Goal: Task Accomplishment & Management: Complete application form

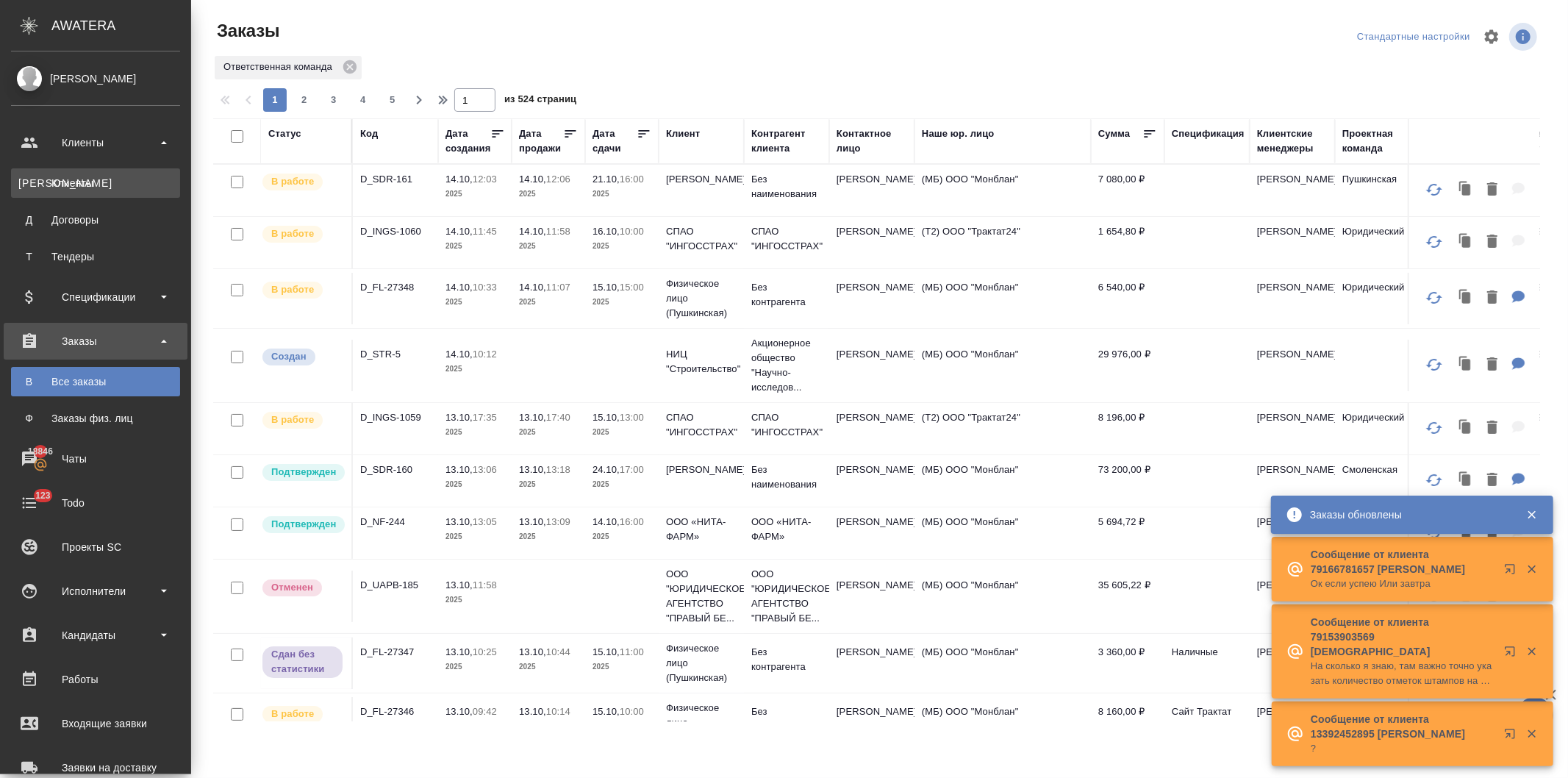
click at [65, 184] on div "Клиенты" at bounding box center [95, 183] width 154 height 15
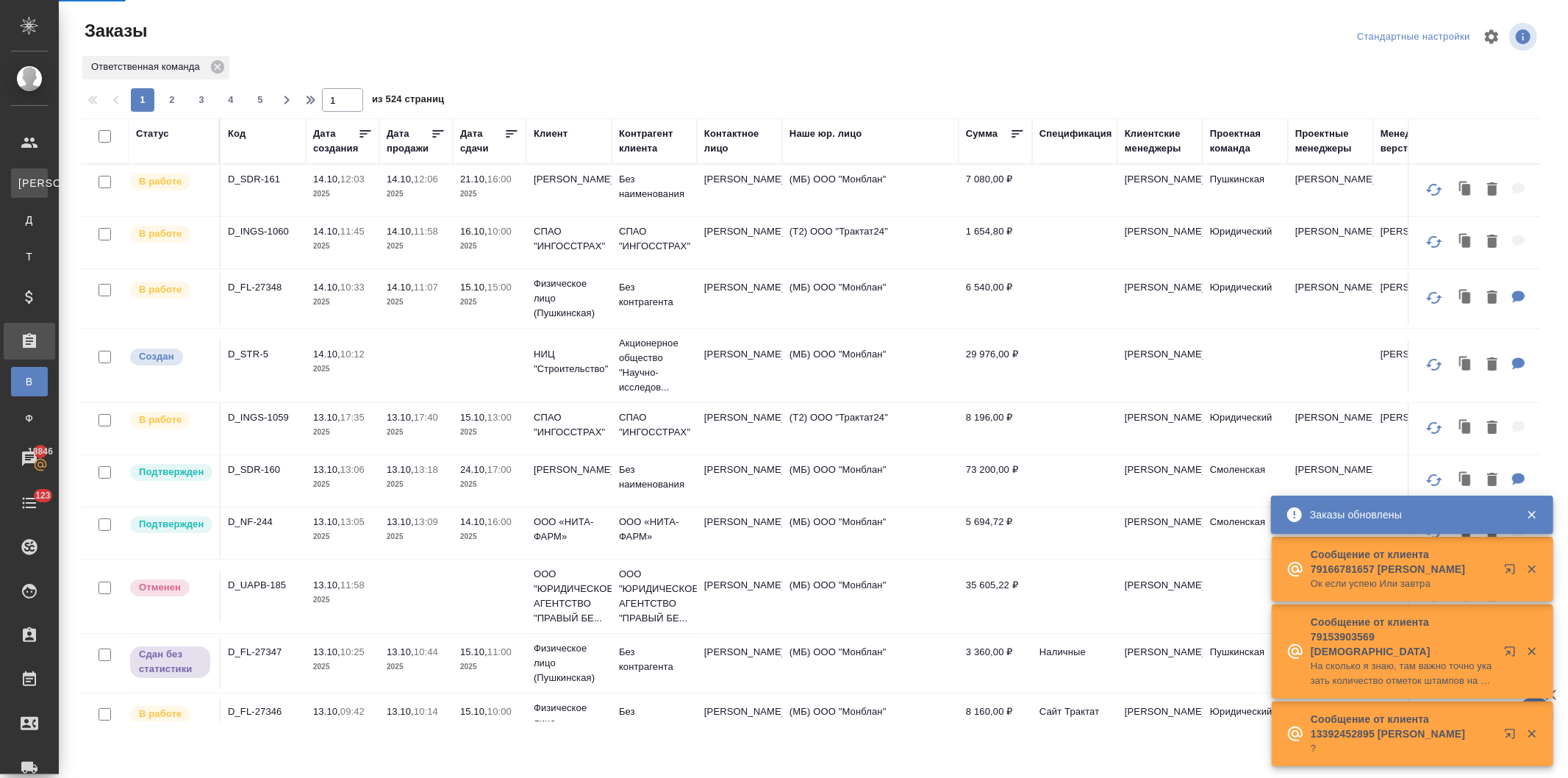
select select "RU"
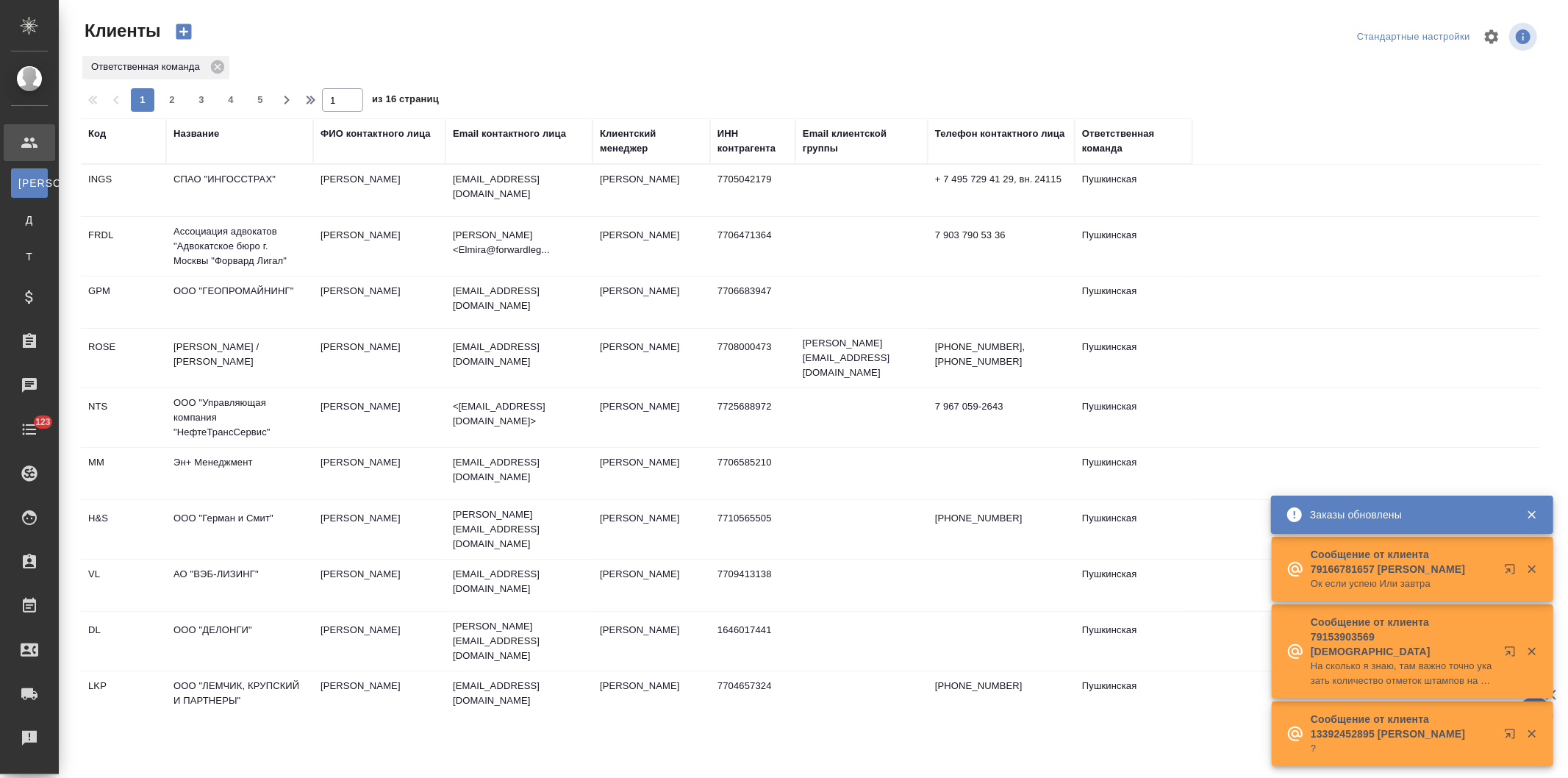
click at [196, 129] on div "Название" at bounding box center [196, 133] width 46 height 15
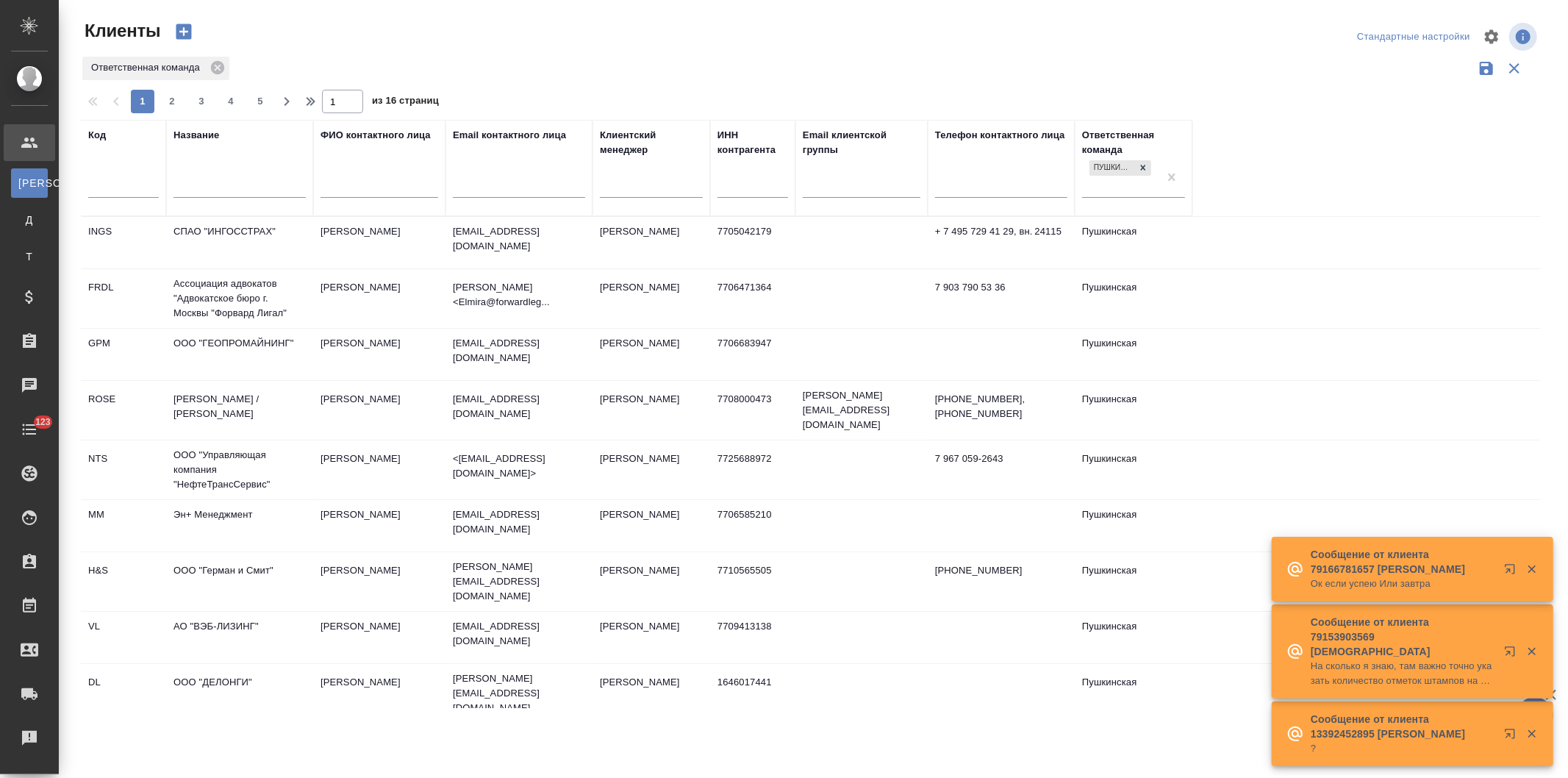
click at [211, 186] on input "text" at bounding box center [239, 187] width 133 height 18
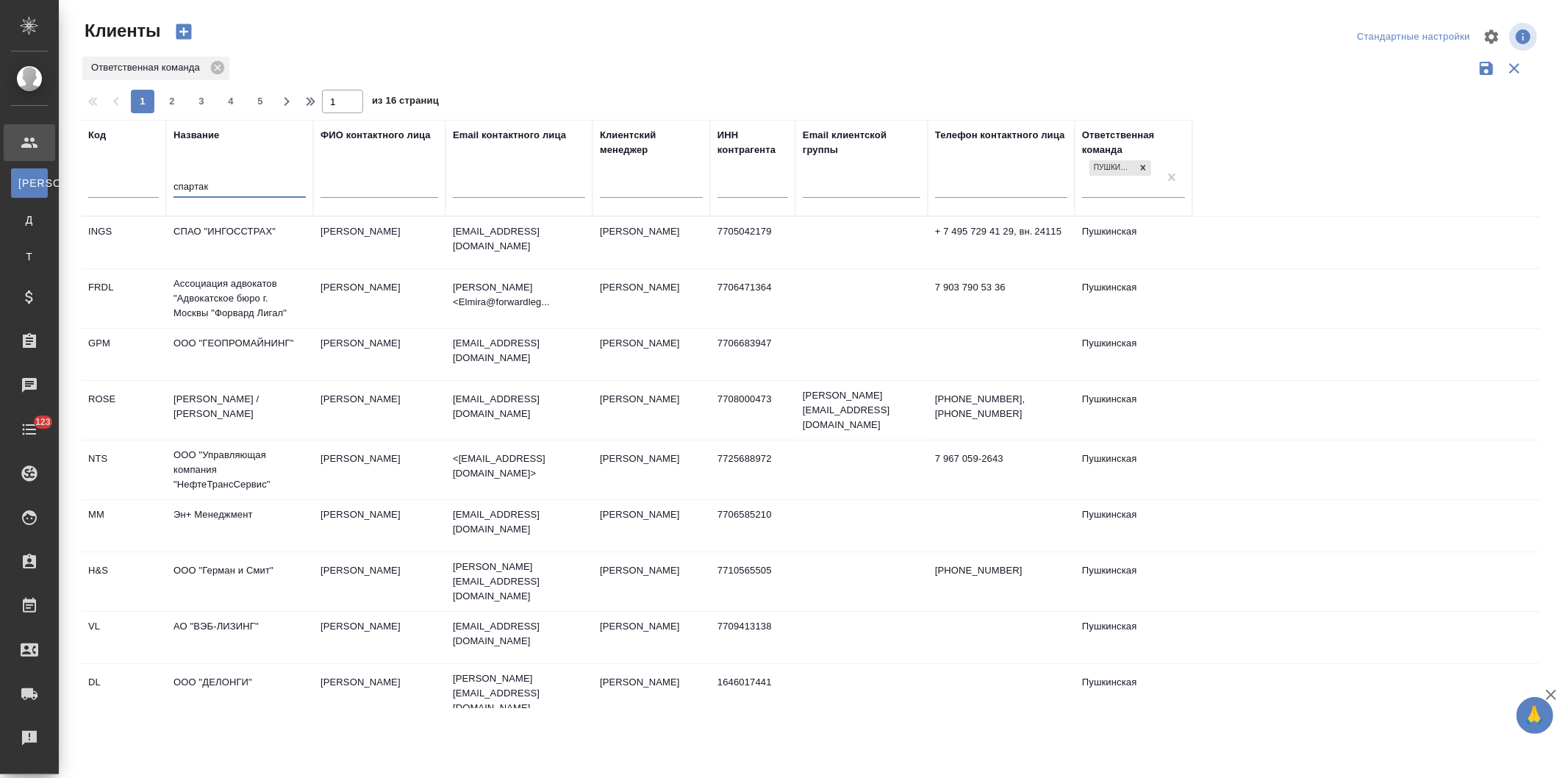
type input "спартак"
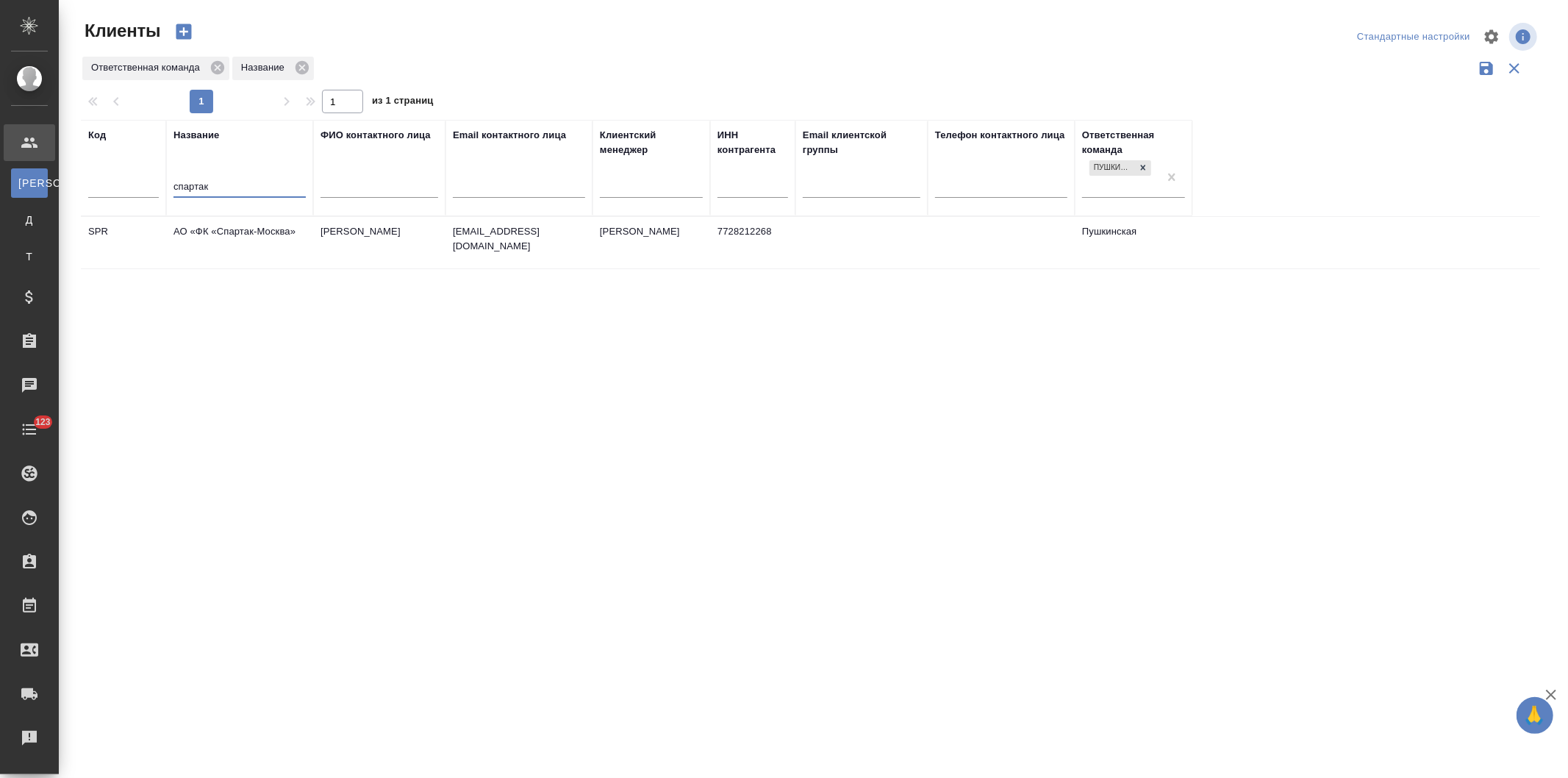
click at [241, 234] on td "АО «ФК «Спартак-Москва»" at bounding box center [240, 242] width 147 height 51
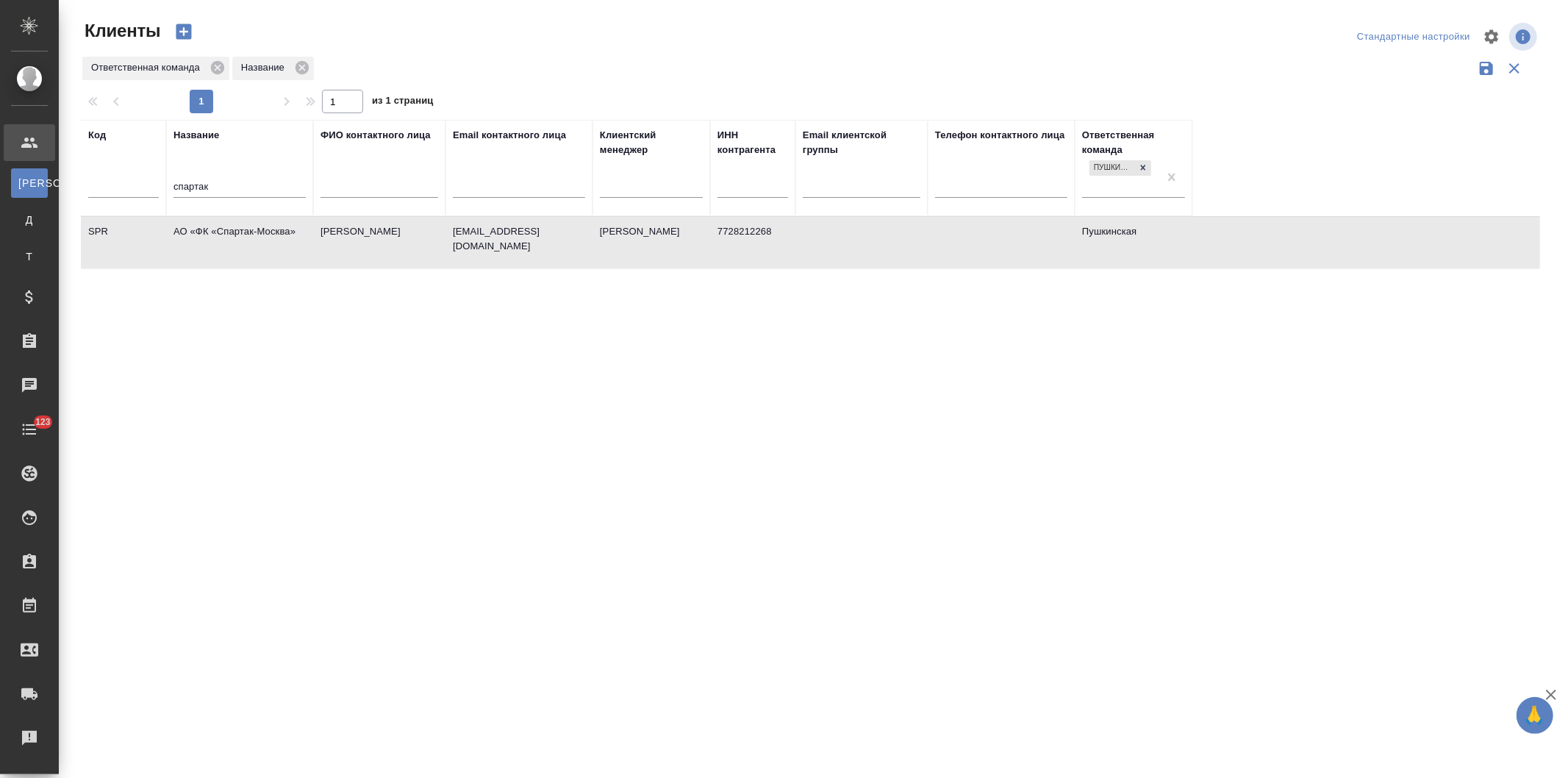
click at [241, 234] on td "АО «ФК «Спартак-Москва»" at bounding box center [240, 242] width 147 height 51
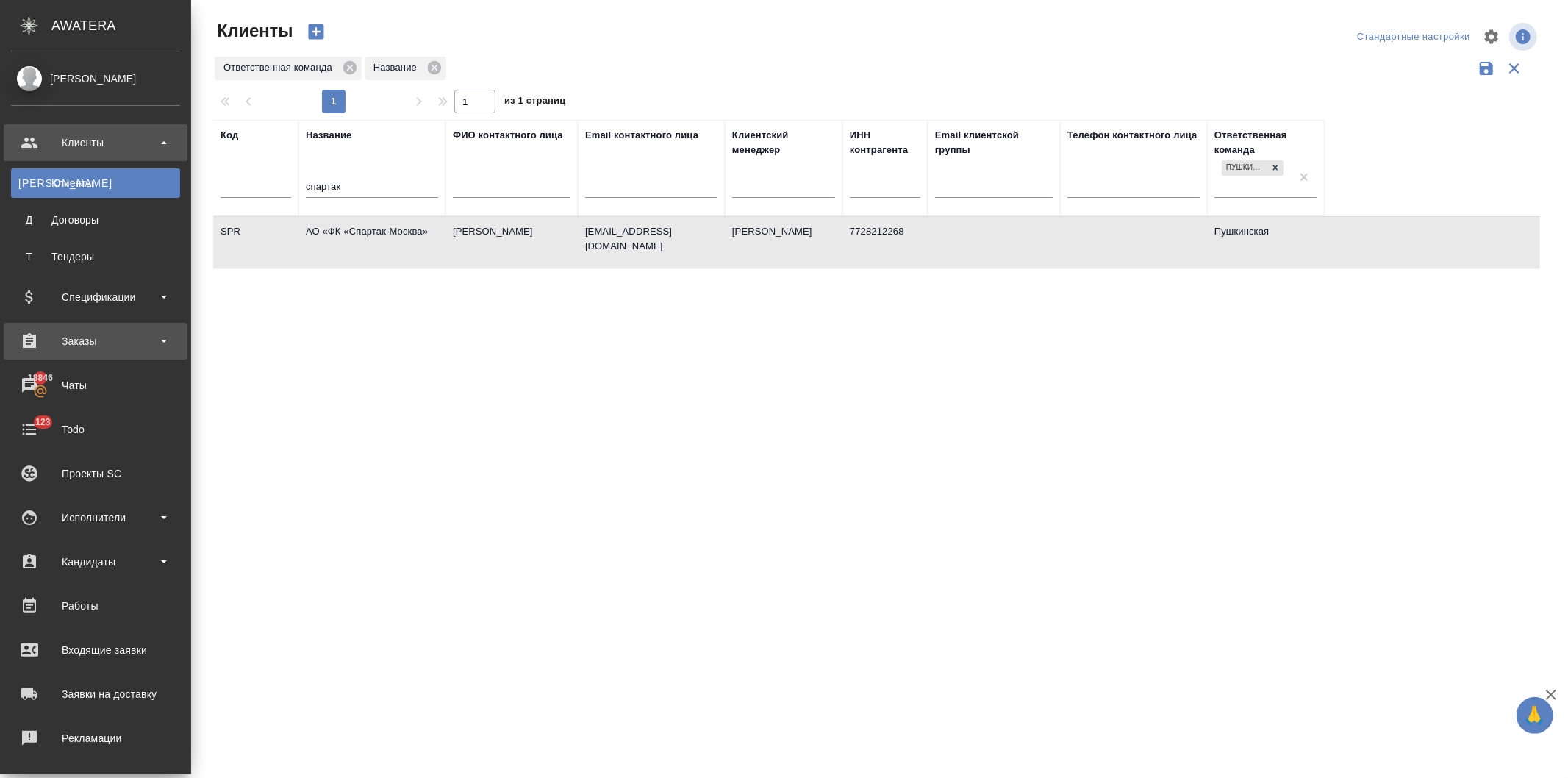
click at [62, 340] on div "Заказы" at bounding box center [95, 340] width 169 height 22
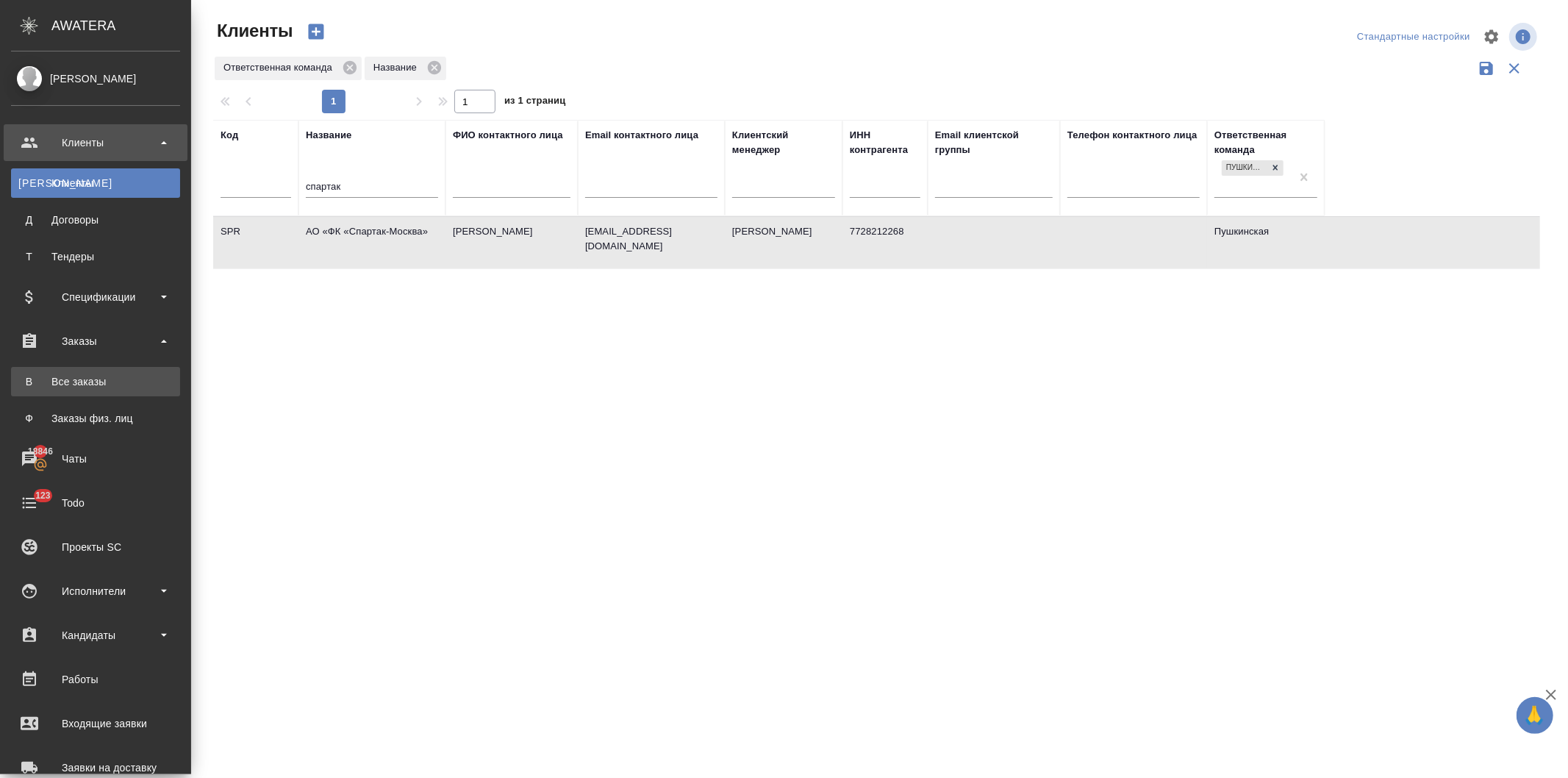
click at [79, 381] on div "Все заказы" at bounding box center [95, 381] width 154 height 15
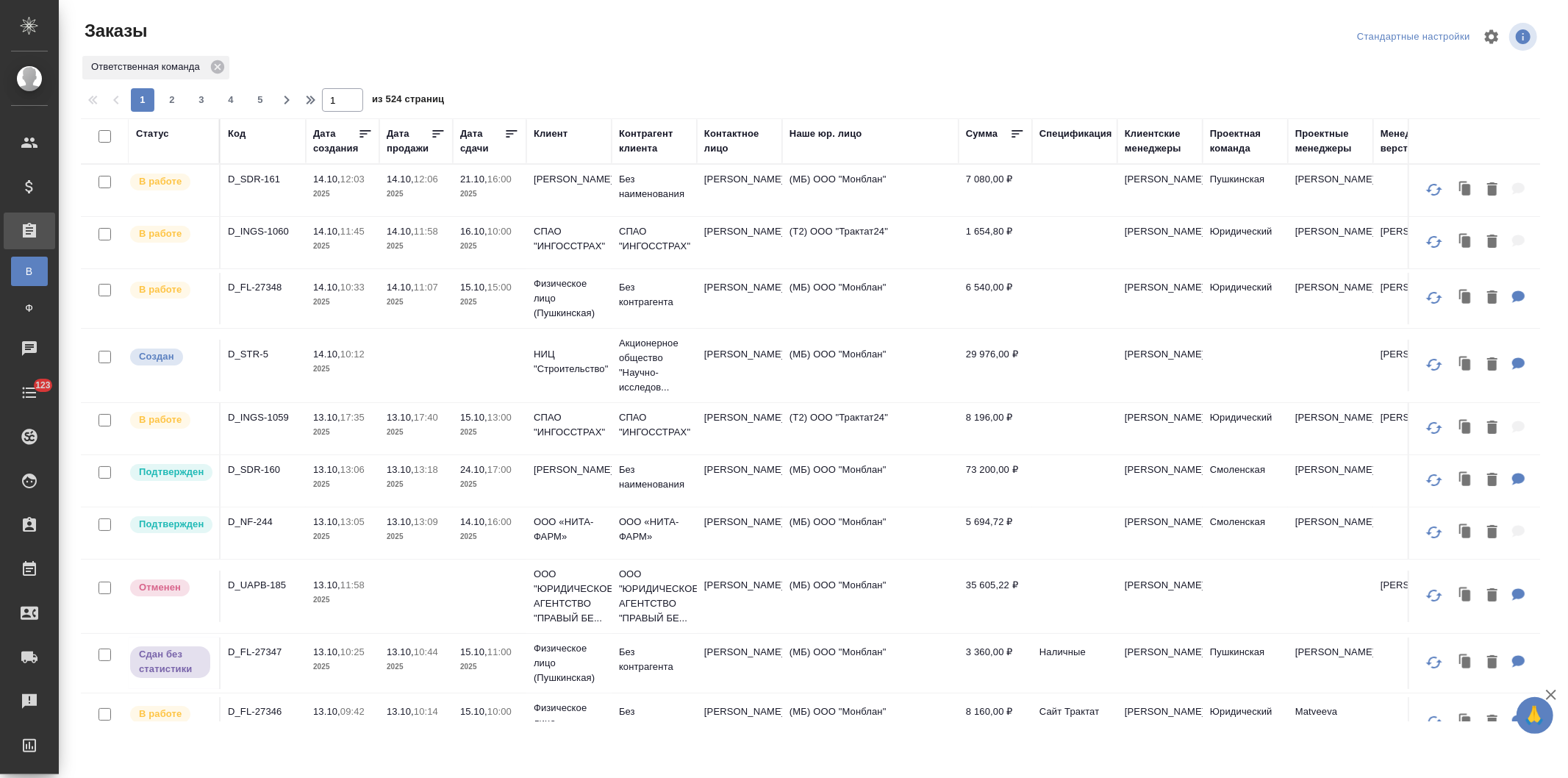
click at [548, 126] on div "Клиент" at bounding box center [550, 133] width 34 height 15
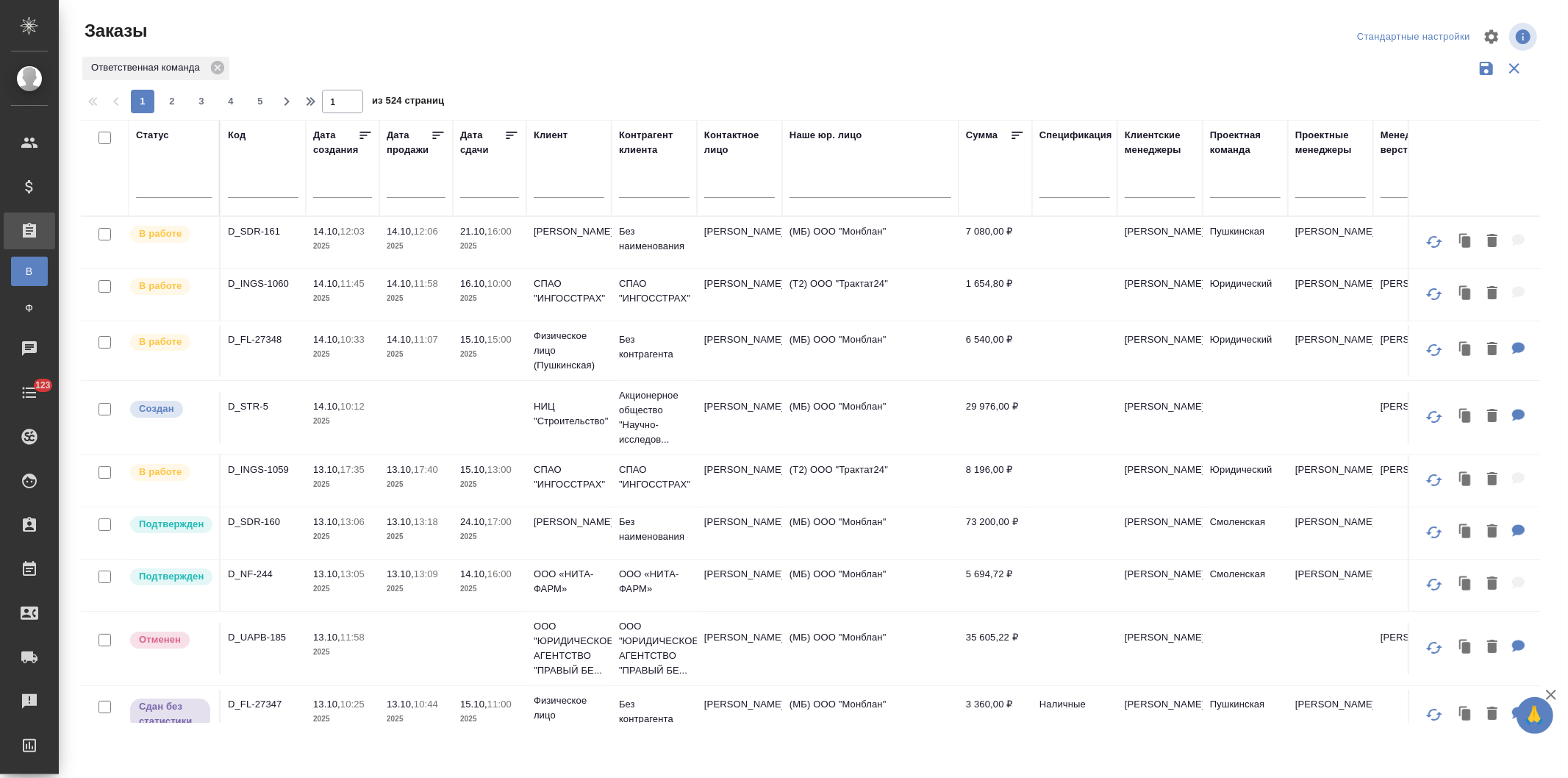
click at [557, 187] on input "text" at bounding box center [568, 187] width 70 height 18
type input "спартак"
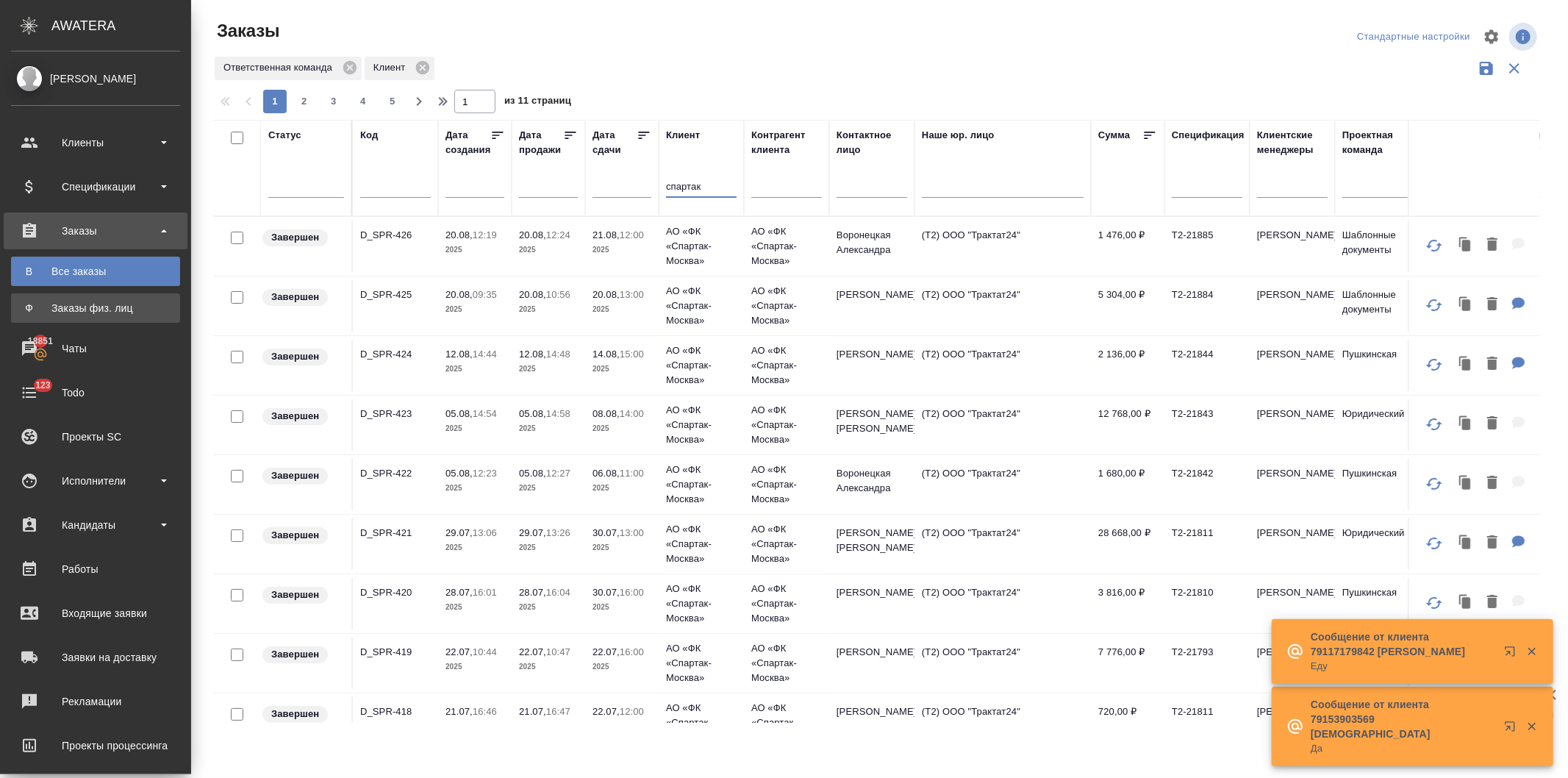
click at [71, 307] on div "Заказы физ. лиц" at bounding box center [95, 308] width 154 height 15
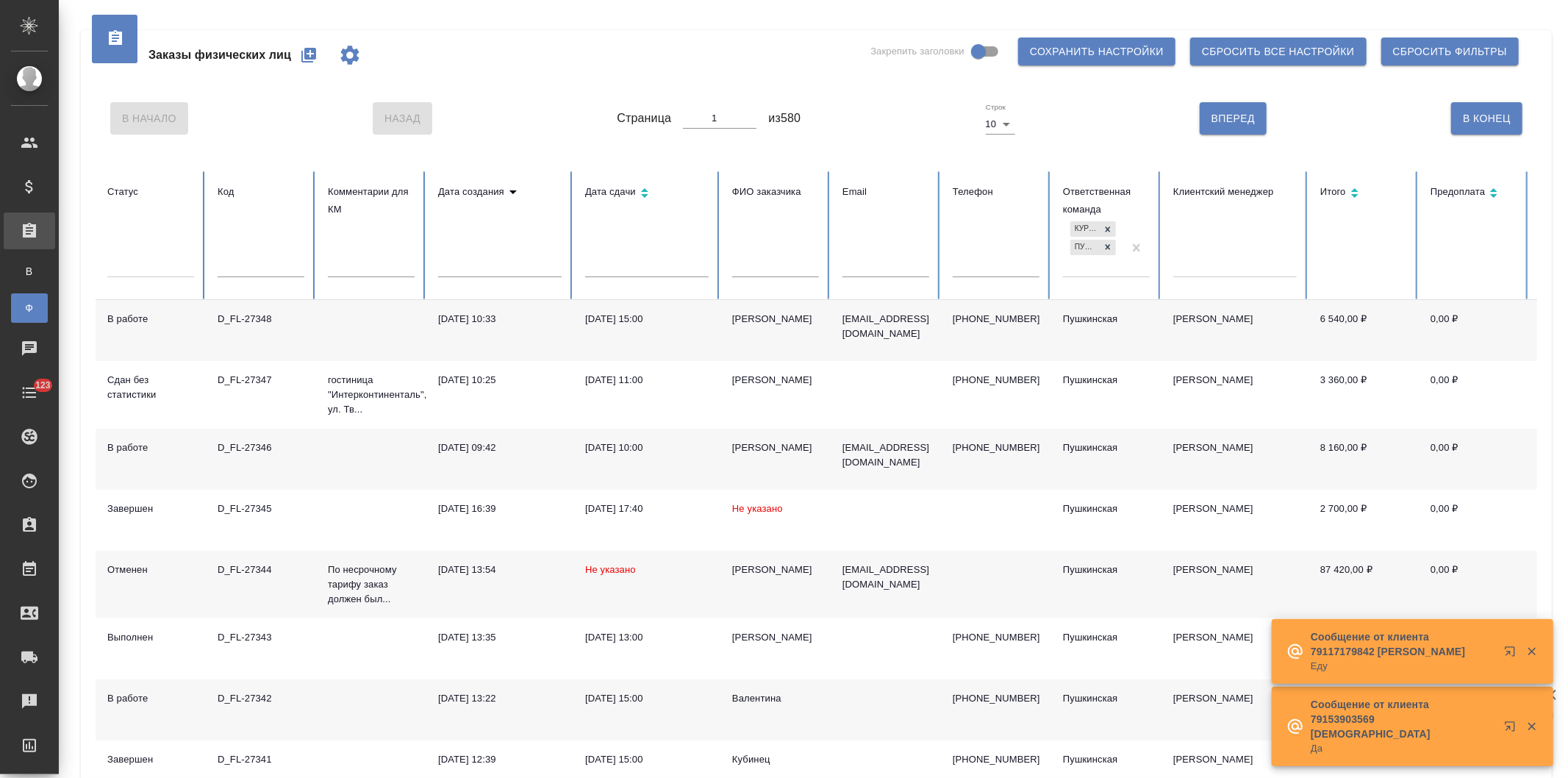
click at [306, 49] on icon "button" at bounding box center [308, 55] width 15 height 15
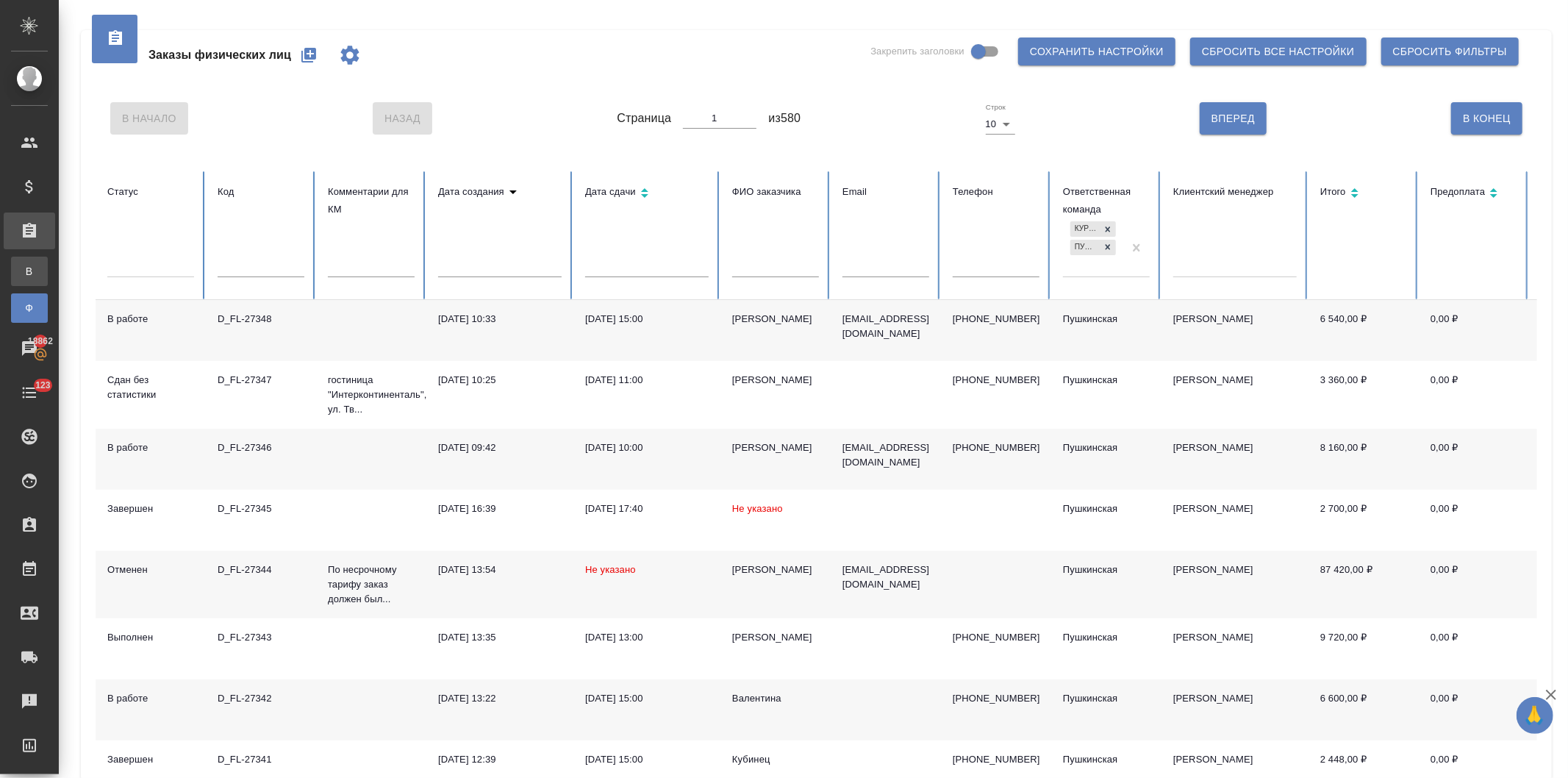
click at [22, 270] on div "Все заказы" at bounding box center [10, 271] width 22 height 15
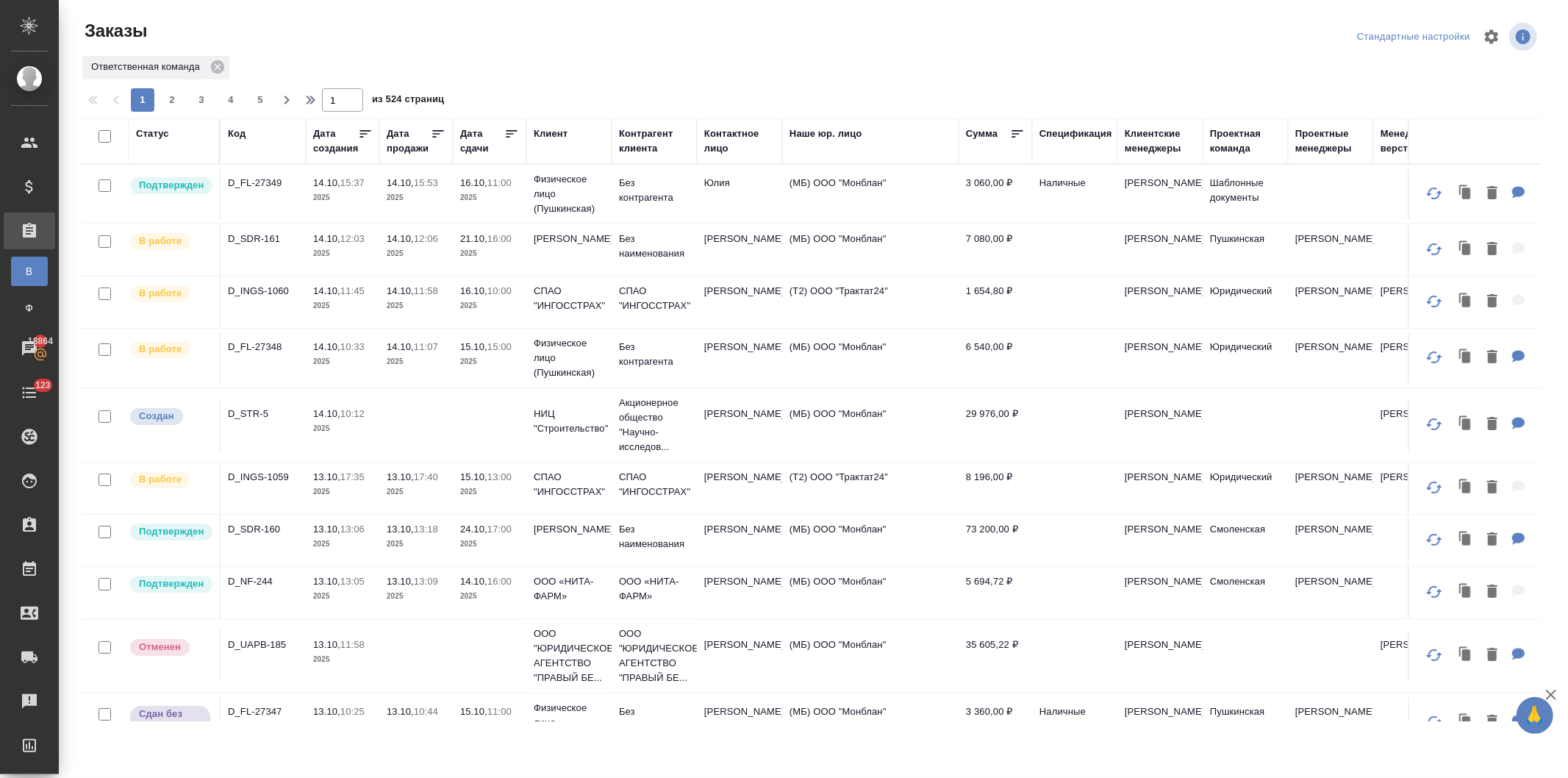
click at [409, 146] on div "Дата продажи" at bounding box center [408, 141] width 44 height 29
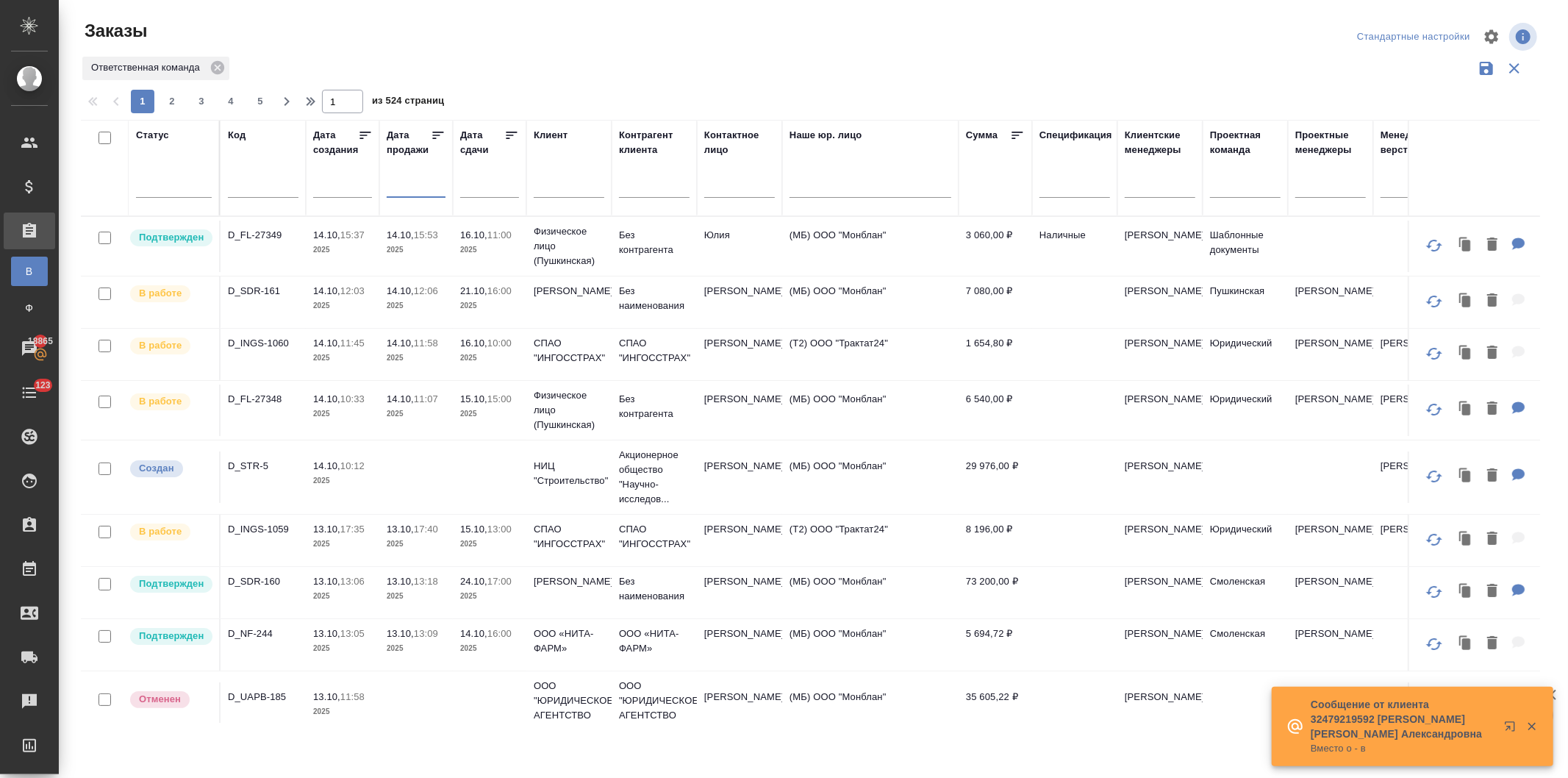
click at [408, 188] on input "text" at bounding box center [421, 185] width 50 height 21
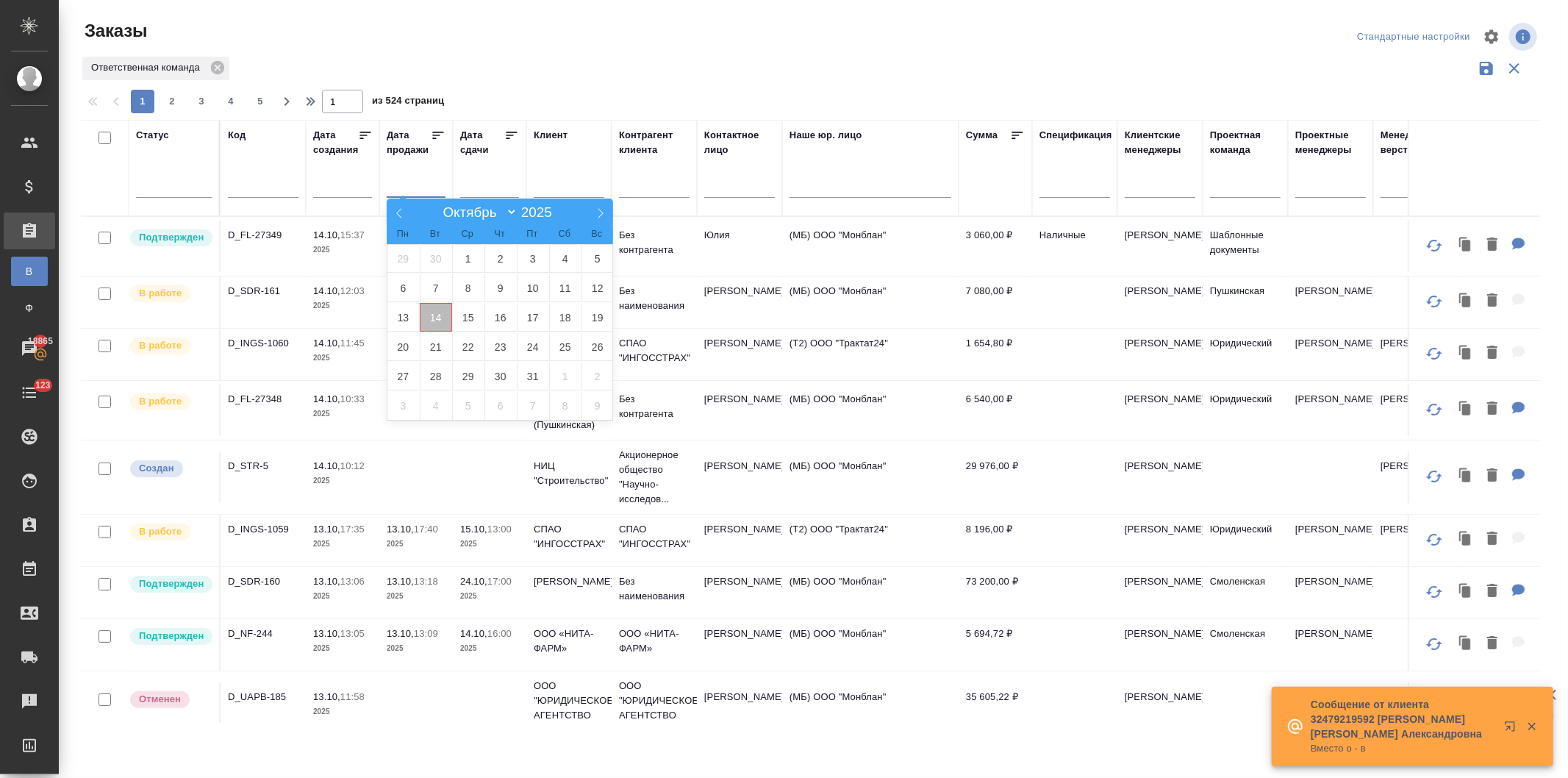
click at [435, 319] on span "14" at bounding box center [436, 317] width 32 height 29
type div "2025-10-13T21:00:00.000Z"
click at [461, 319] on span "15" at bounding box center [468, 317] width 32 height 29
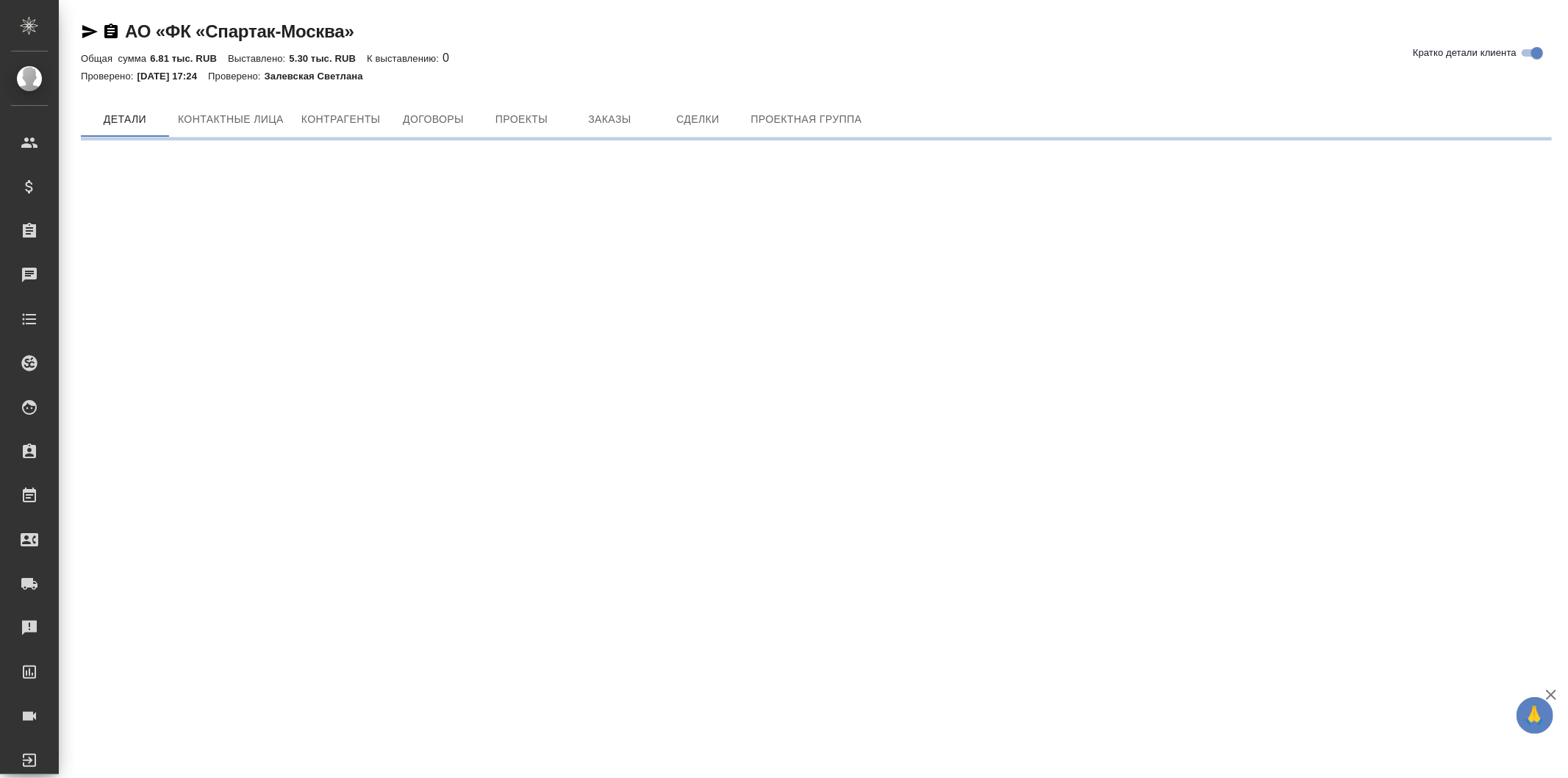
click at [229, 93] on div "АО «ФК «Спартак-Москва» Кратко детали клиента Общая сумма 6.81 тыс. RUB Выставл…" at bounding box center [816, 74] width 1487 height 148
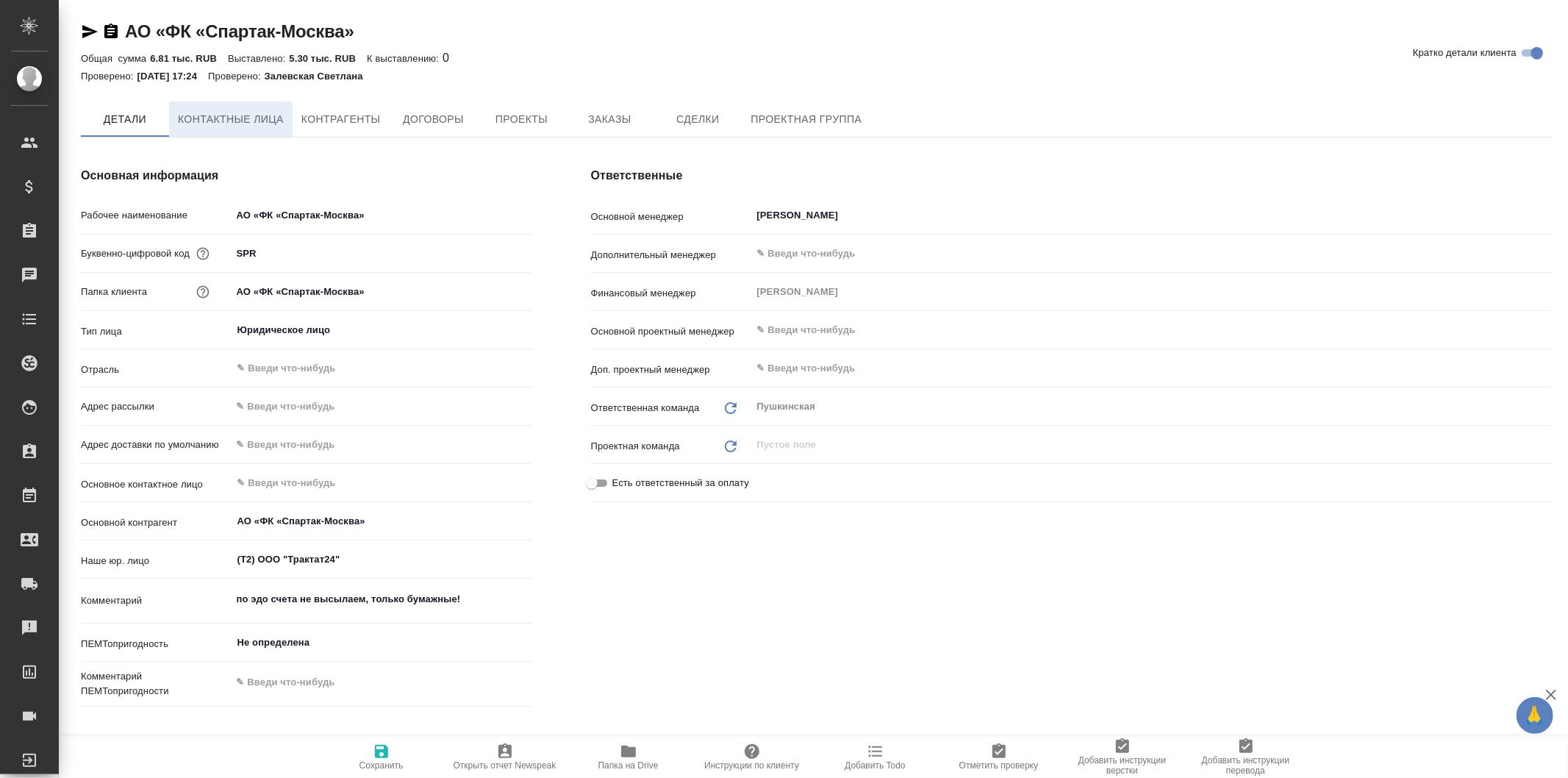
type textarea "x"
click at [226, 115] on span "Контактные лица" at bounding box center [230, 119] width 106 height 18
select select "RU"
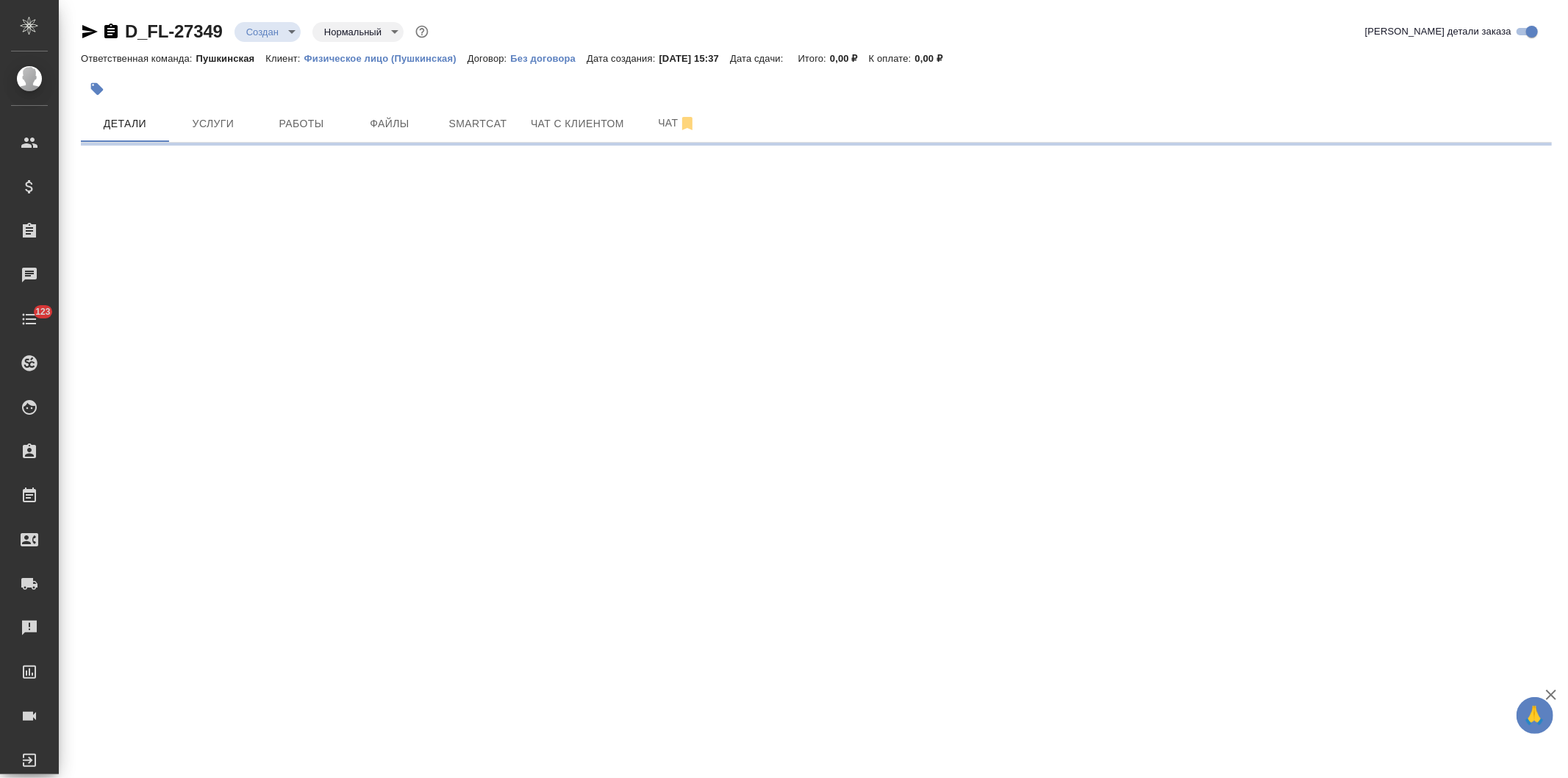
select select "RU"
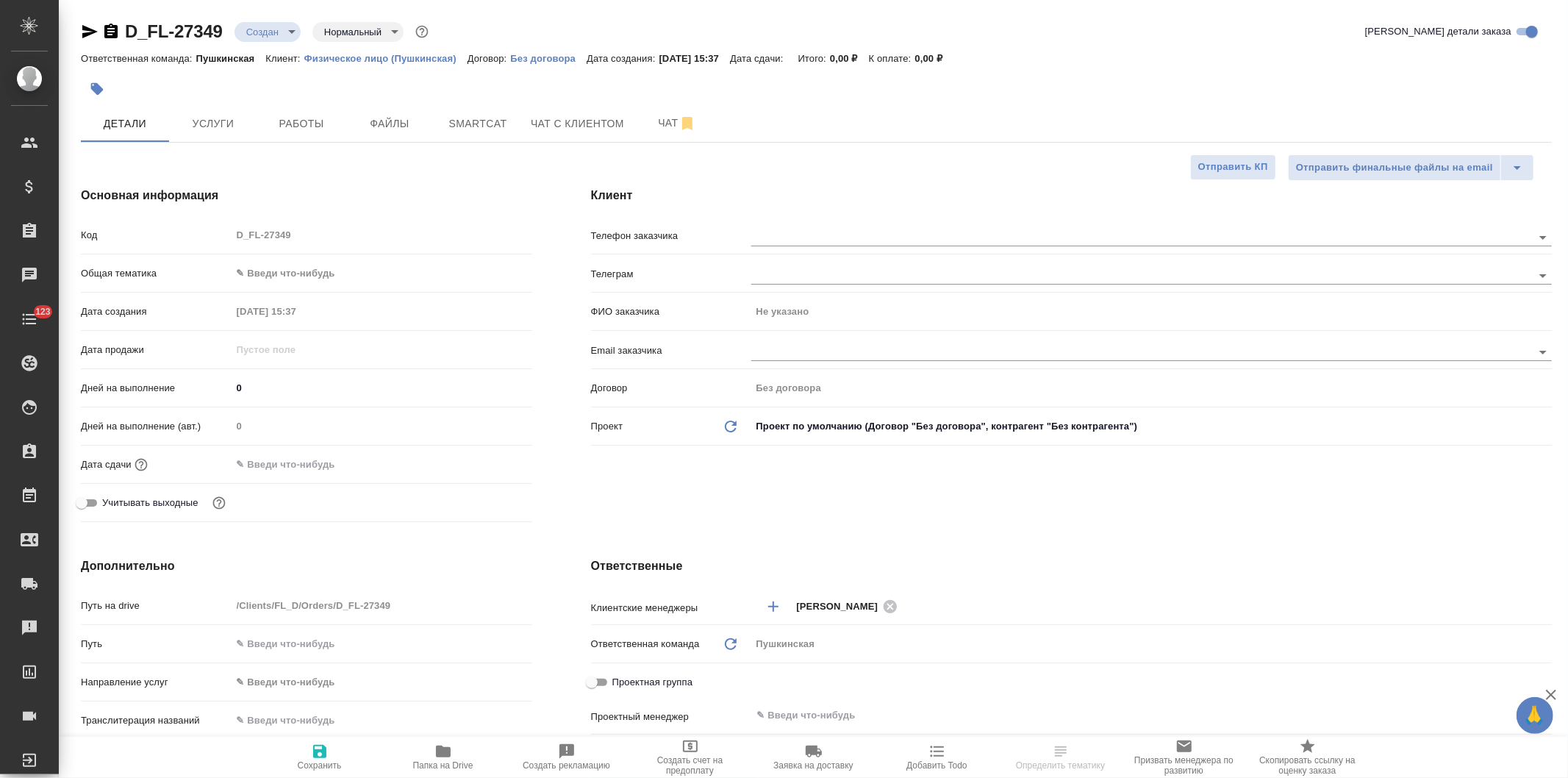
type textarea "x"
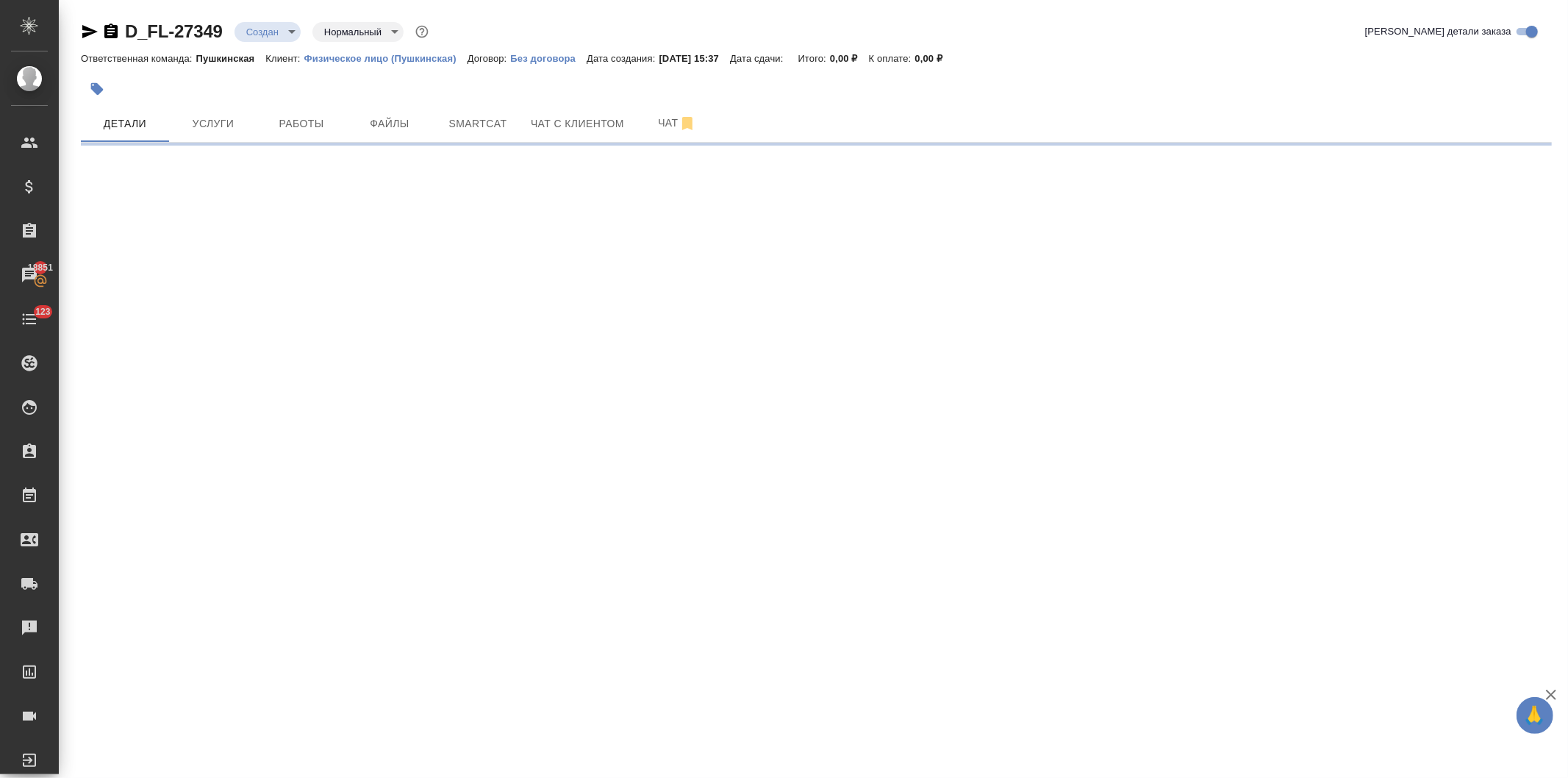
select select "RU"
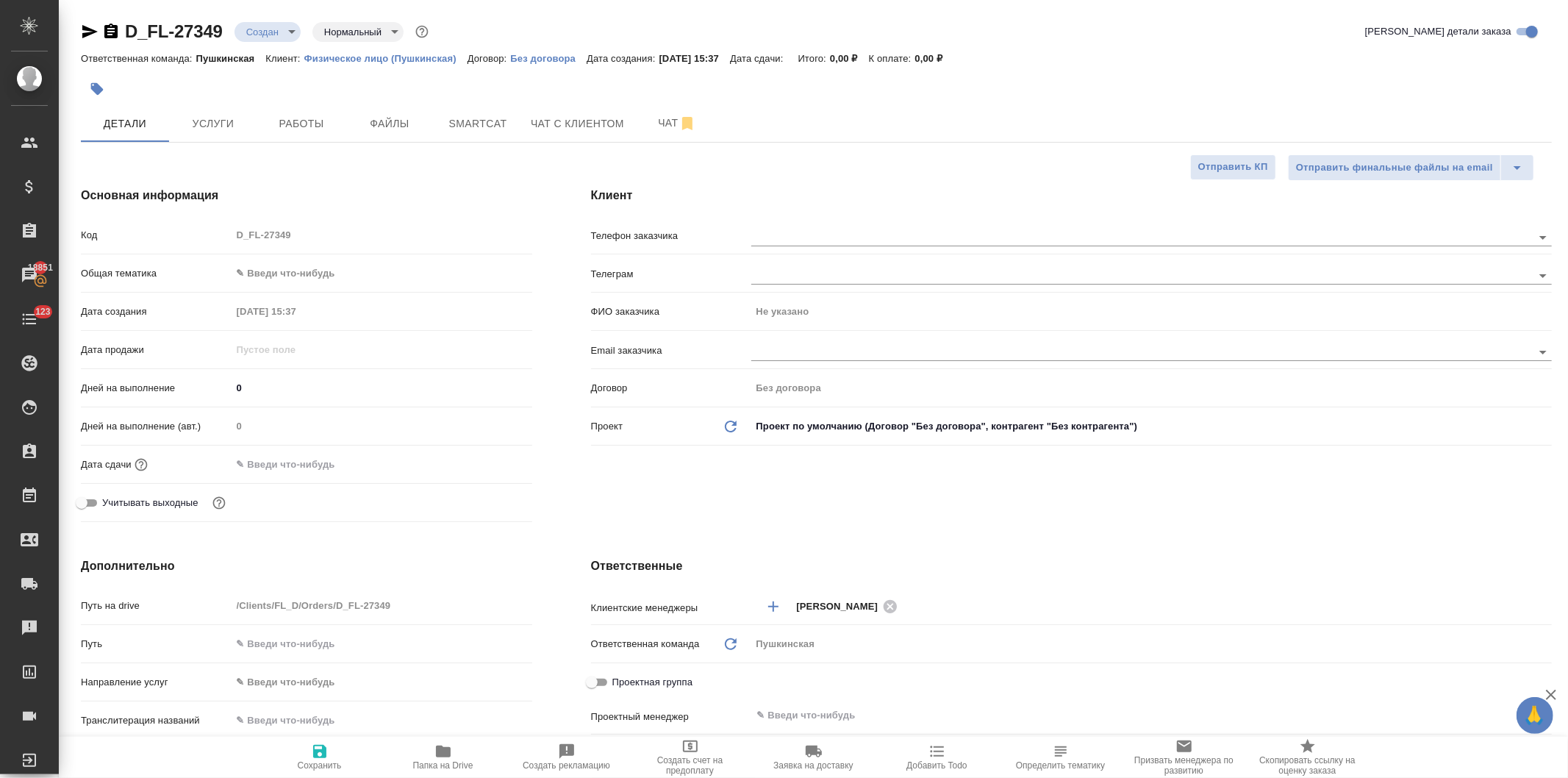
type textarea "x"
click at [795, 237] on input "text" at bounding box center [1117, 237] width 732 height 17
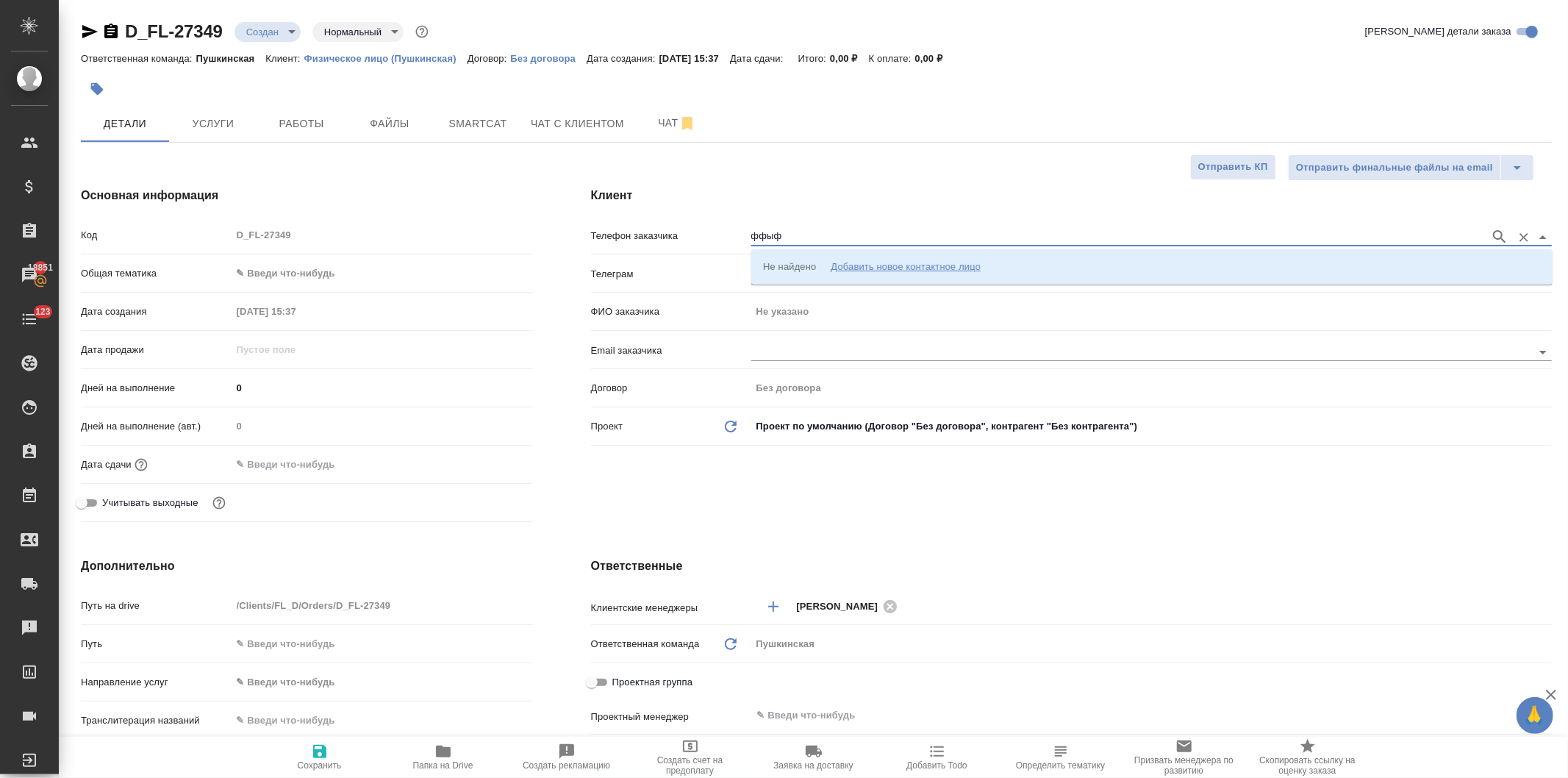
type input "ффыф"
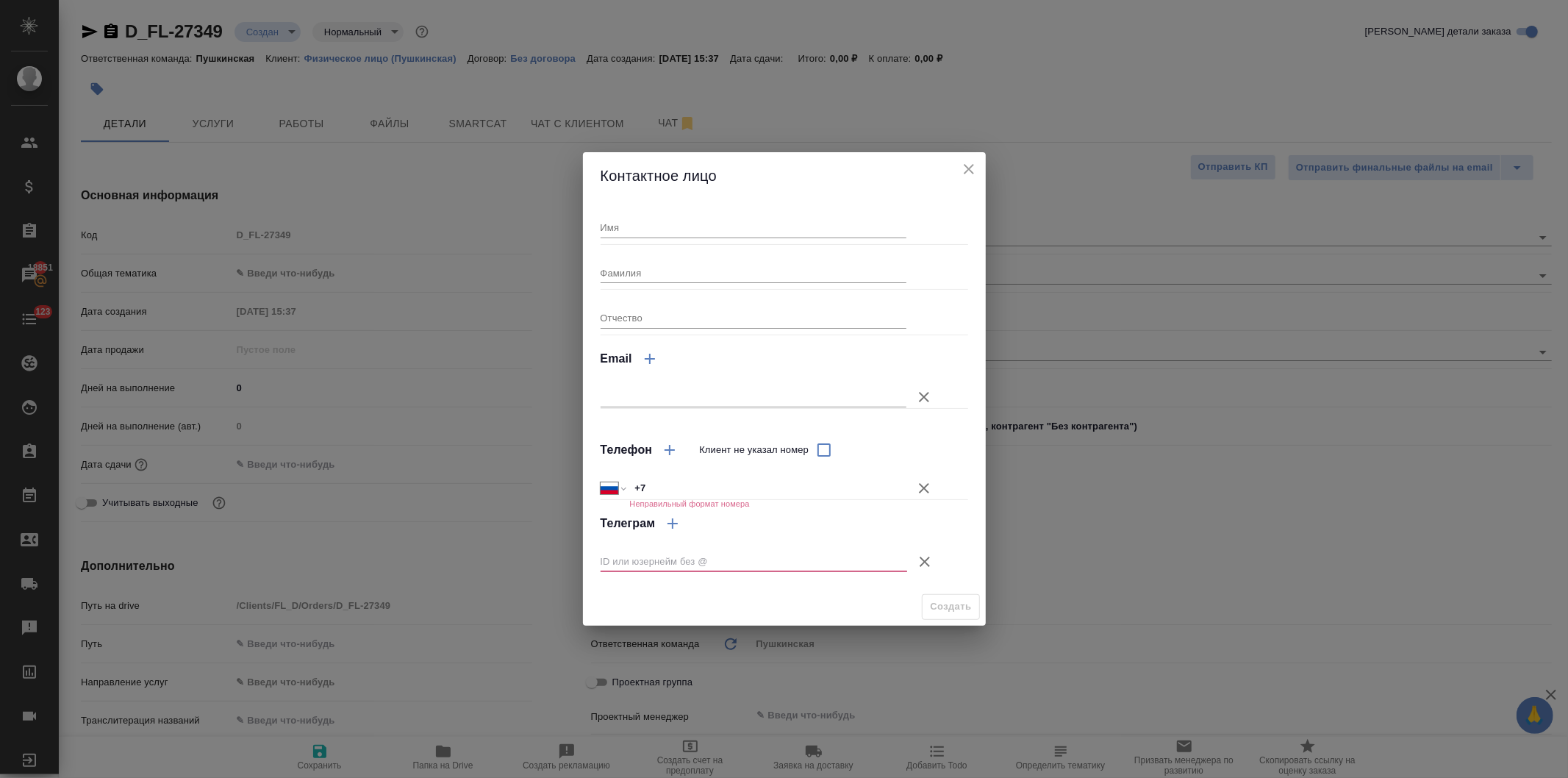
click at [654, 231] on input "Имя" at bounding box center [754, 227] width 307 height 21
click at [688, 495] on input "+7" at bounding box center [768, 488] width 277 height 22
drag, startPoint x: 725, startPoint y: 489, endPoint x: 618, endPoint y: 489, distance: 107.0
click at [618, 489] on div "Международный Австралия Австрия Азербайджан Албания Алжир Американское Самоа Ан…" at bounding box center [754, 488] width 307 height 23
type input "[PHONE_NUMBER]"
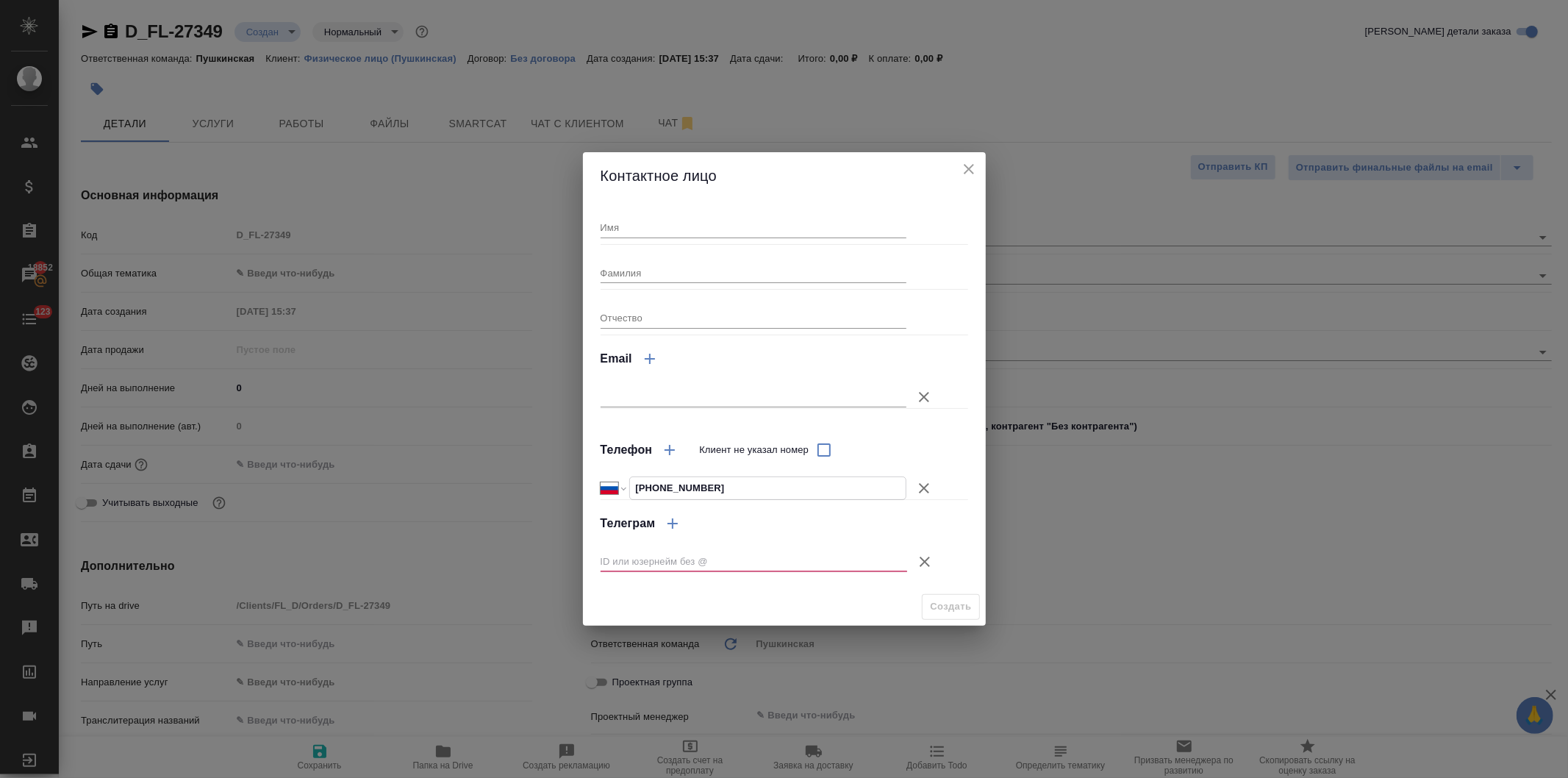
click at [967, 168] on icon "close" at bounding box center [969, 169] width 10 height 10
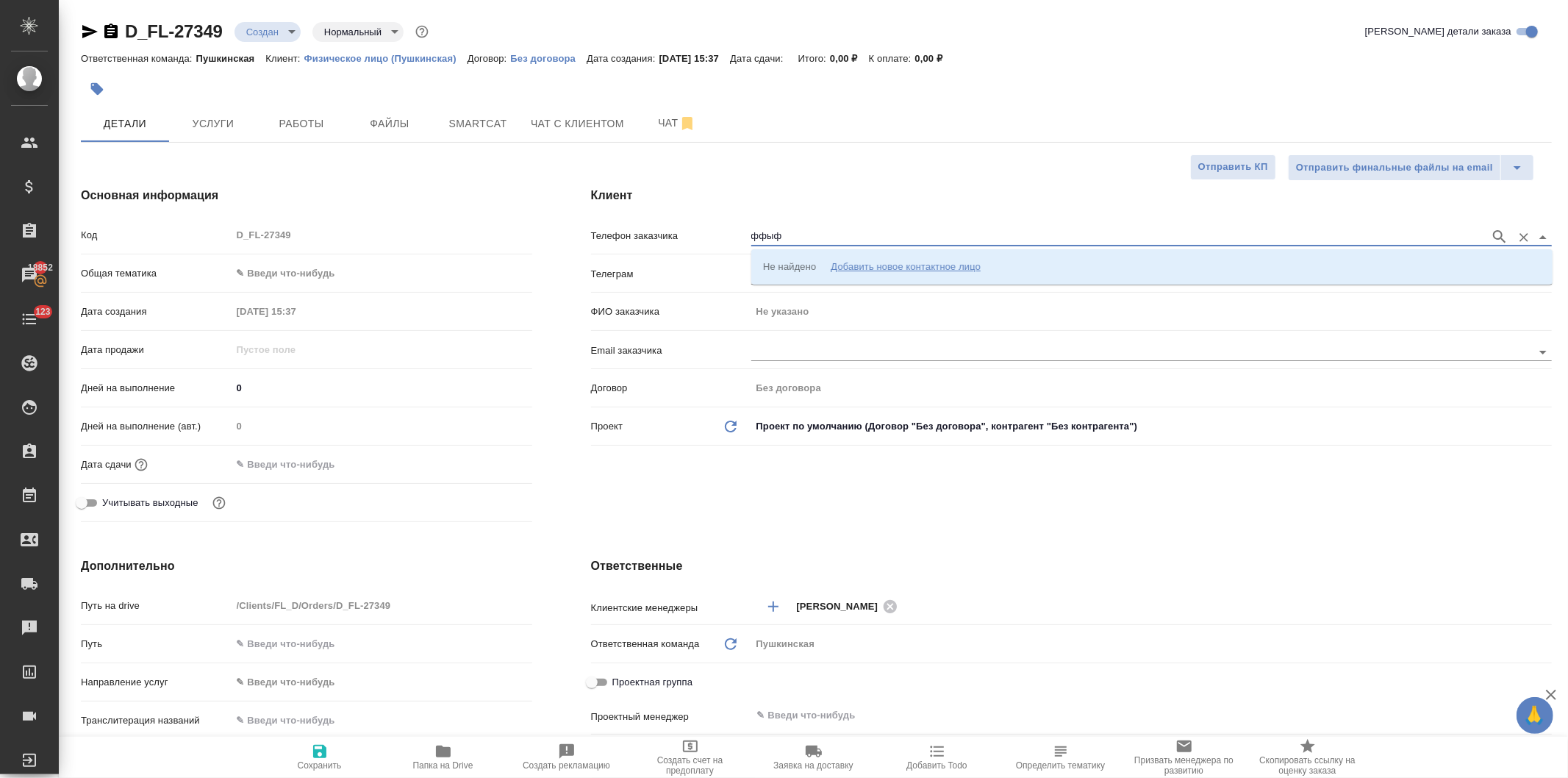
drag, startPoint x: 821, startPoint y: 236, endPoint x: 685, endPoint y: 234, distance: 136.0
click at [685, 233] on div "Телефон заказчика ффыф" at bounding box center [1071, 235] width 961 height 26
paste input "[PHONE_NUMBER]"
type input "[PHONE_NUMBER]"
click at [844, 263] on div "Добавить новое контактное лицо" at bounding box center [905, 266] width 150 height 15
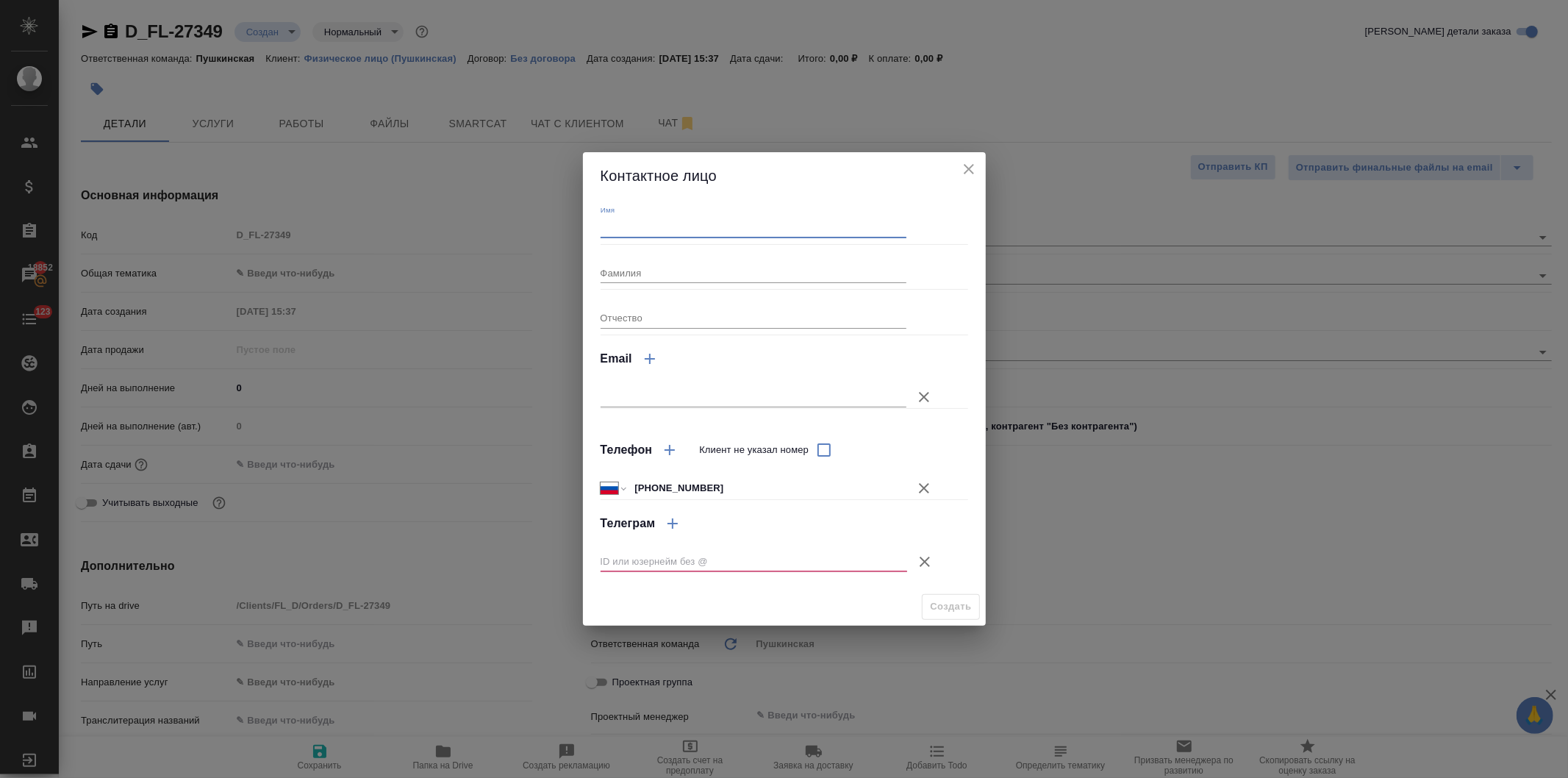
click at [657, 230] on input "Имя" at bounding box center [754, 227] width 307 height 21
type input "Юлия"
click at [922, 559] on icon "button" at bounding box center [925, 562] width 10 height 10
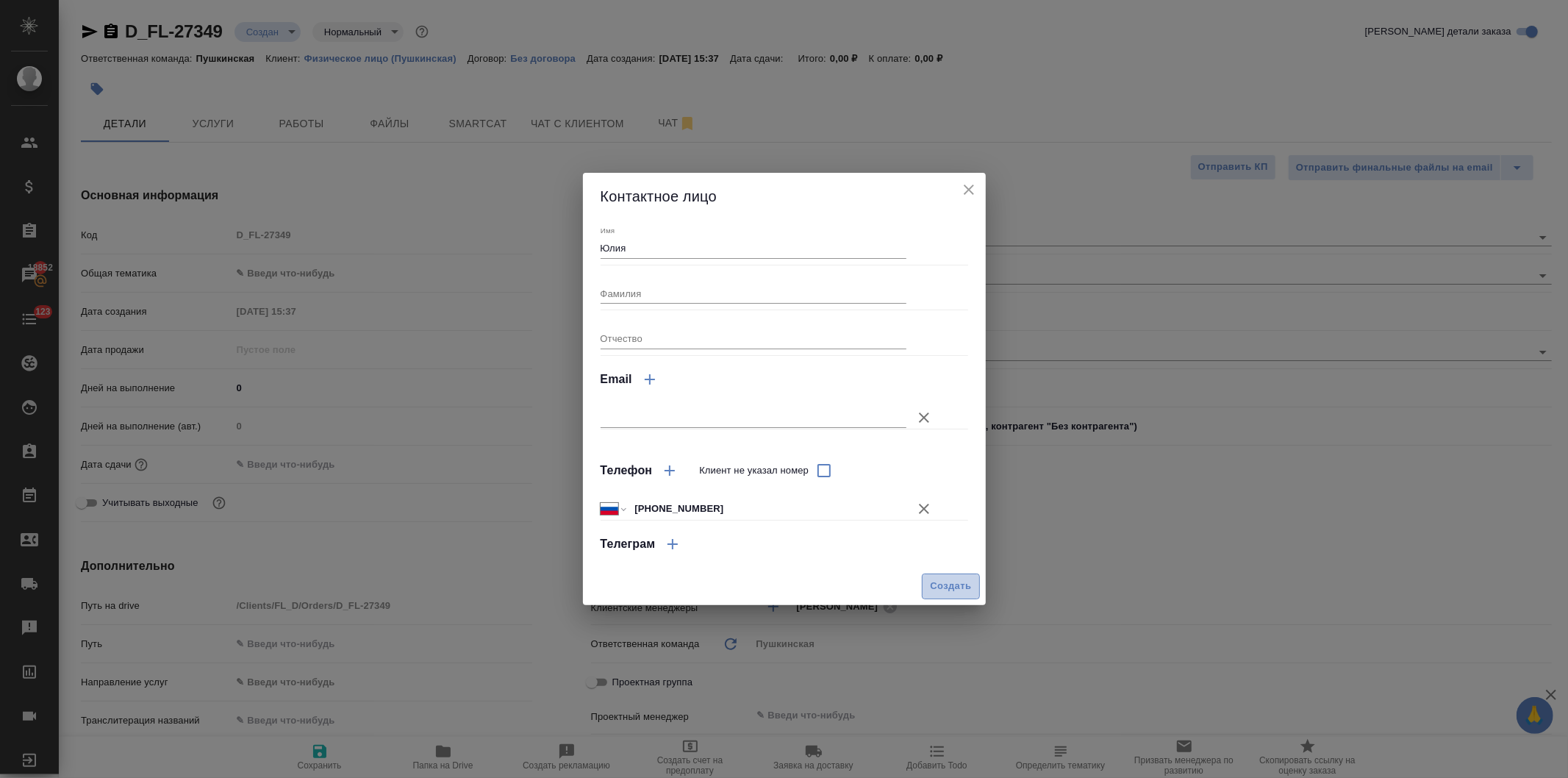
click at [949, 578] on span "Создать" at bounding box center [951, 587] width 42 height 17
type input "Юлия"
type textarea "x"
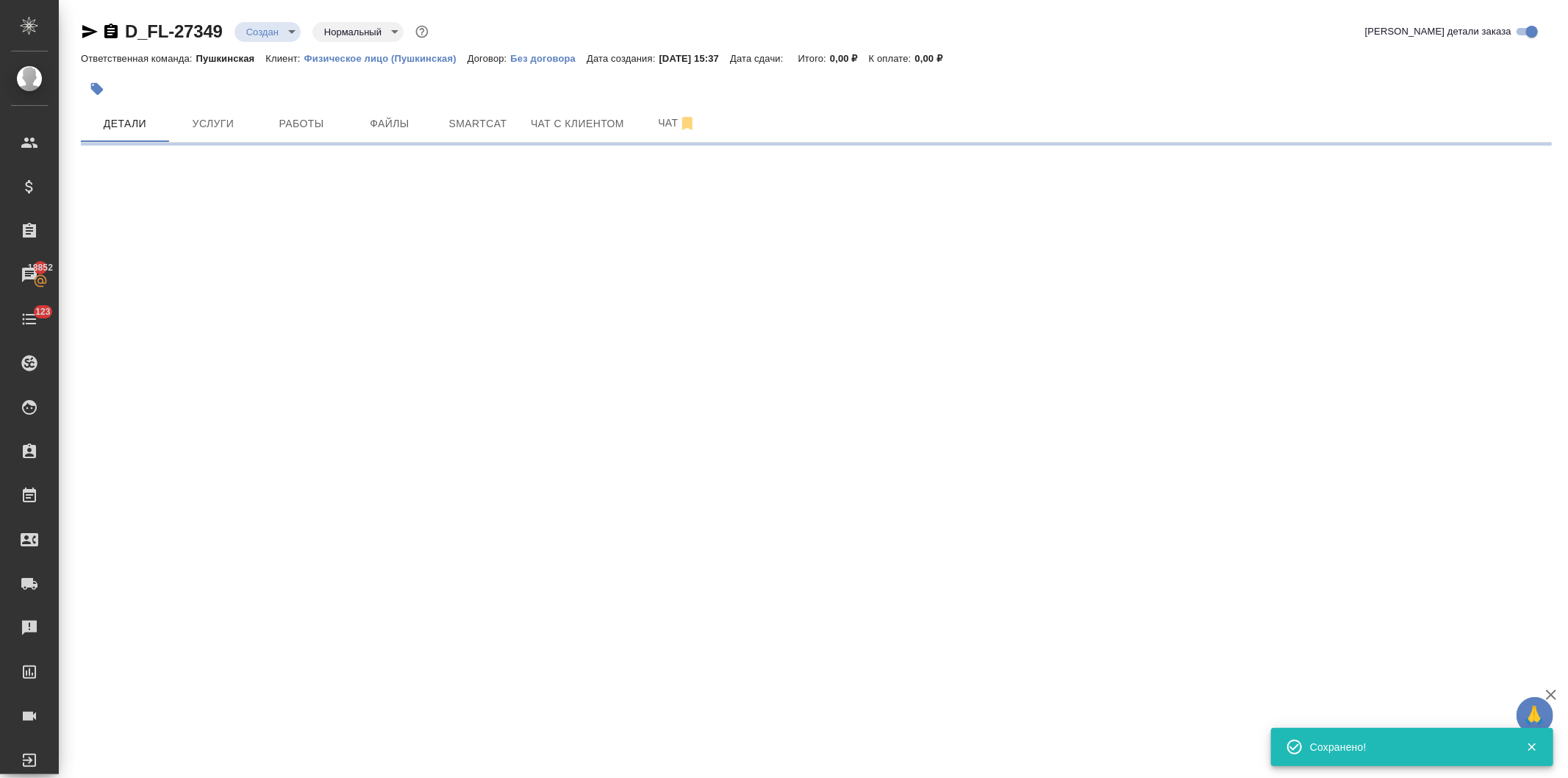
type input "holyTrinity"
select select "RU"
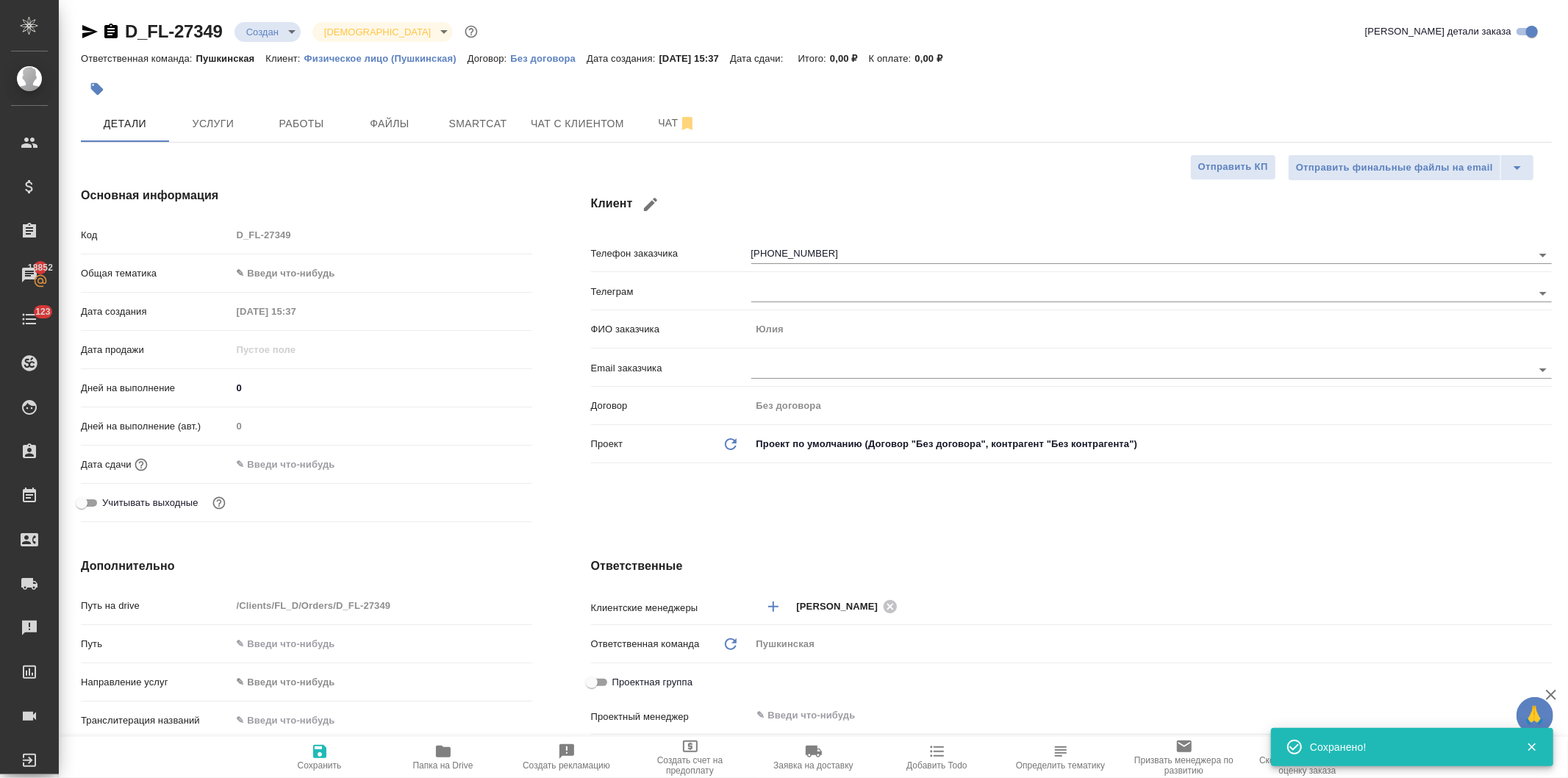
type textarea "x"
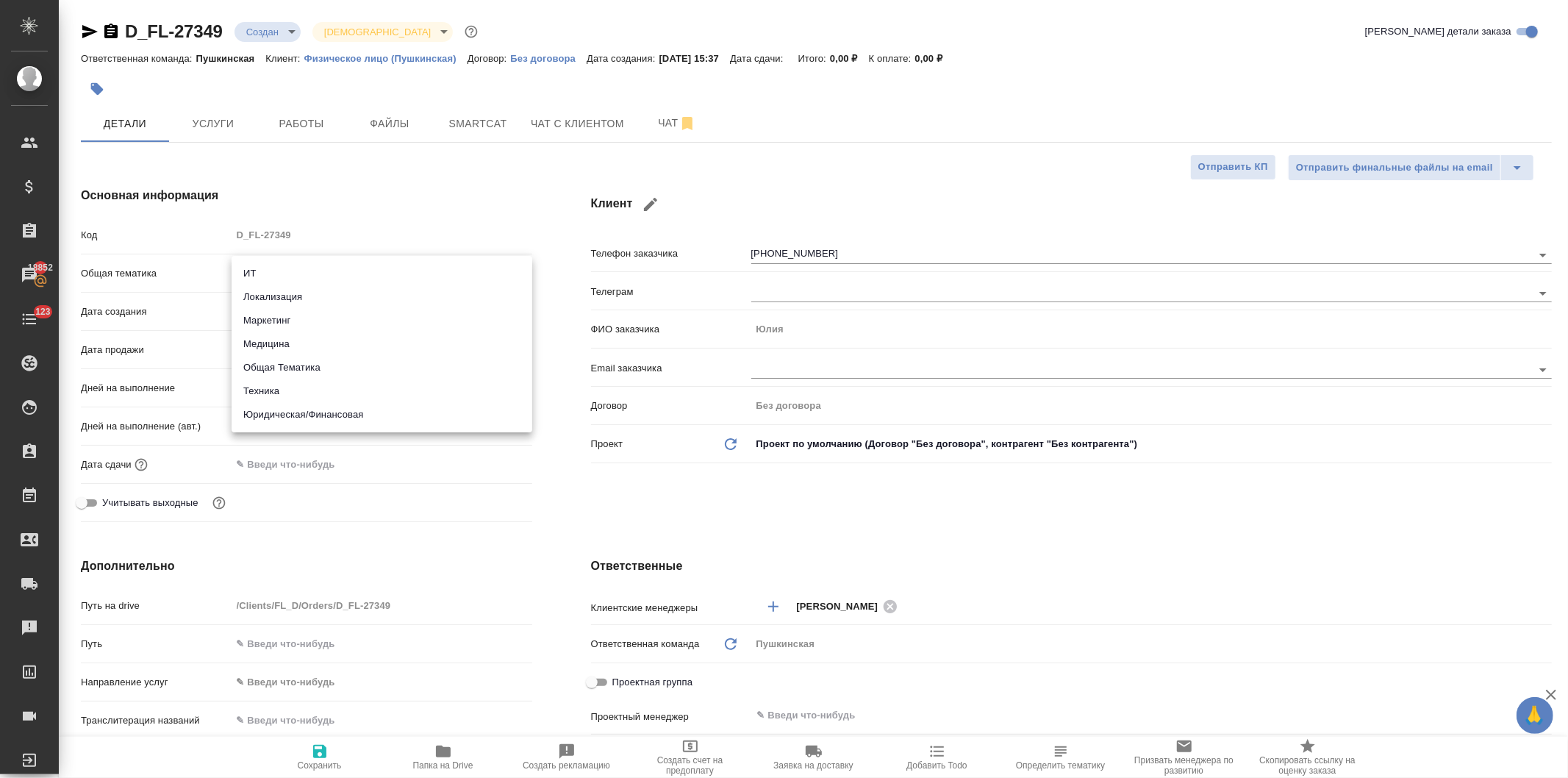
click at [327, 265] on body "🙏 .cls-1 fill:#fff; AWATERA Давыдова Елена Клиенты Спецификации Заказы 18852 Ча…" at bounding box center [784, 389] width 1568 height 778
click at [339, 419] on li "Юридическая/Финансовая" at bounding box center [381, 414] width 301 height 23
type input "yr-fn"
type textarea "x"
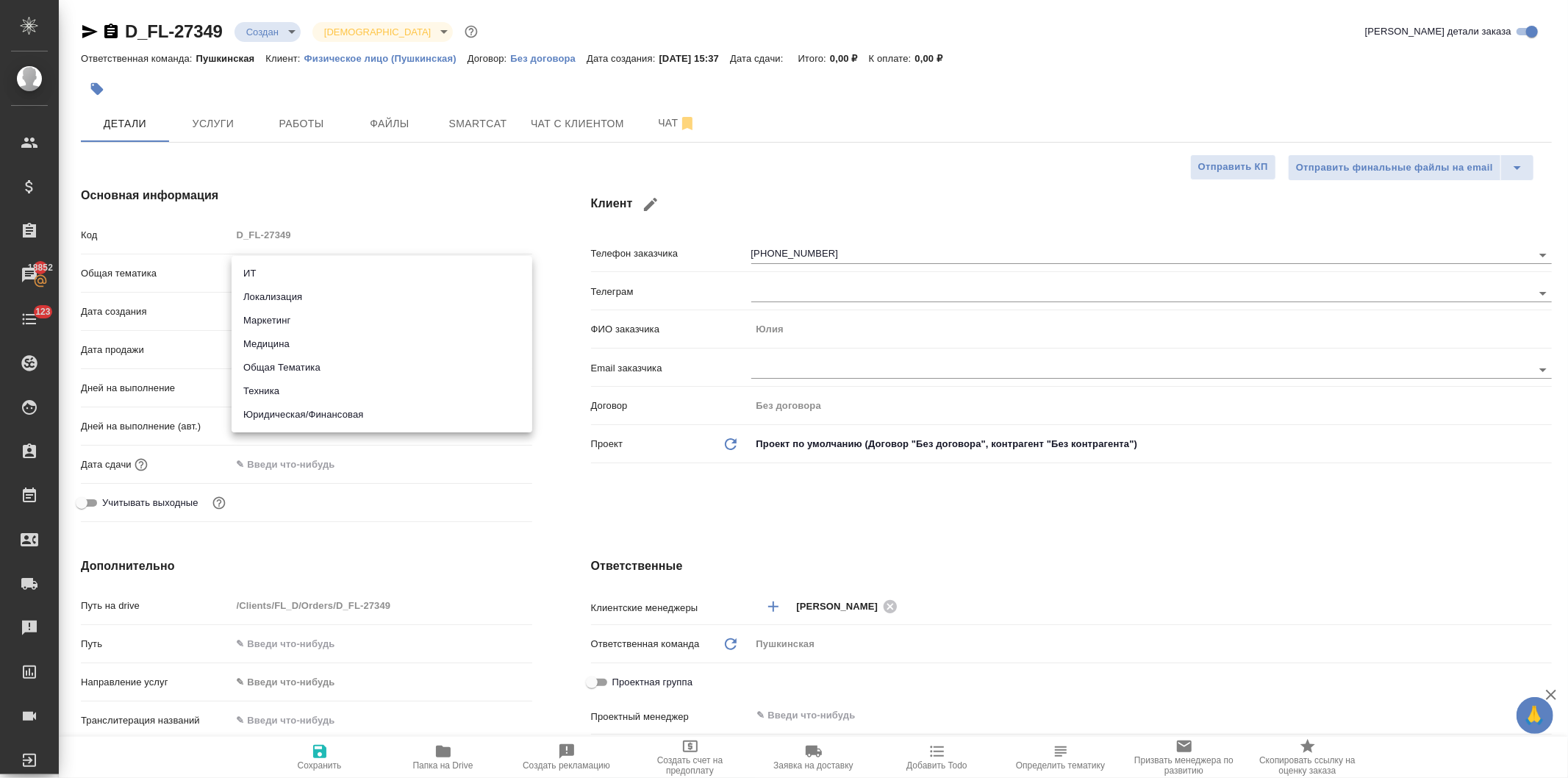
type textarea "x"
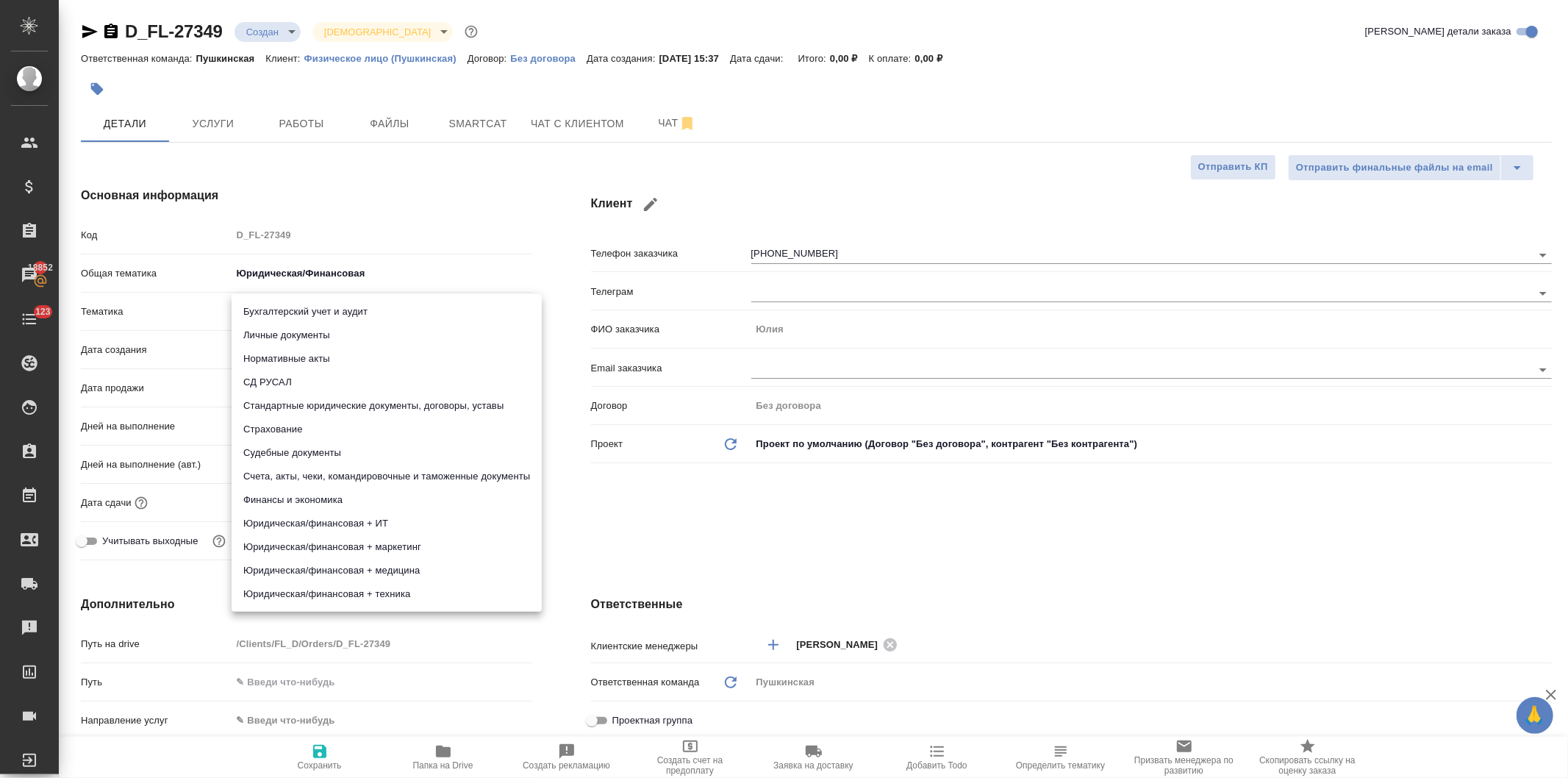
click at [269, 303] on body "🙏 .cls-1 fill:#fff; AWATERA Давыдова Елена Клиенты Спецификации Заказы 18852 Ча…" at bounding box center [784, 389] width 1568 height 778
click at [295, 334] on li "Личные документы" at bounding box center [386, 334] width 310 height 23
type textarea "x"
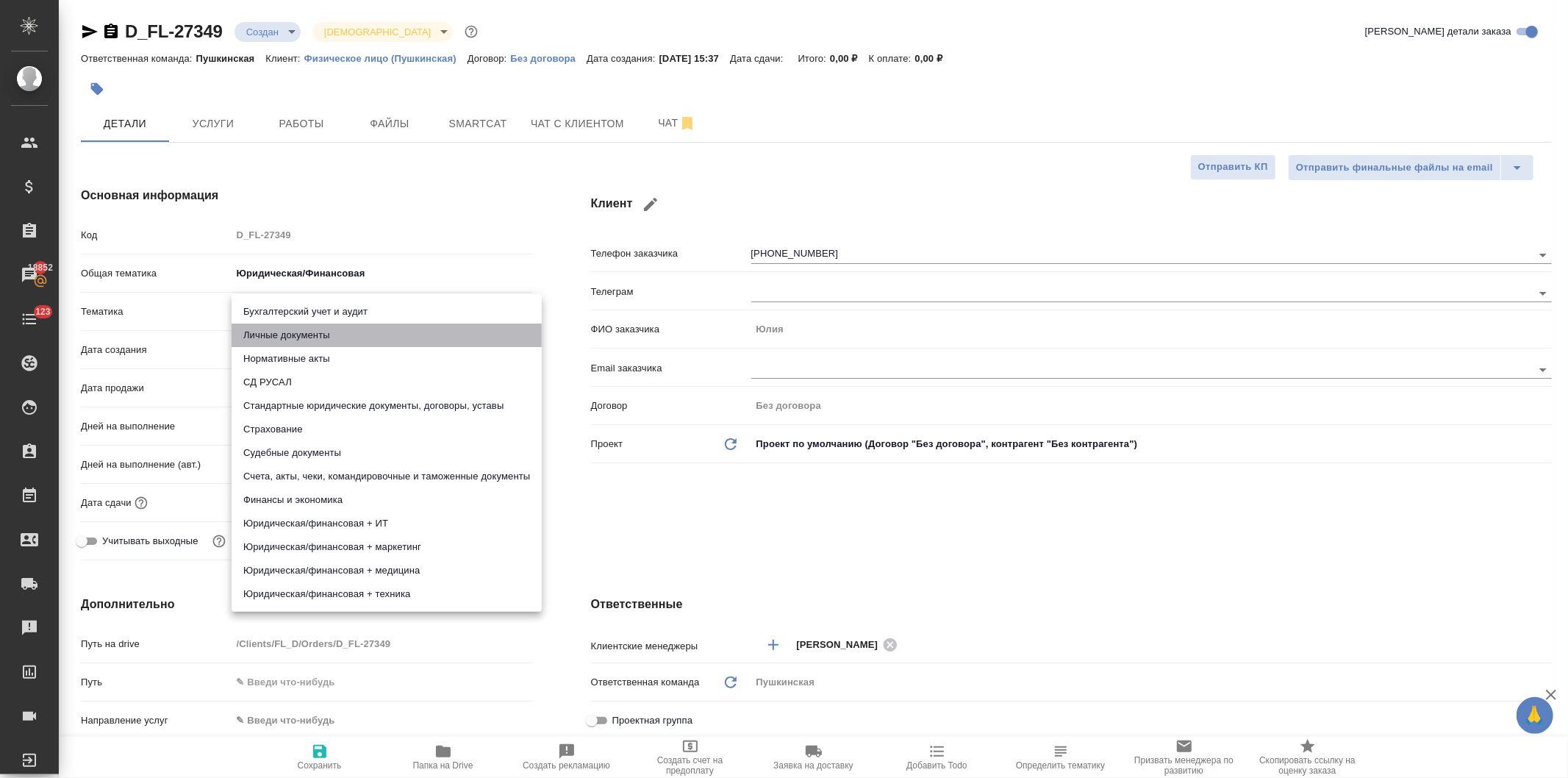
type input "5a8b8b956a9677013d343cfe"
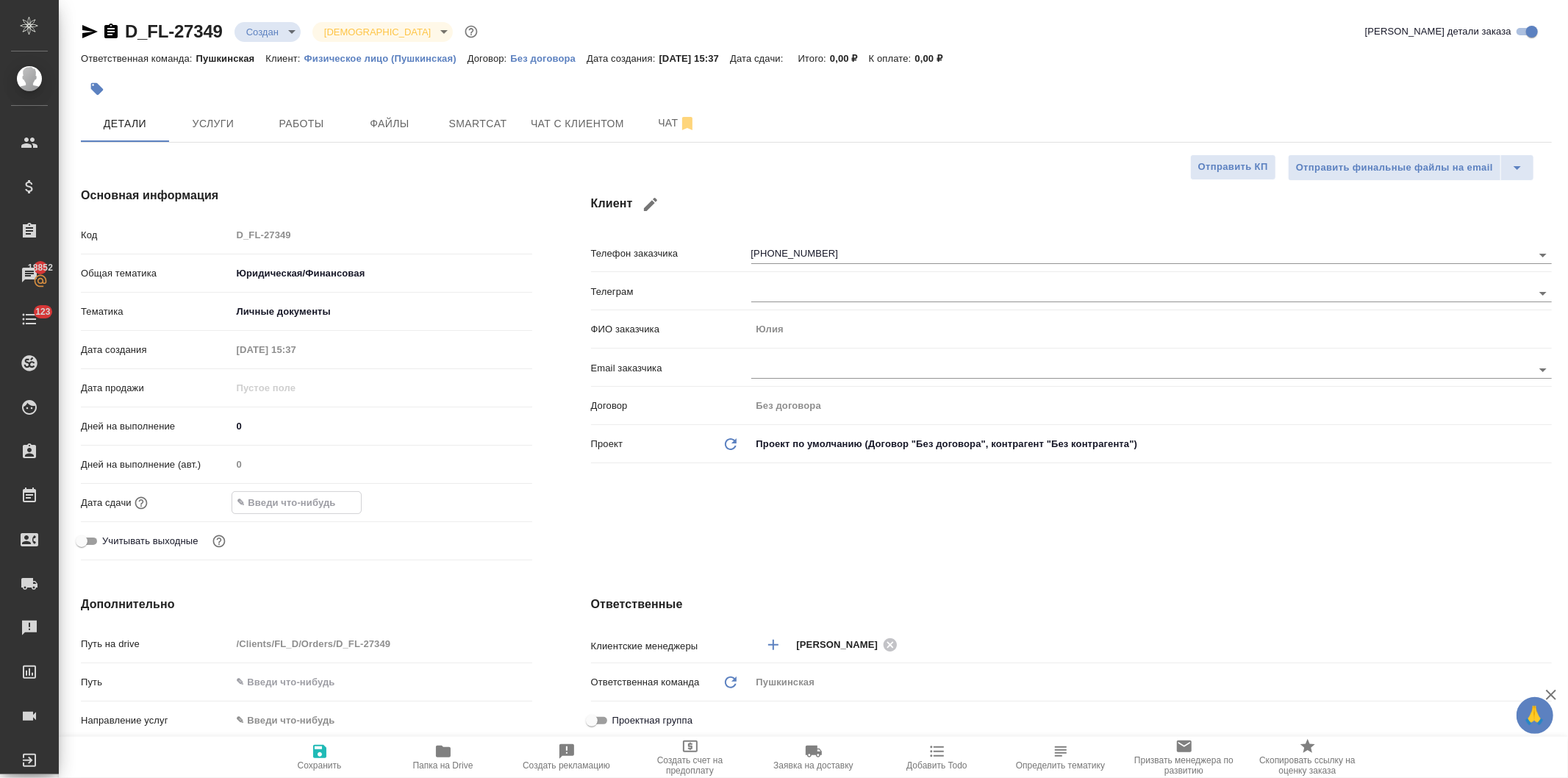
click at [305, 506] on input "text" at bounding box center [296, 502] width 129 height 22
click at [483, 498] on icon "button" at bounding box center [489, 501] width 13 height 15
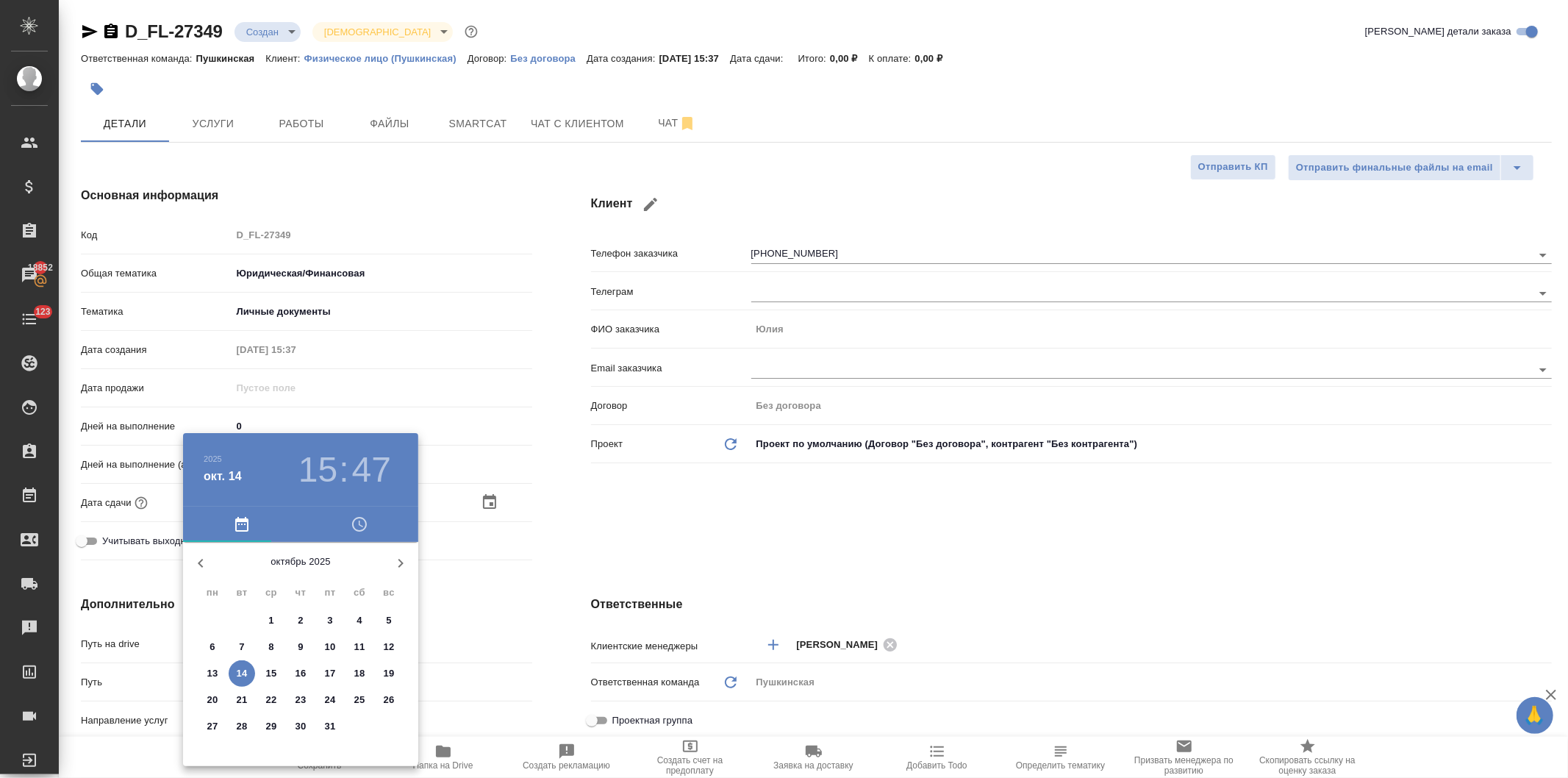
click at [297, 667] on p "16" at bounding box center [301, 673] width 11 height 15
type input "16.10.2025 15:47"
type textarea "x"
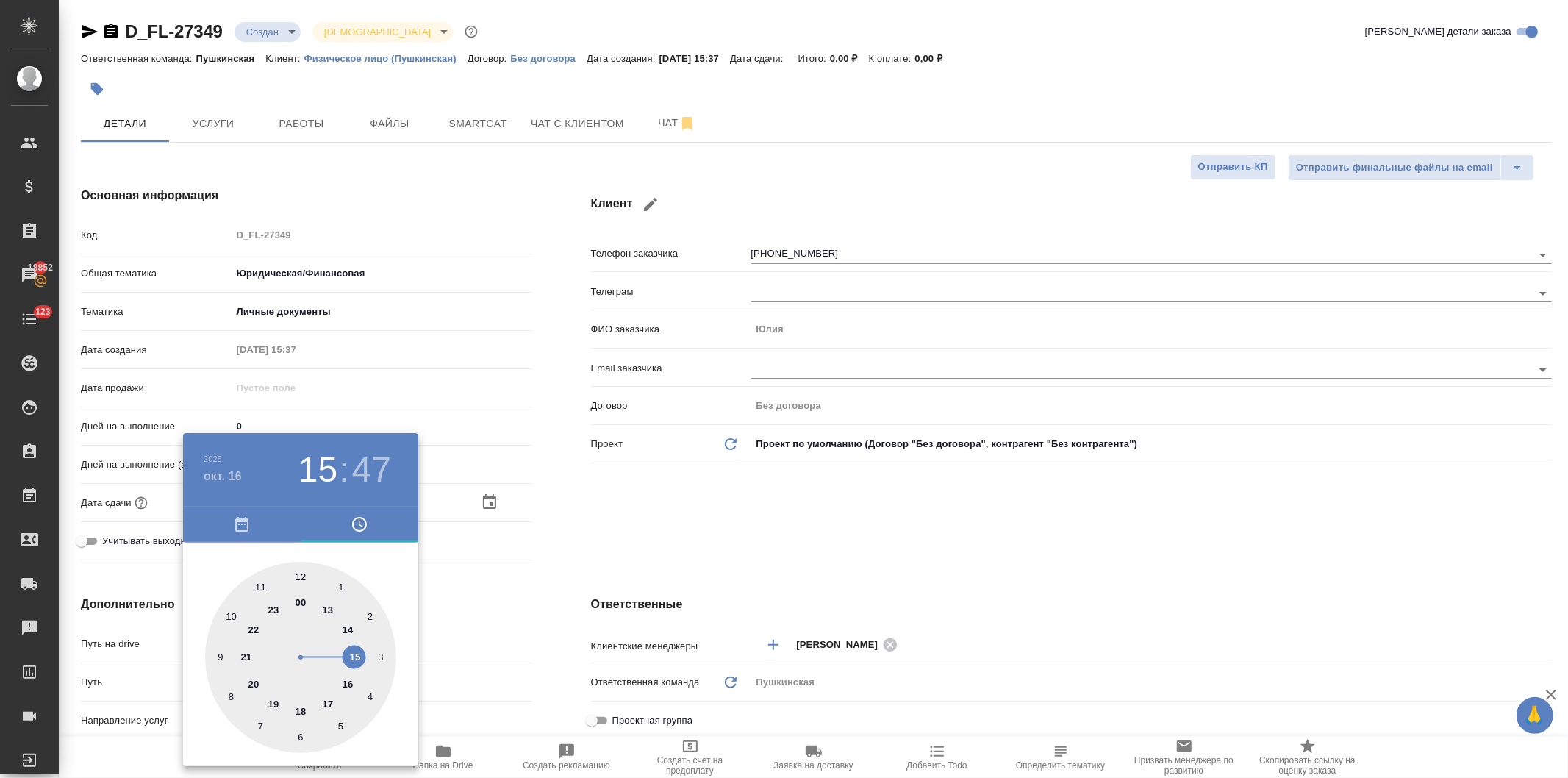
click at [260, 587] on div at bounding box center [301, 657] width 191 height 191
type input "16.10.2025 11:47"
type textarea "x"
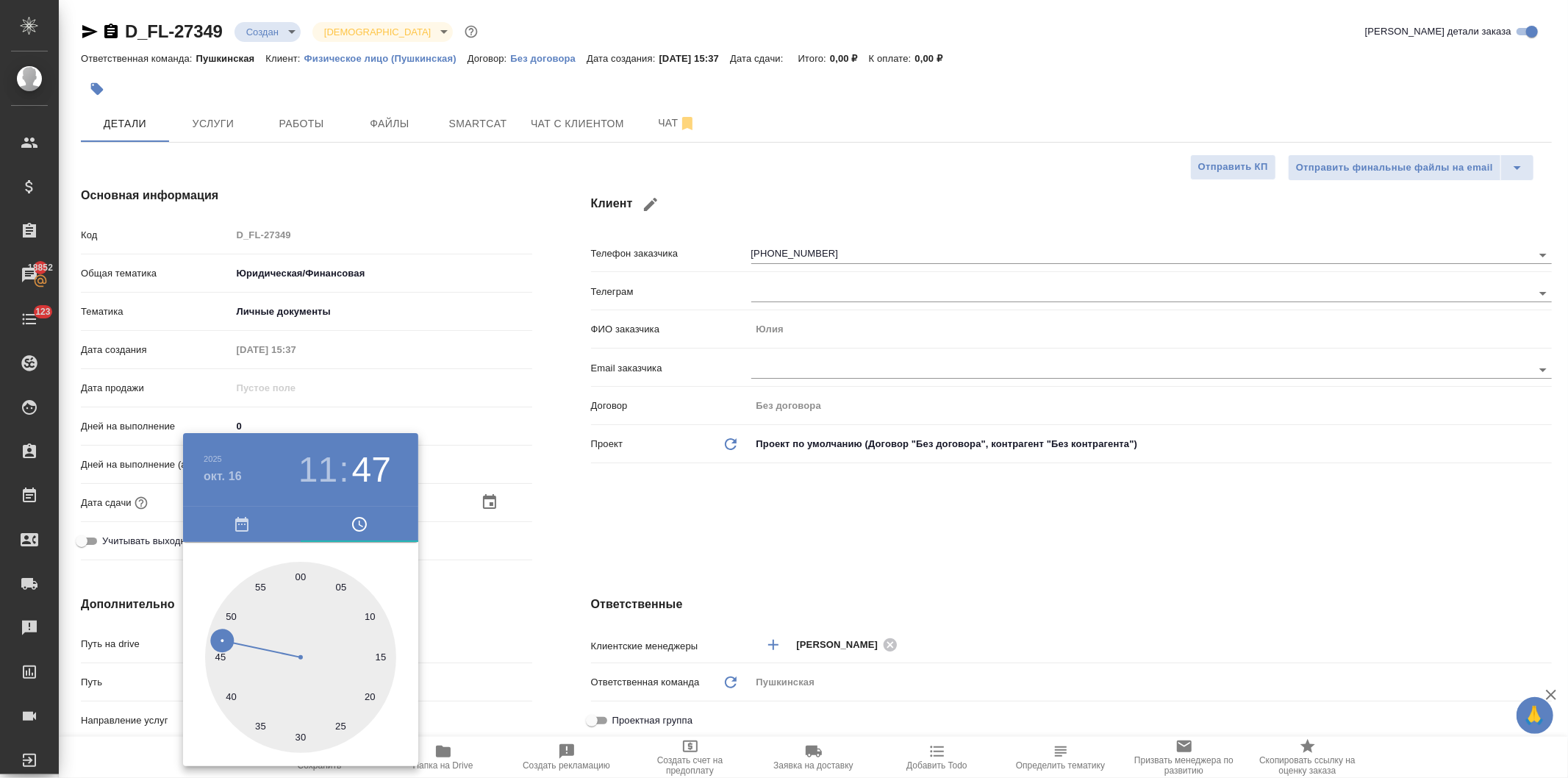
click at [299, 575] on div at bounding box center [301, 657] width 191 height 191
type input "[DATE] 11:00"
type textarea "x"
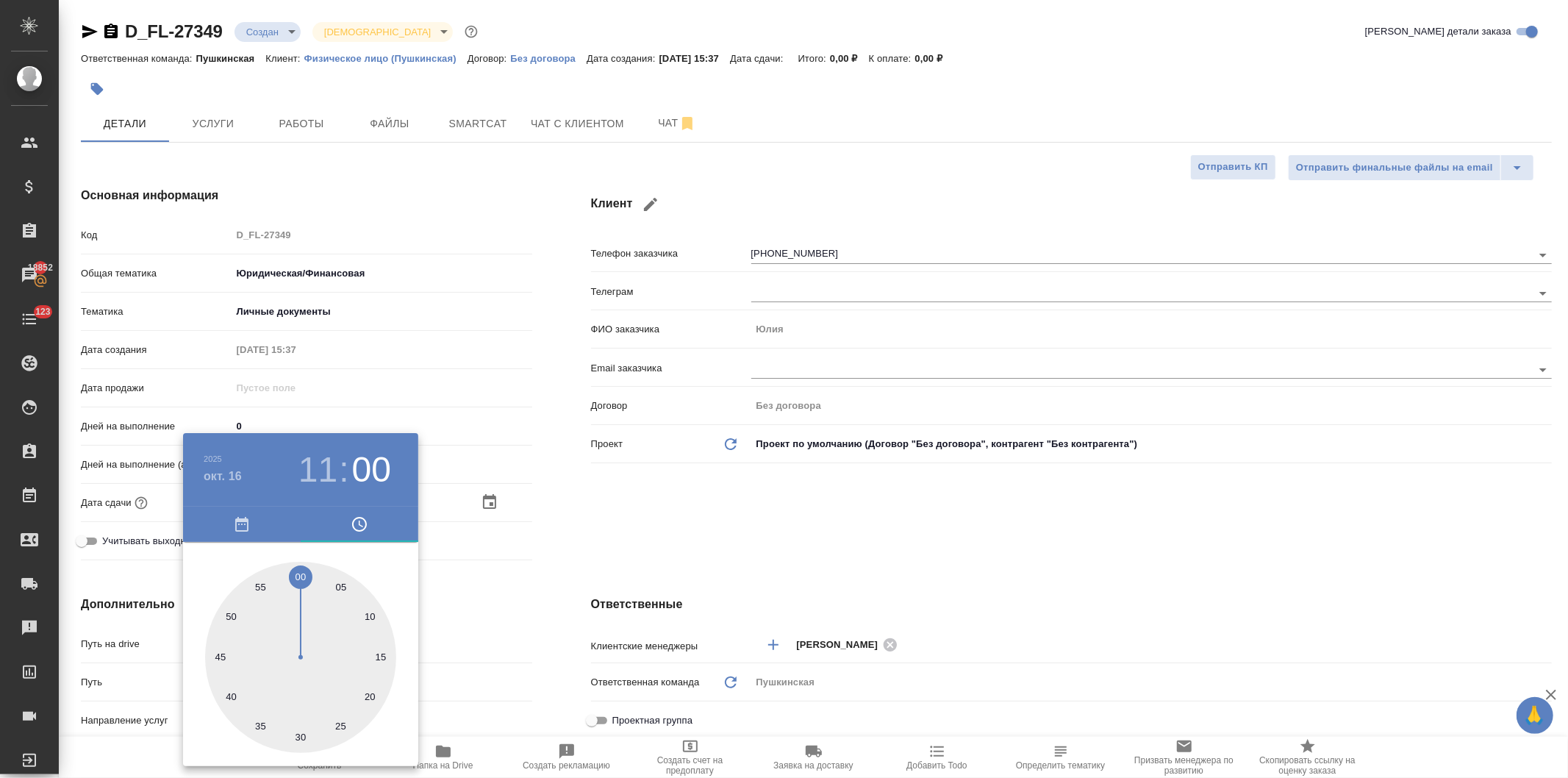
click at [597, 517] on div at bounding box center [784, 389] width 1568 height 778
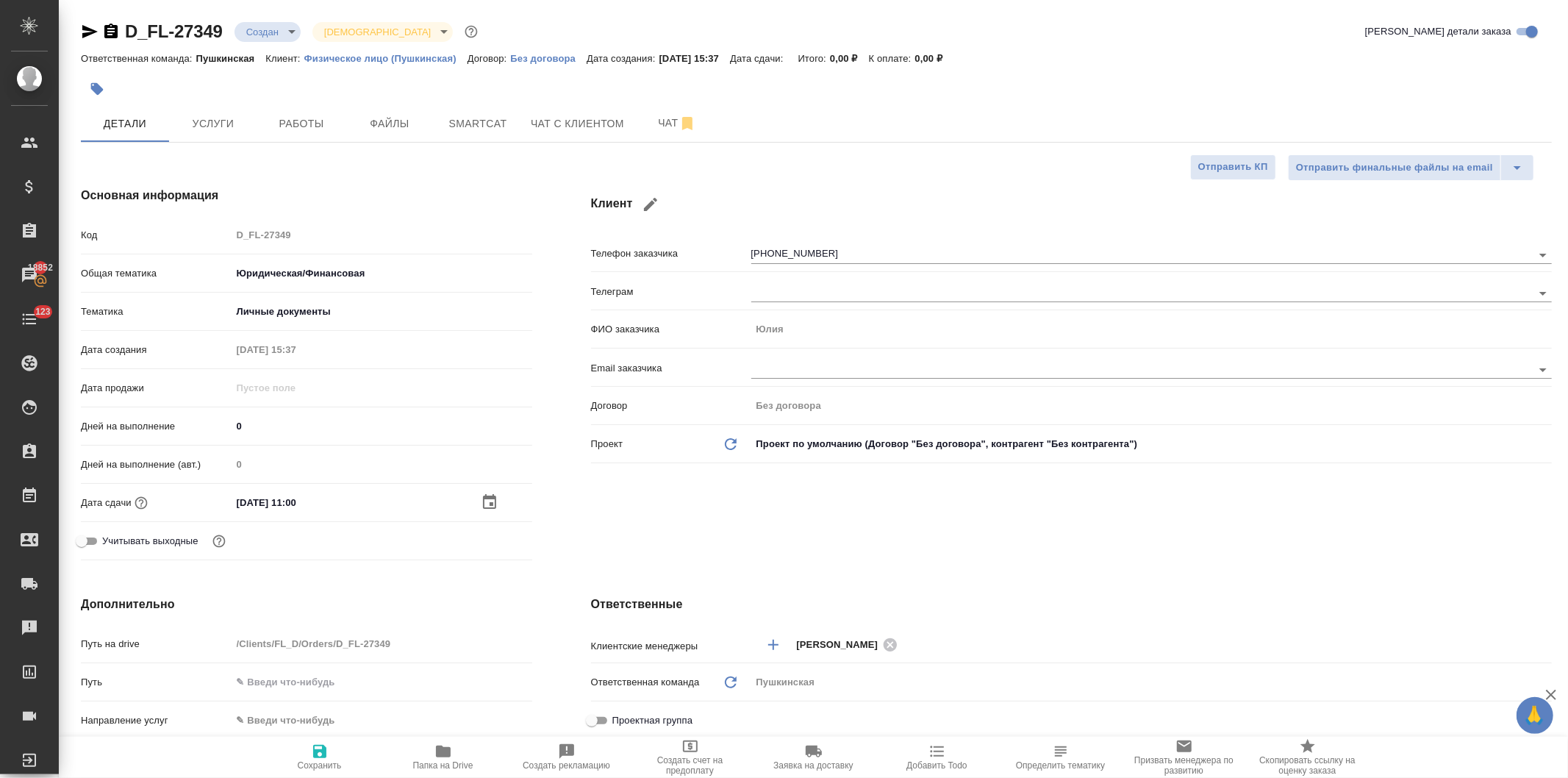
scroll to position [408, 0]
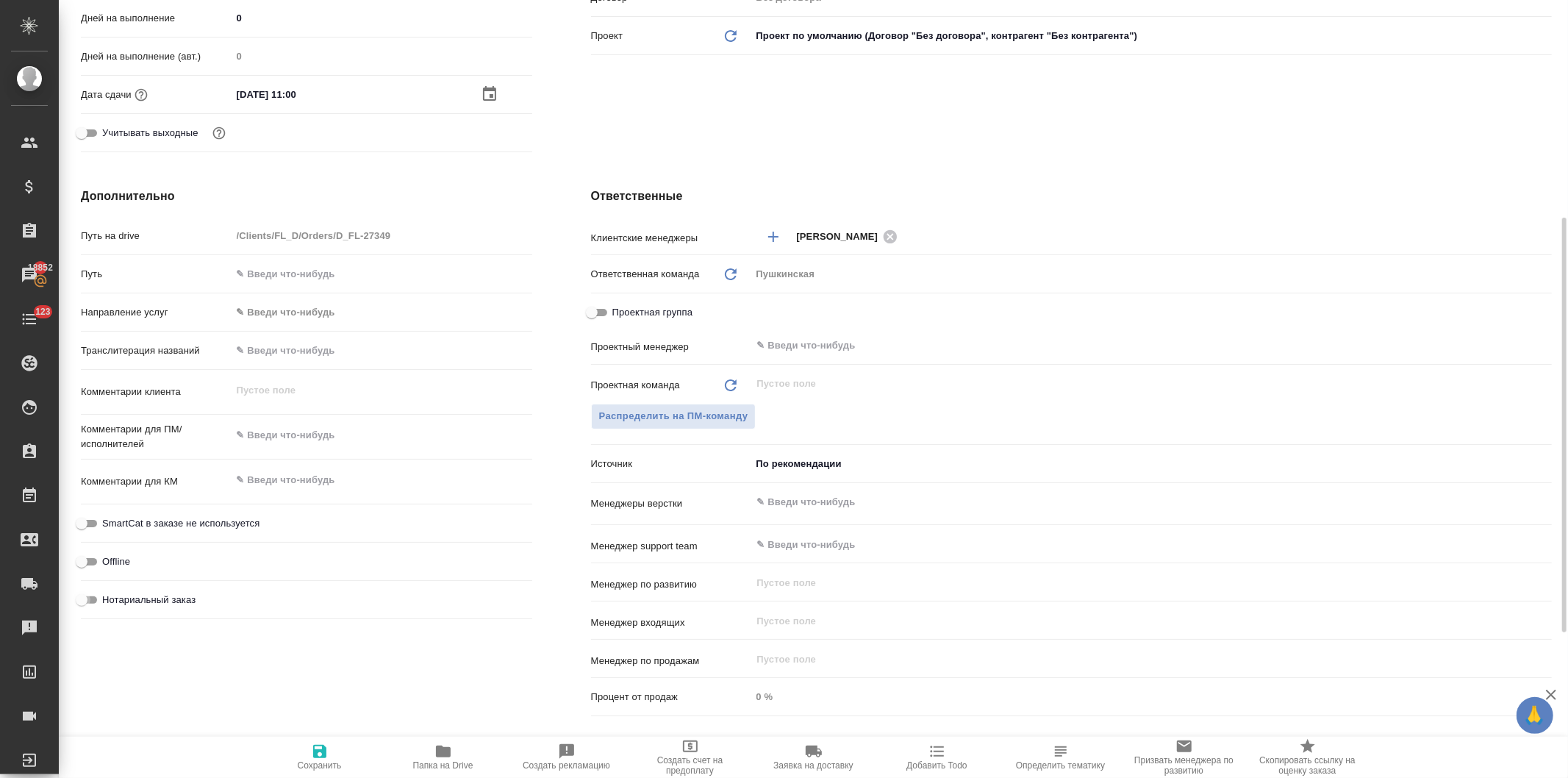
click at [89, 596] on input "Нотариальный заказ" at bounding box center [81, 600] width 53 height 17
checkbox input "true"
type textarea "x"
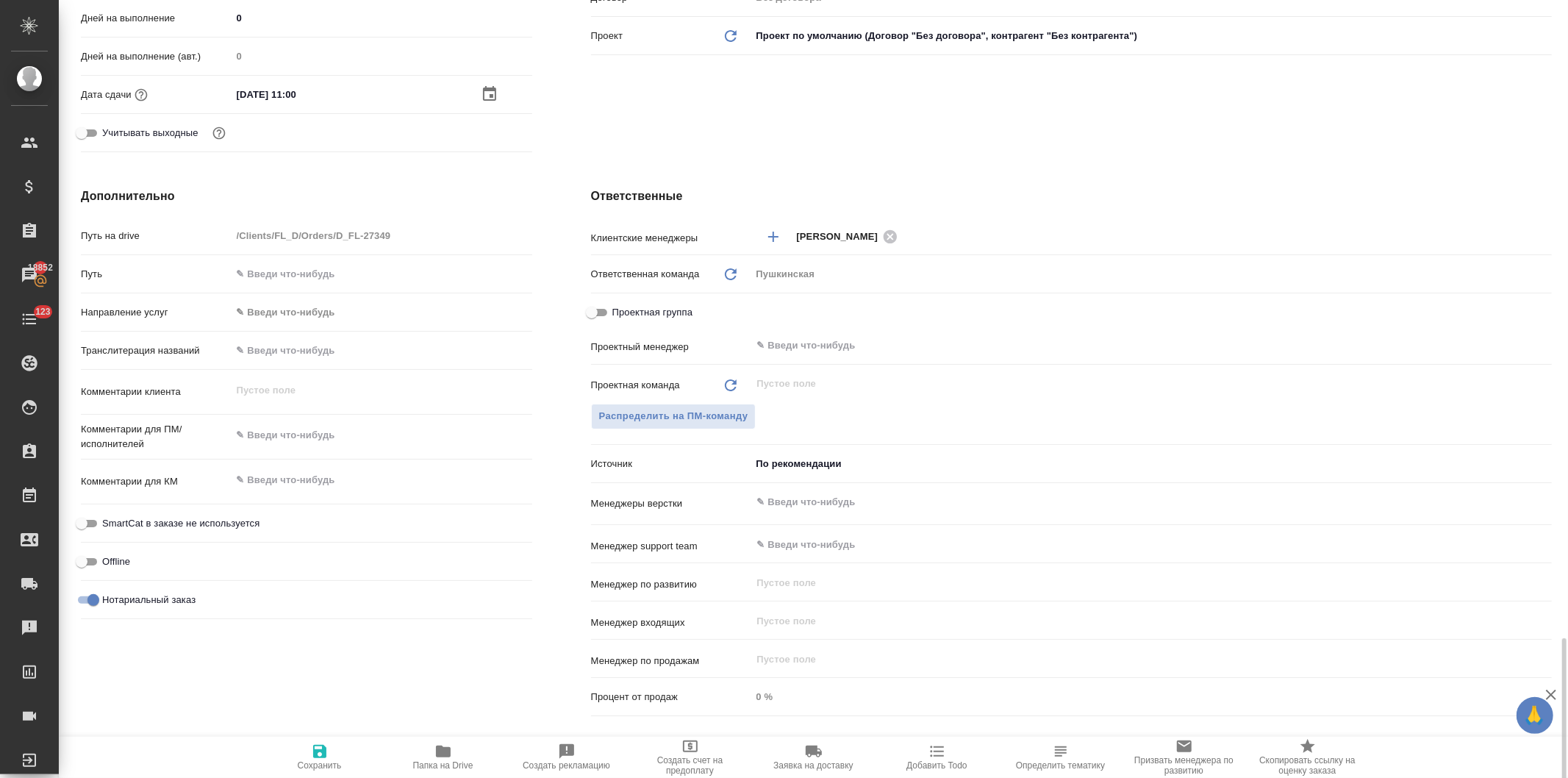
scroll to position [683, 0]
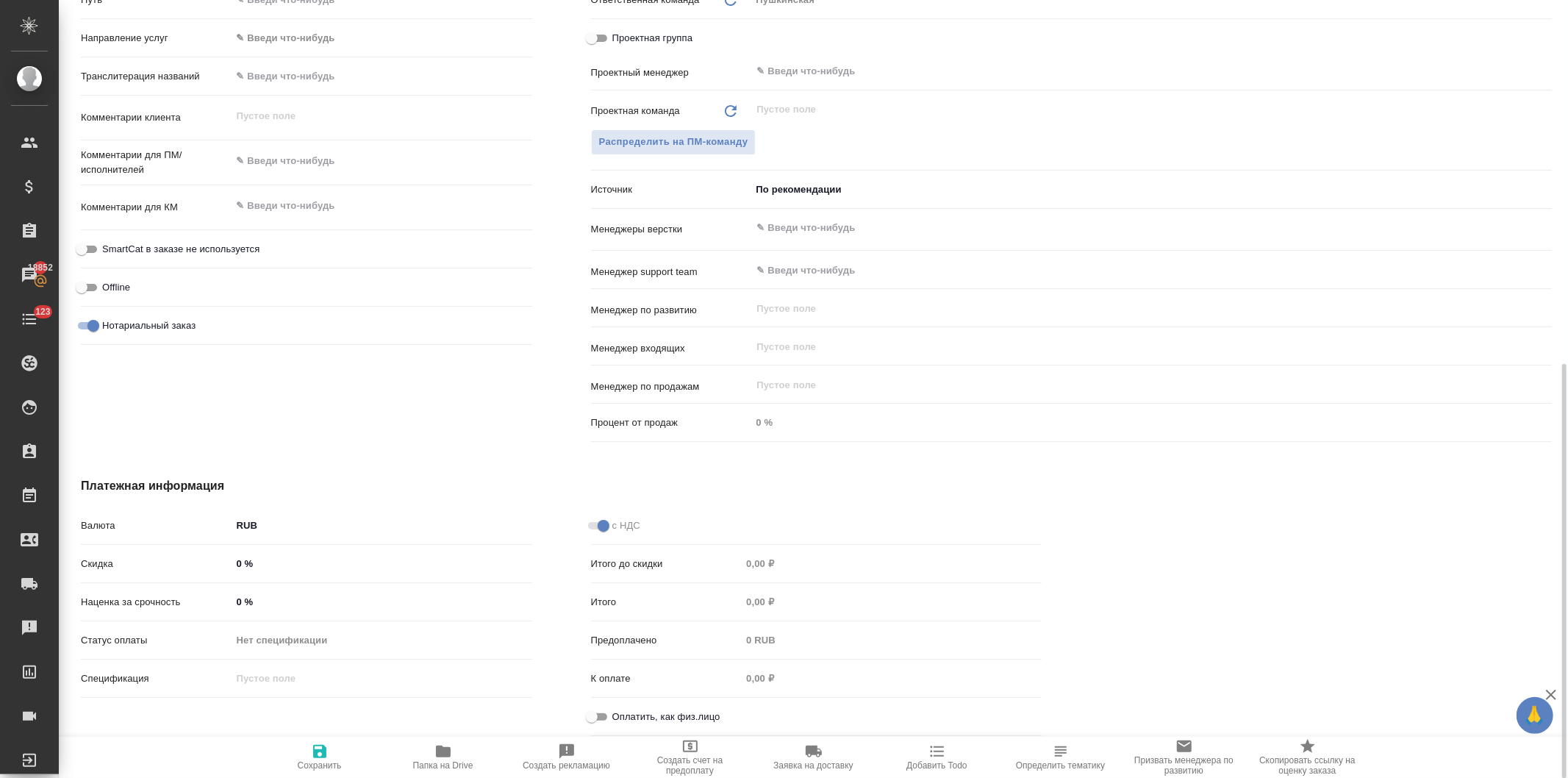
click at [599, 712] on input "Оплатить, как физ.лицо" at bounding box center [592, 716] width 53 height 17
checkbox input "true"
type textarea "x"
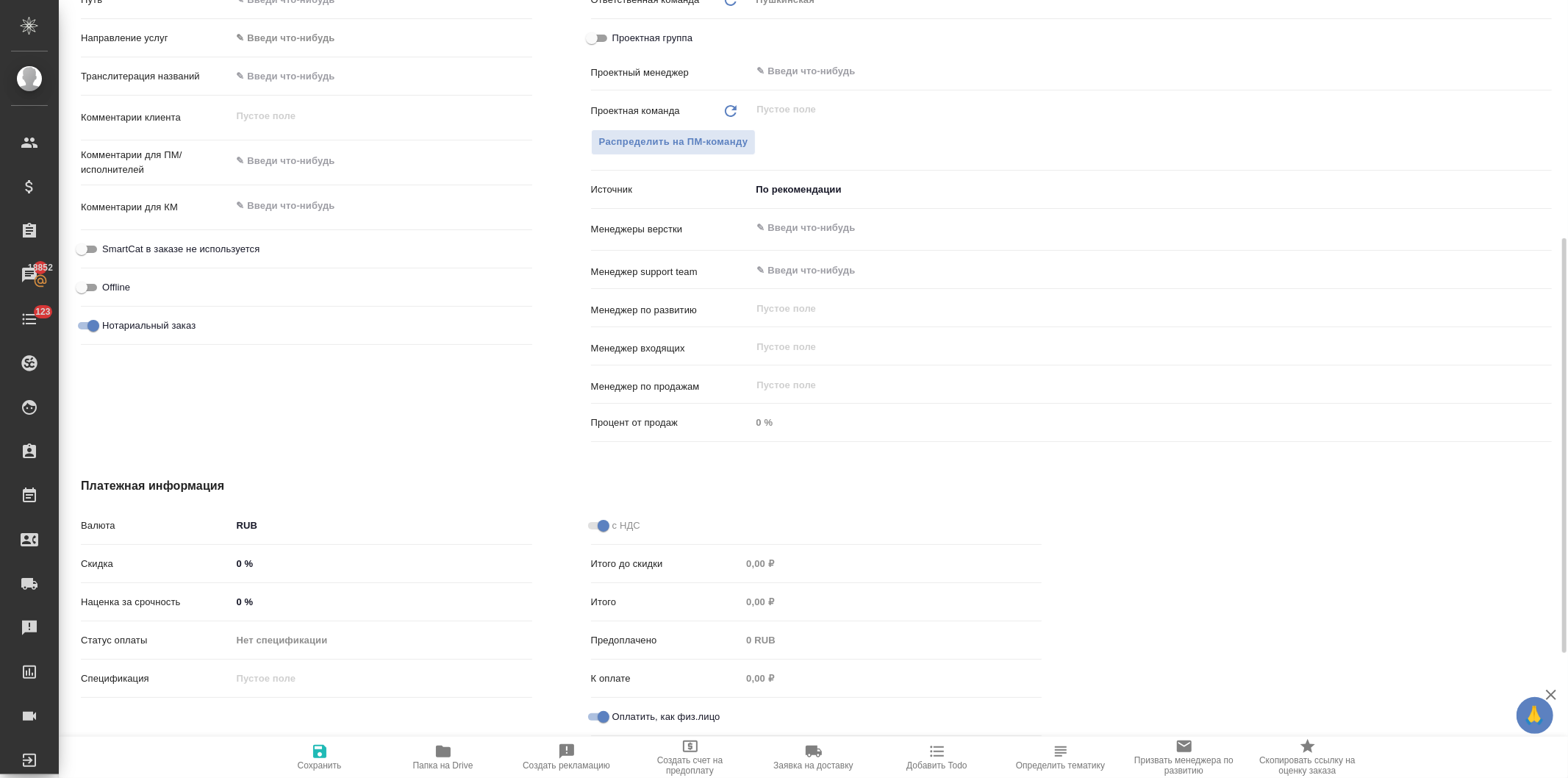
scroll to position [356, 0]
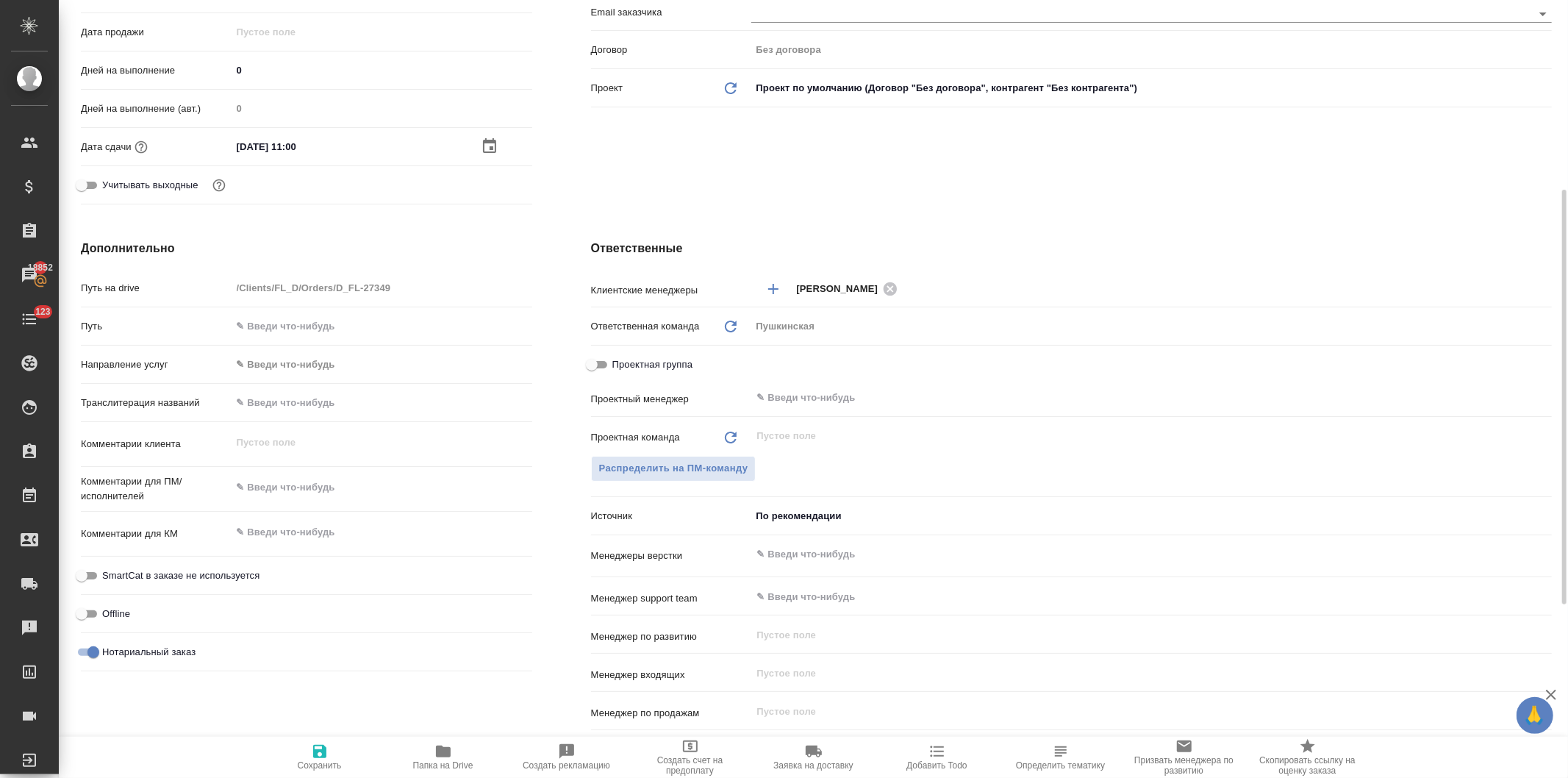
type textarea "x"
click at [298, 488] on textarea at bounding box center [381, 487] width 301 height 25
type textarea "Д"
type textarea "x"
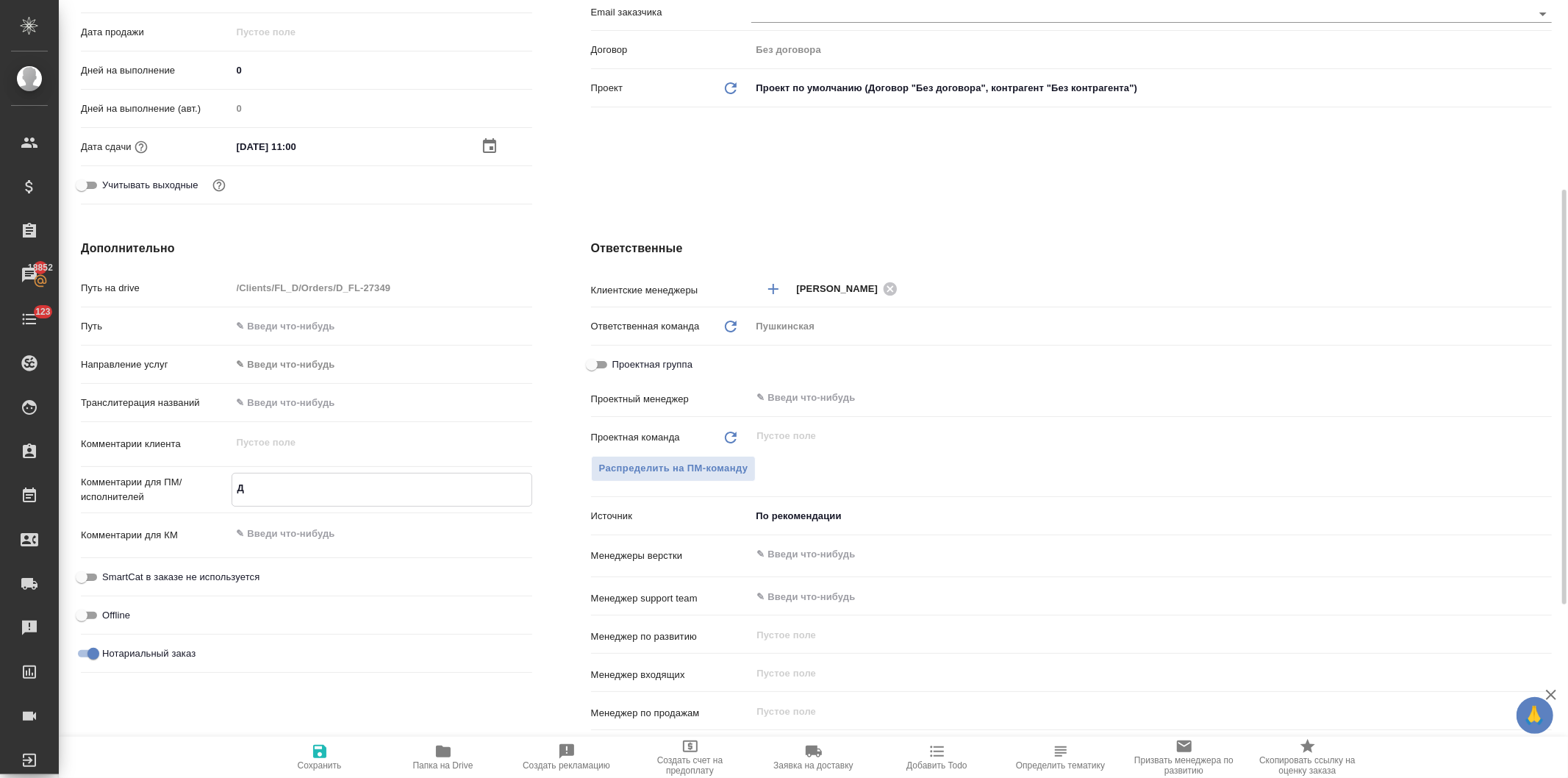
type textarea "x"
type textarea "До"
type textarea "x"
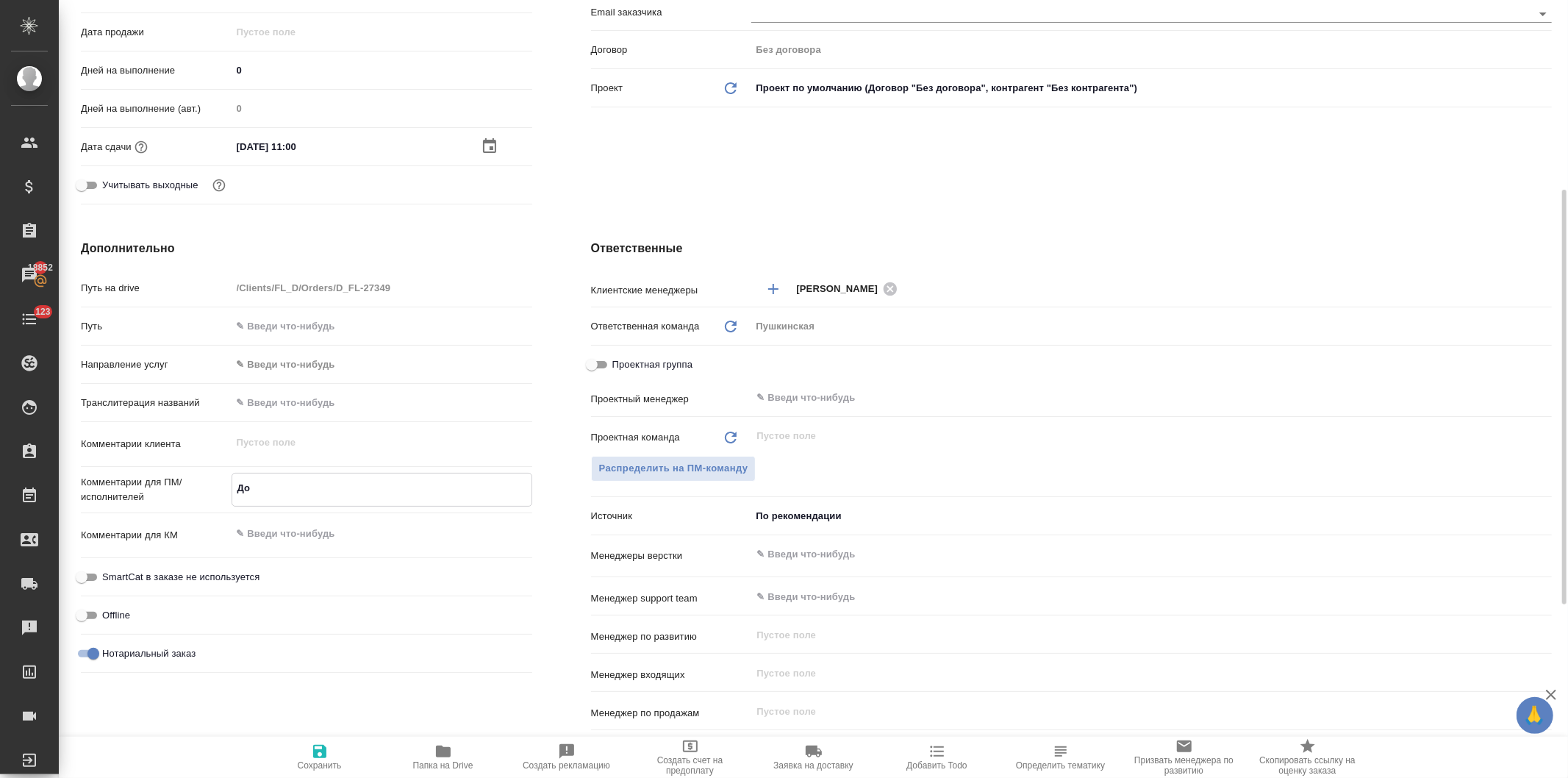
type textarea "Доп"
type textarea "x"
type textarea "Допере"
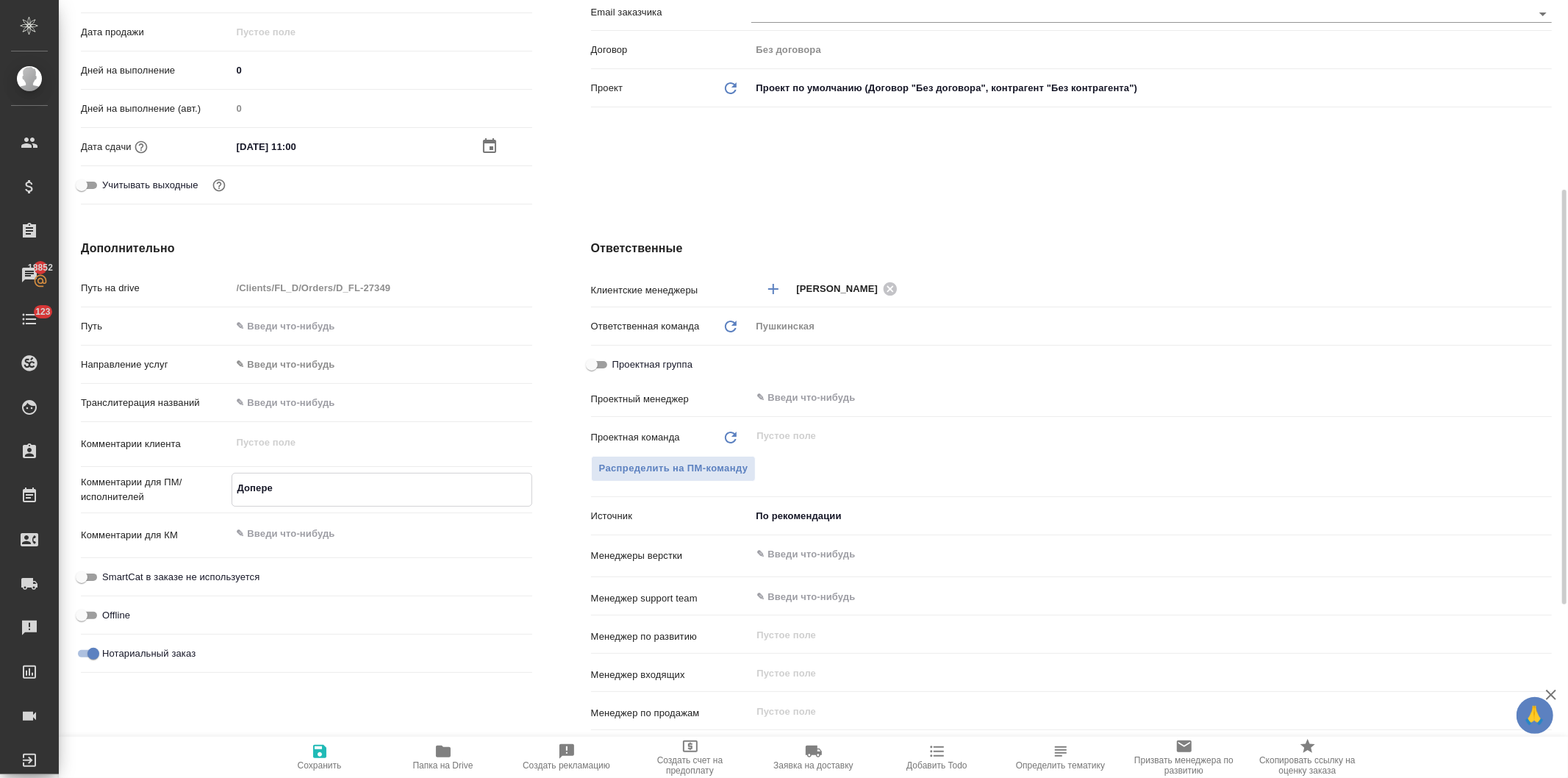
type textarea "x"
type textarea "Доперево"
type textarea "x"
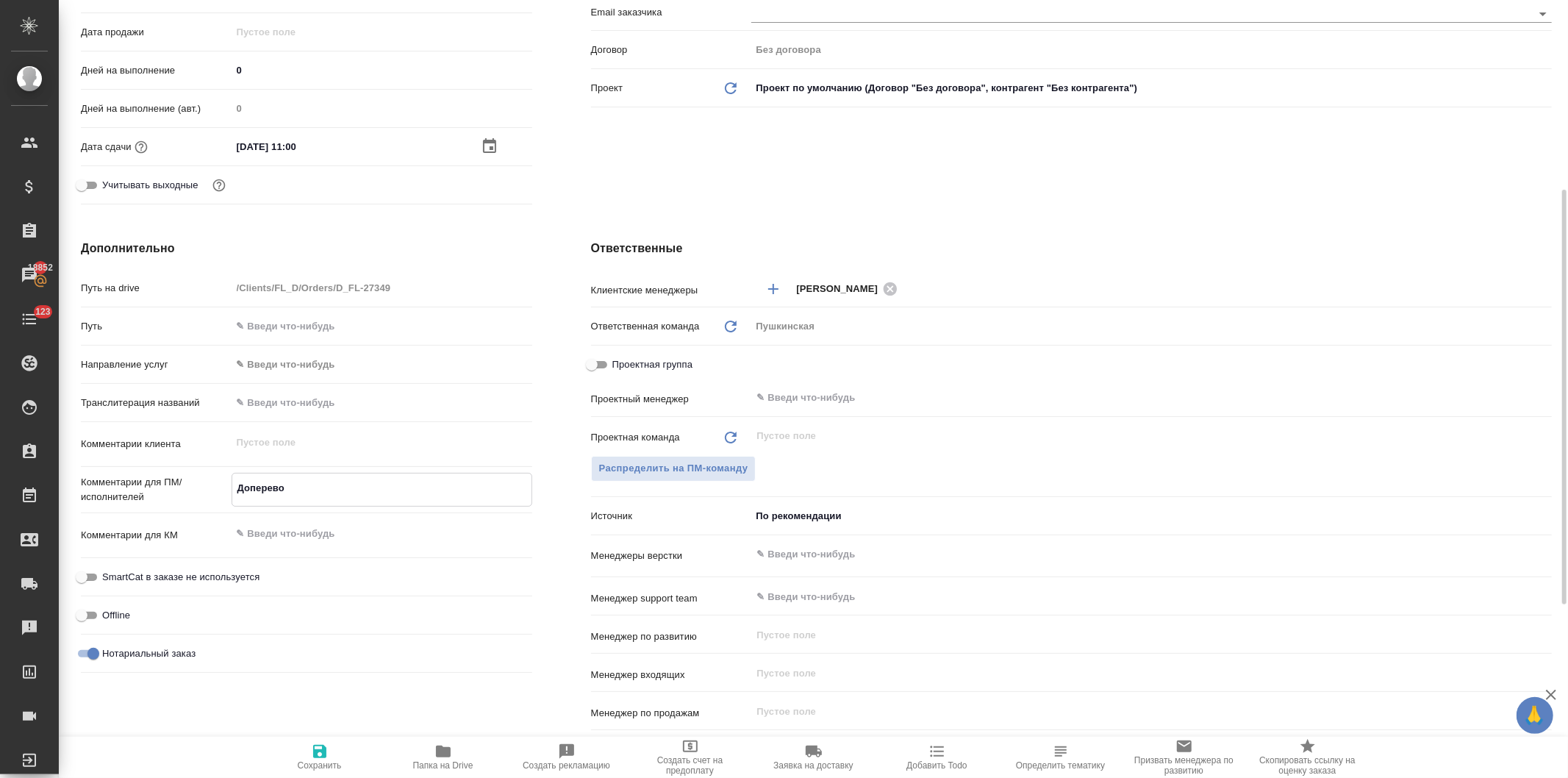
type textarea "x"
type textarea "Доперевод"
type textarea "x"
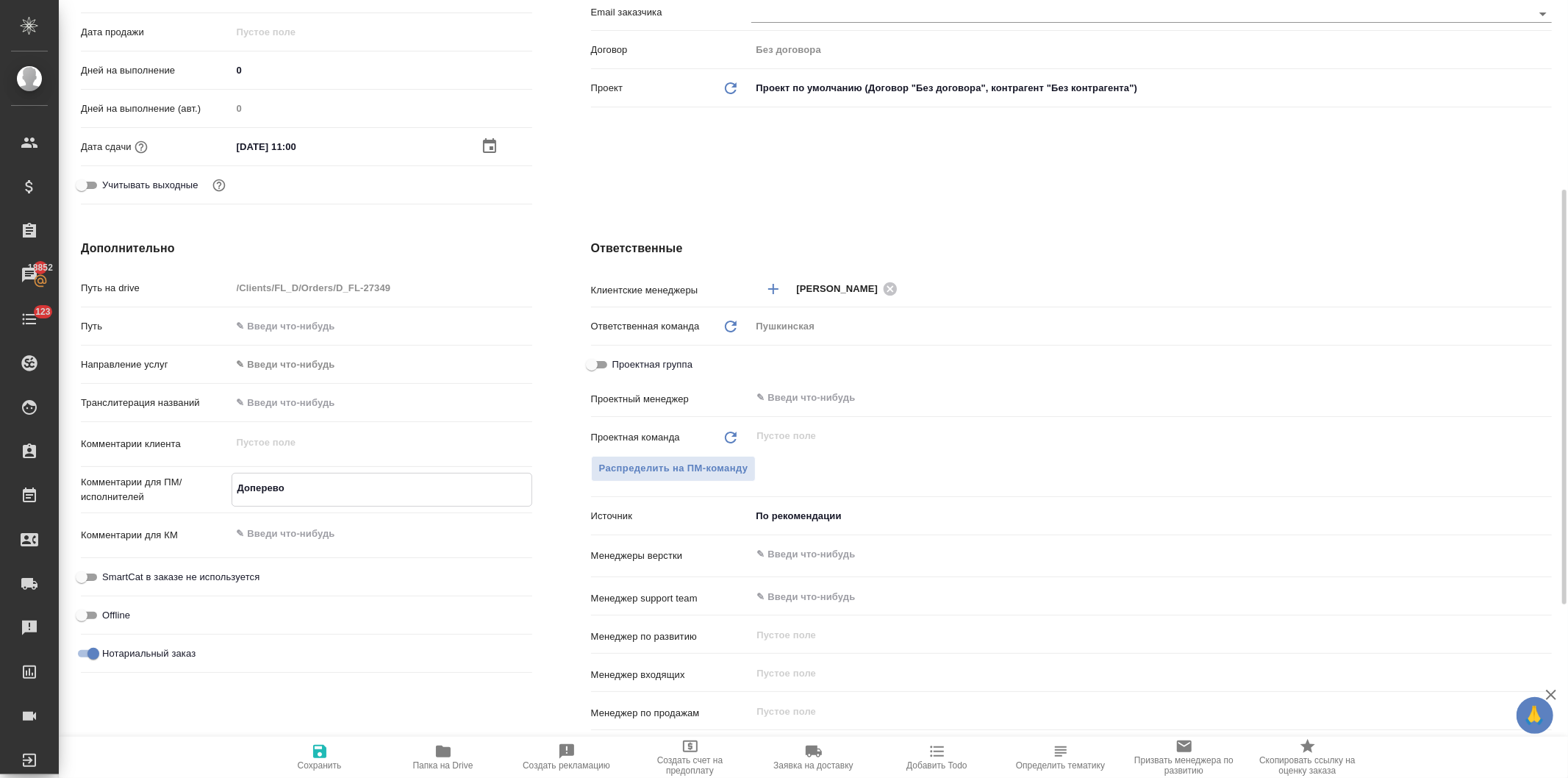
type textarea "x"
type textarea "Доперевод"
type textarea "x"
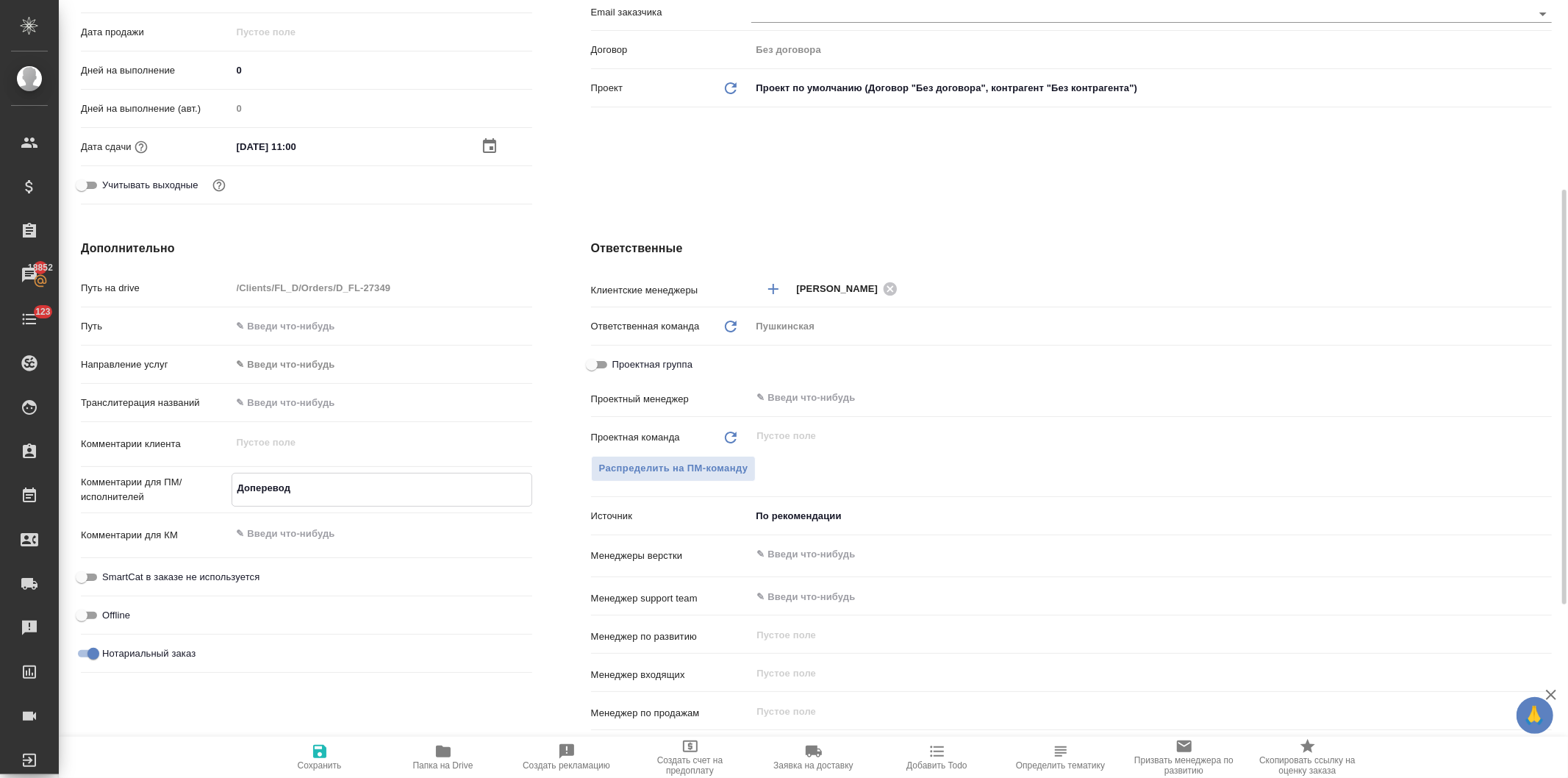
type textarea "Доперевод а"
type textarea "x"
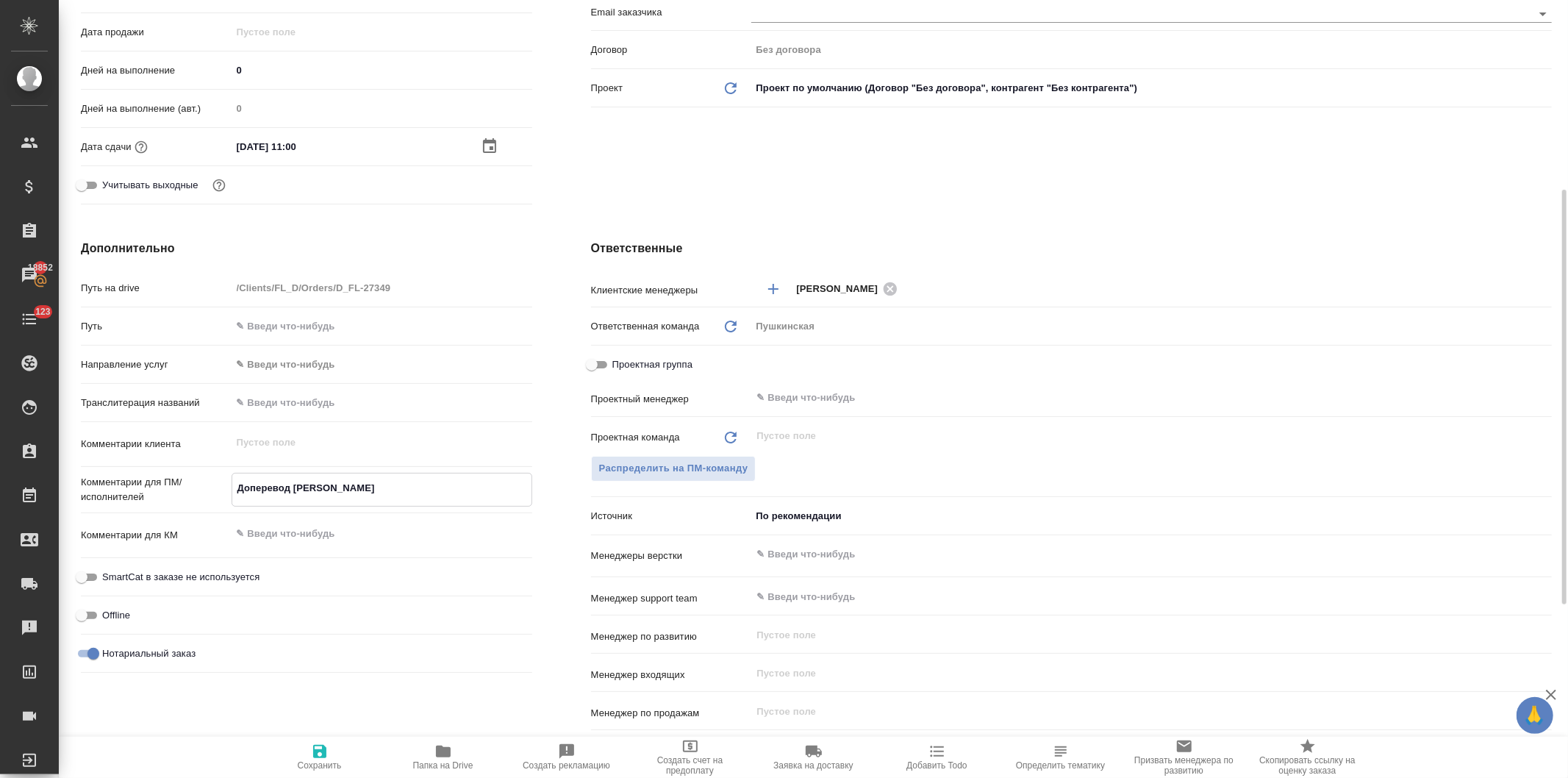
type textarea "Доперевод ап"
type textarea "x"
type textarea "Доперевод апо"
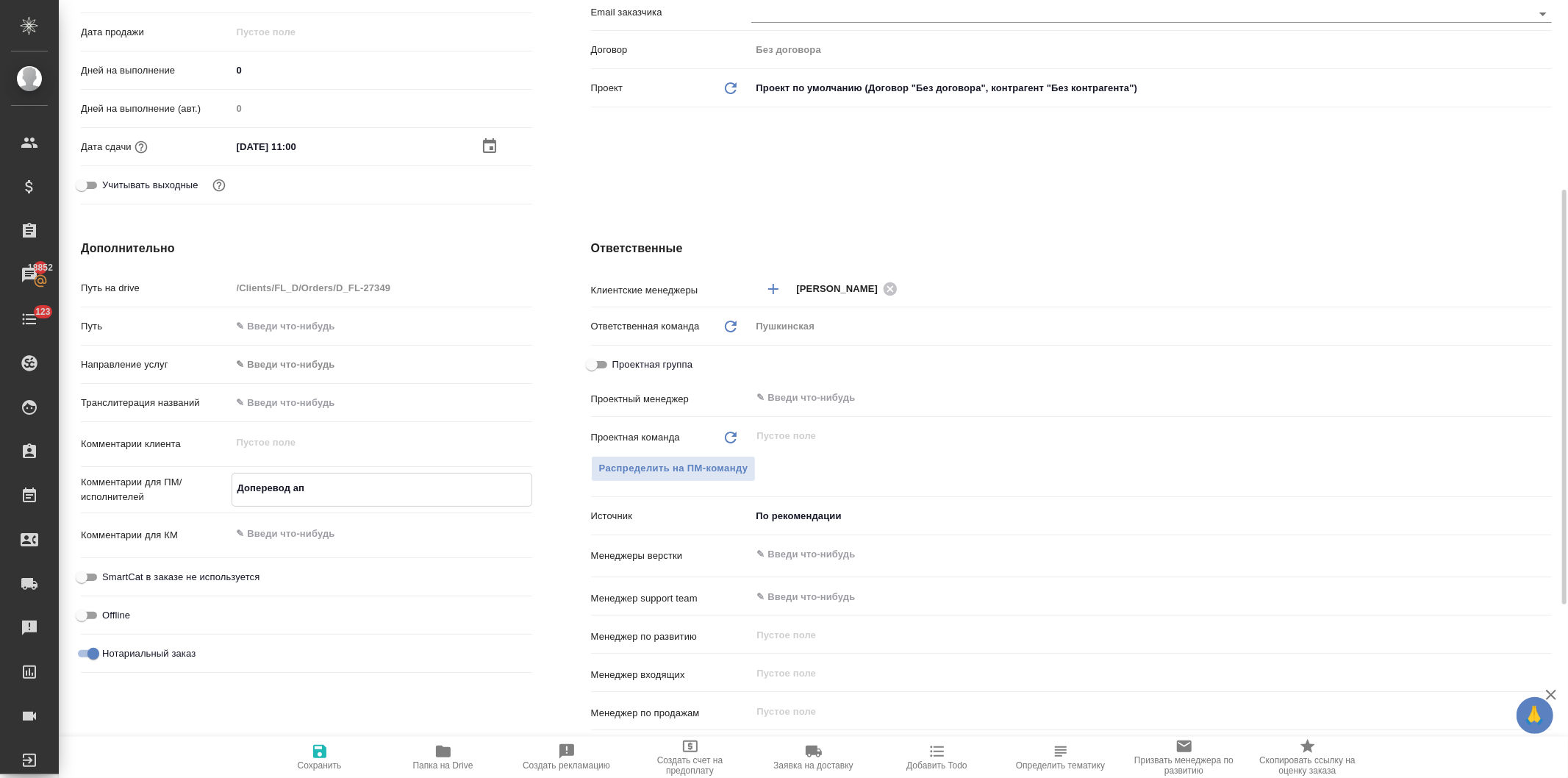
type textarea "x"
type textarea "Доперевод апо,"
type textarea "x"
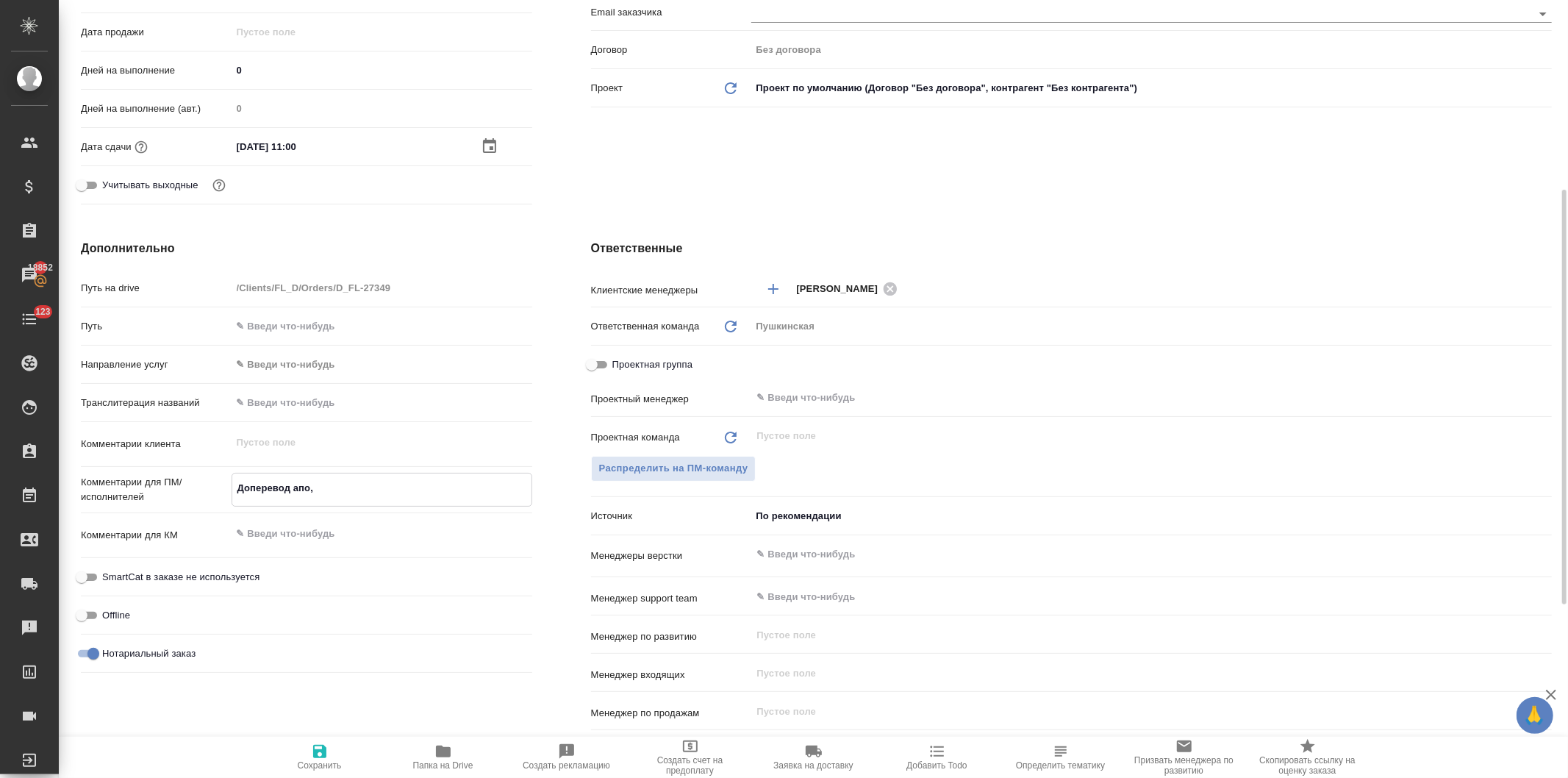
type textarea "x"
type textarea "Доперевод апо,"
type textarea "x"
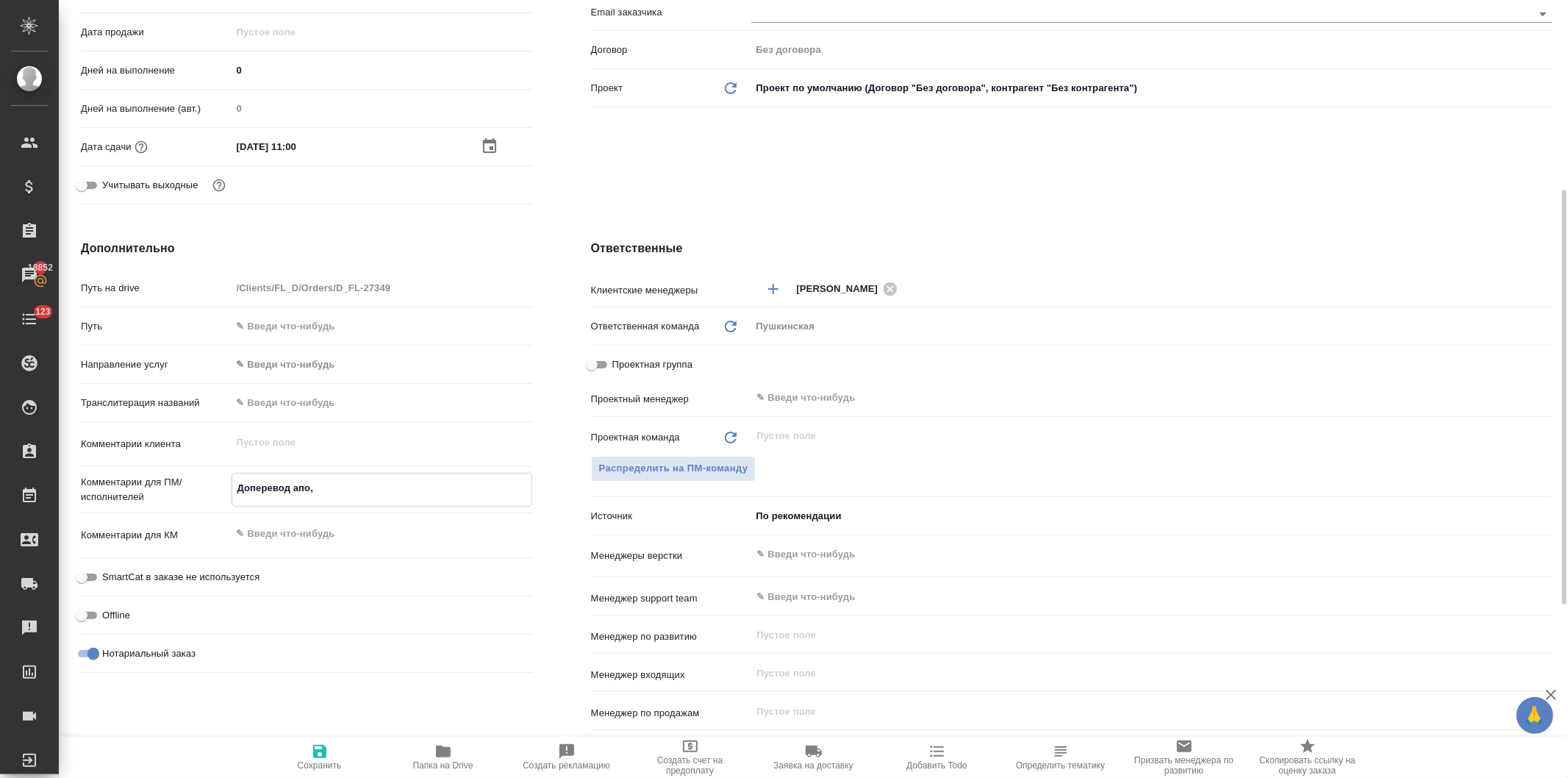
type textarea "x"
type textarea "Доперевод апо, у"
type textarea "x"
type textarea "Доперевод апо, уд"
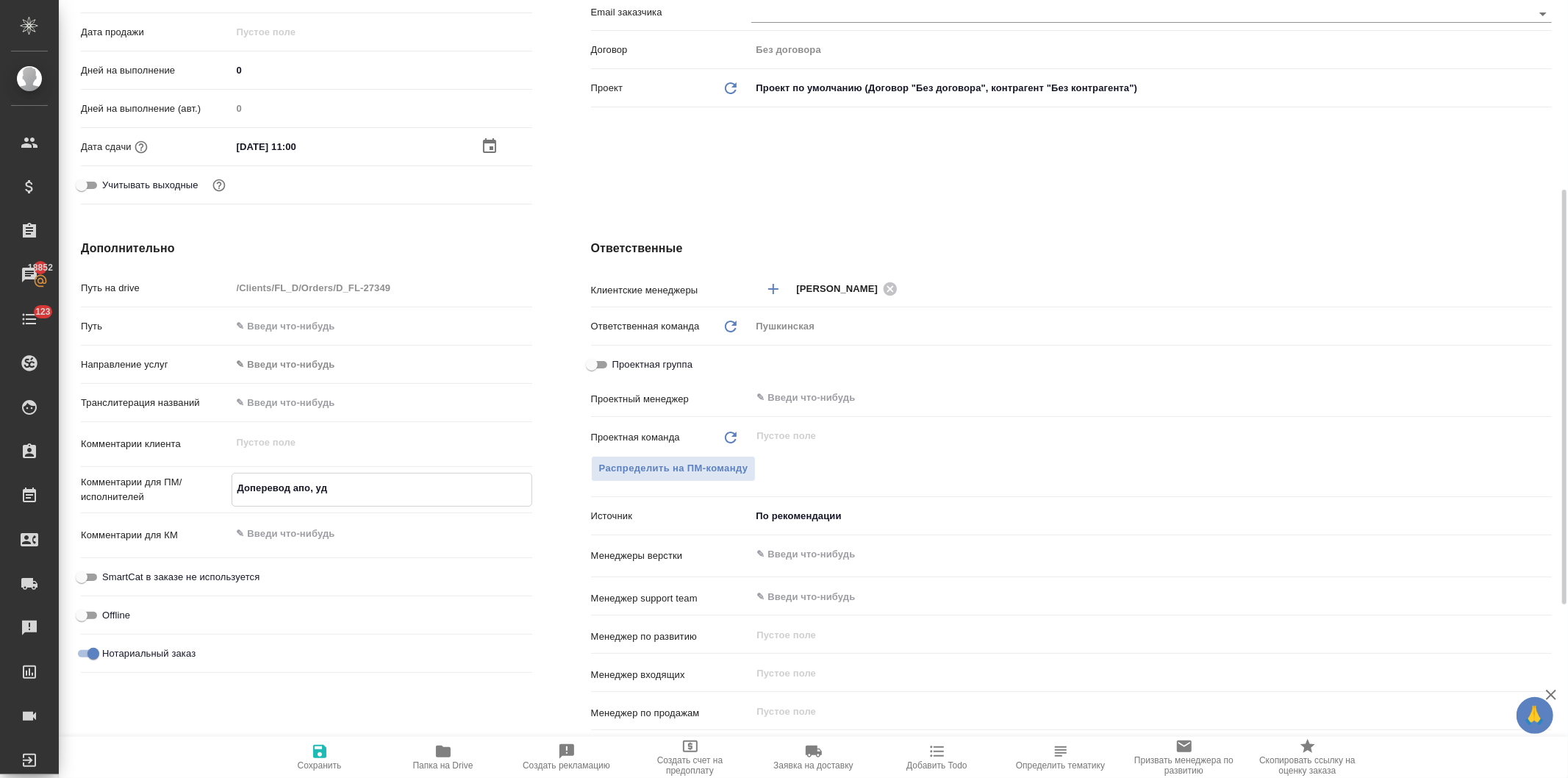
type textarea "x"
type textarea "Доперевод апо, удо"
type textarea "x"
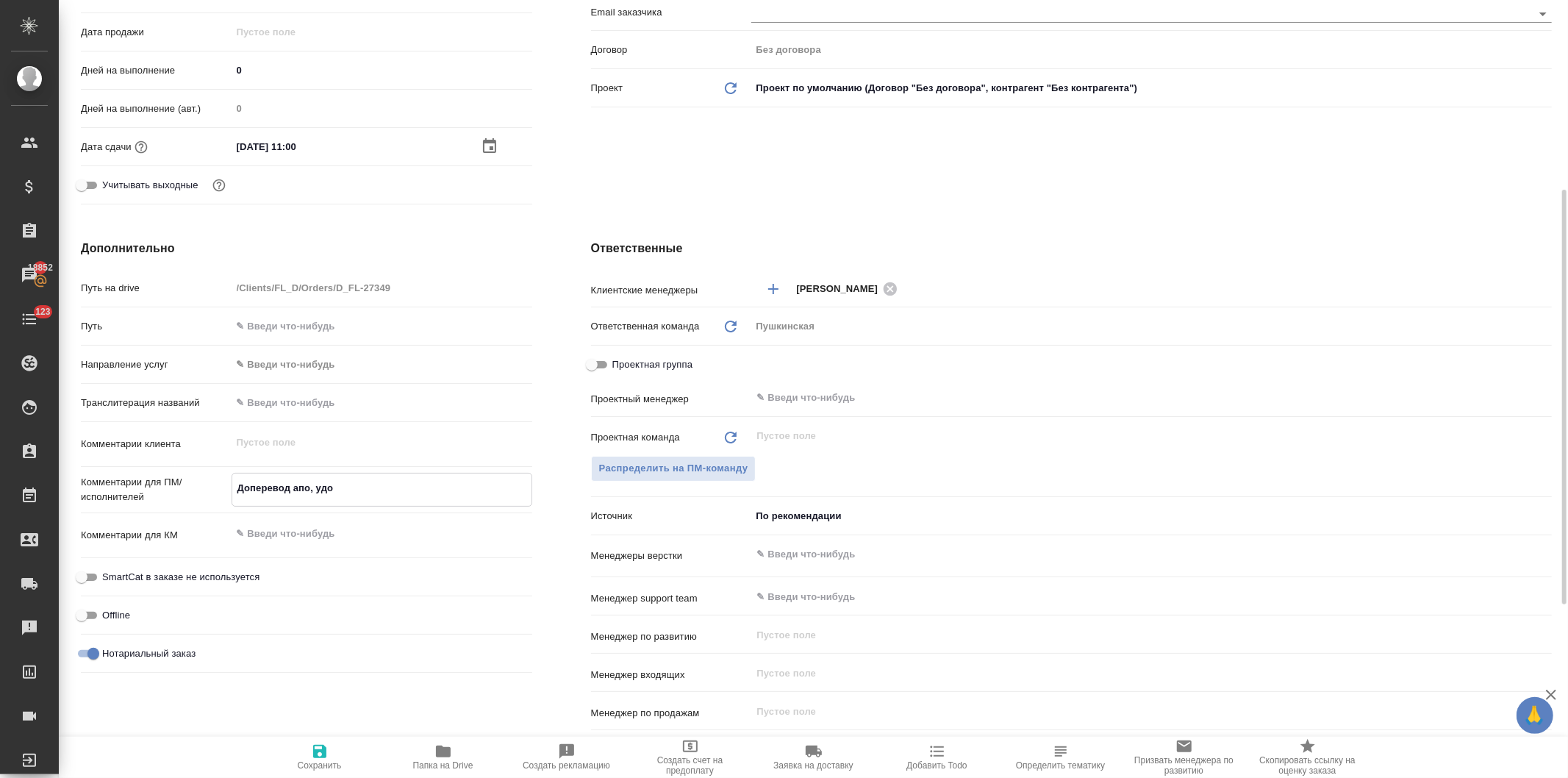
type textarea "x"
type textarea "Доперевод апо, удо"
type textarea "x"
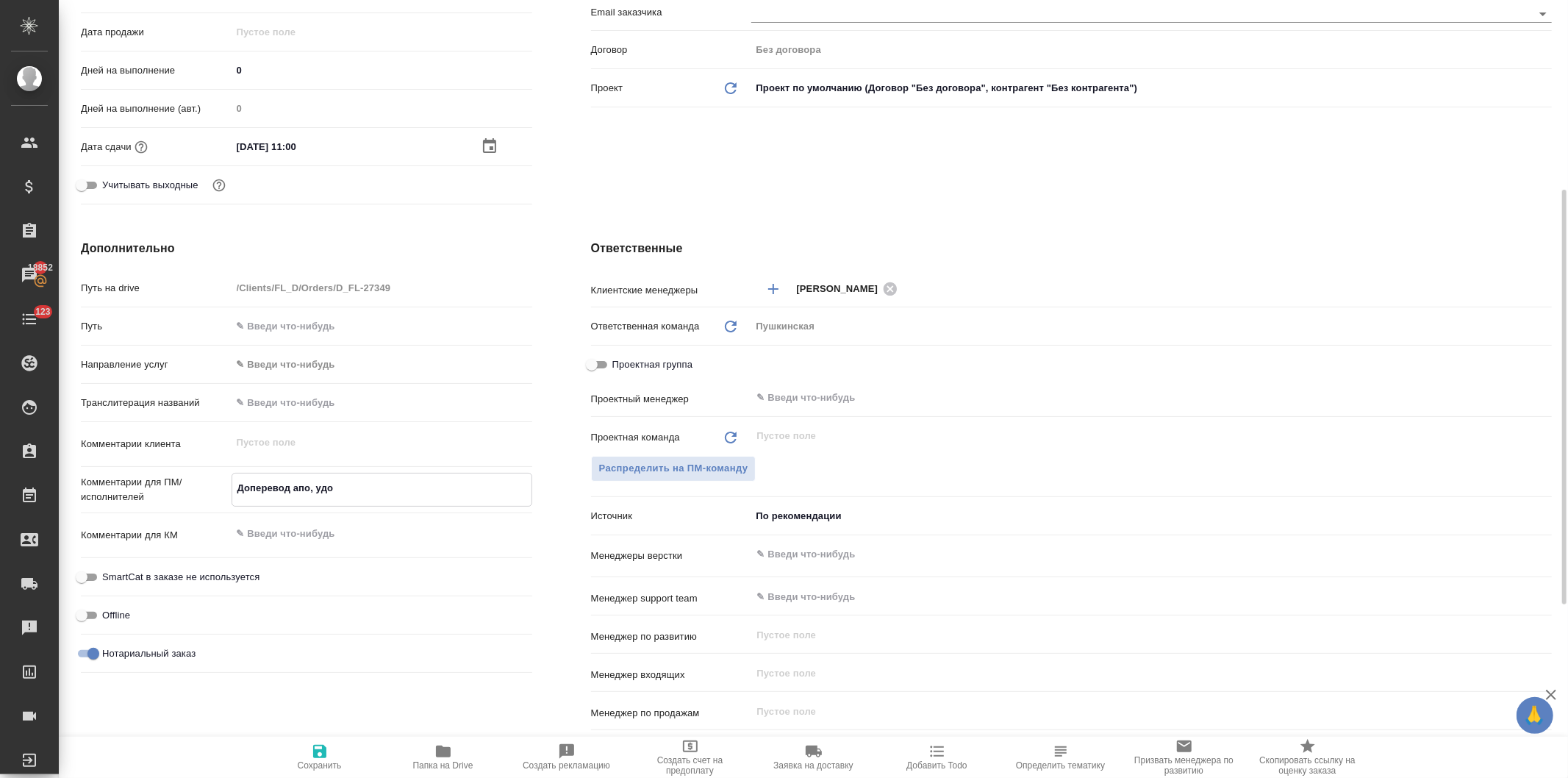
type textarea "x"
type textarea "Доперевод апо, удо н"
type textarea "x"
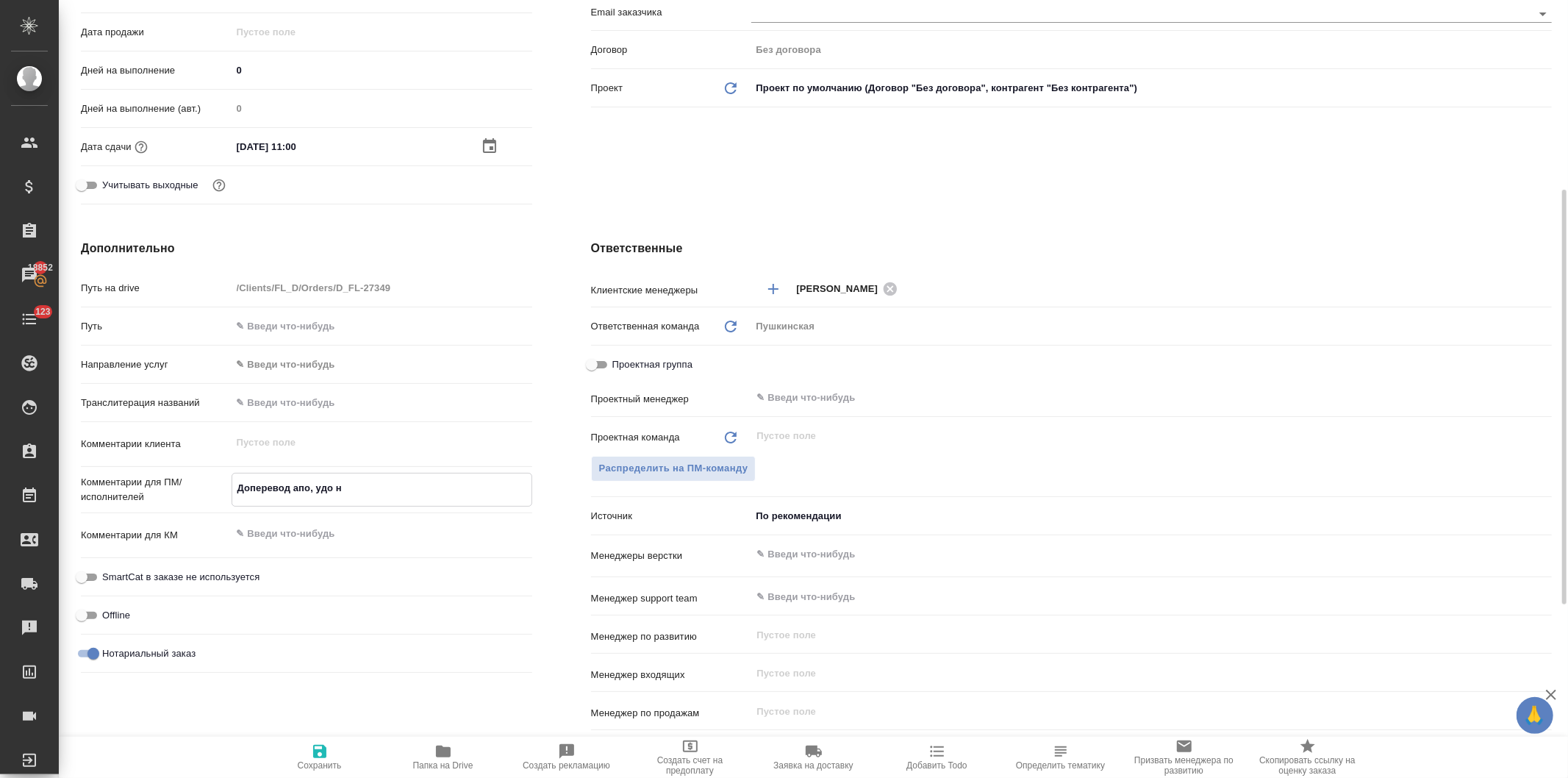
type textarea "Доперевод апо, удо но"
type textarea "x"
type textarea "Доперевод апо, удо нот"
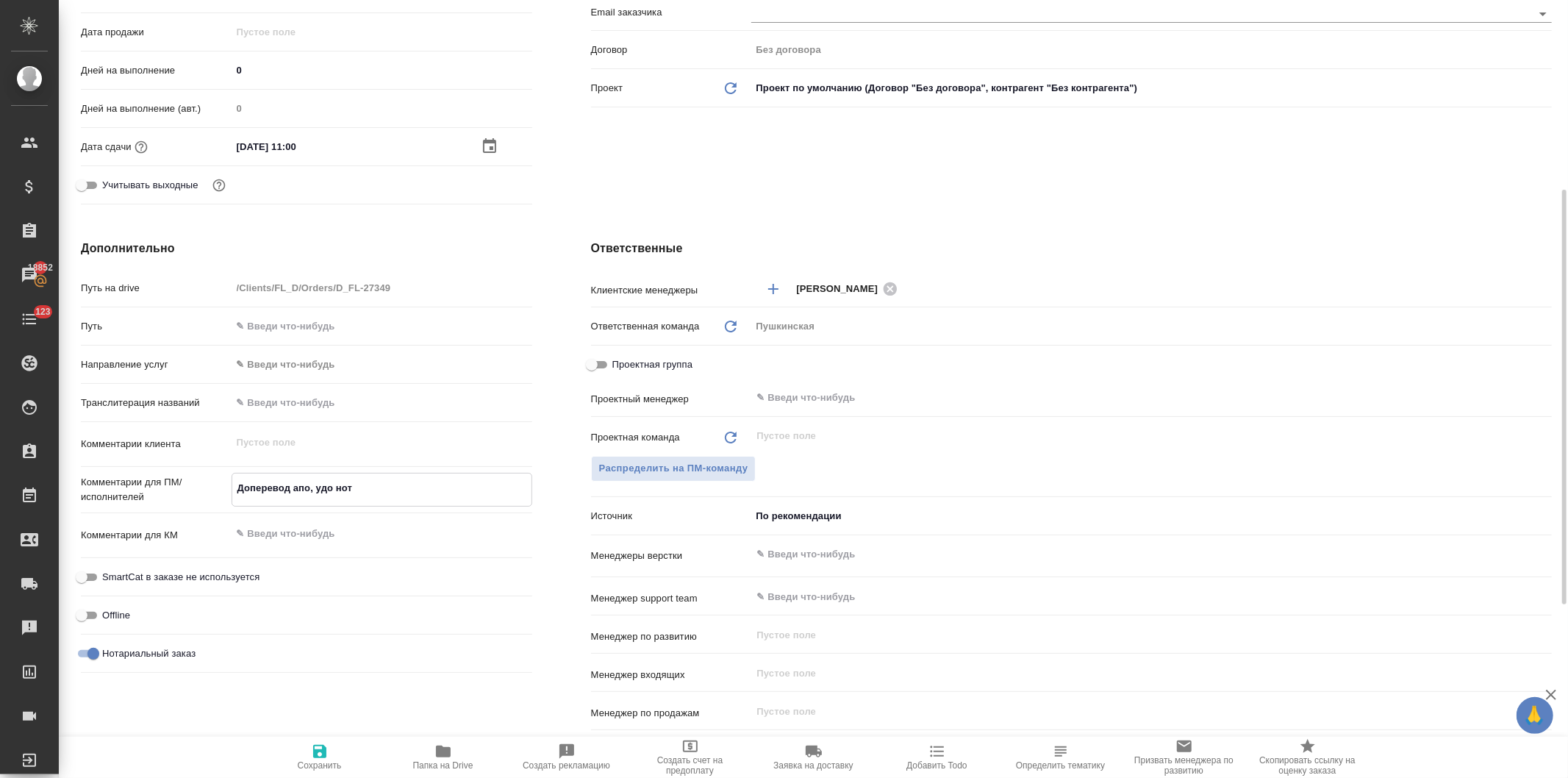
type textarea "x"
type textarea "Доперевод апо, удо нота"
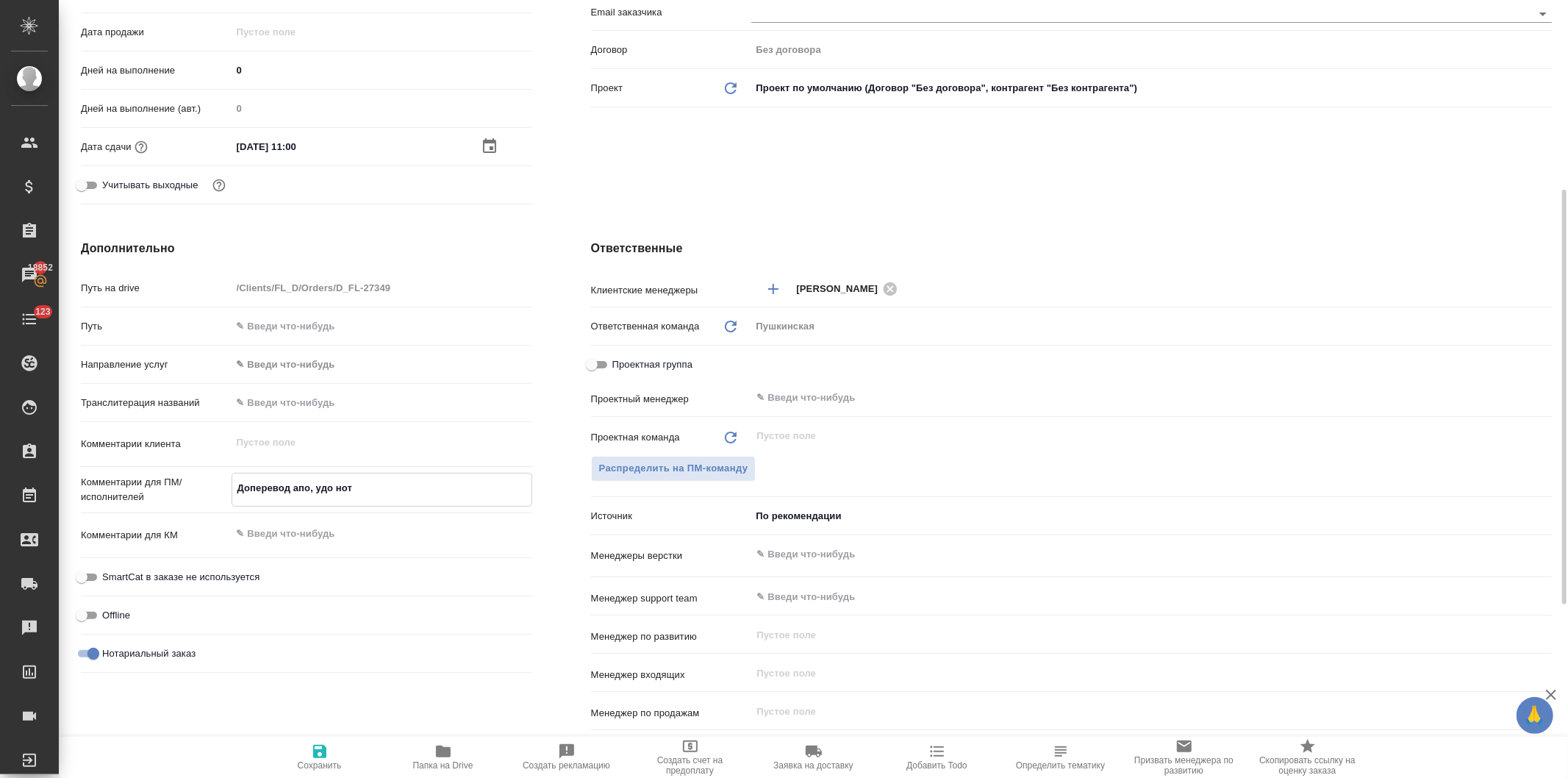
type textarea "x"
type textarea "Доперевод апо, удо нота,"
type textarea "x"
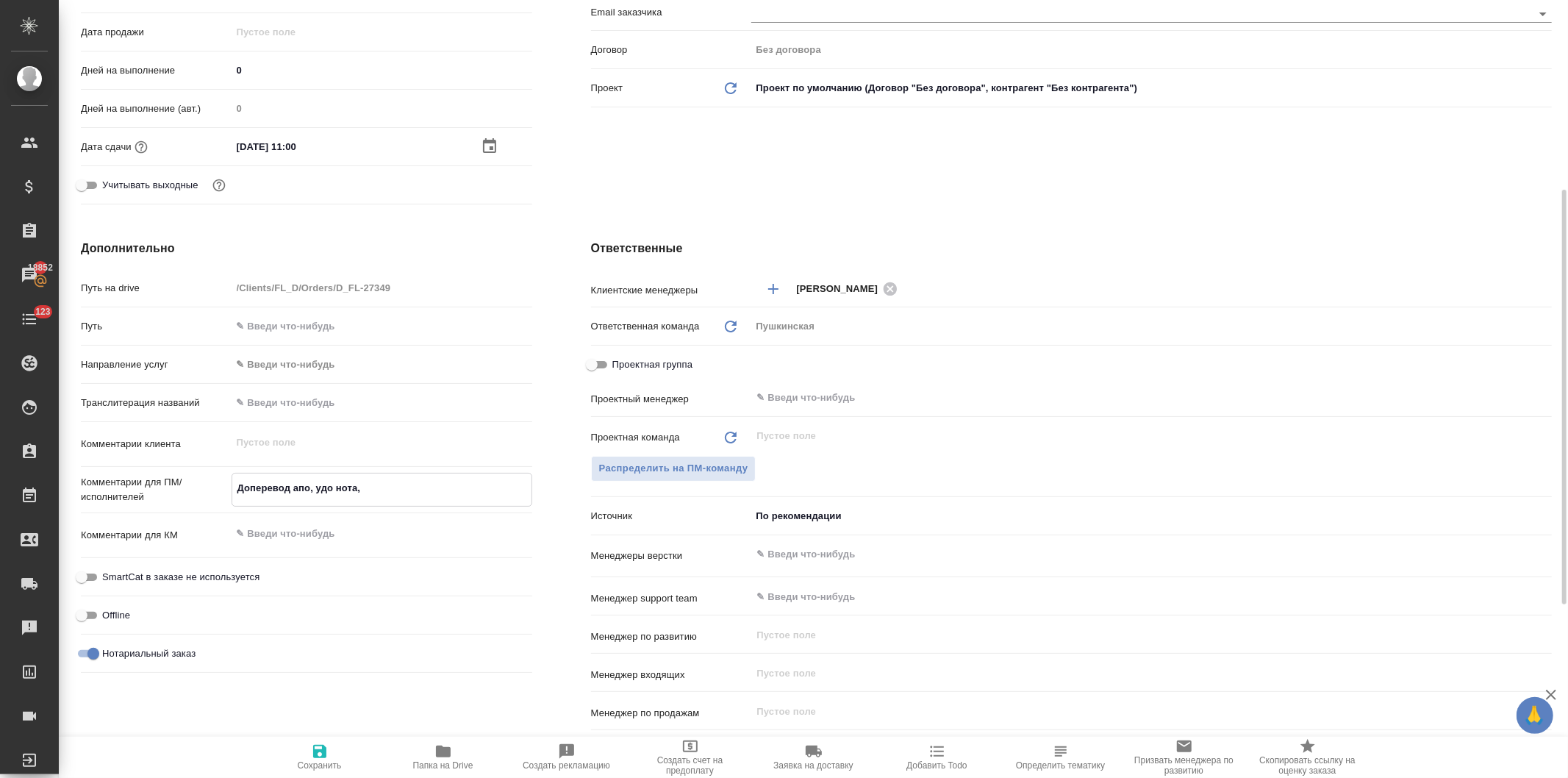
type textarea "x"
type textarea "Доперевод апо, удо нота,"
type textarea "x"
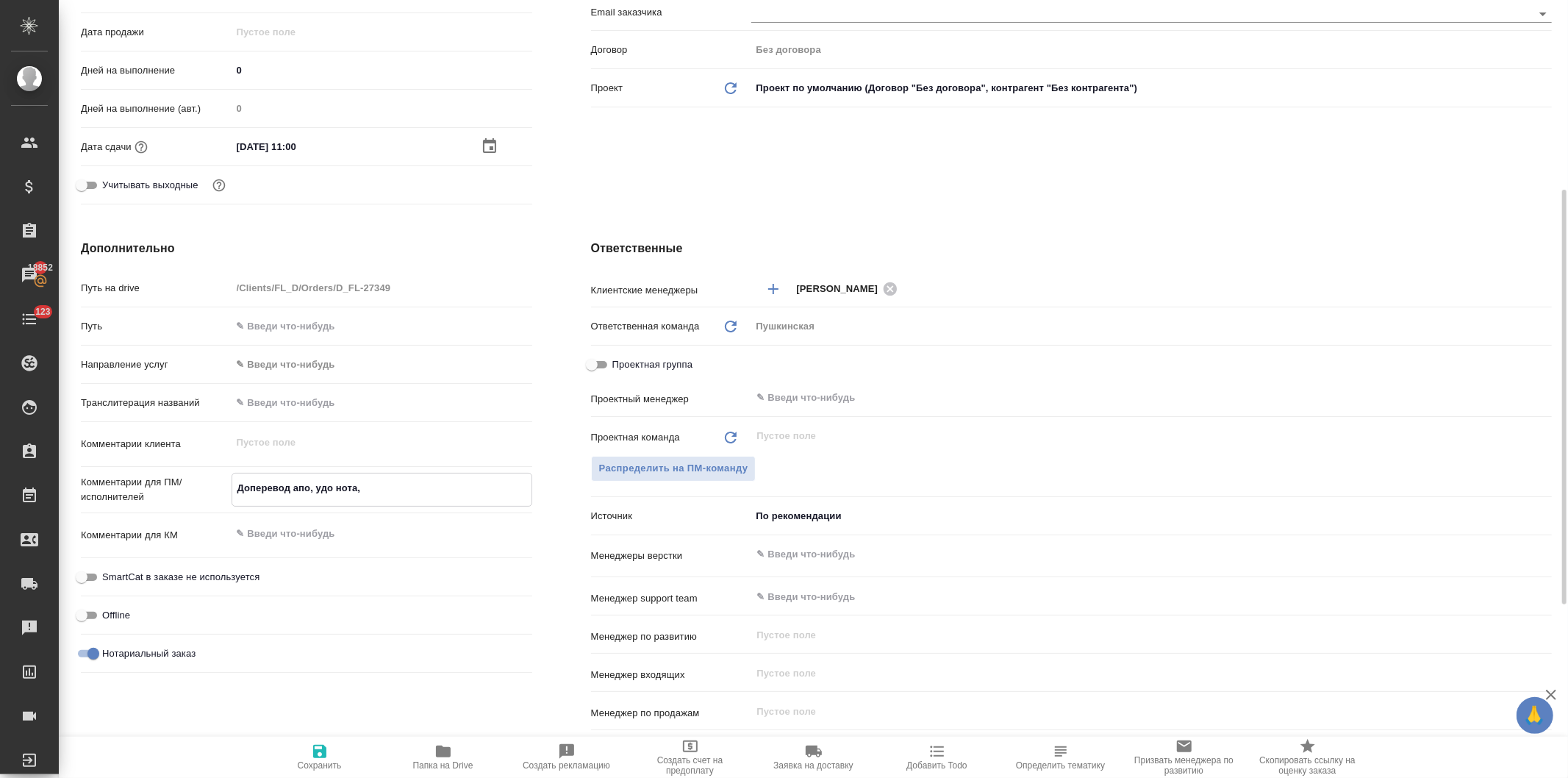
type textarea "x"
type textarea "Доперевод апо, удо нота, п"
type textarea "x"
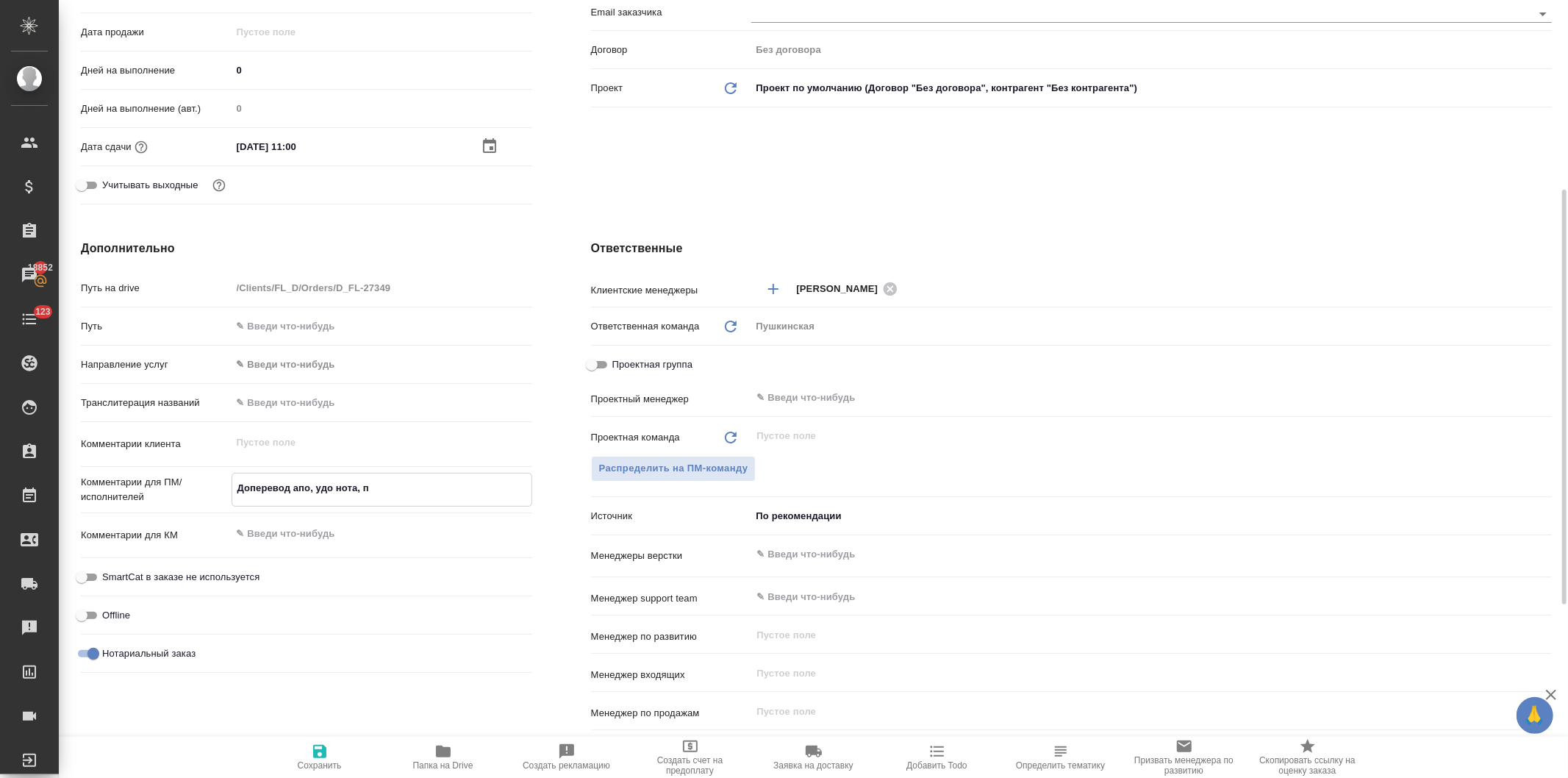
type textarea "Доперевод апо, удо нота, пе"
type textarea "x"
type textarea "Доперевод апо, удо нота, печ"
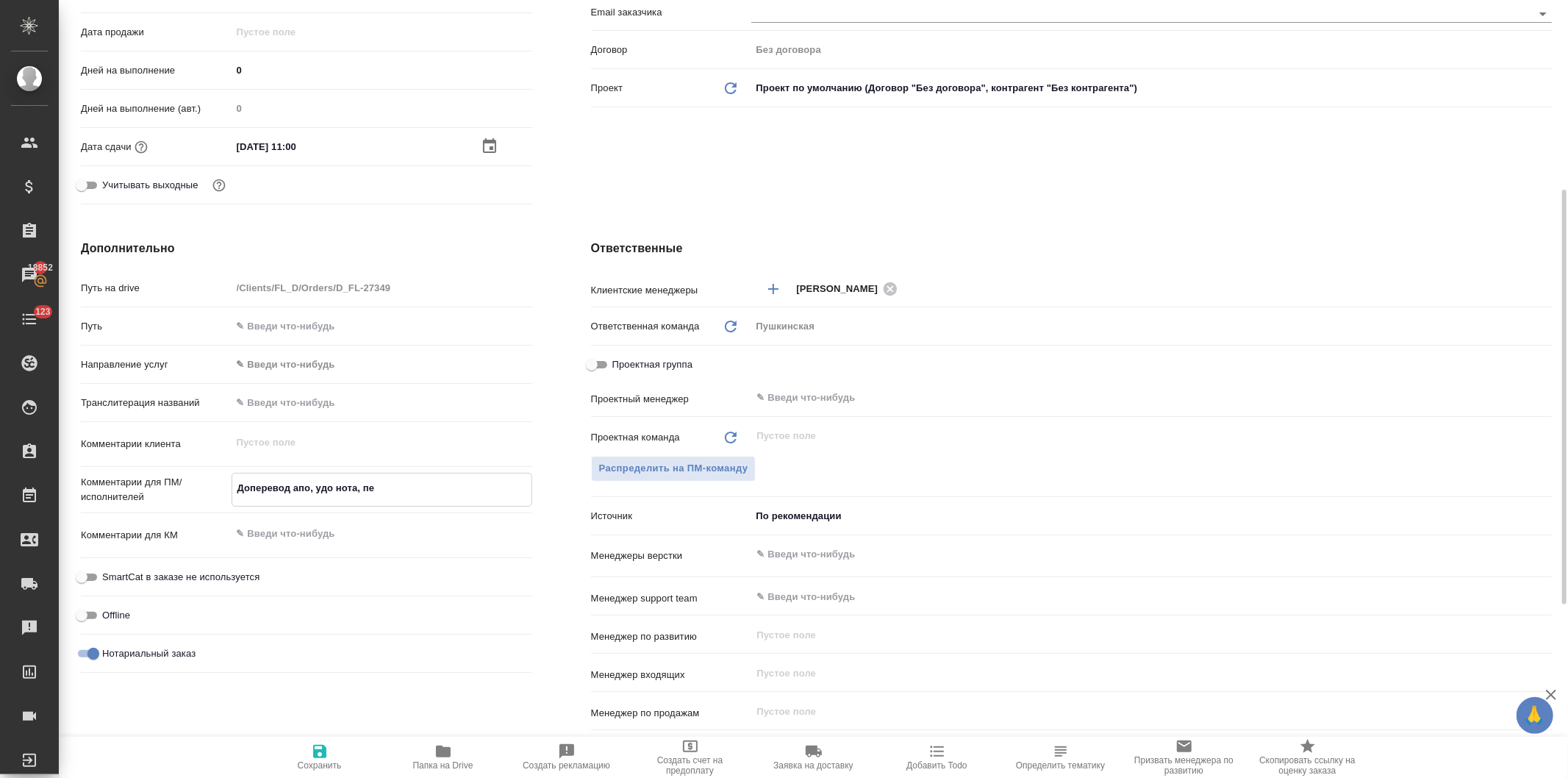
type textarea "x"
type textarea "Доперевод апо, удо нота, печа"
type textarea "x"
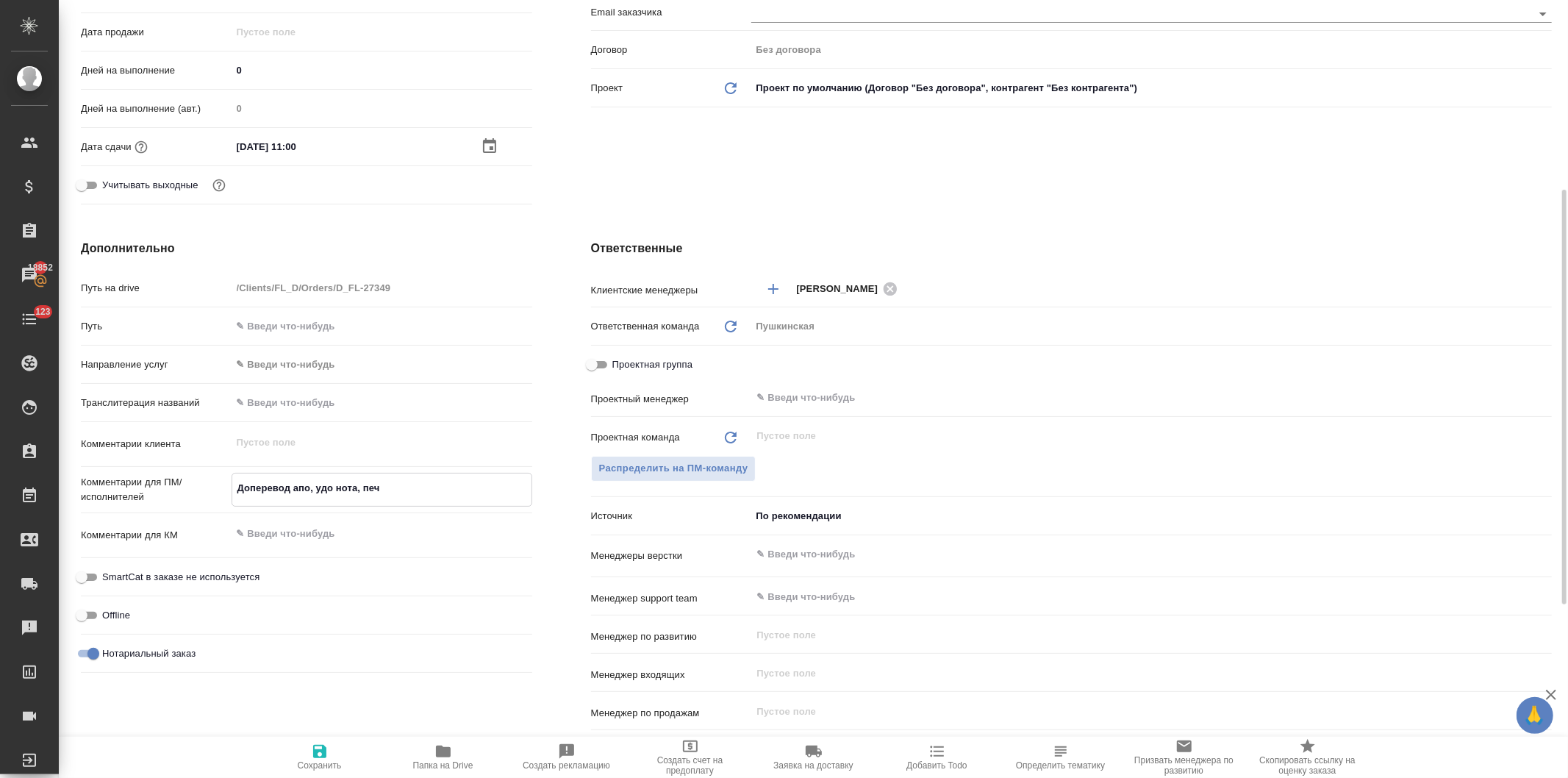
type textarea "x"
type textarea "Доперевод апо, удо нота, печаи"
type textarea "x"
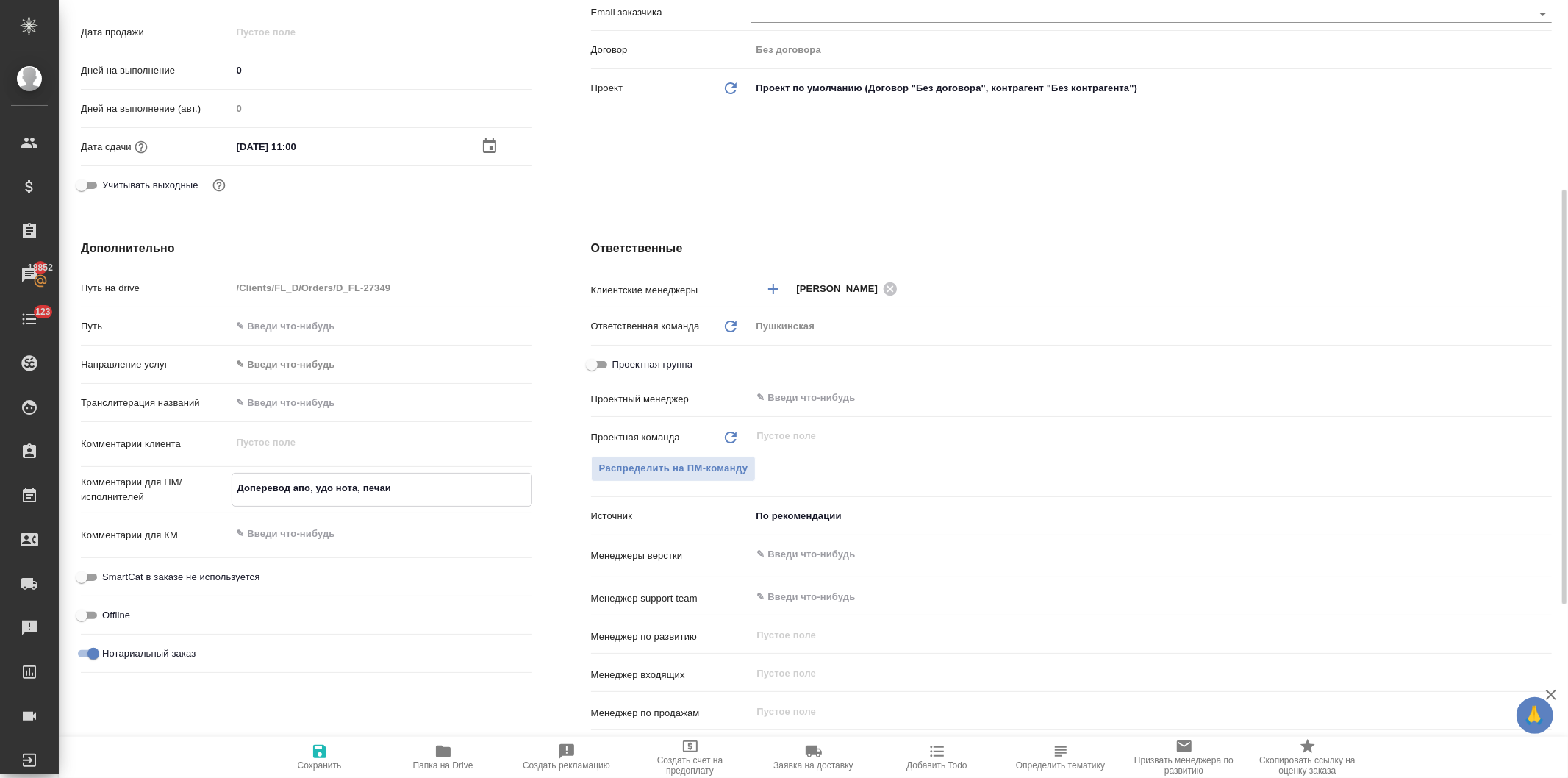
type textarea "Доперевод апо, удо нота, печаие"
type textarea "x"
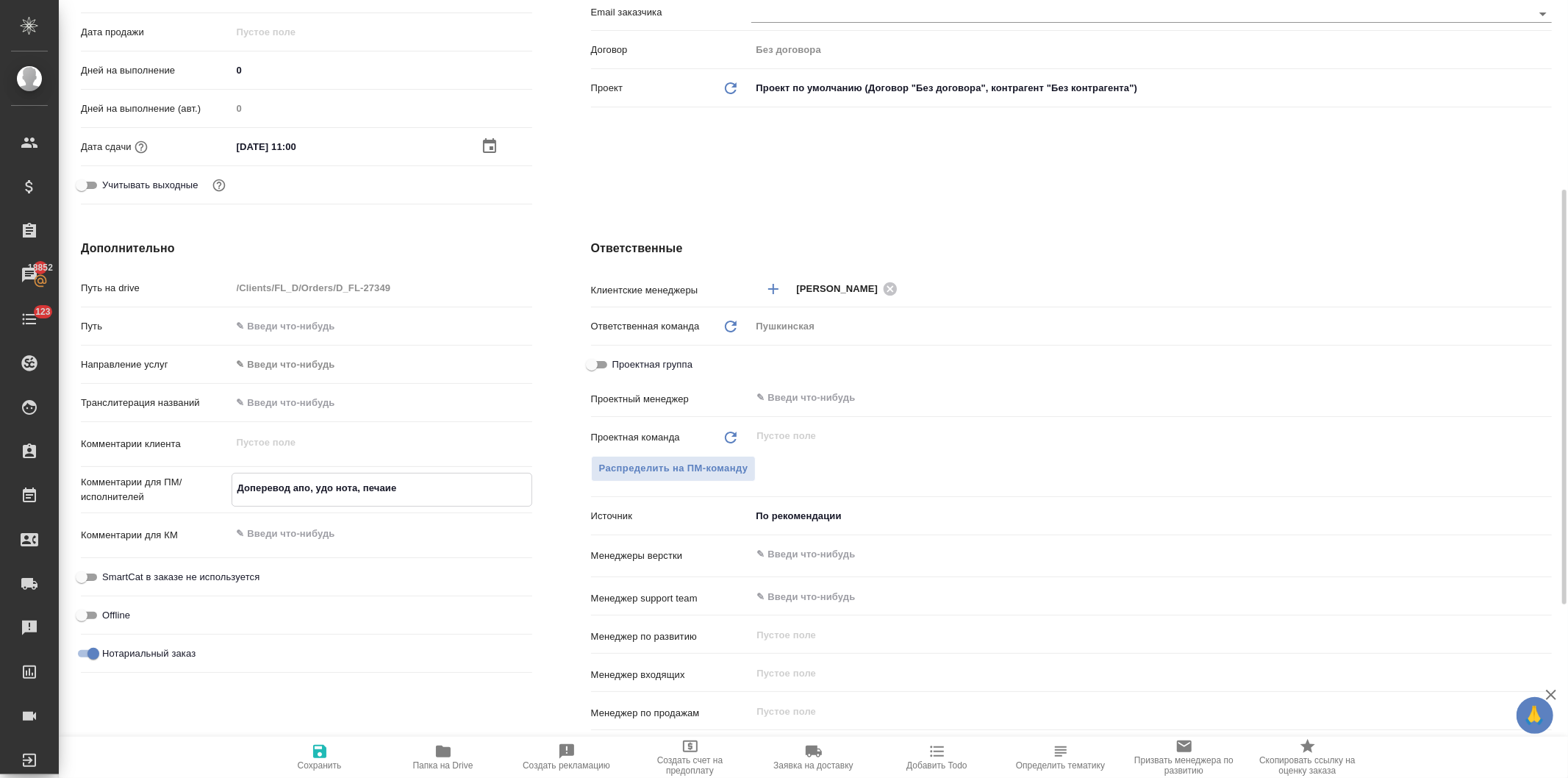
type textarea "Доперевод апо, удо нота, печаией"
type textarea "x"
type textarea "Доперевод апо, удо нота, печаией,"
type textarea "x"
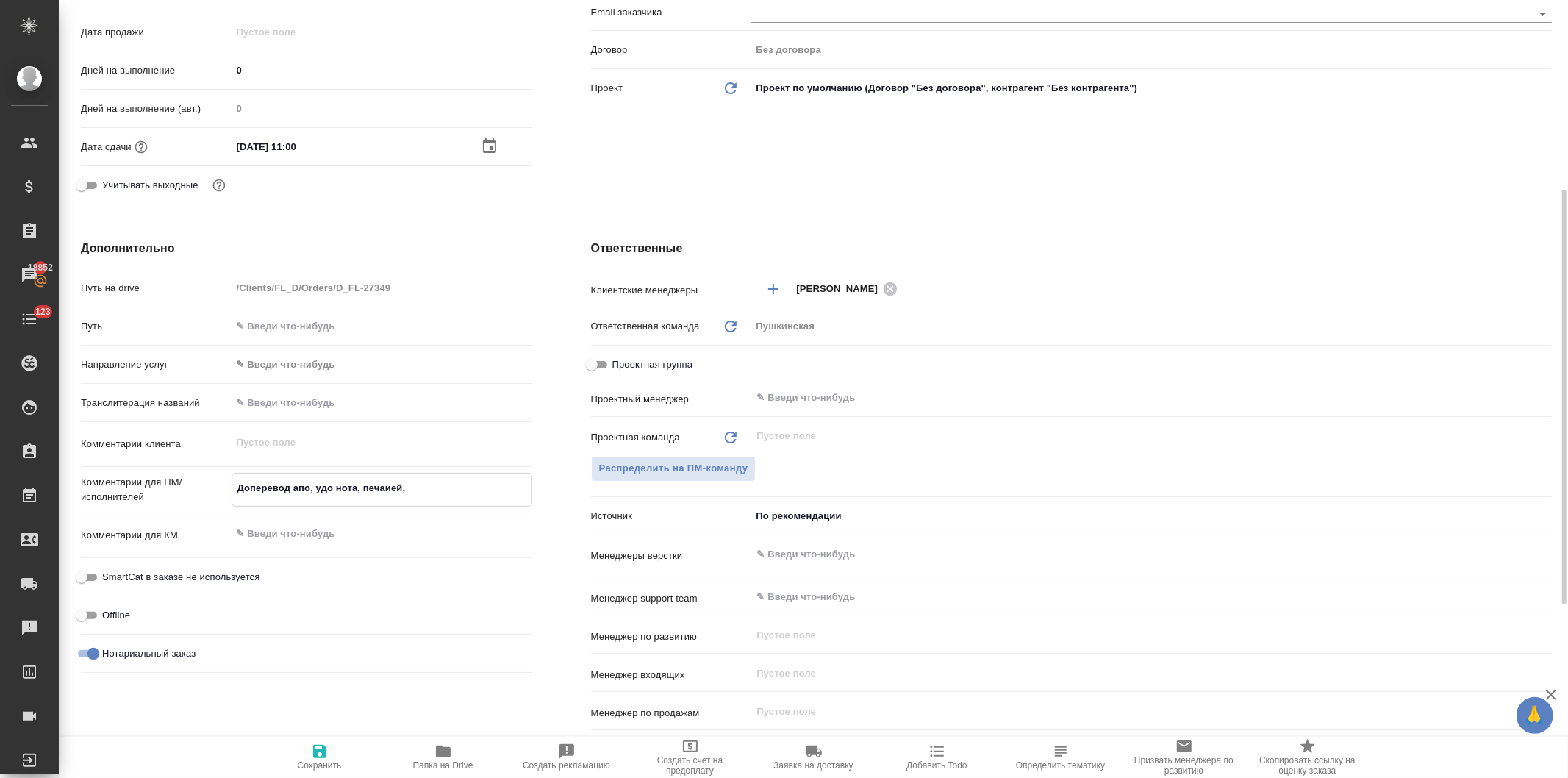
type textarea "x"
type textarea "Доперевод апо, удо нота, печаией,"
type textarea "x"
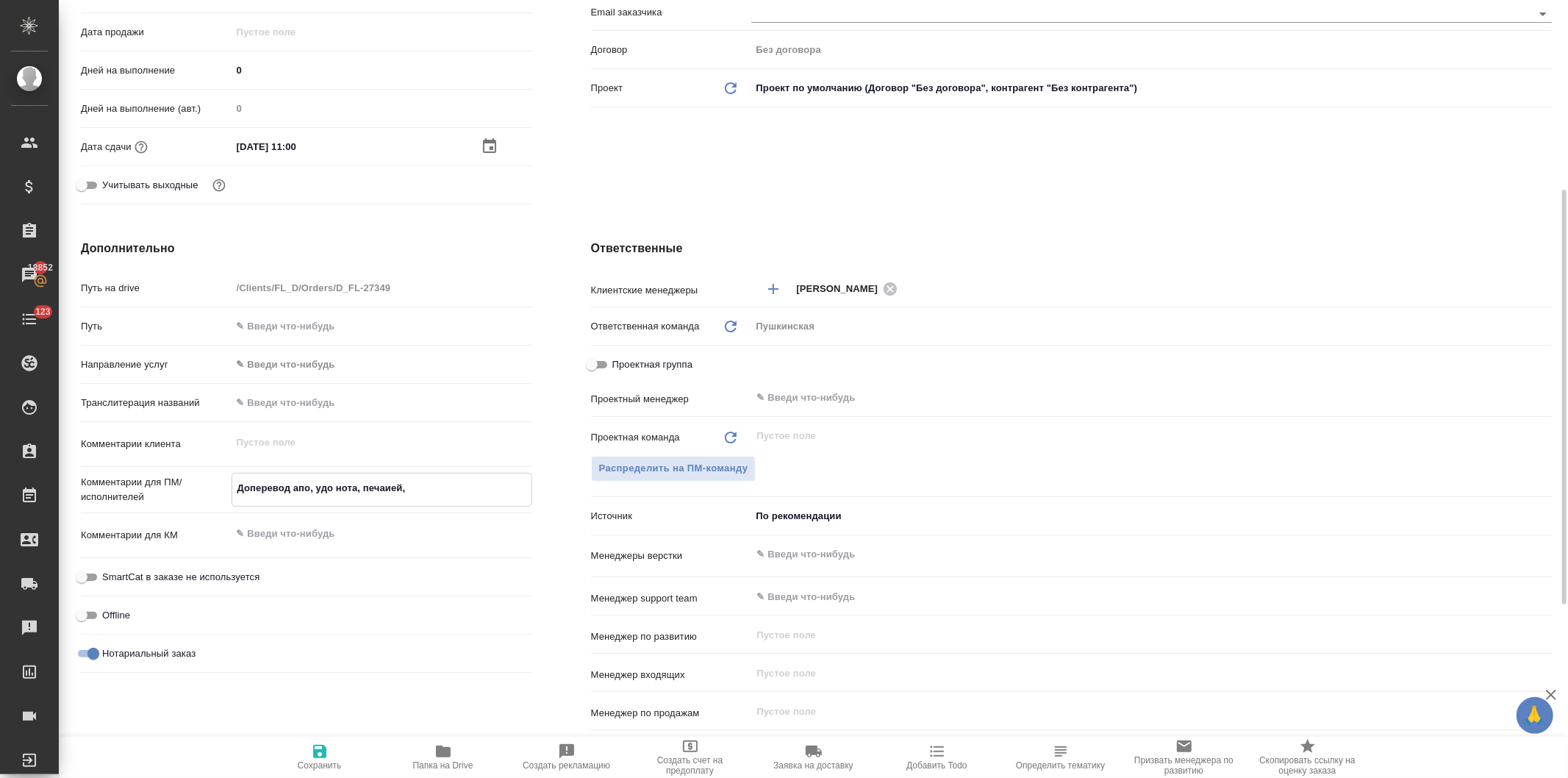
type textarea "x"
type textarea "Доперевод апо, удо нота, печаией, ш"
type textarea "x"
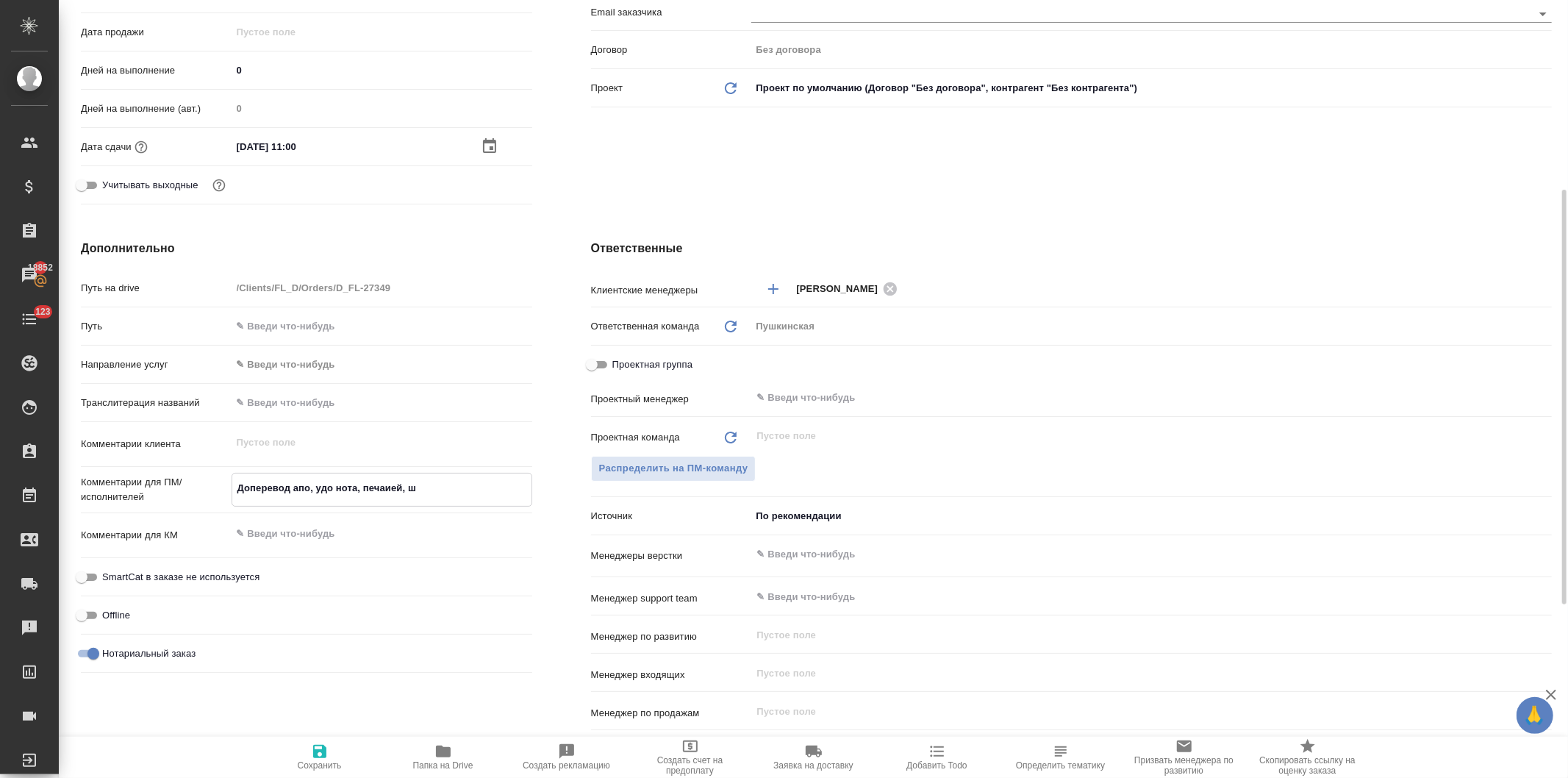
type textarea "Доперевод апо, удо нота, печаией, шт"
type textarea "x"
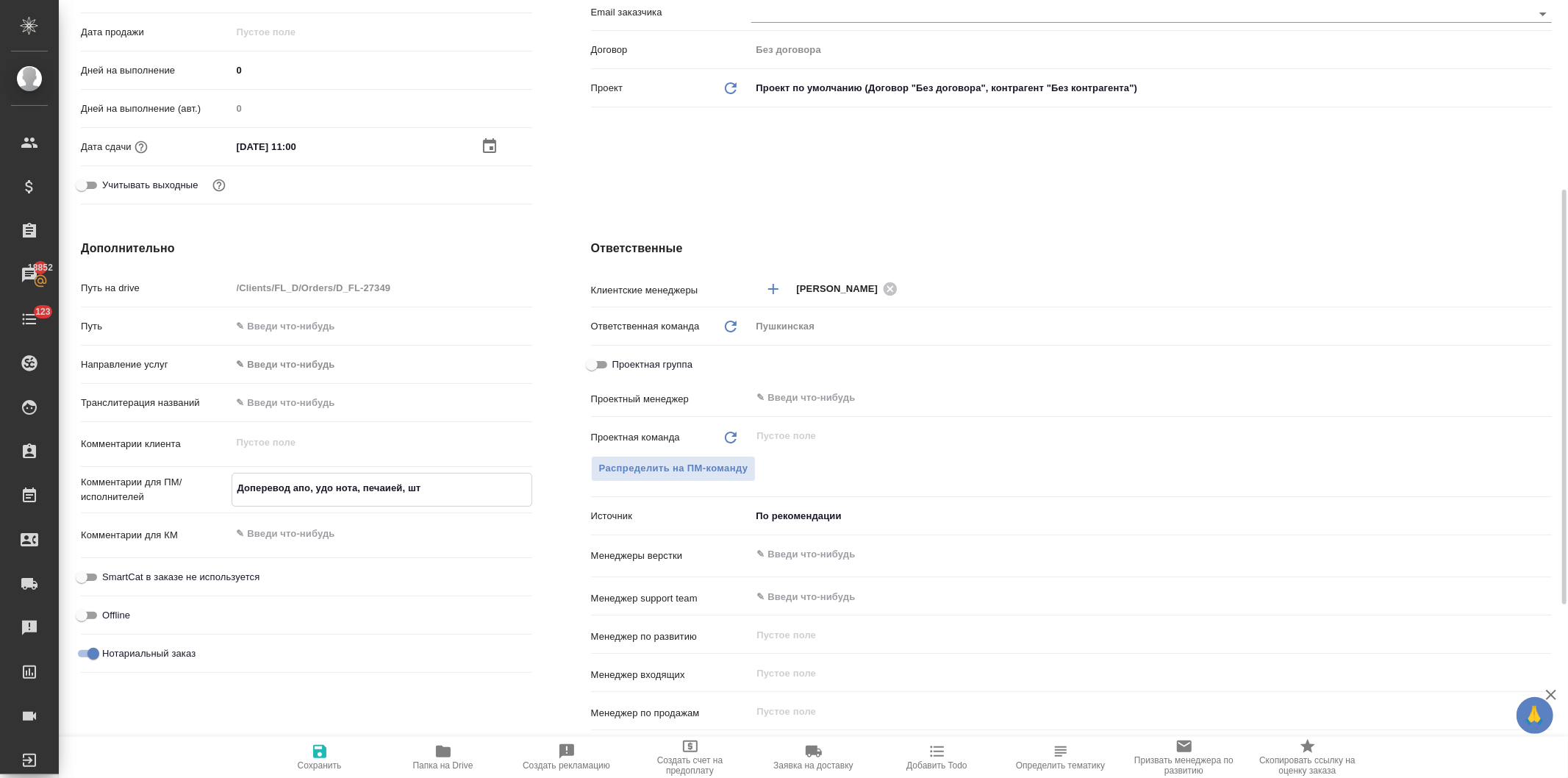
type textarea "Доперевод апо, удо нота, печаией, шта"
type textarea "x"
type textarea "Доперевод апо, удо нота, печаией, штам"
type textarea "x"
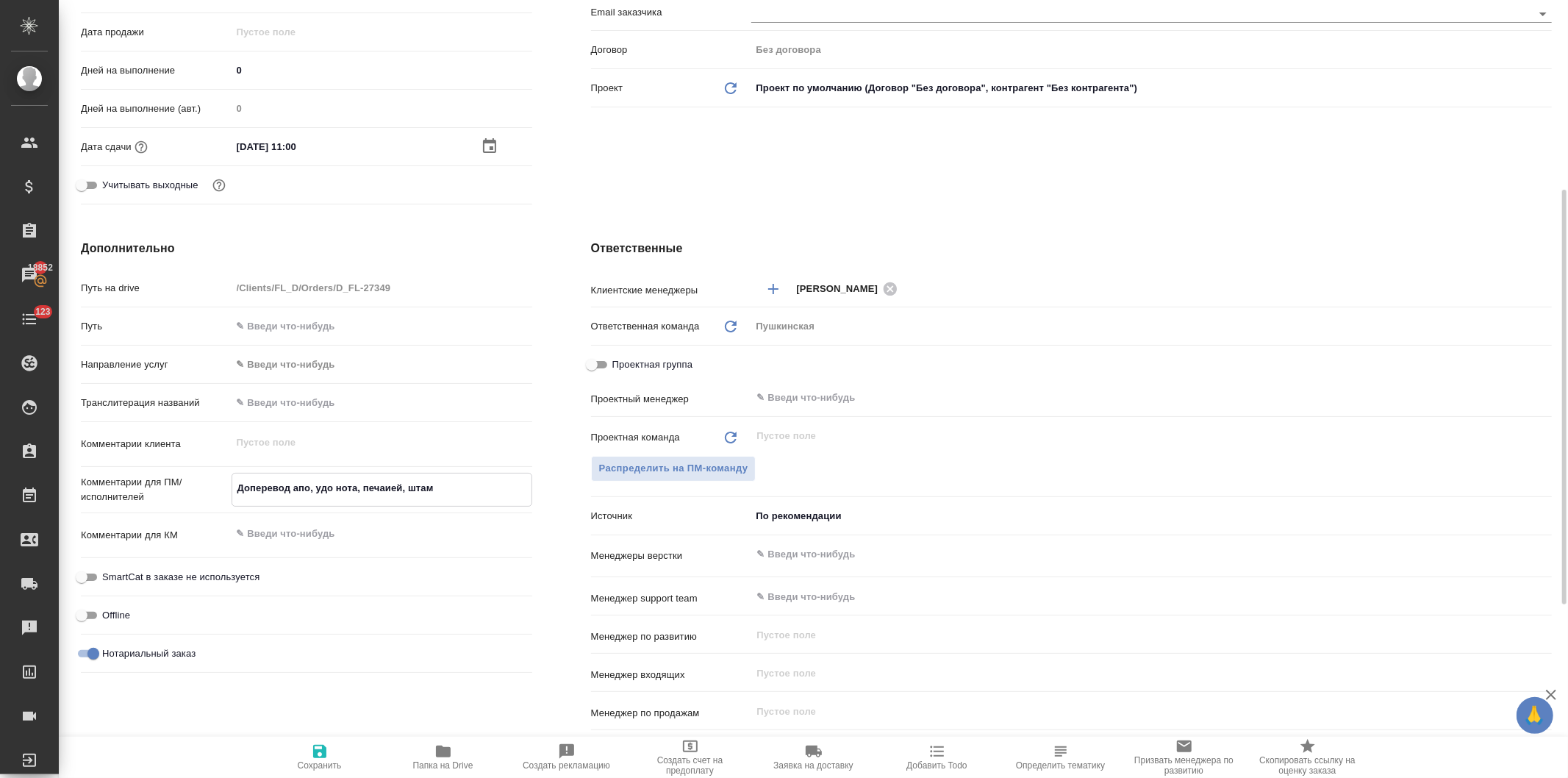
type textarea "x"
type textarea "Доперевод апо, удо нота, печаией, штамп"
type textarea "x"
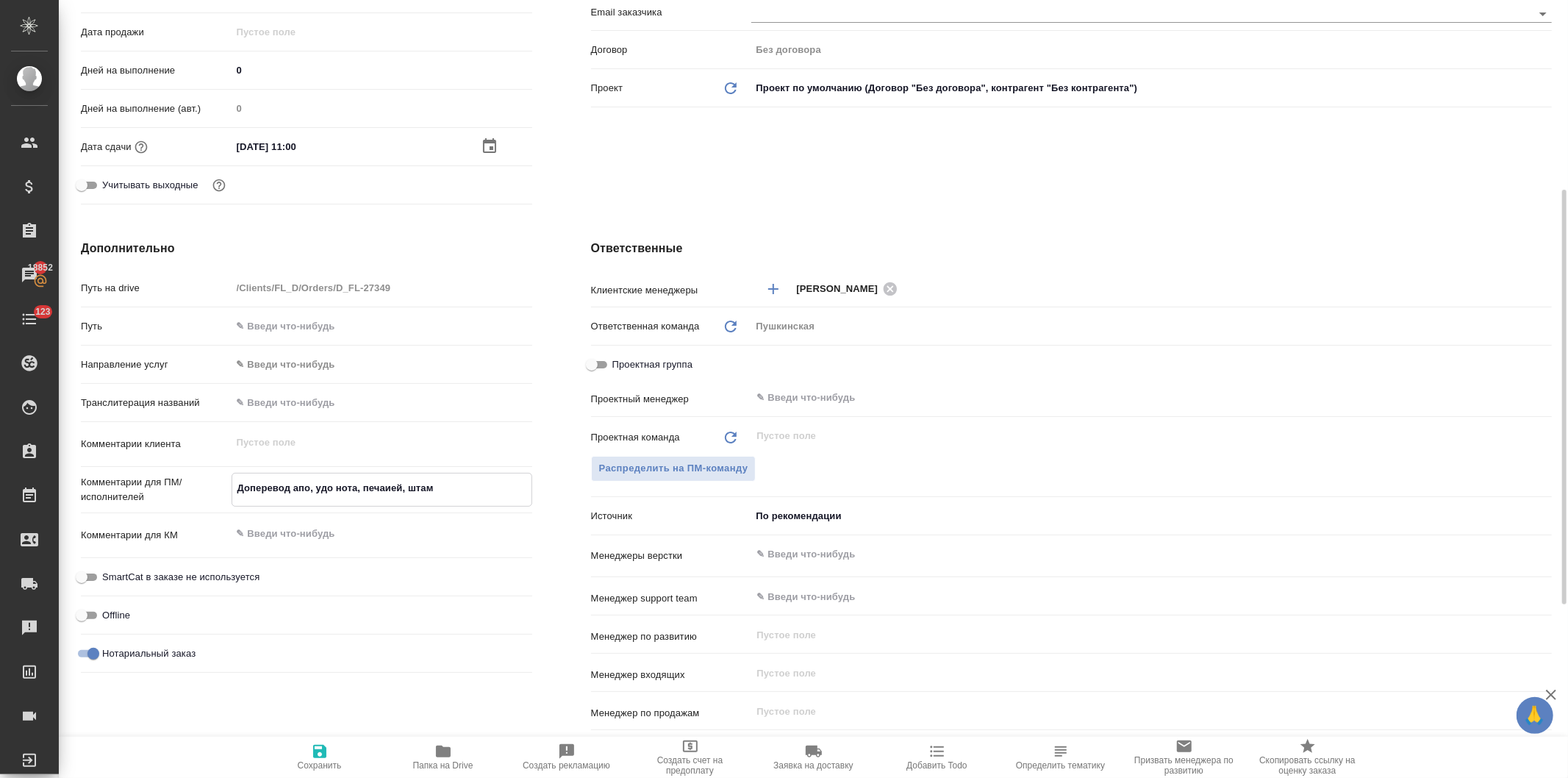
type textarea "x"
type textarea "Доперевод апо, удо нота, печаией, штампов"
type textarea "x"
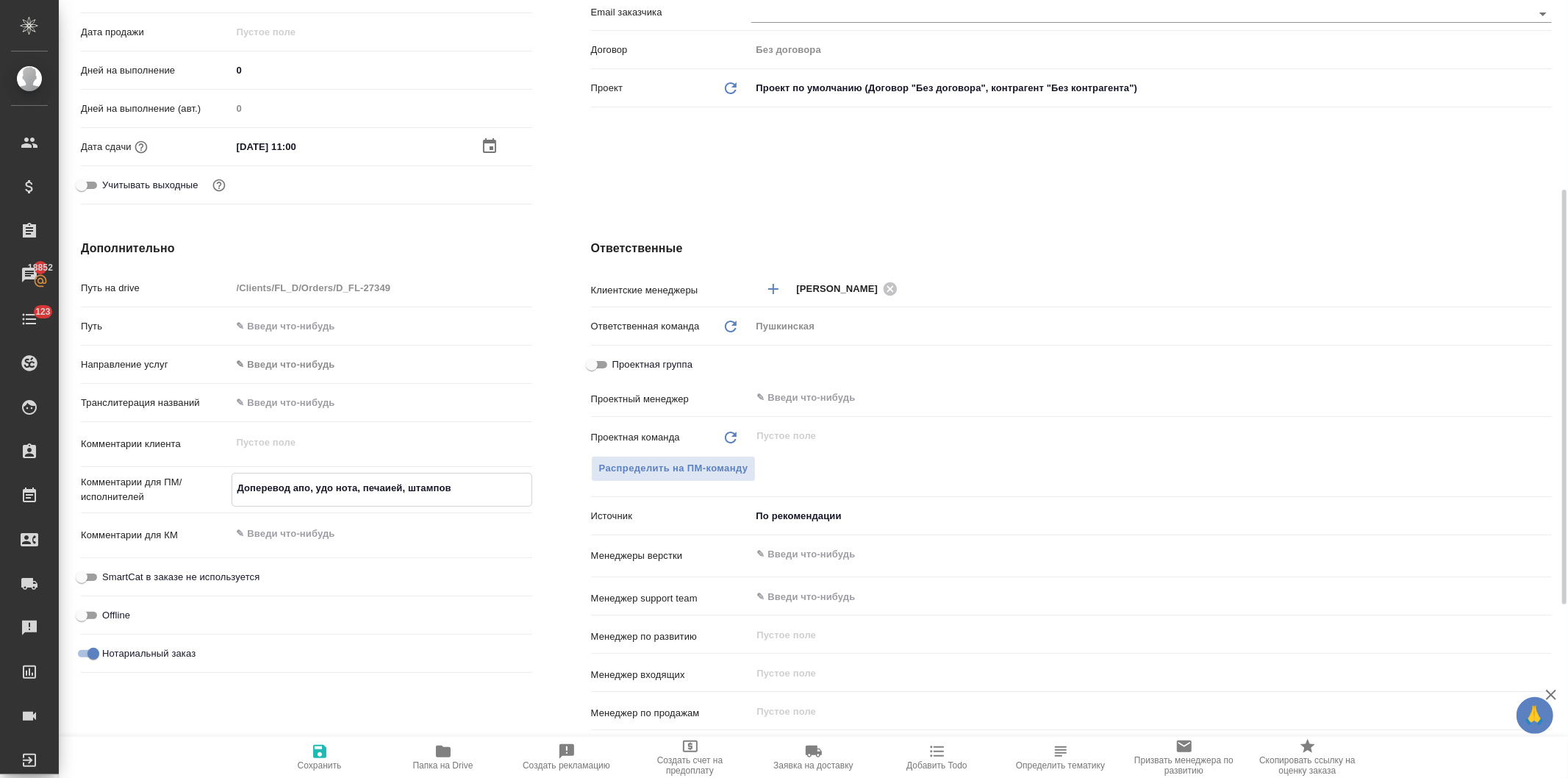
click at [391, 489] on textarea "Доперевод апо, удо нота, печаией, штампов" at bounding box center [381, 488] width 299 height 25
type textarea "x"
click at [673, 197] on div "Клиент Телефон заказчика +7 903 283 47 18 Телеграм ФИО заказчика Юлия Email зак…" at bounding box center [1071, 21] width 1020 height 438
click at [321, 754] on icon "button" at bounding box center [320, 751] width 13 height 13
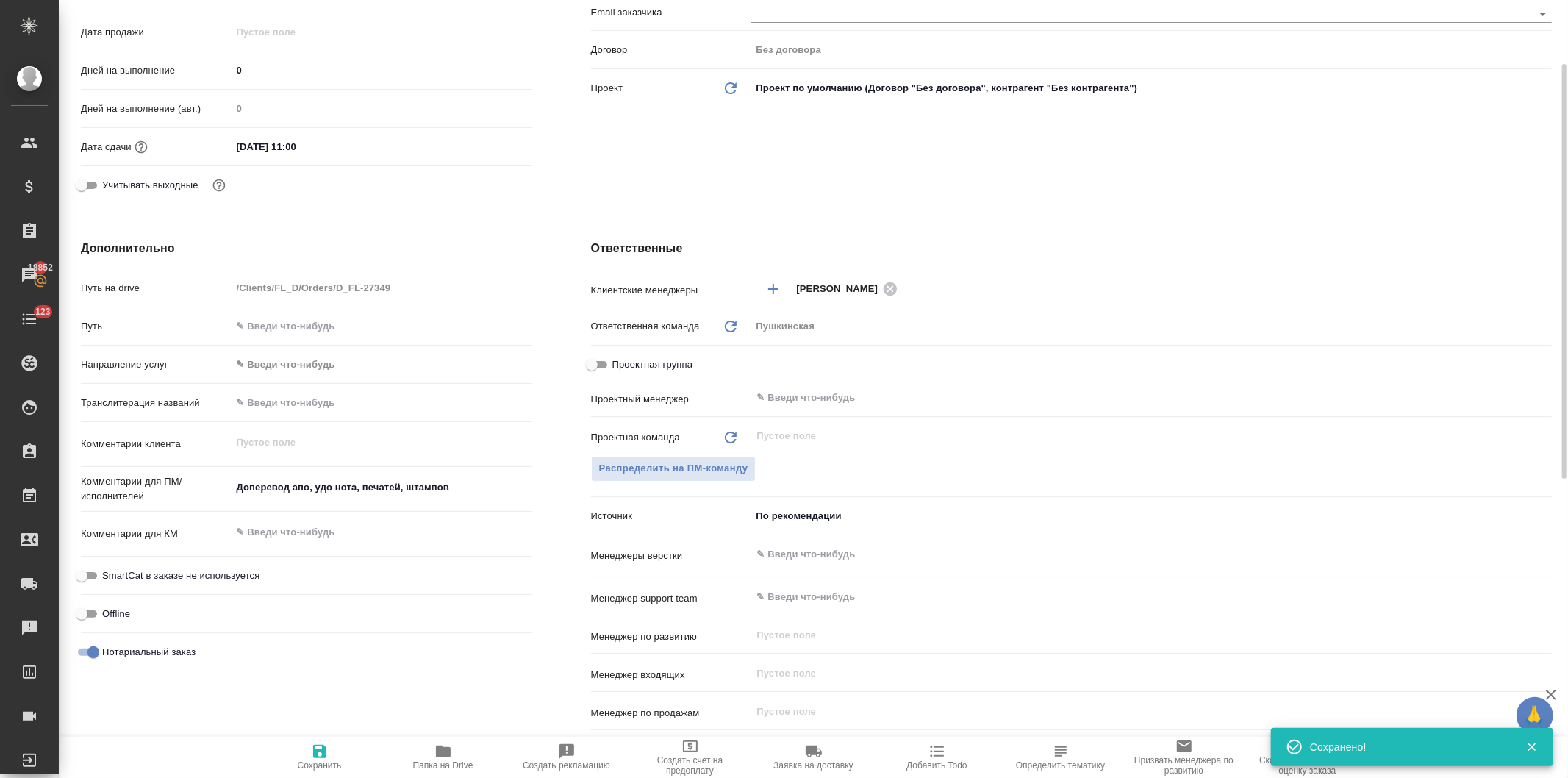
scroll to position [0, 0]
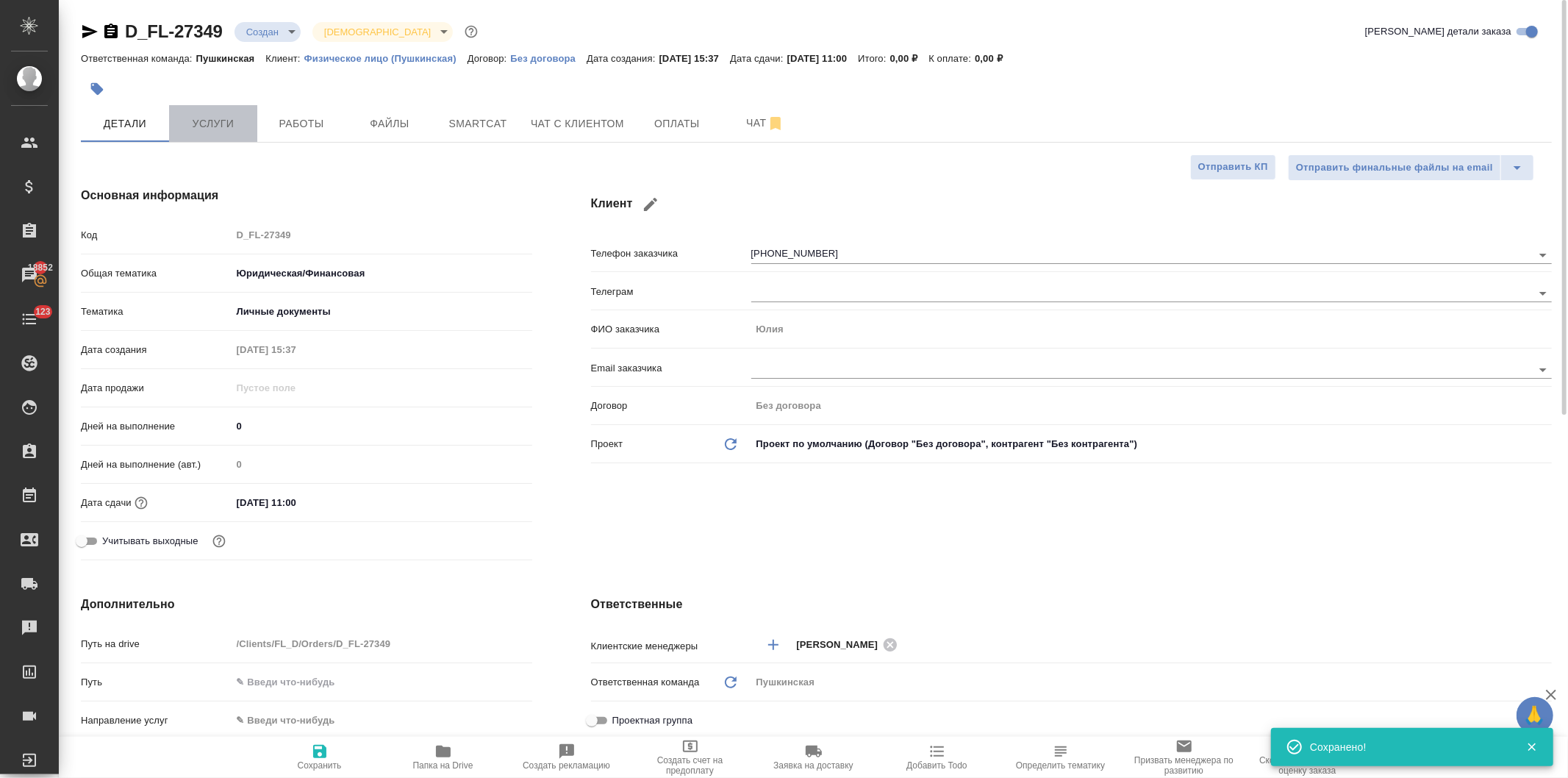
click at [215, 113] on button "Услуги" at bounding box center [213, 123] width 88 height 36
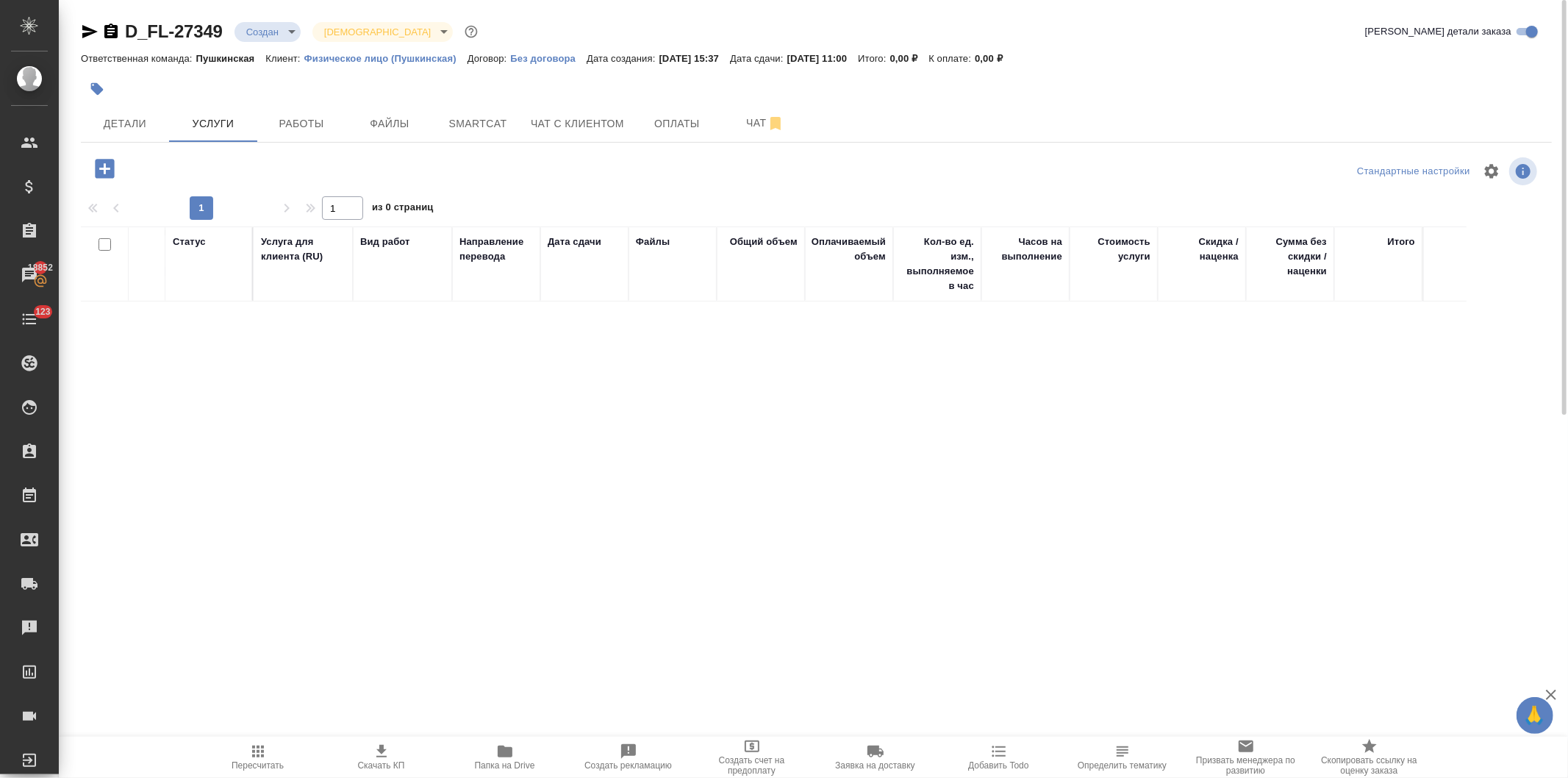
click at [99, 163] on icon "button" at bounding box center [104, 168] width 19 height 19
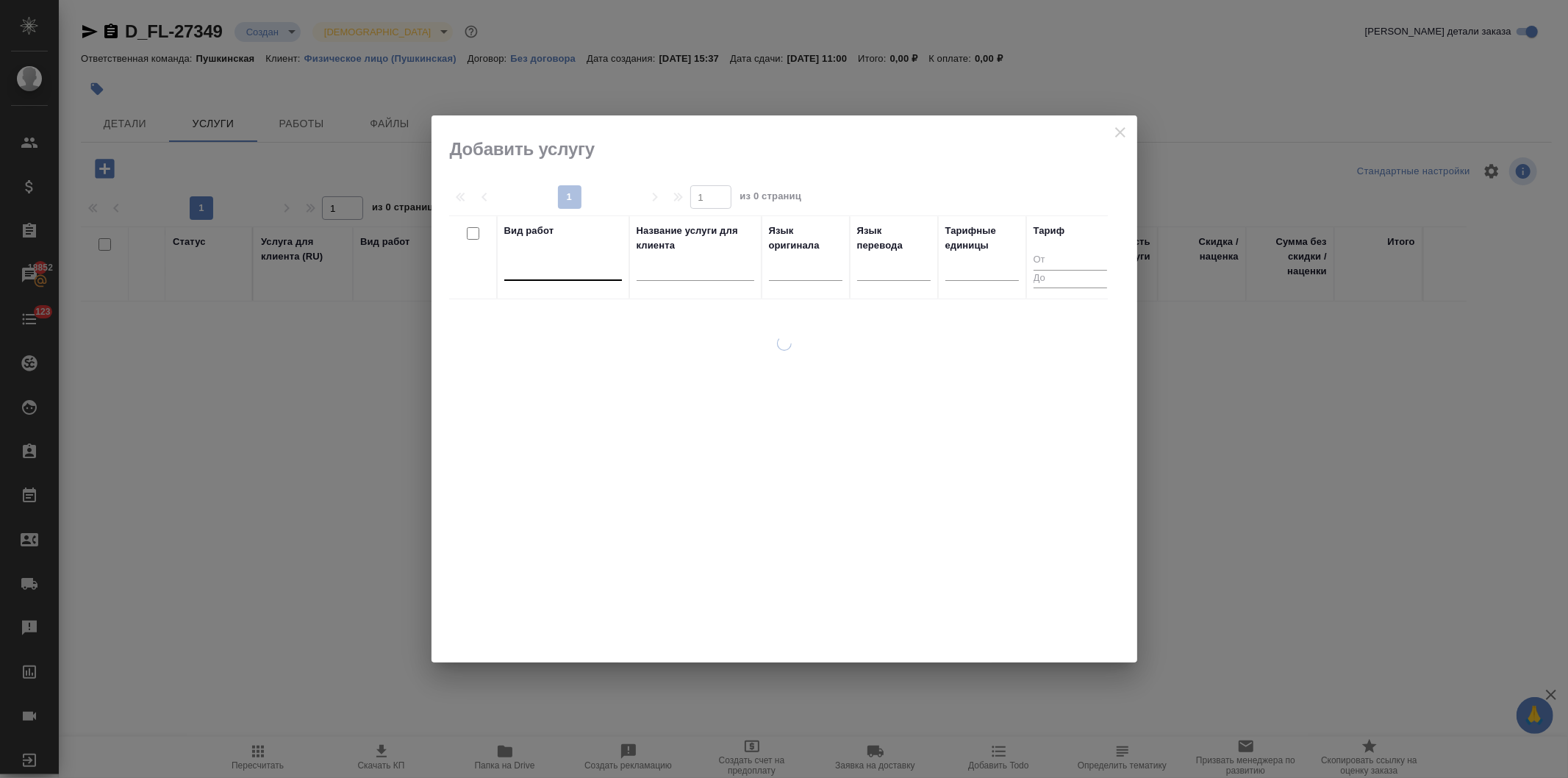
click at [533, 277] on div at bounding box center [563, 267] width 118 height 28
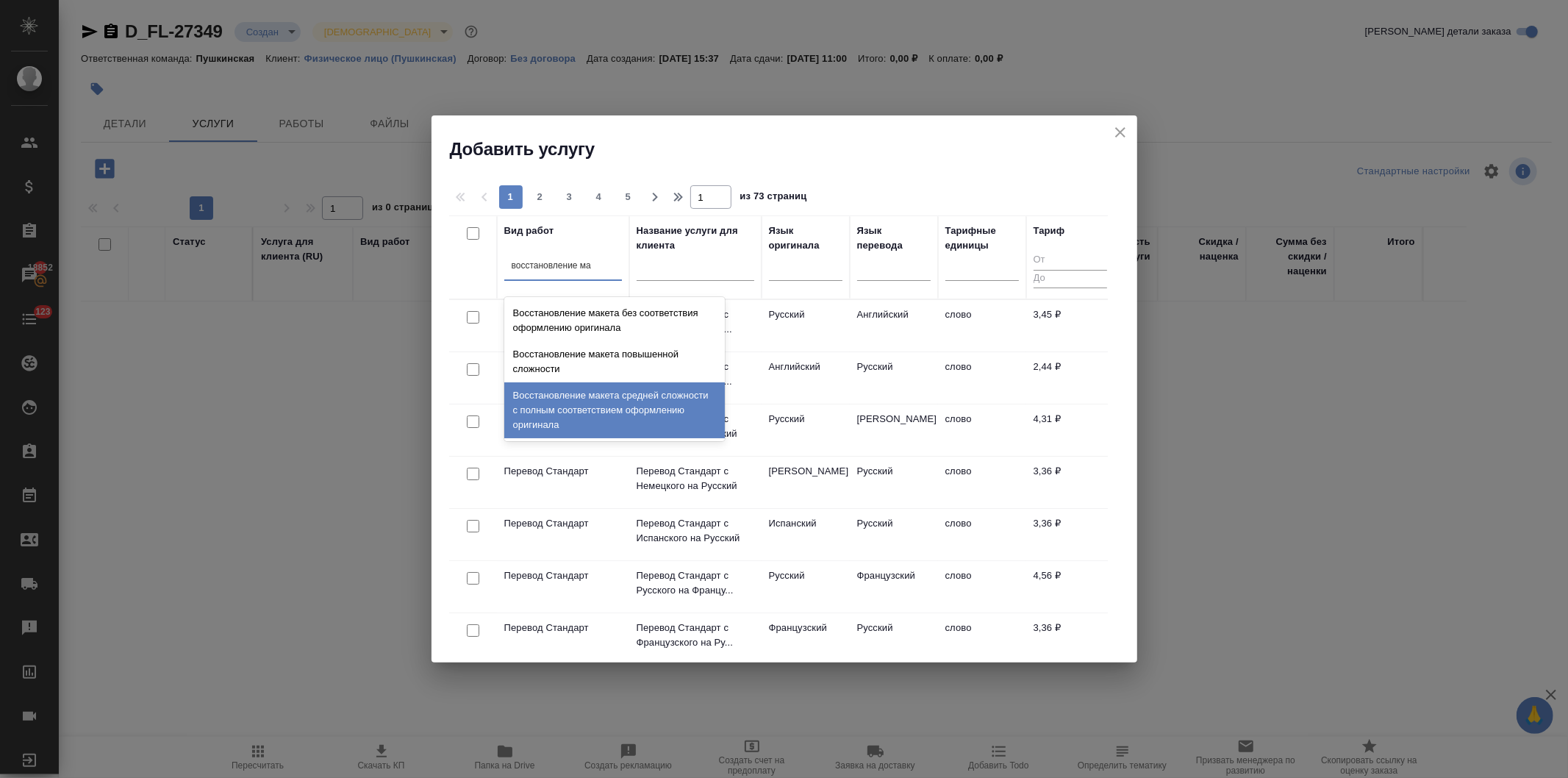
click at [548, 401] on div "Восстановление макета средней сложности с полным соответствием оформлению ориги…" at bounding box center [614, 410] width 221 height 56
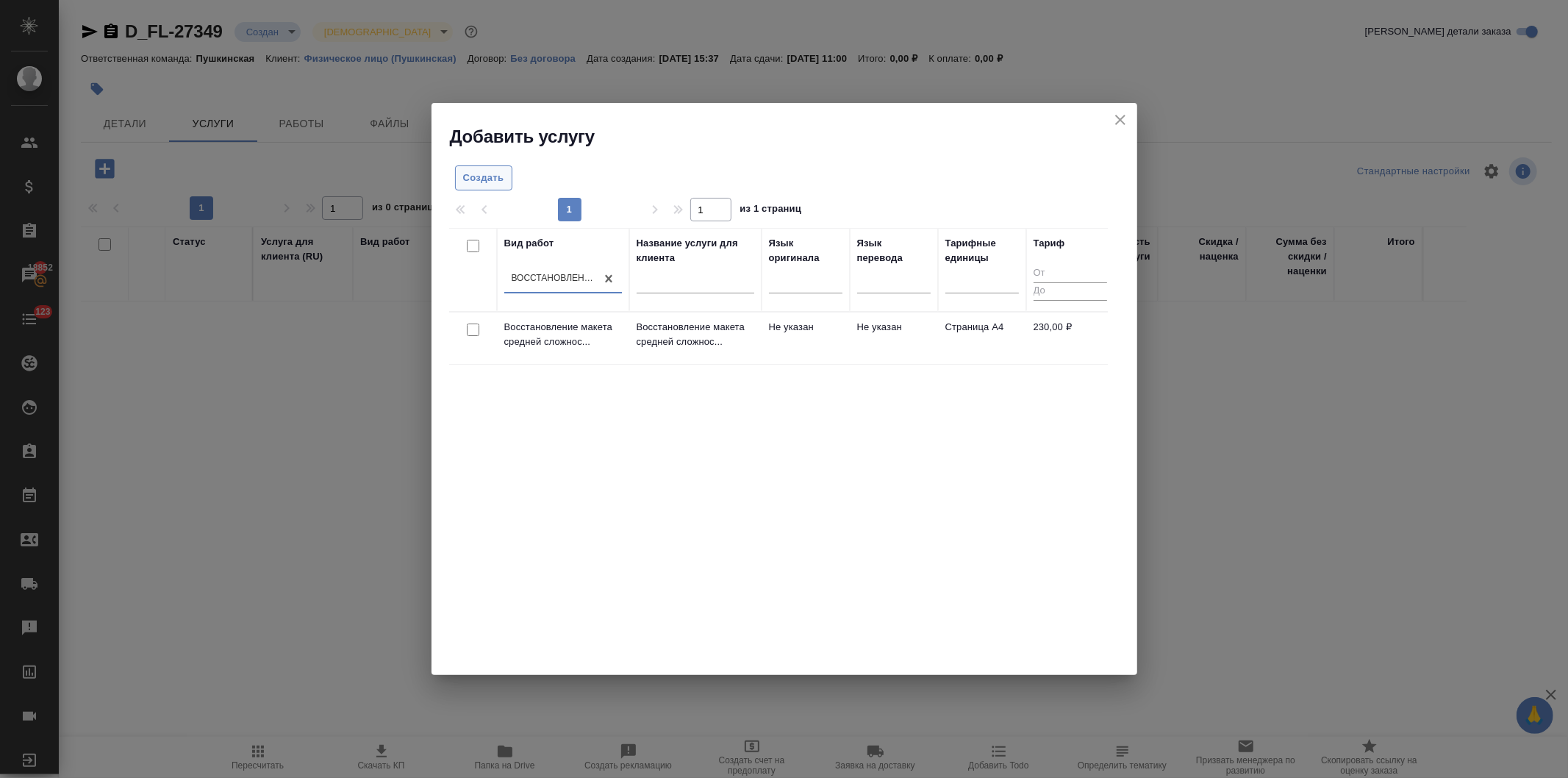
click at [476, 174] on span "Создать" at bounding box center [484, 178] width 42 height 17
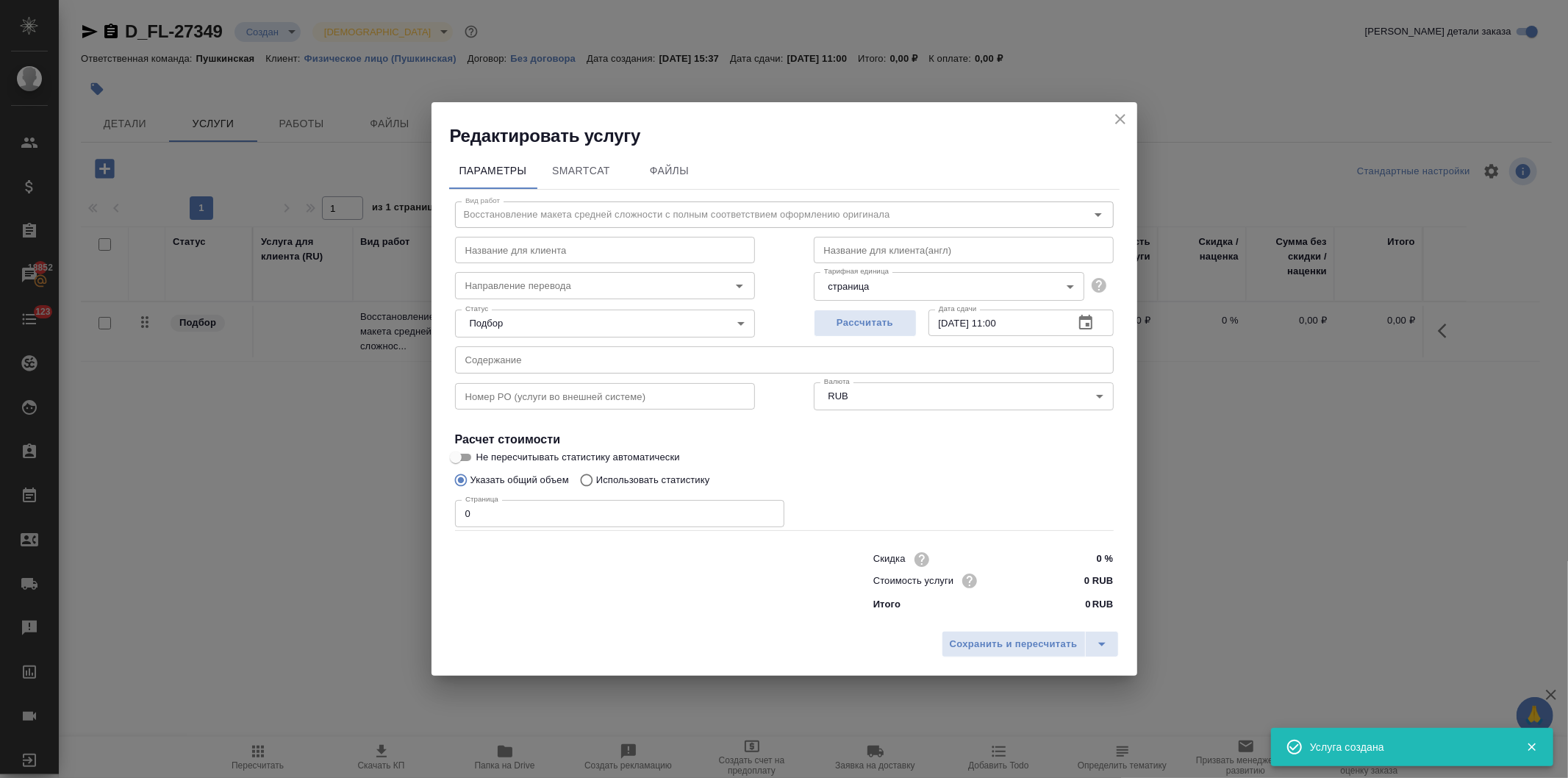
click at [888, 284] on body "🙏 .cls-1 fill:#fff; AWATERA Давыдова Елена Клиенты Спецификации Заказы 18852 Ча…" at bounding box center [784, 389] width 1568 height 778
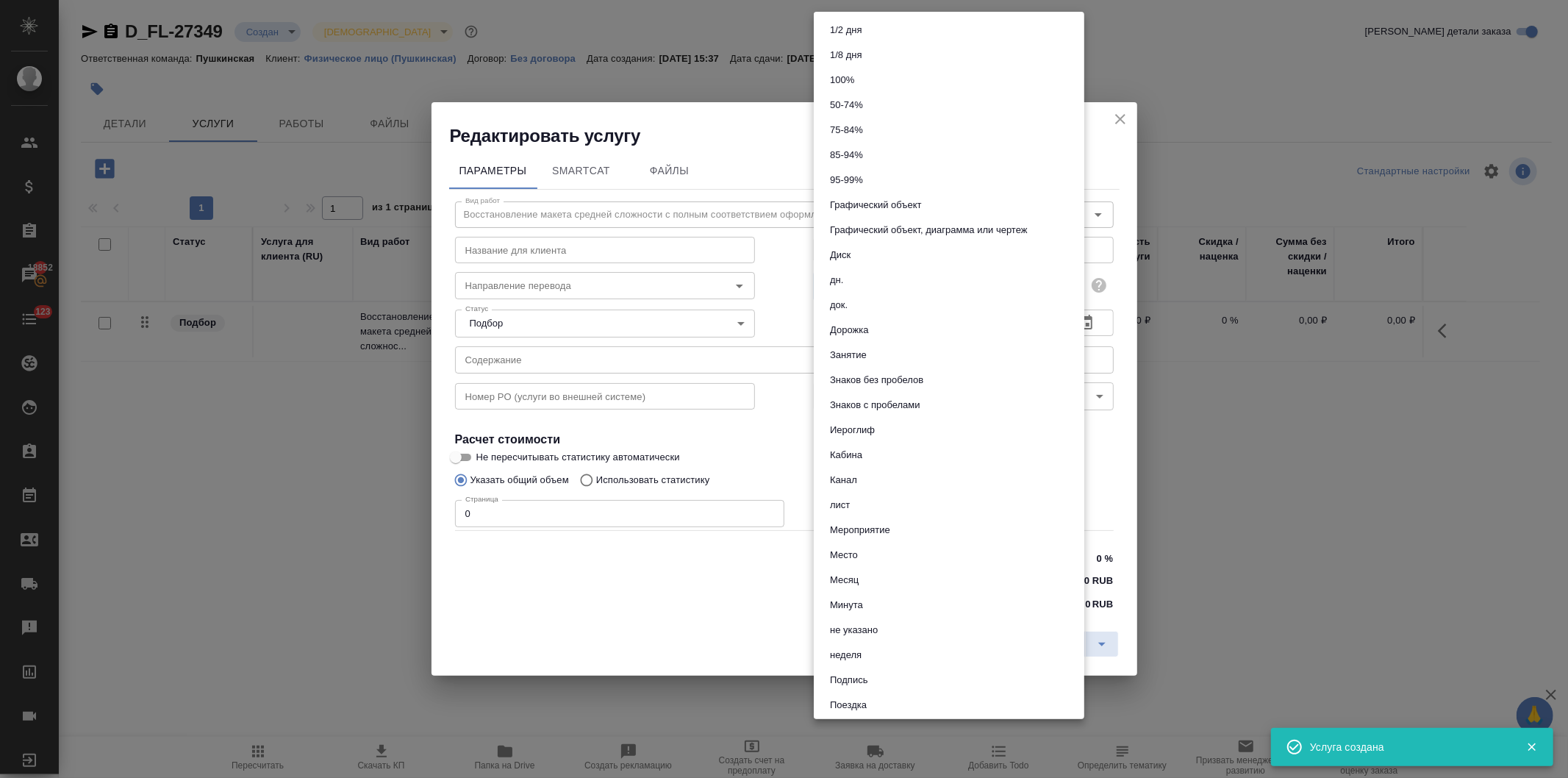
scroll to position [552, 0]
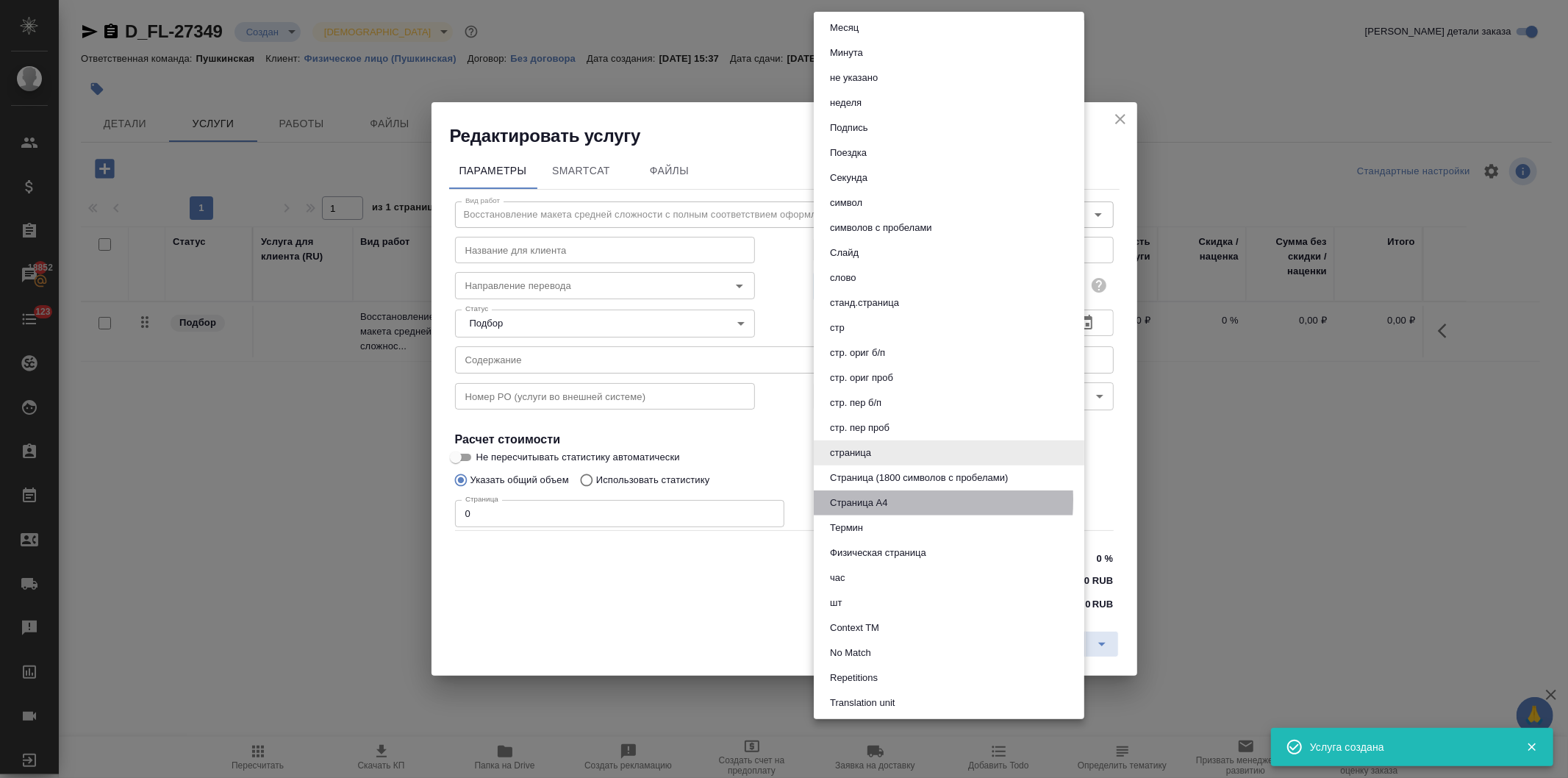
click at [873, 498] on button "Страница А4" at bounding box center [859, 502] width 66 height 16
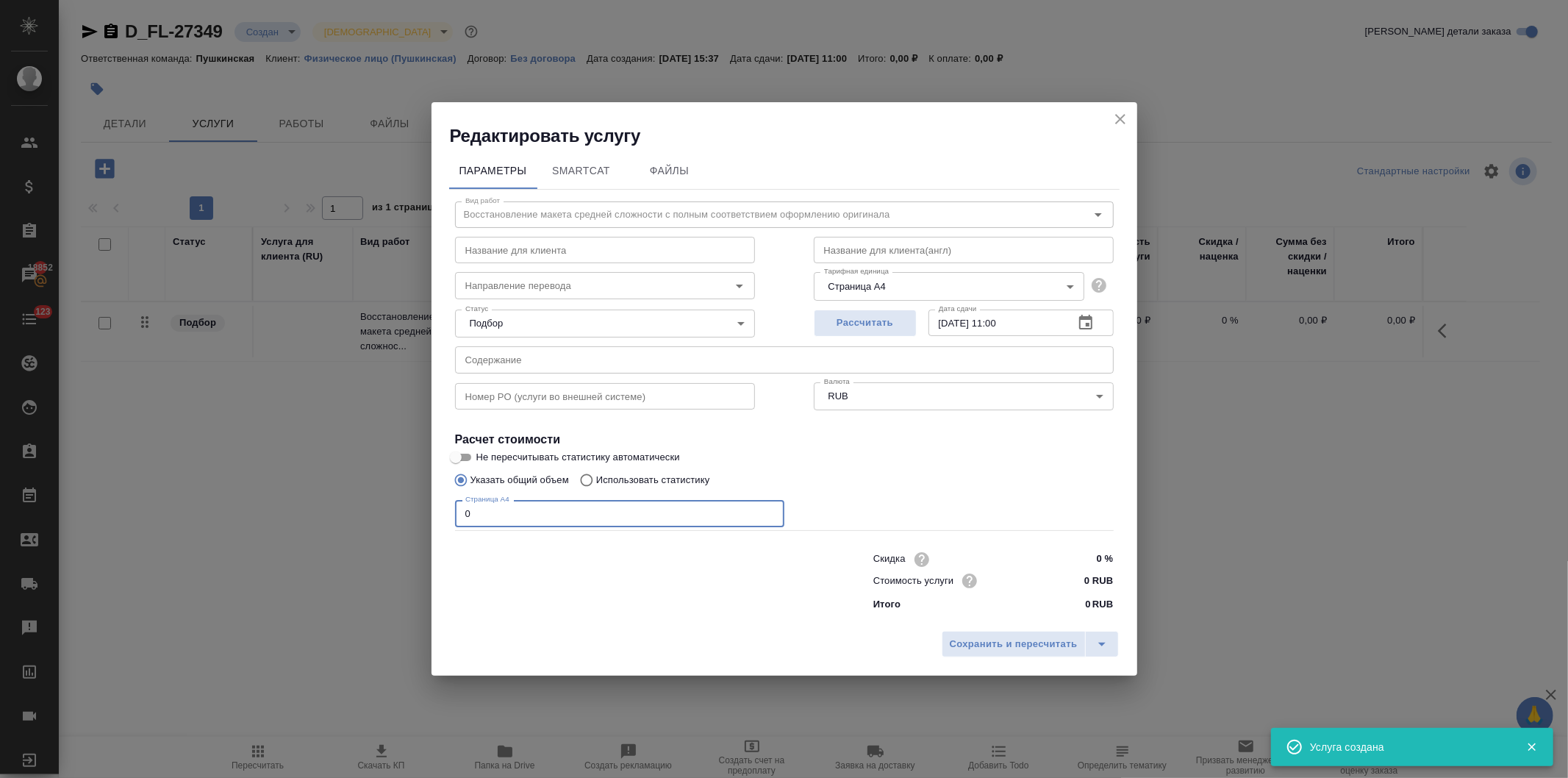
drag, startPoint x: 460, startPoint y: 522, endPoint x: 419, endPoint y: 524, distance: 41.0
click at [420, 523] on div "Редактировать услугу Параметры SmartCat Файлы Вид работ Восстановление макета с…" at bounding box center [784, 389] width 1568 height 778
click at [1079, 583] on input "0 RUB" at bounding box center [1085, 580] width 55 height 22
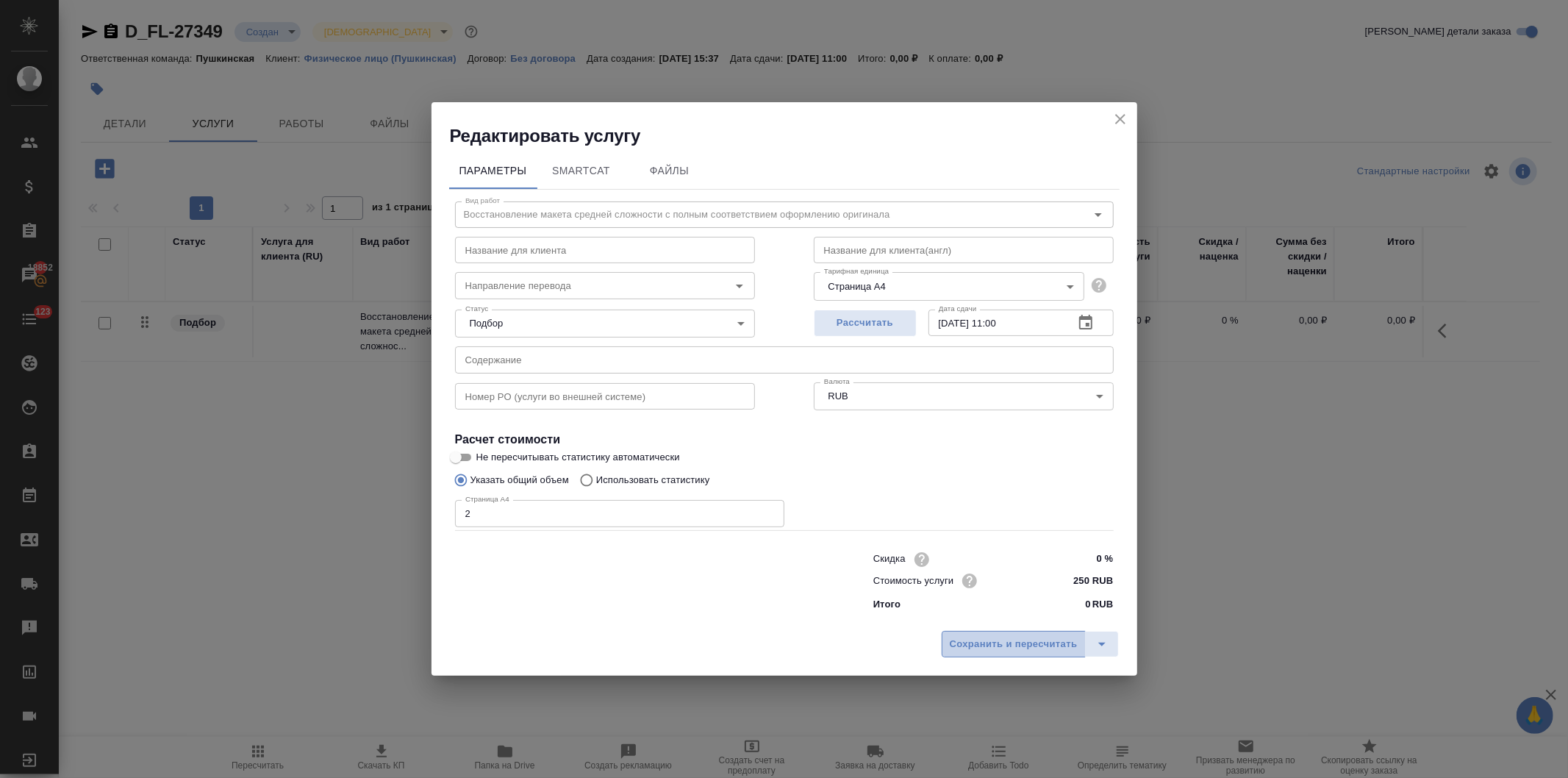
click at [1019, 641] on span "Сохранить и пересчитать" at bounding box center [1014, 645] width 128 height 17
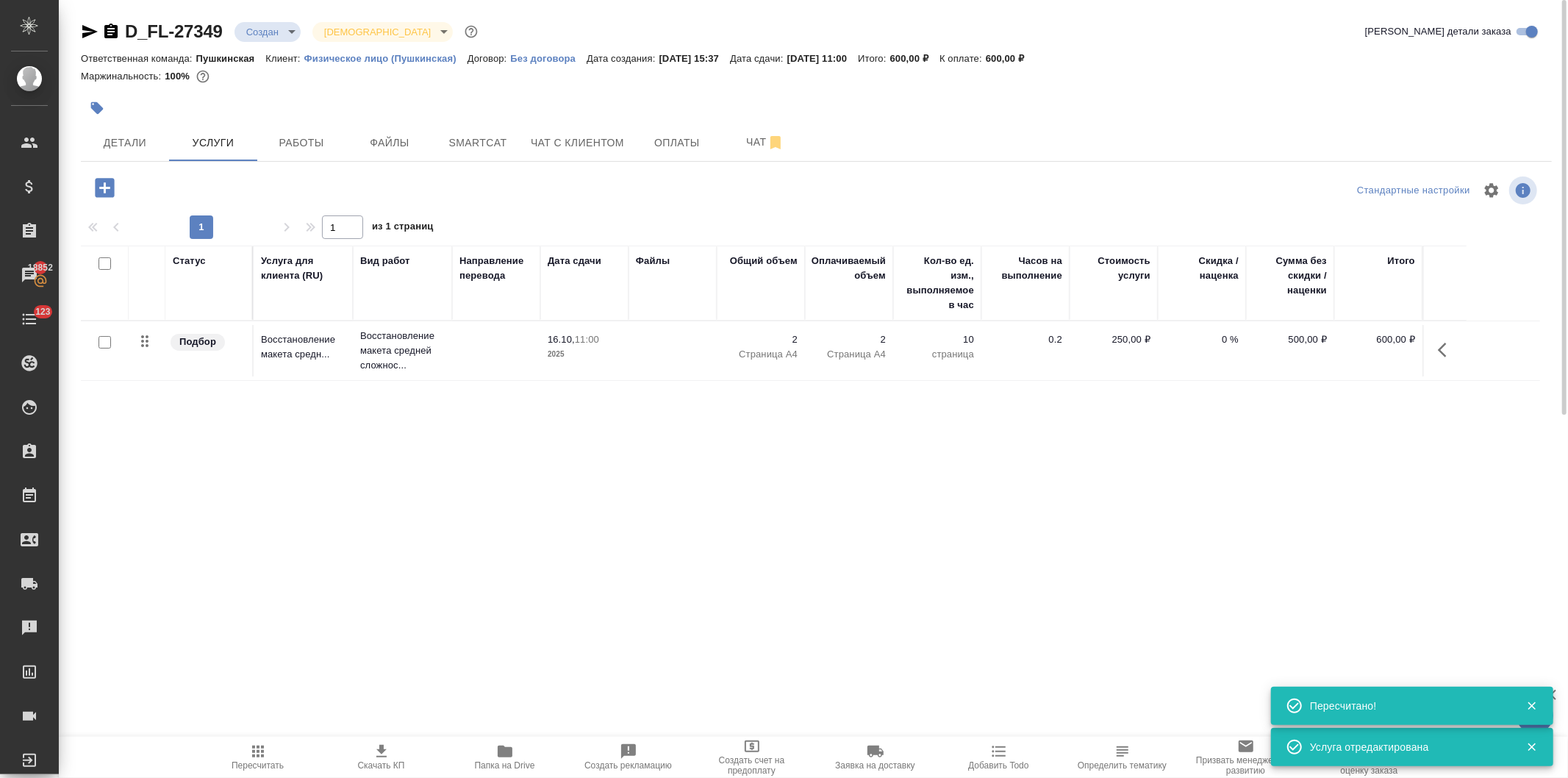
click at [94, 183] on icon "button" at bounding box center [105, 188] width 26 height 26
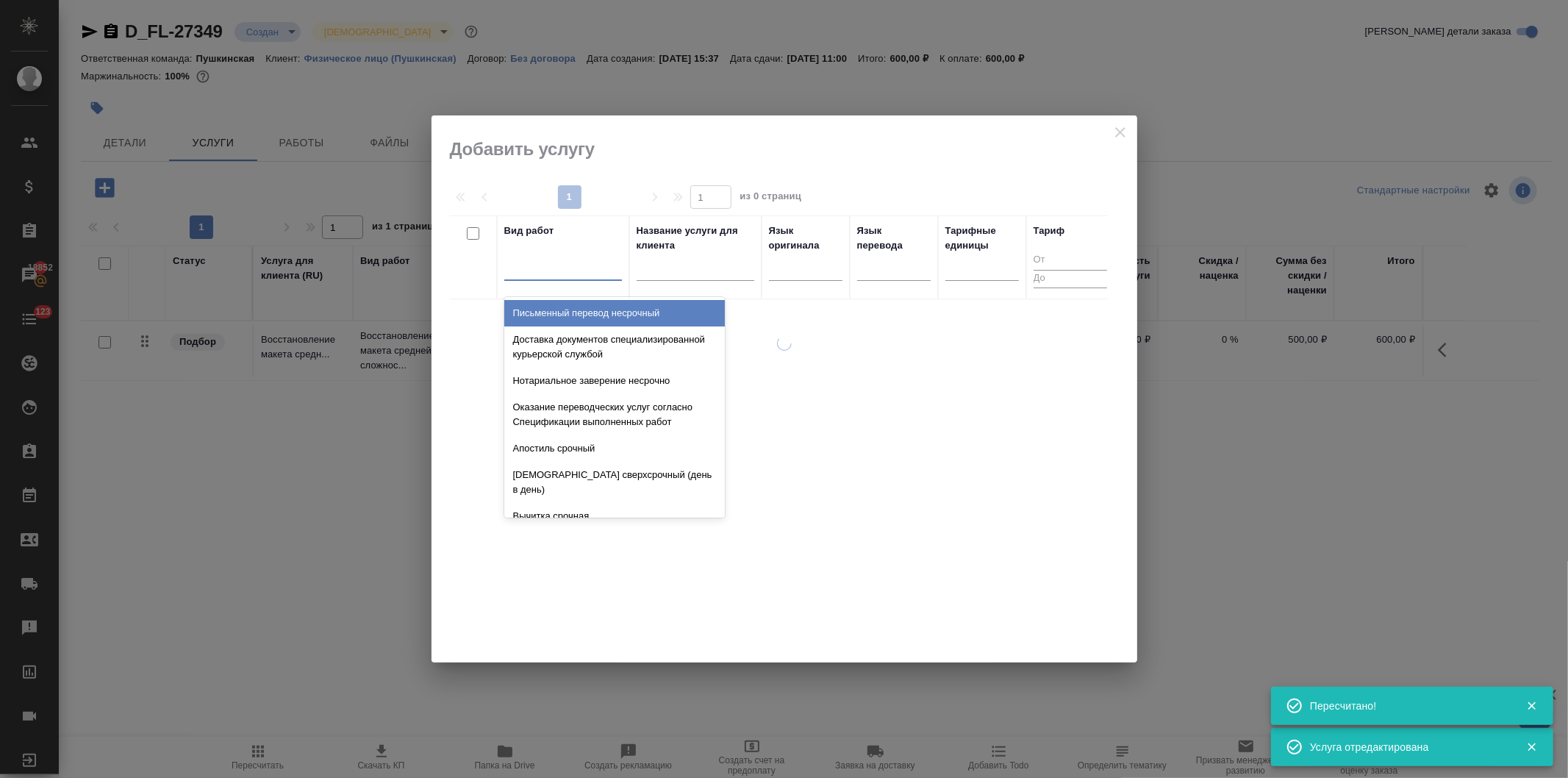
click at [524, 275] on div at bounding box center [563, 266] width 118 height 22
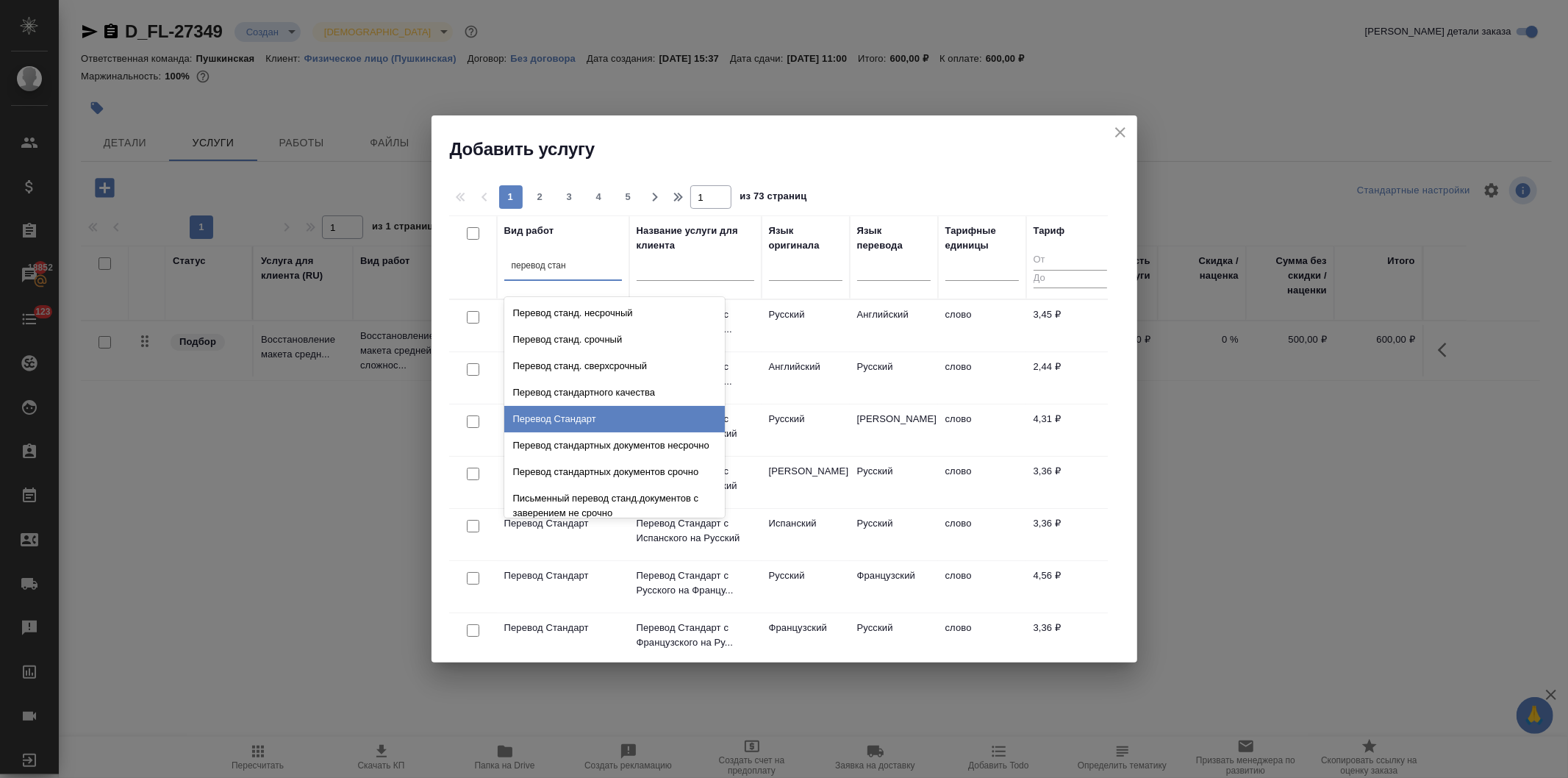
click at [547, 421] on div "Перевод Стандарт" at bounding box center [614, 419] width 221 height 27
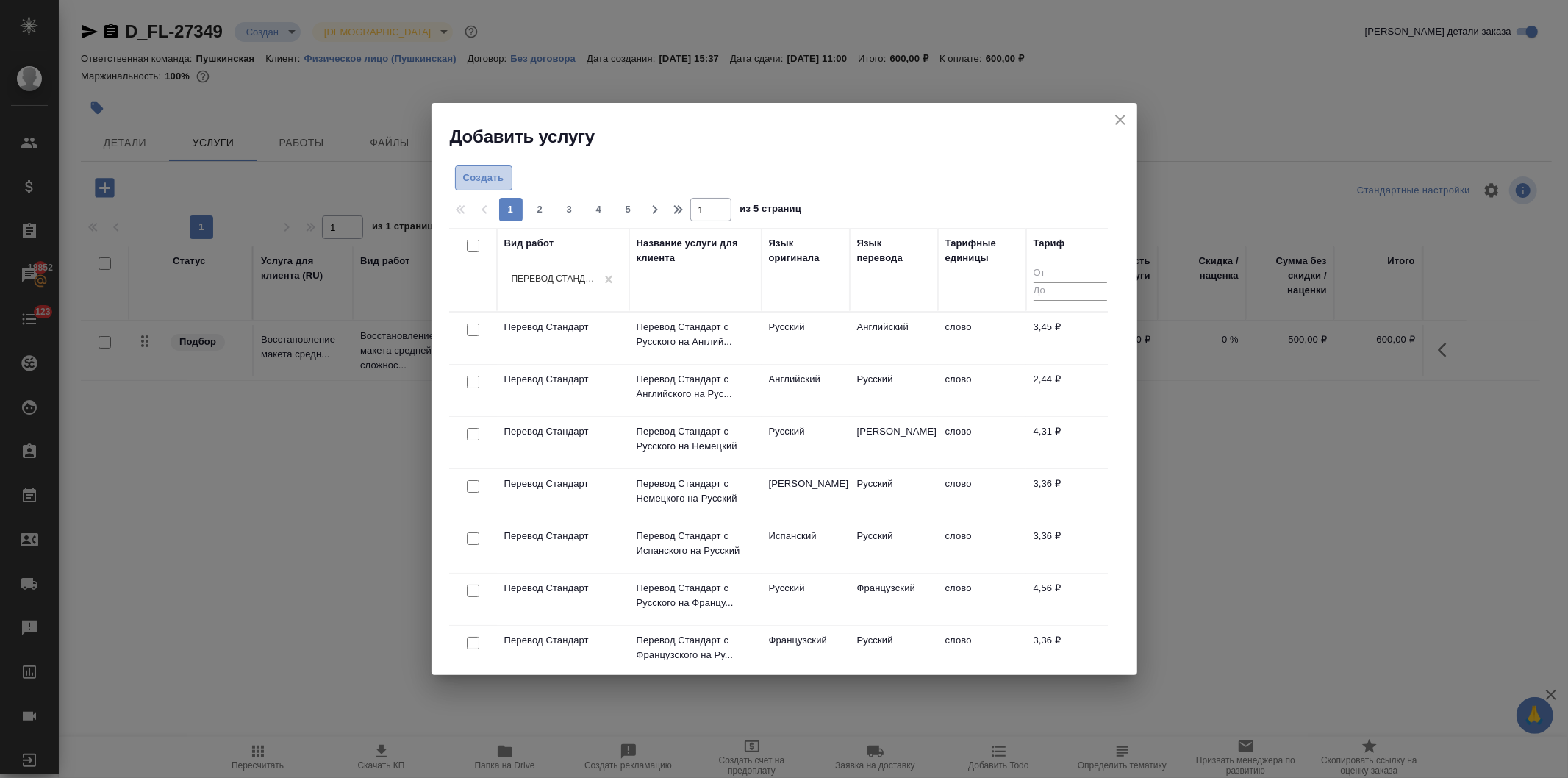
click at [480, 179] on span "Создать" at bounding box center [484, 178] width 42 height 17
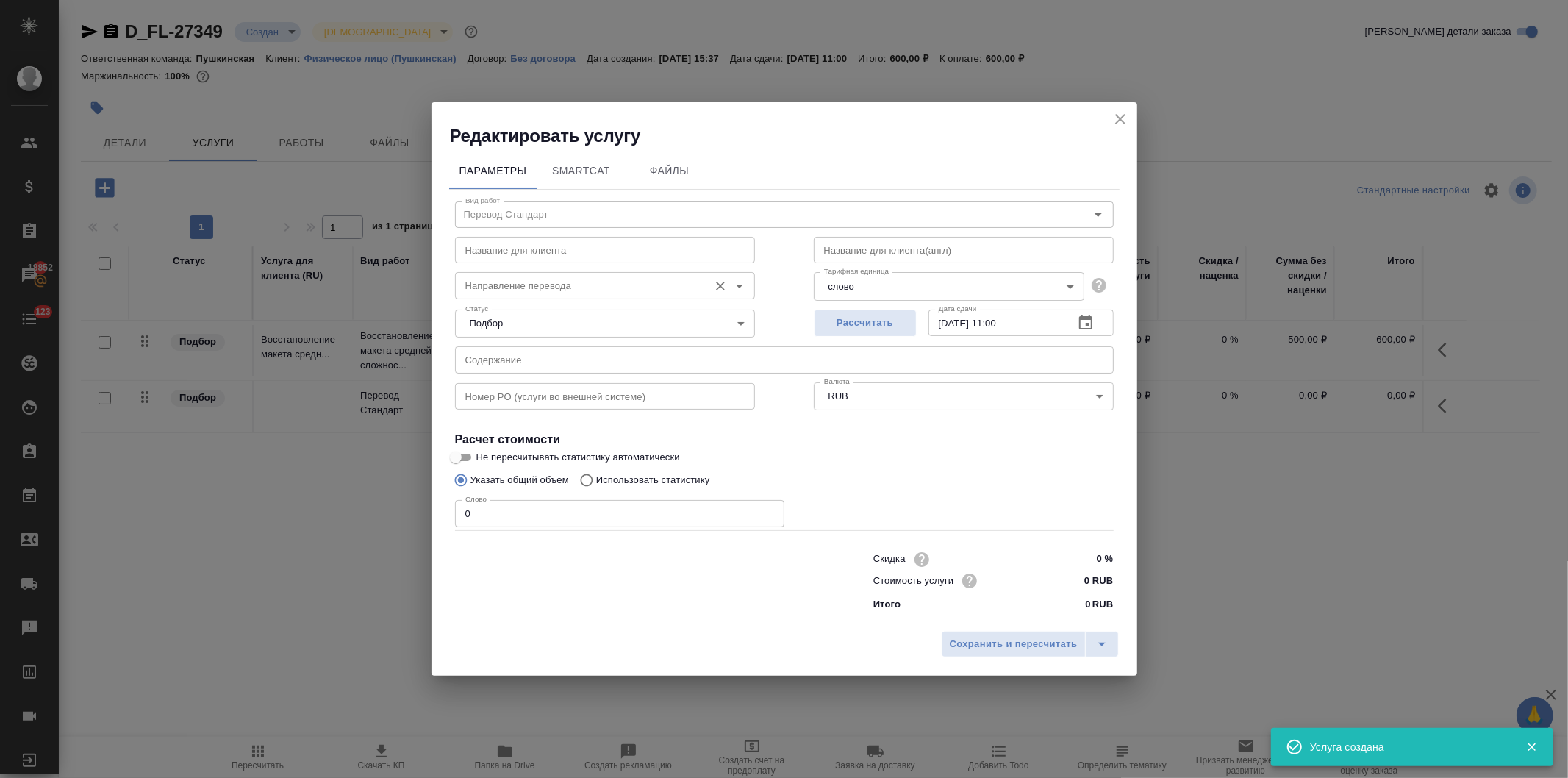
click at [483, 287] on input "Направление перевода" at bounding box center [580, 285] width 242 height 17
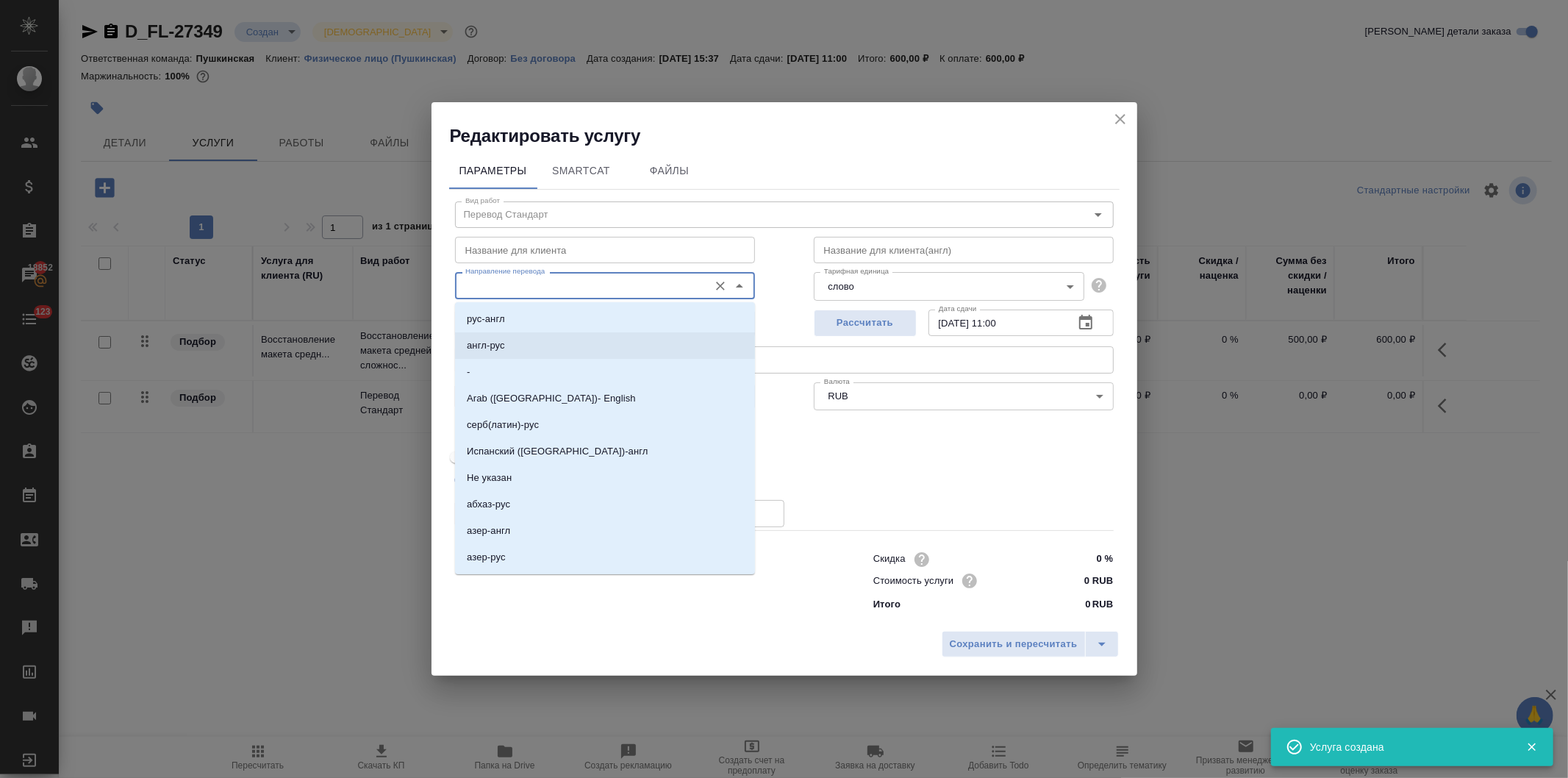
click at [489, 340] on p "англ-рус" at bounding box center [486, 345] width 38 height 15
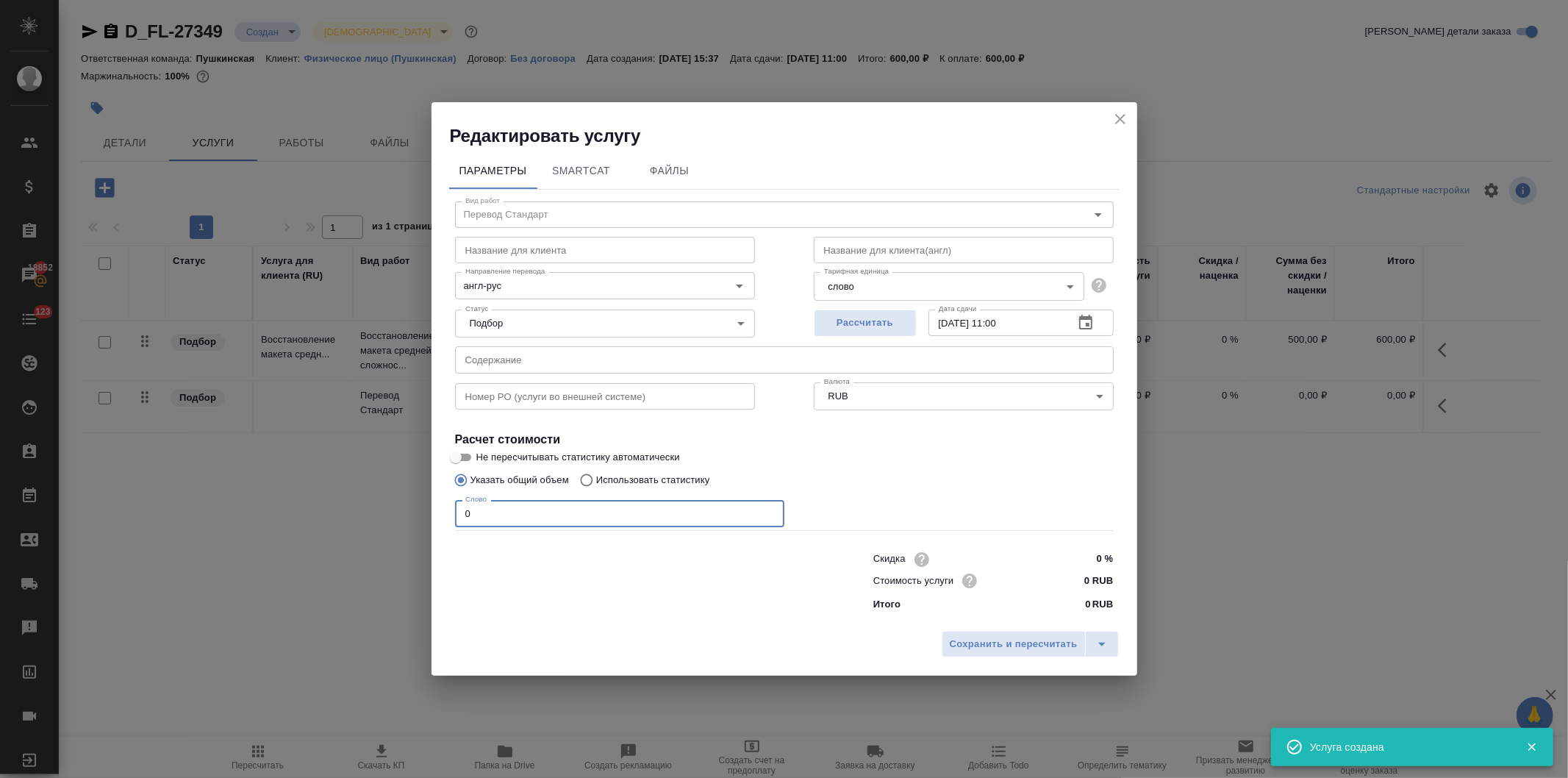
drag, startPoint x: 505, startPoint y: 519, endPoint x: 366, endPoint y: 513, distance: 139.1
click at [361, 519] on div "Редактировать услугу Параметры SmartCat Файлы Вид работ Перевод Стандарт Вид ра…" at bounding box center [784, 389] width 1568 height 778
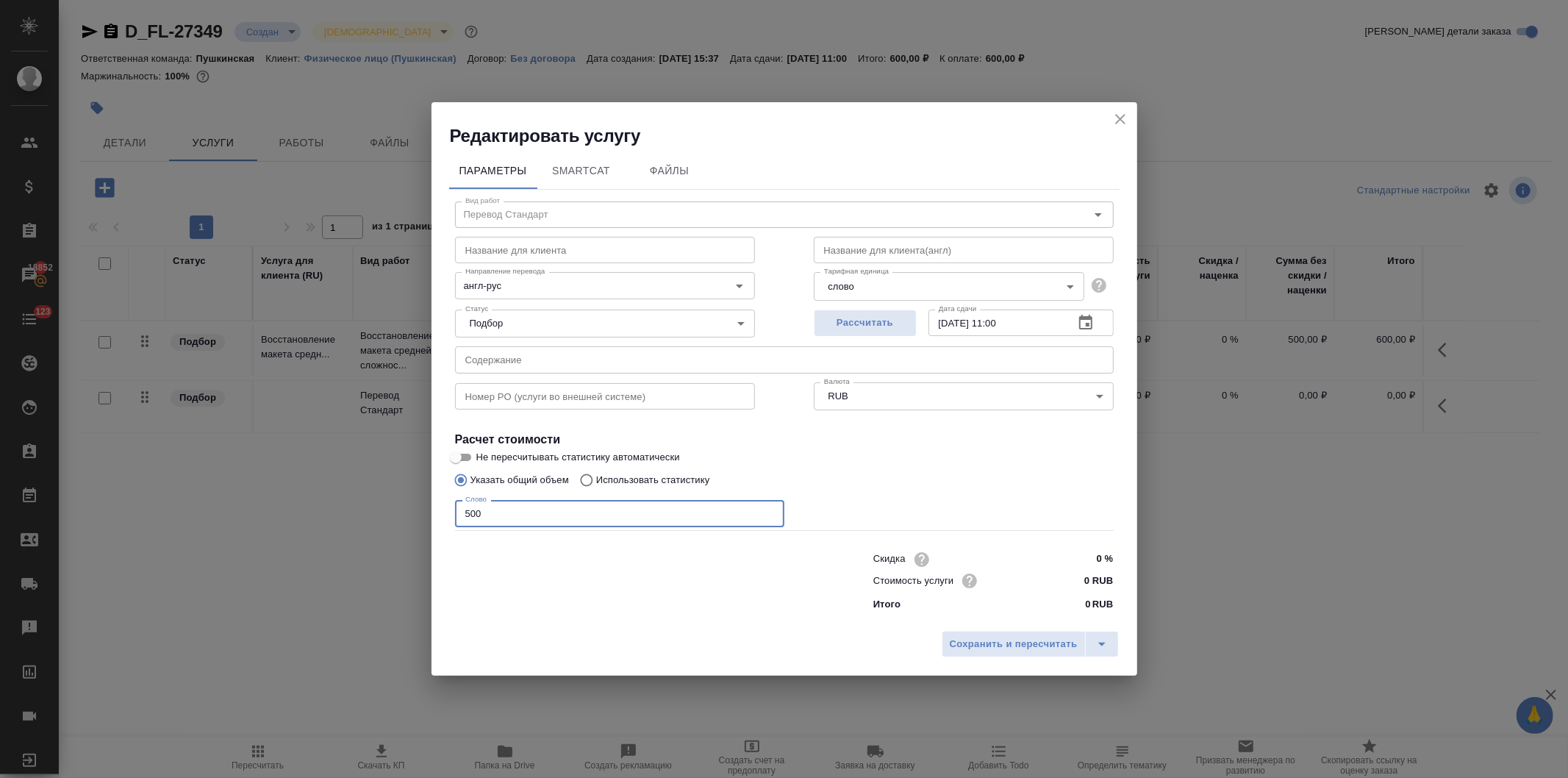
click at [1079, 576] on input "0 RUB" at bounding box center [1085, 580] width 55 height 22
click at [1008, 639] on span "Сохранить и пересчитать" at bounding box center [1014, 645] width 128 height 17
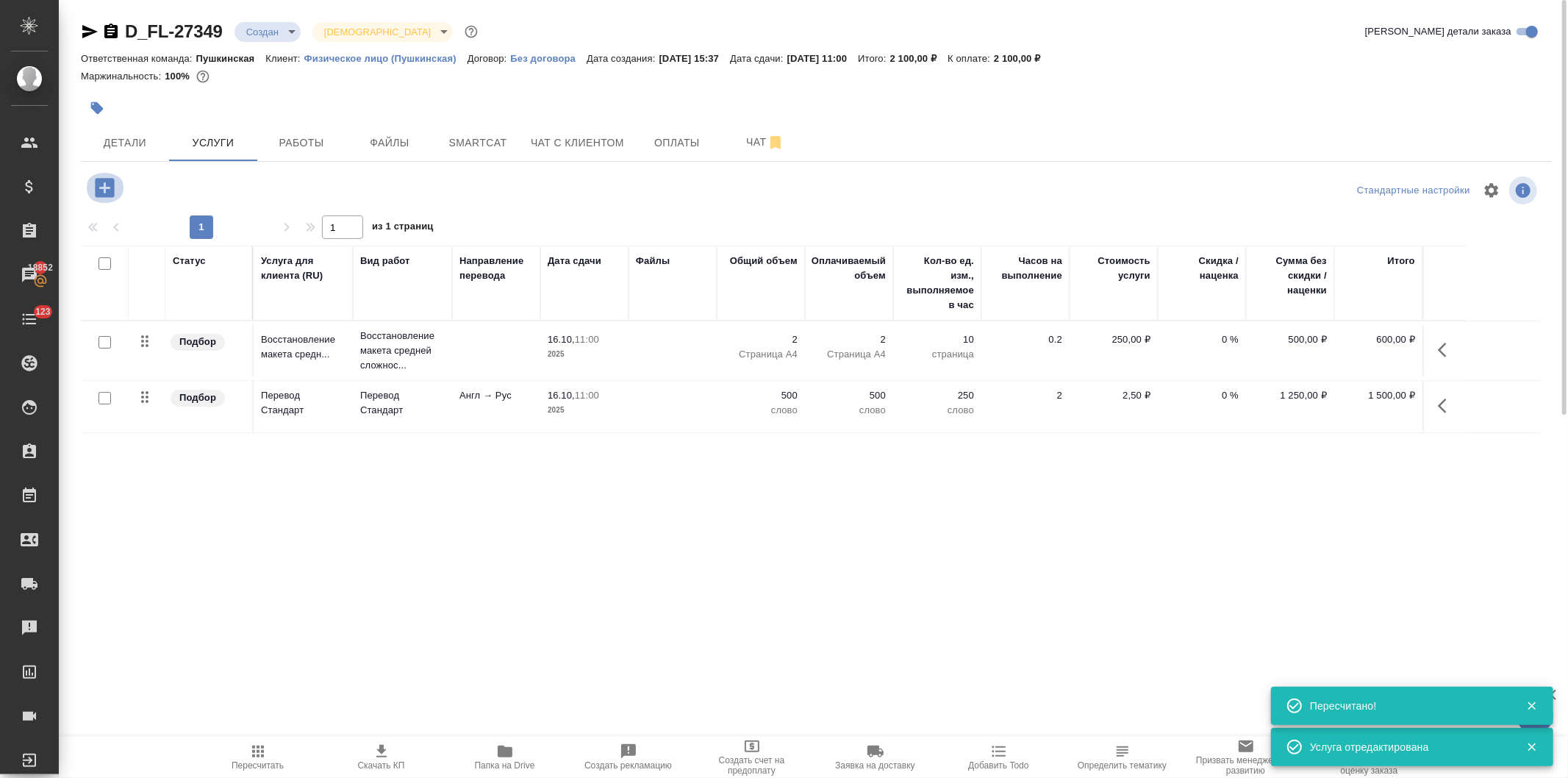
click at [96, 183] on icon "button" at bounding box center [104, 187] width 19 height 19
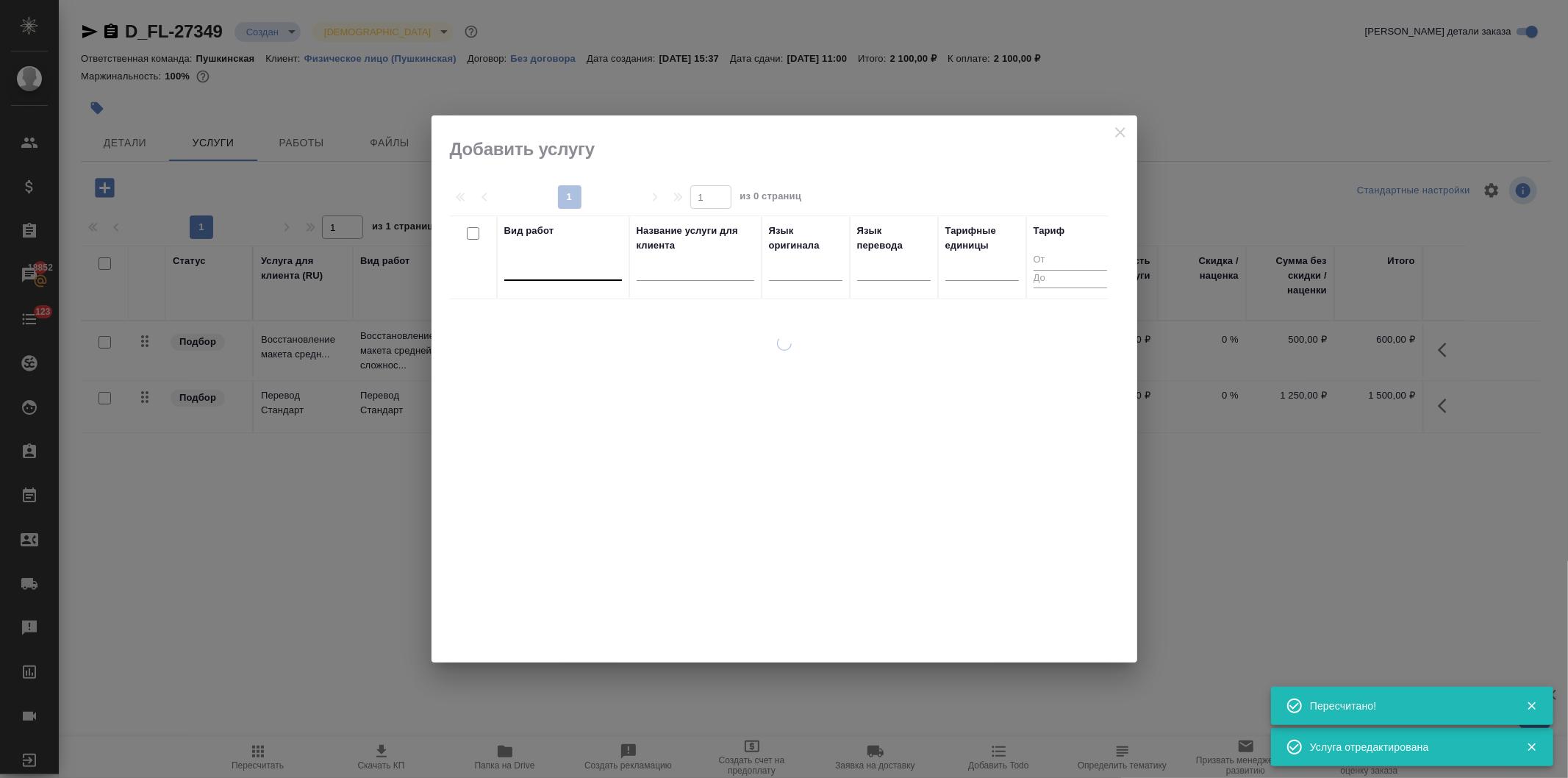
click at [550, 273] on div at bounding box center [563, 266] width 118 height 22
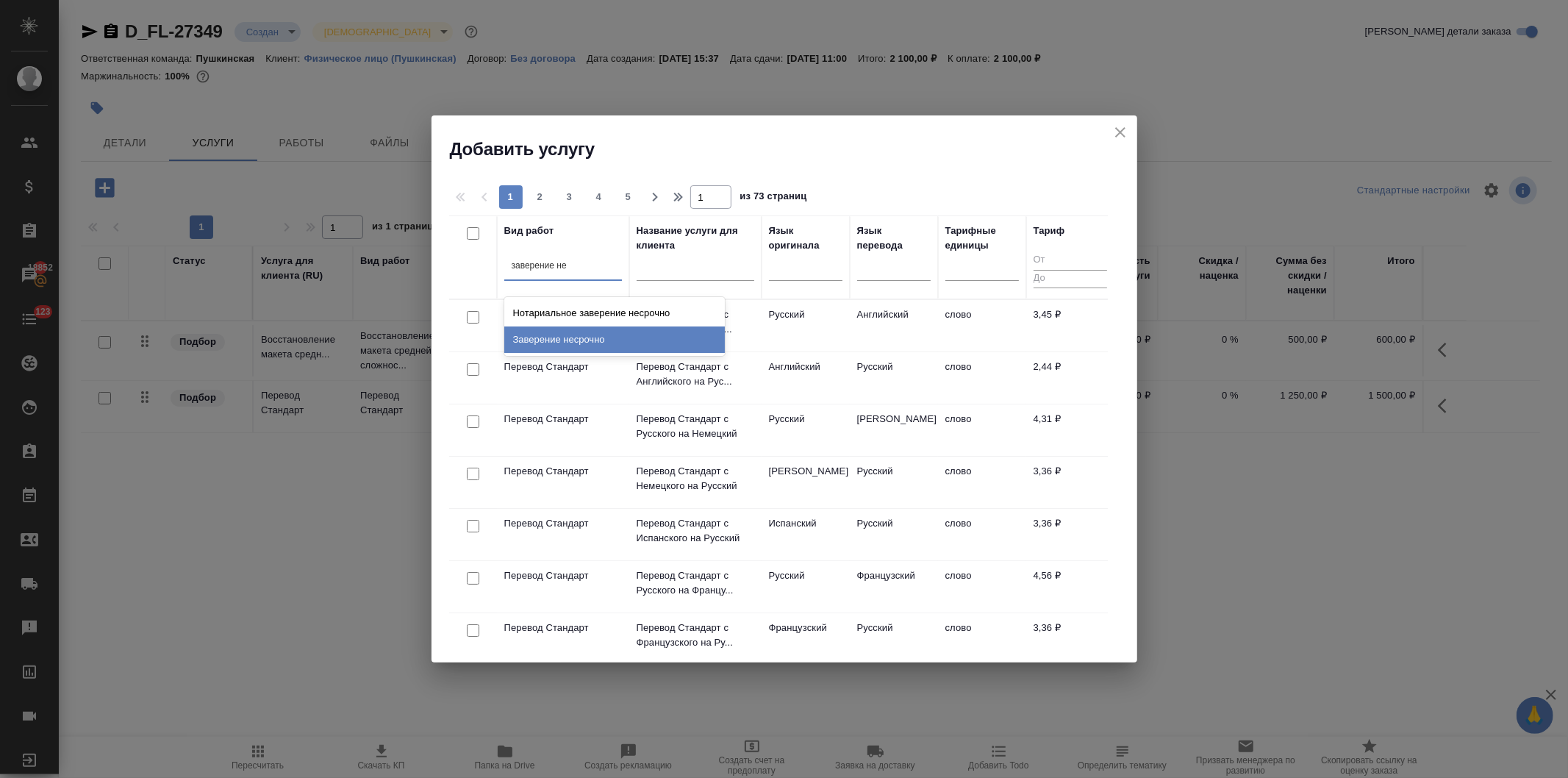
click at [567, 334] on div "Заверение несрочно" at bounding box center [614, 340] width 221 height 27
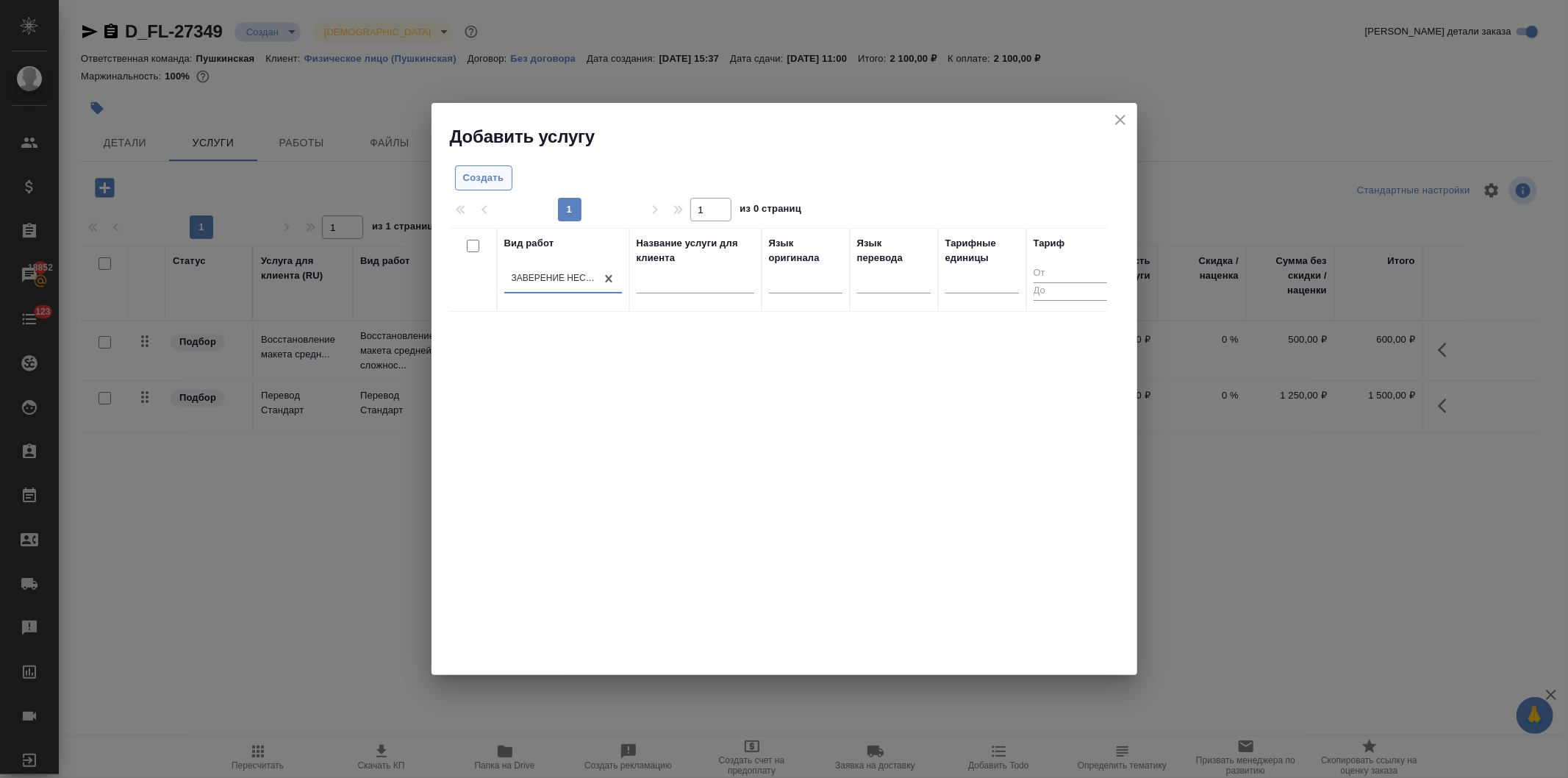
click at [485, 173] on span "Создать" at bounding box center [484, 178] width 42 height 17
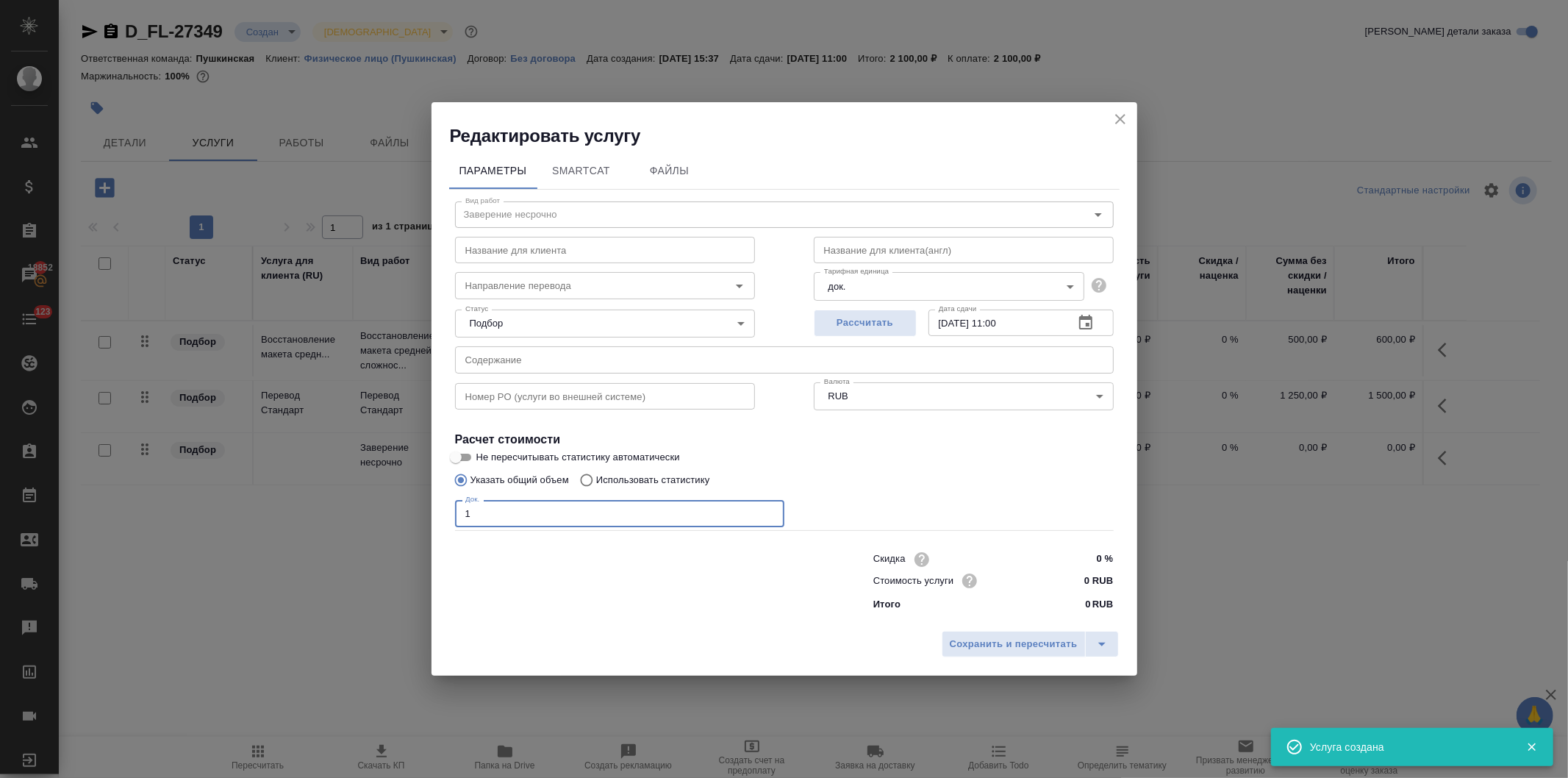
drag, startPoint x: 479, startPoint y: 516, endPoint x: 425, endPoint y: 537, distance: 57.9
click at [420, 533] on div "Редактировать услугу Параметры SmartCat Файлы Вид работ Заверение несрочно Вид …" at bounding box center [784, 389] width 1568 height 778
click at [1079, 580] on input "0 RUB" at bounding box center [1085, 580] width 55 height 22
click at [1033, 645] on span "Сохранить и пересчитать" at bounding box center [1014, 645] width 128 height 17
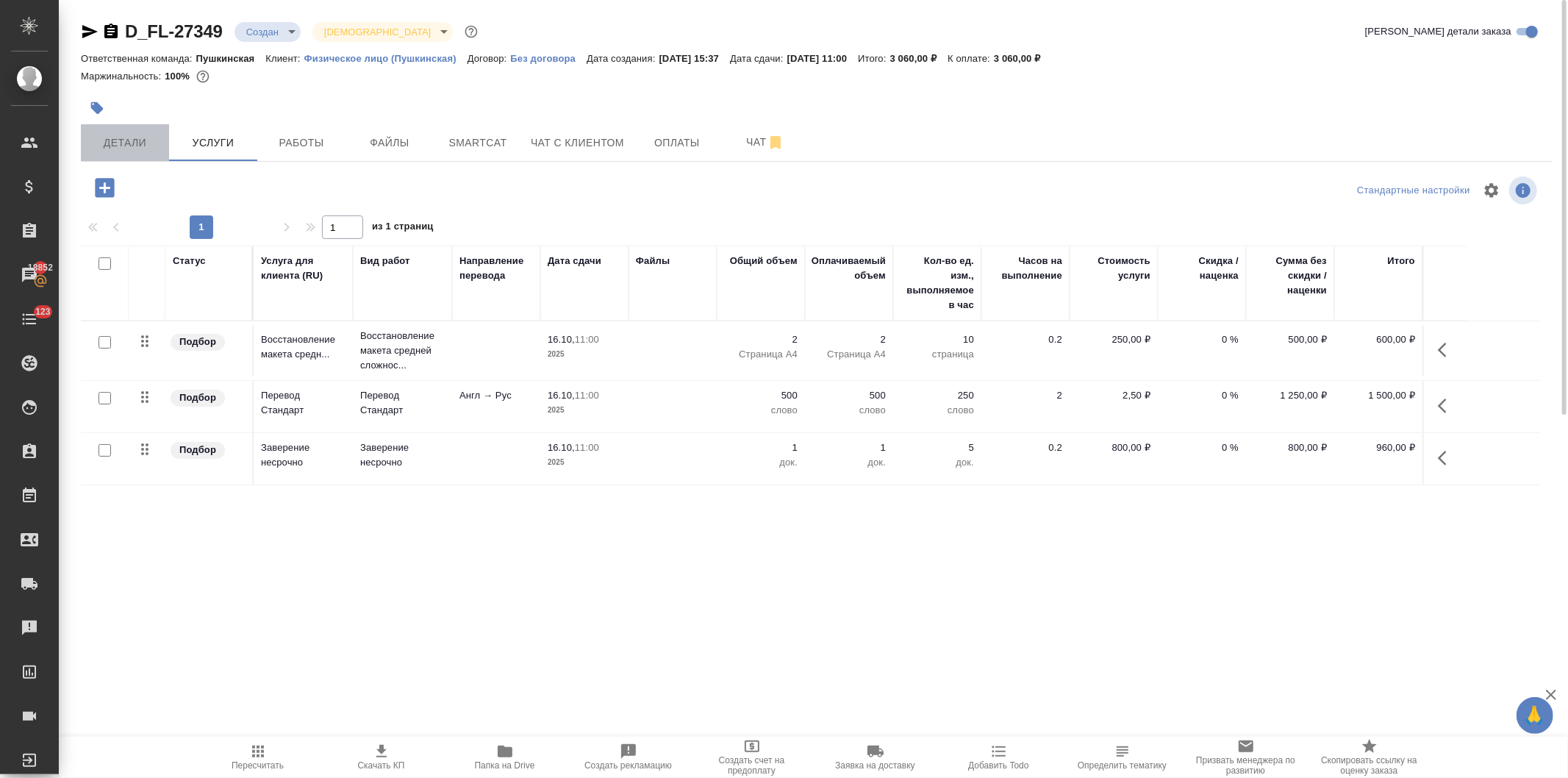
click at [114, 148] on span "Детали" at bounding box center [125, 142] width 70 height 18
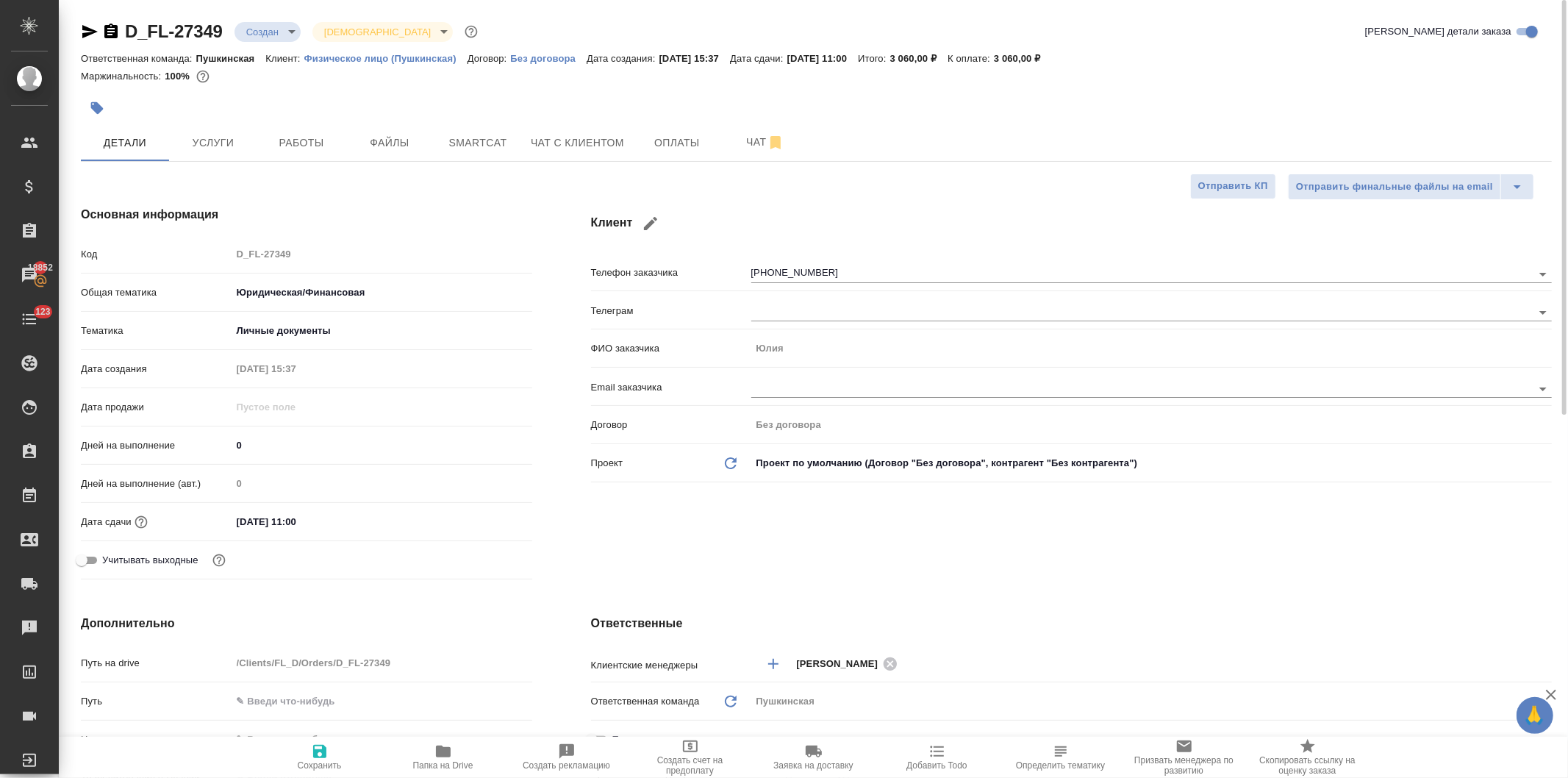
scroll to position [327, 0]
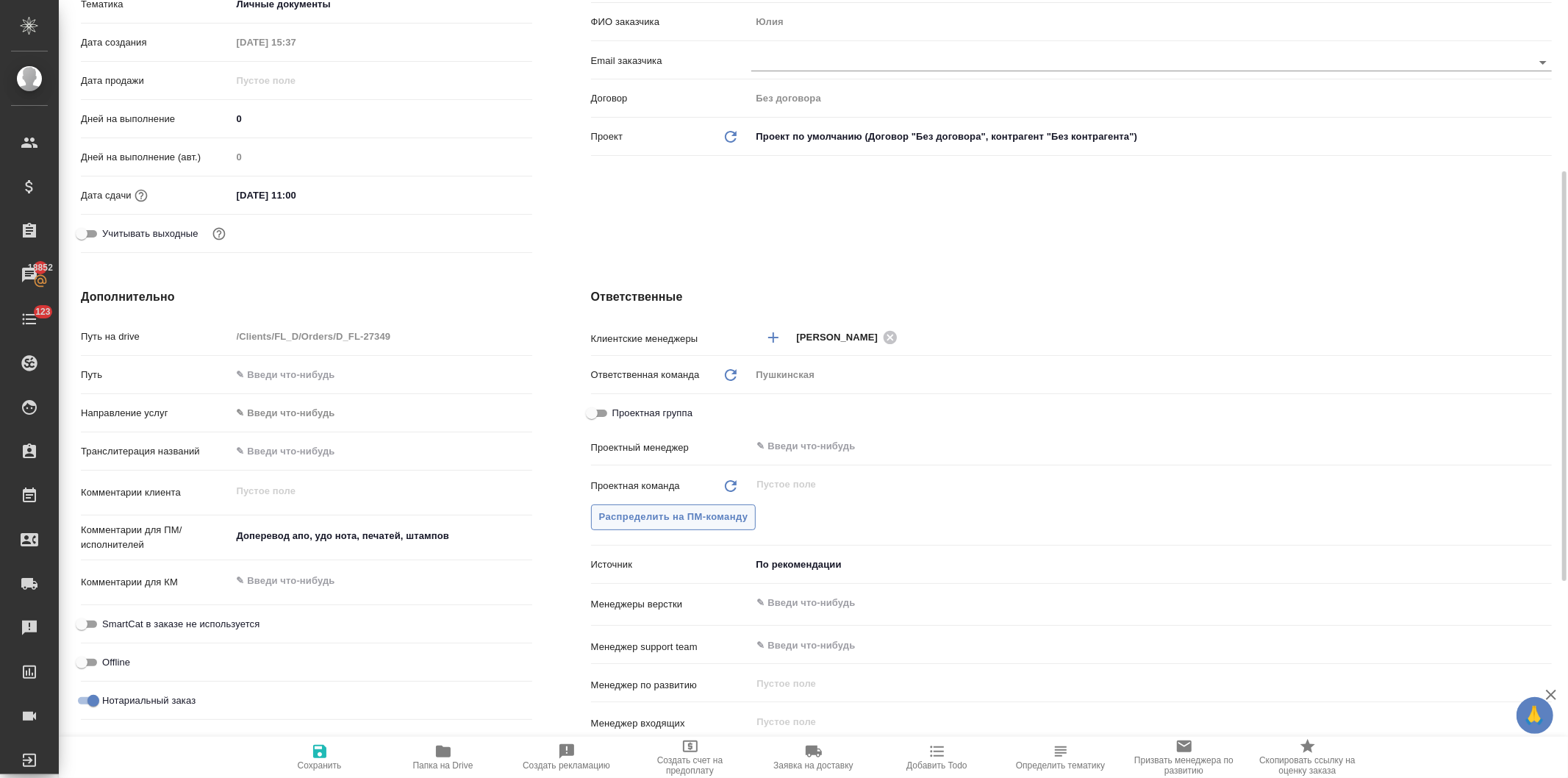
click at [682, 513] on span "Распределить на ПМ-команду" at bounding box center [674, 517] width 149 height 17
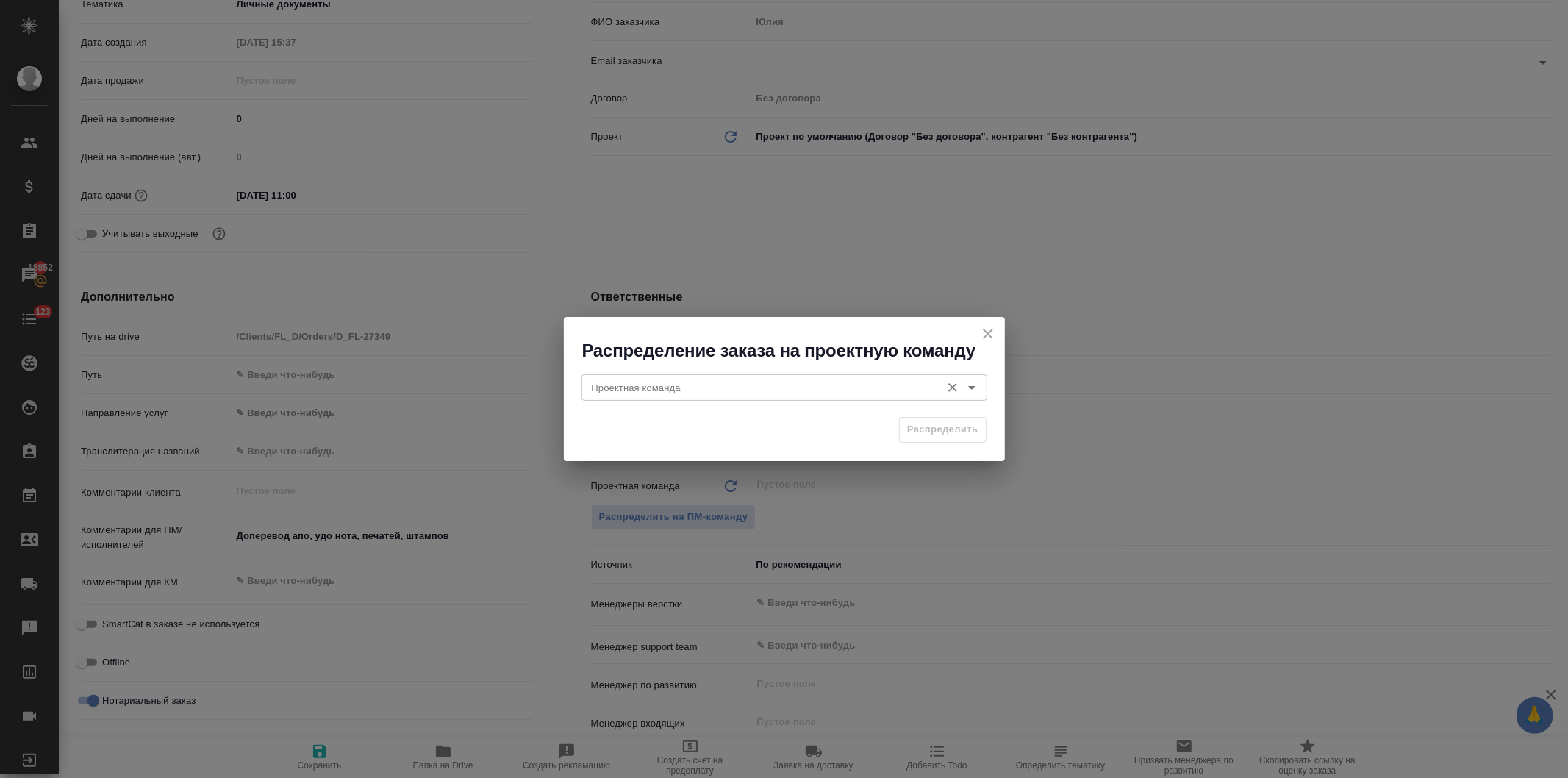
click at [668, 383] on input "Проектная команда" at bounding box center [759, 387] width 347 height 17
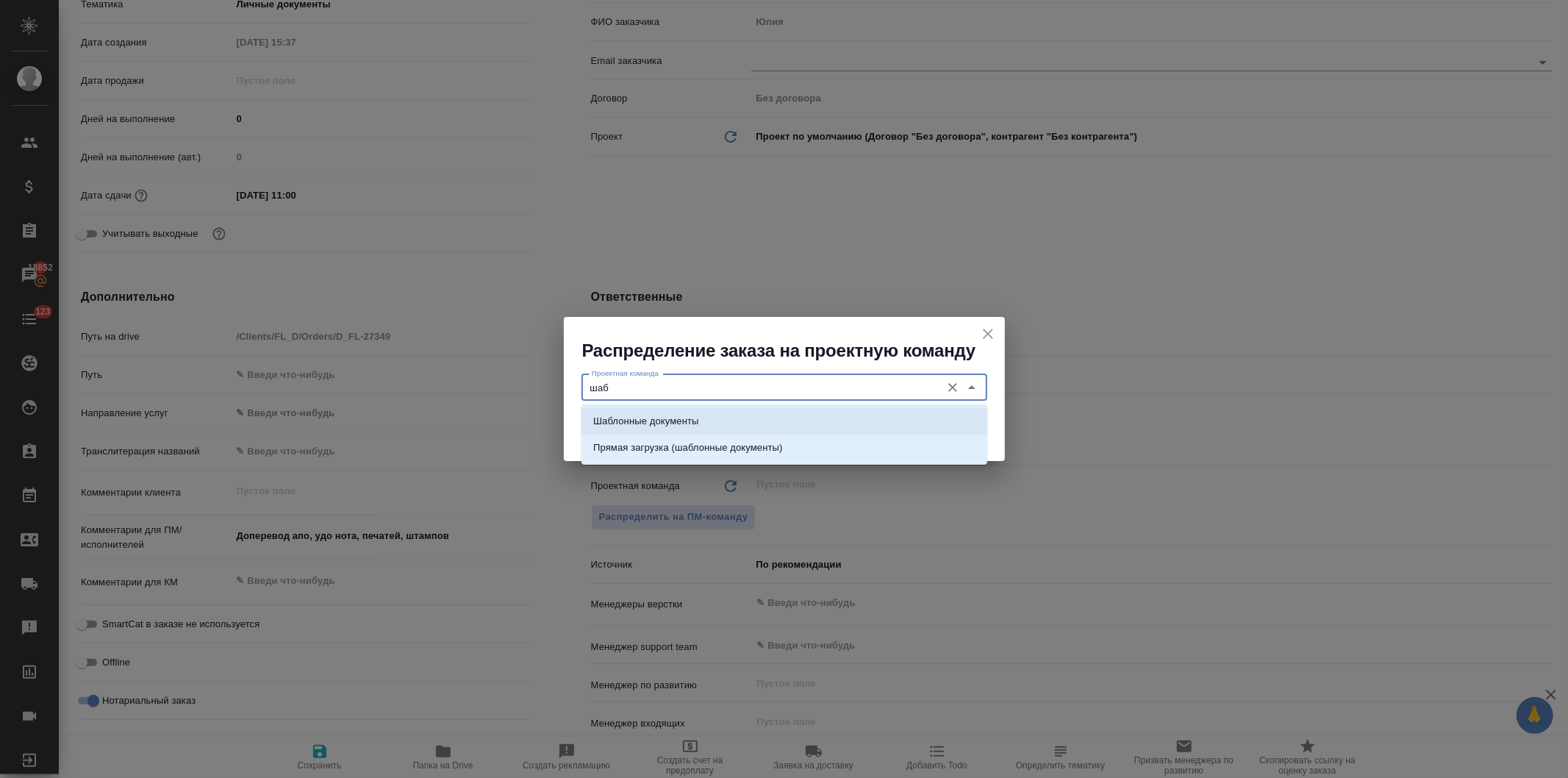
click at [679, 418] on p "Шаблонные документы" at bounding box center [645, 421] width 105 height 15
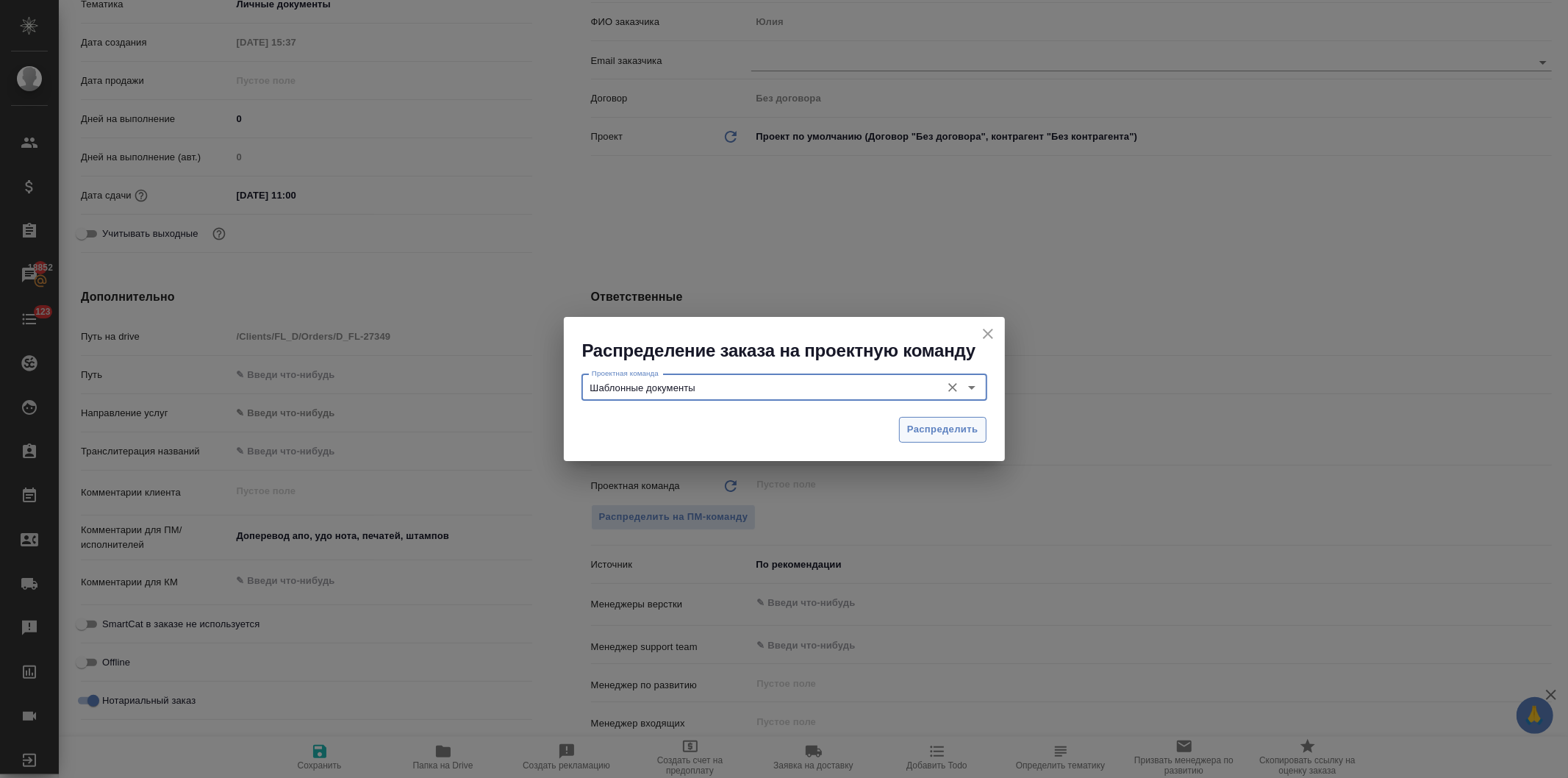
click at [938, 425] on span "Распределить" at bounding box center [943, 430] width 71 height 17
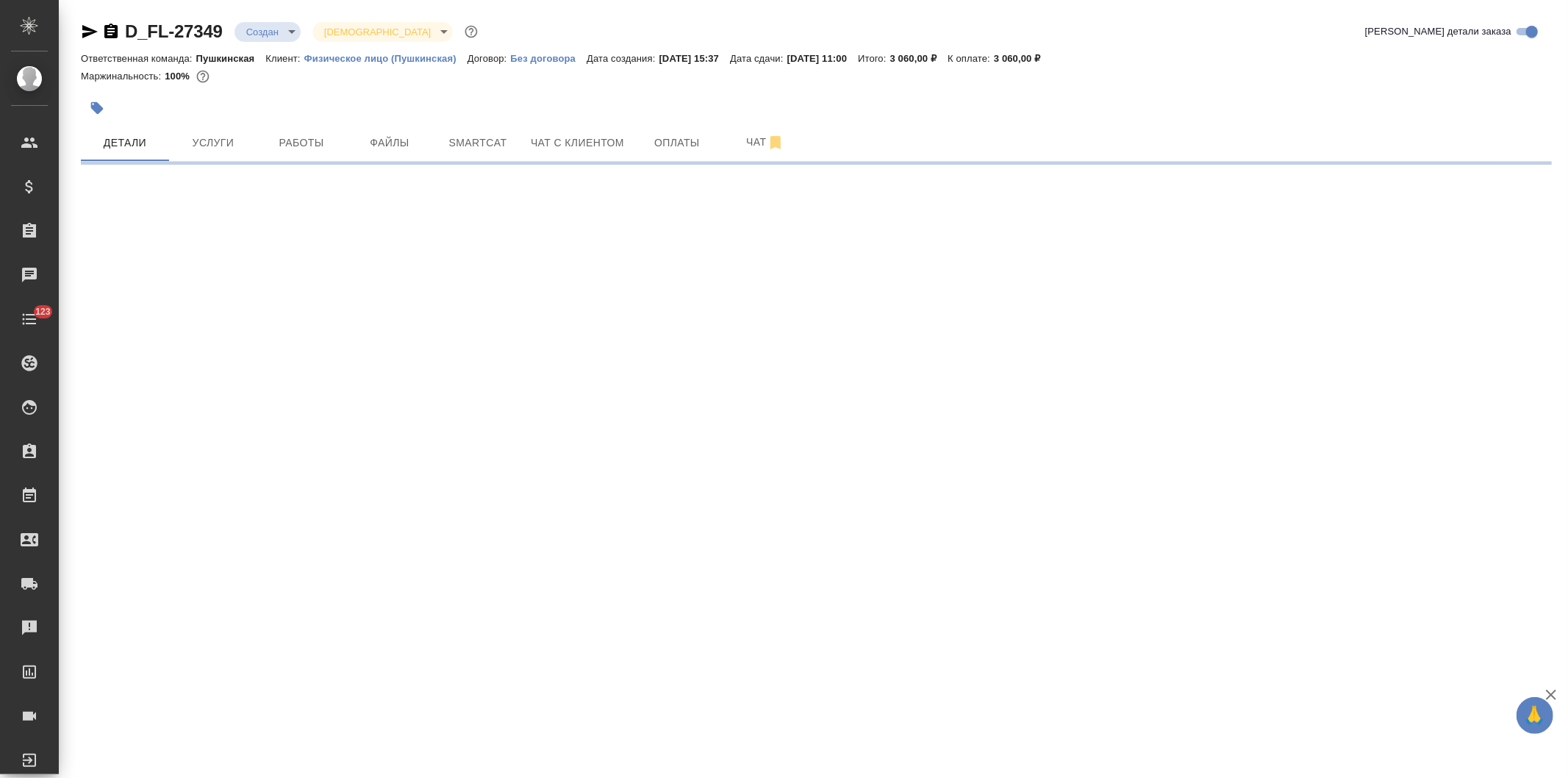
select select "RU"
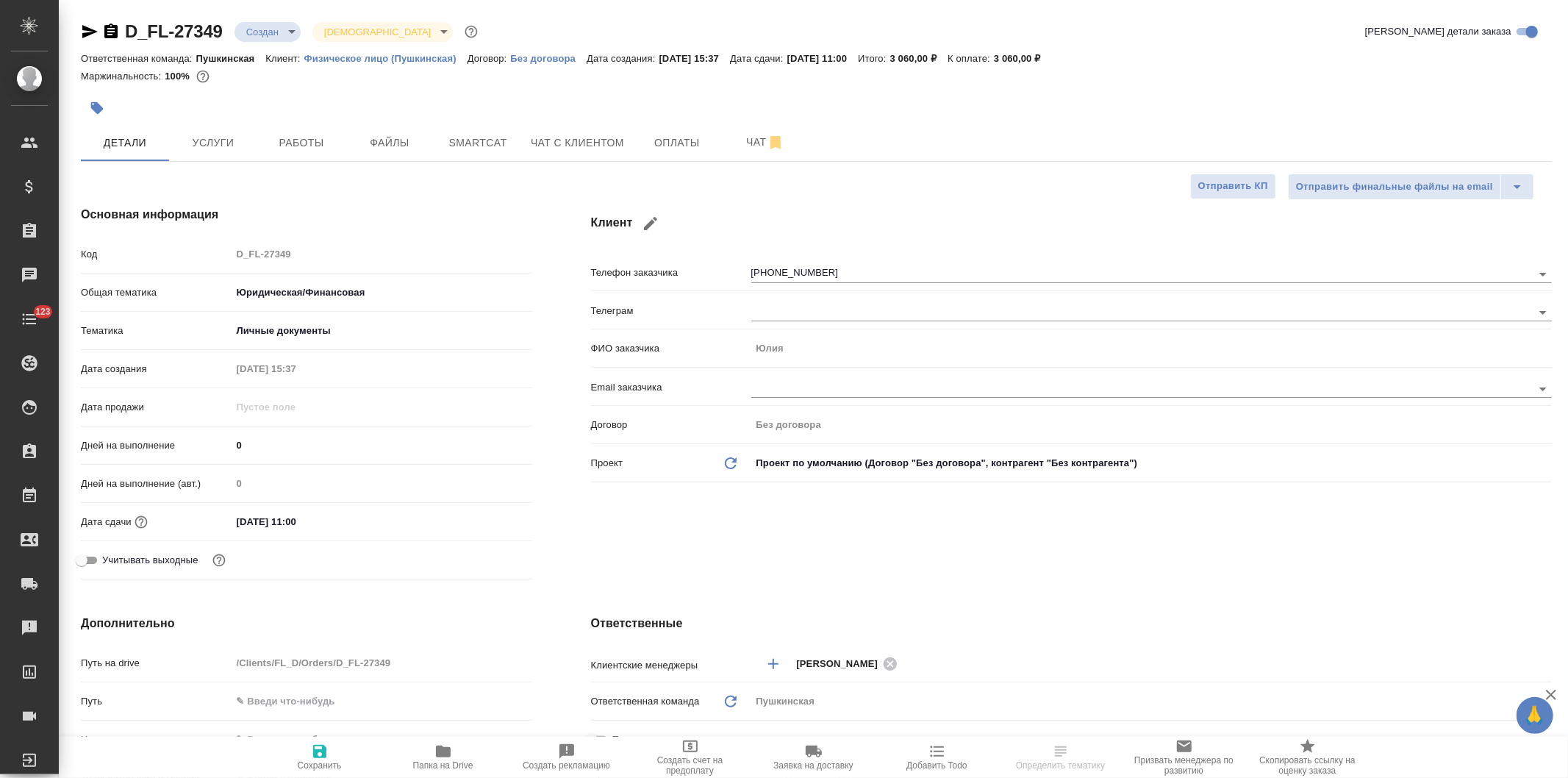
type textarea "x"
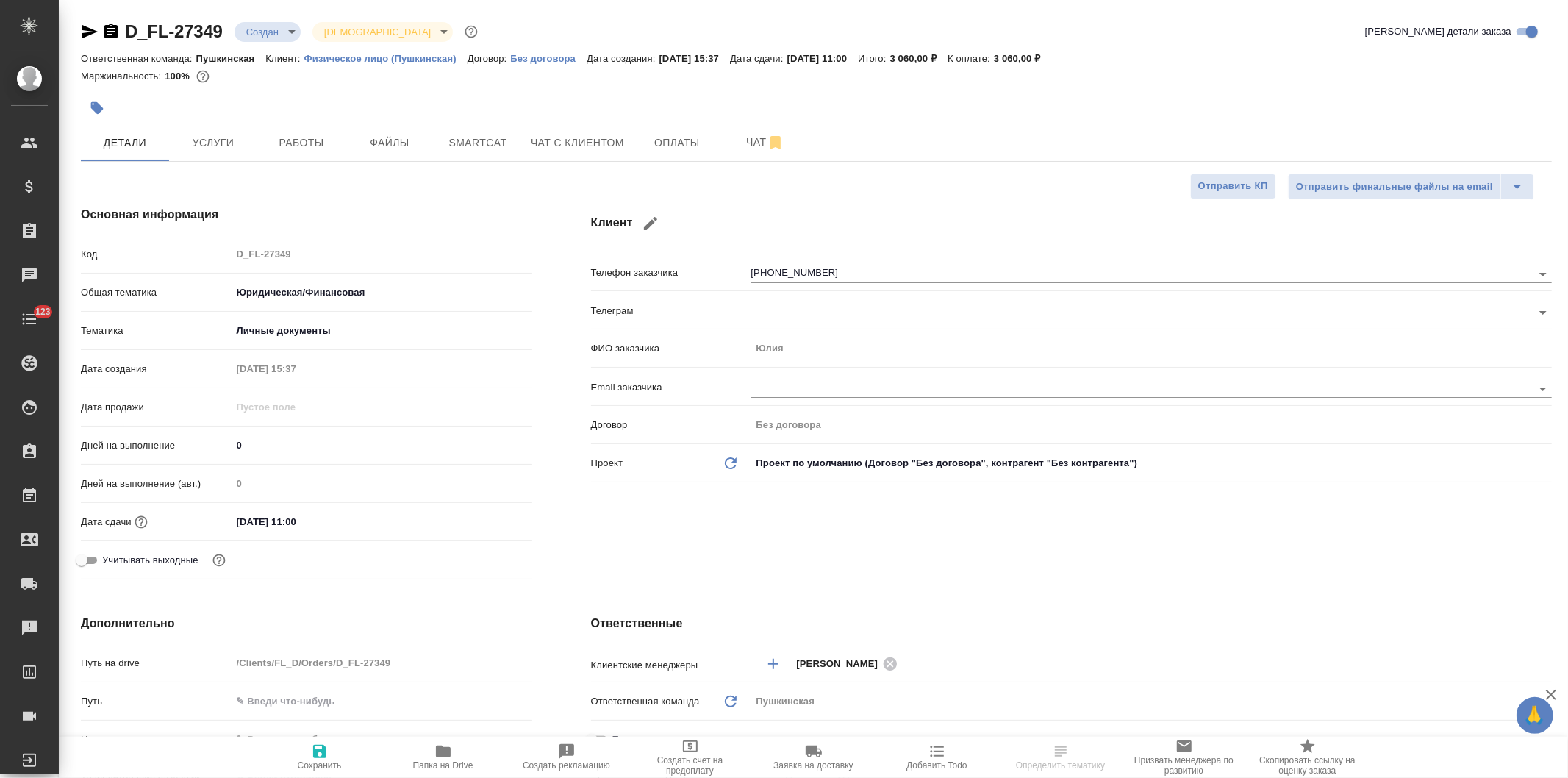
type textarea "x"
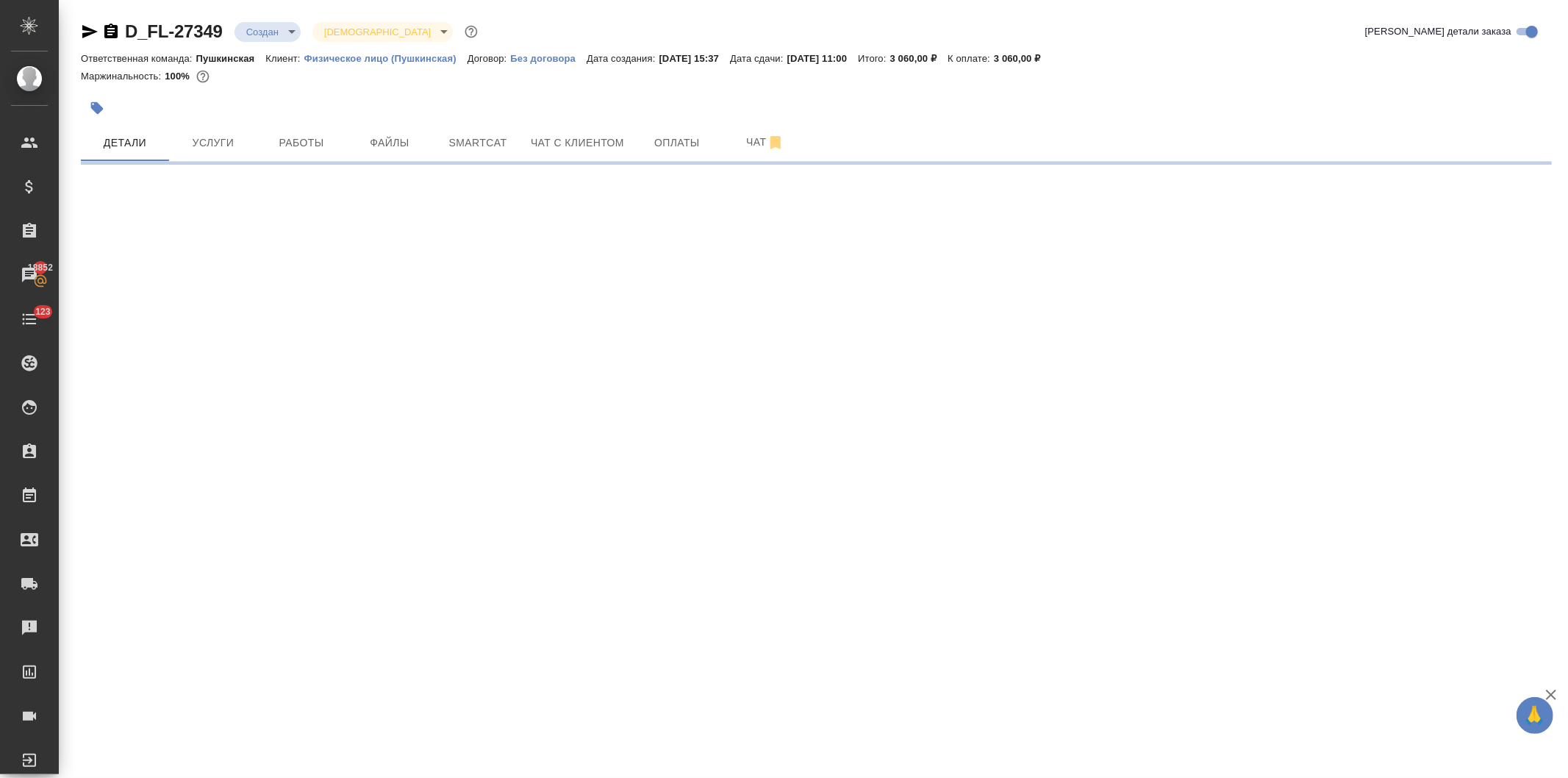
select select "RU"
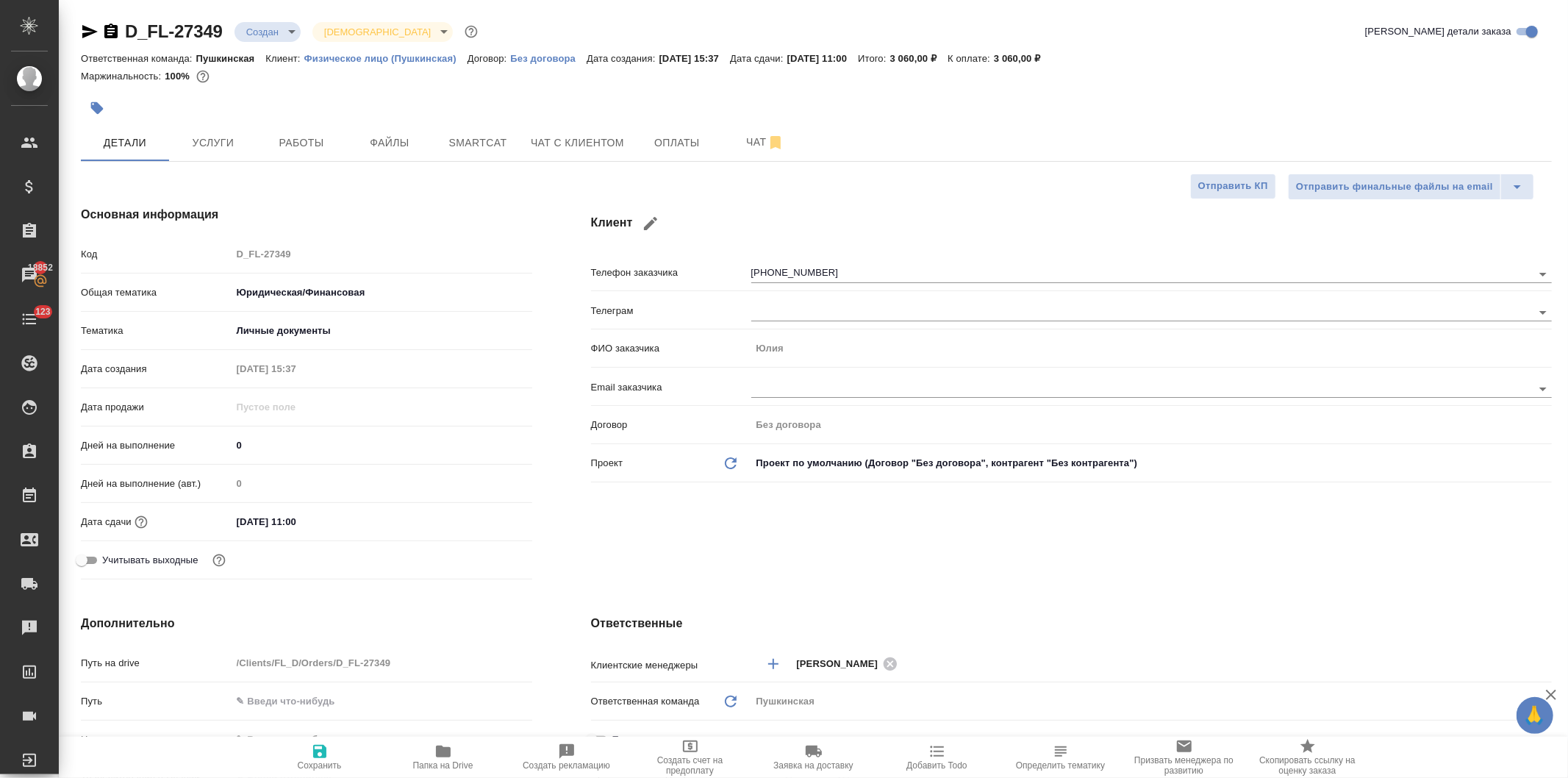
type textarea "x"
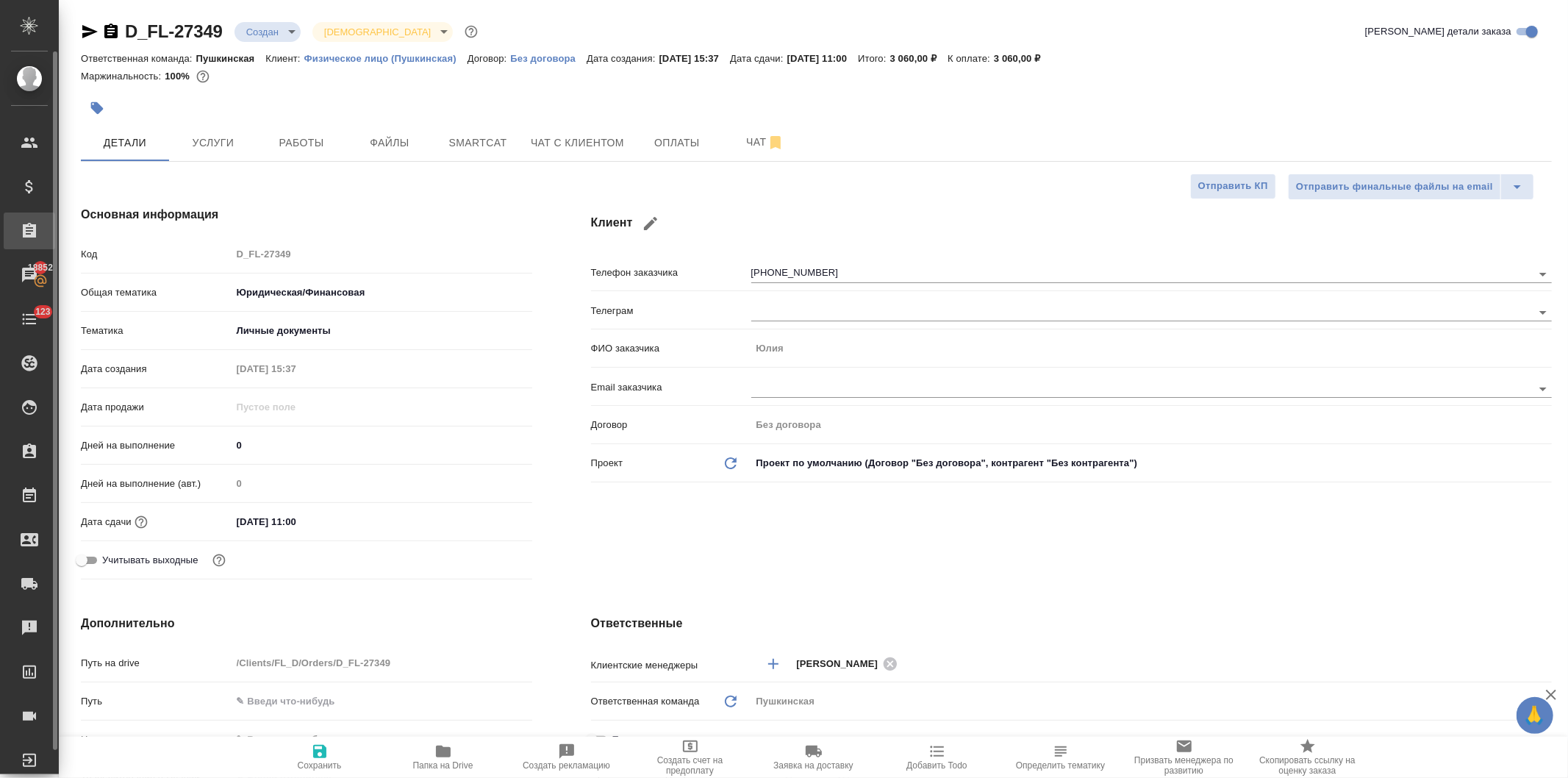
type textarea "x"
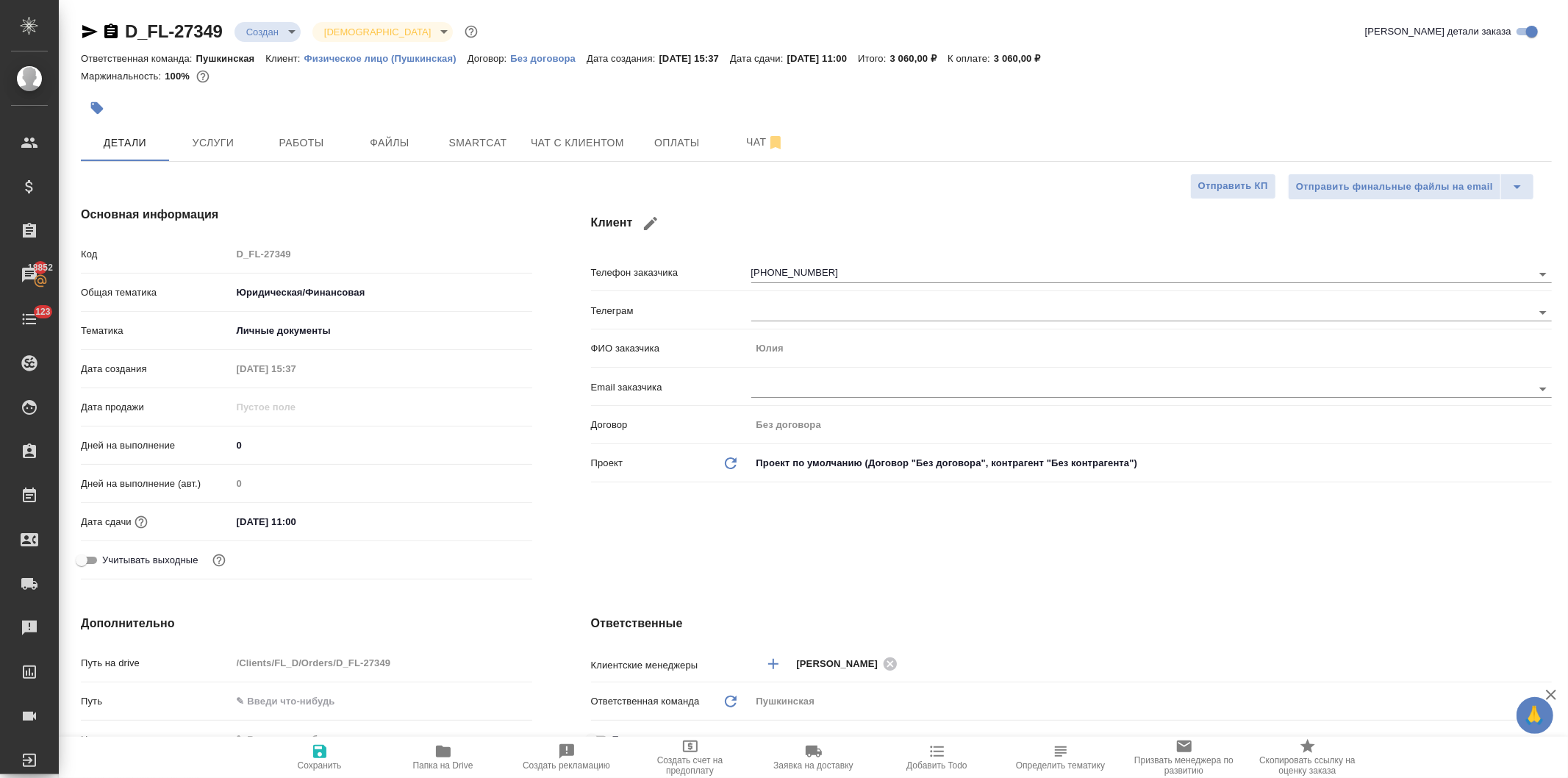
type textarea "x"
click at [660, 143] on span "Оплаты" at bounding box center [677, 142] width 70 height 18
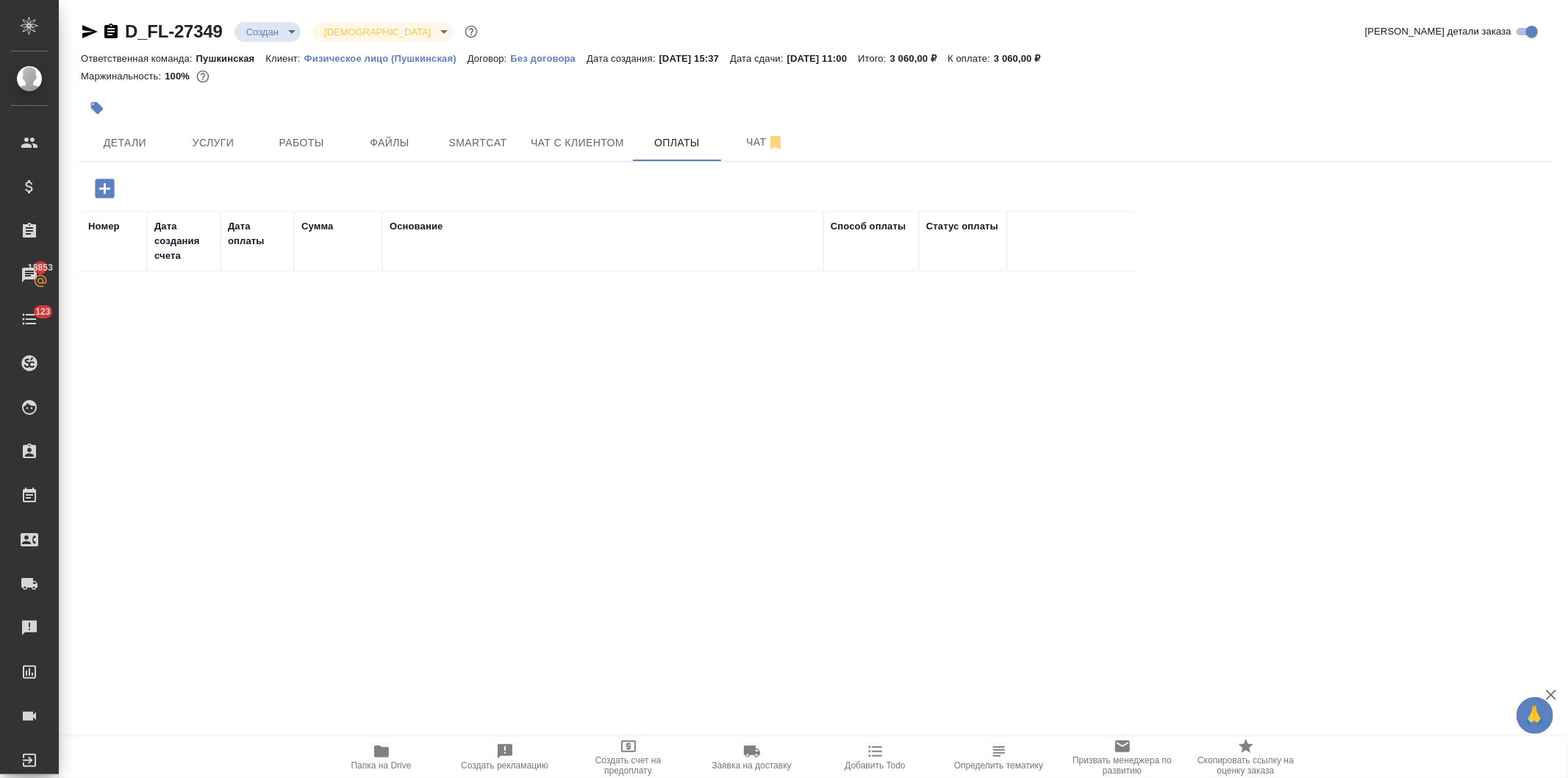
click at [95, 185] on icon "button" at bounding box center [104, 188] width 19 height 19
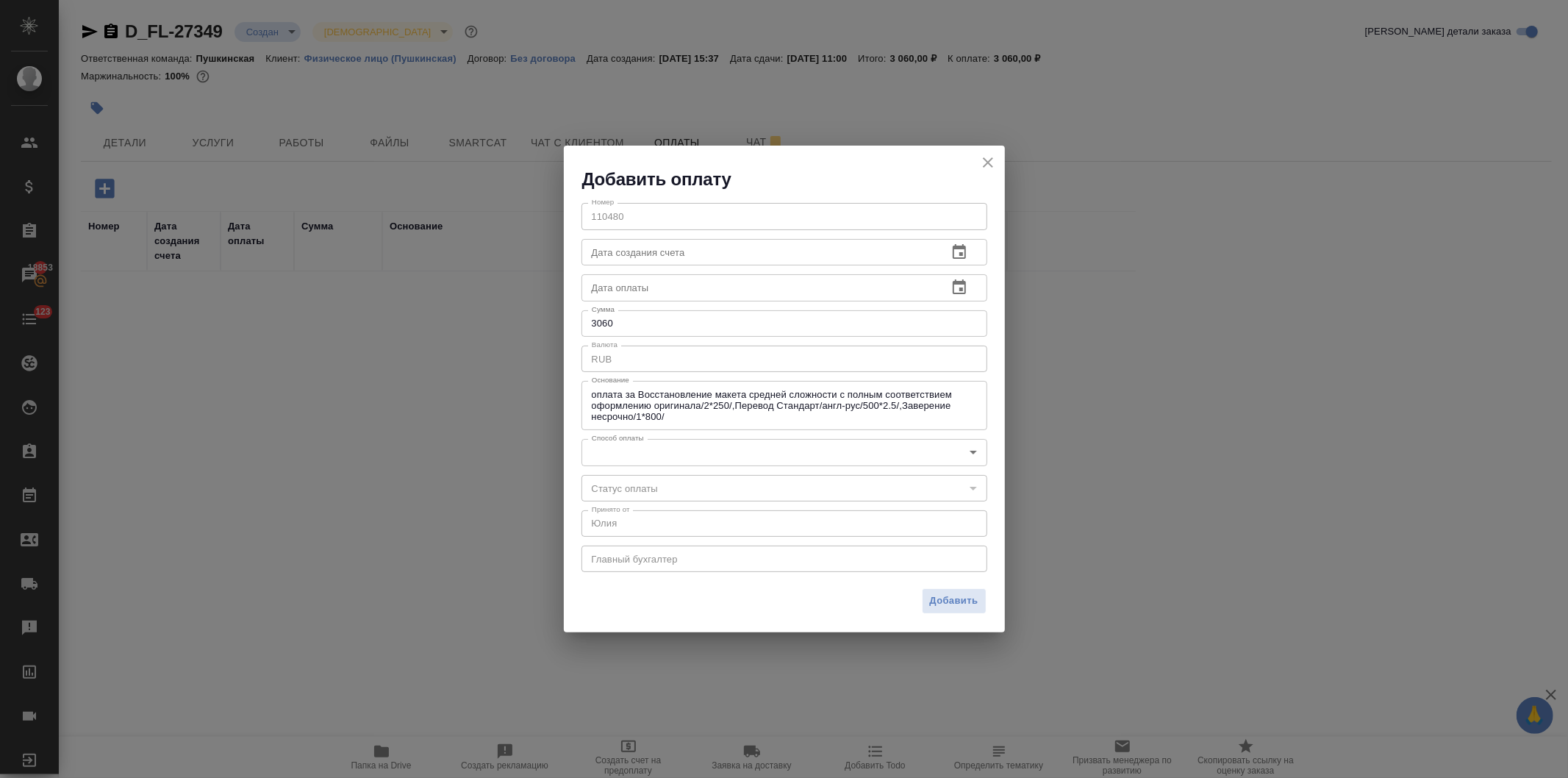
click at [651, 444] on body "🙏 .cls-1 fill:#fff; AWATERA Давыдова Елена Клиенты Спецификации Заказы 18853 Ча…" at bounding box center [784, 389] width 1568 height 778
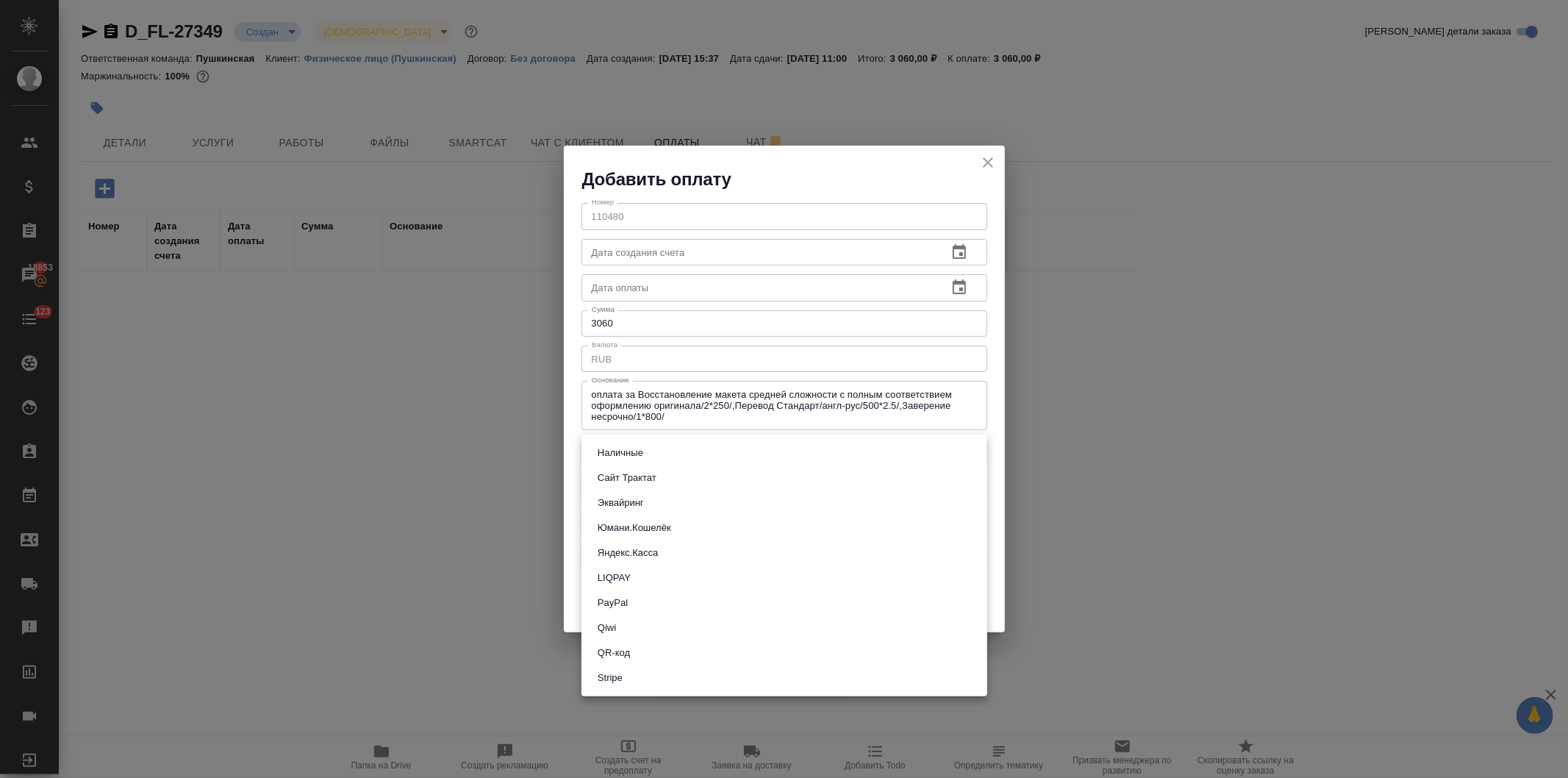
click at [649, 455] on li "Наличные" at bounding box center [784, 452] width 406 height 25
type input "cash"
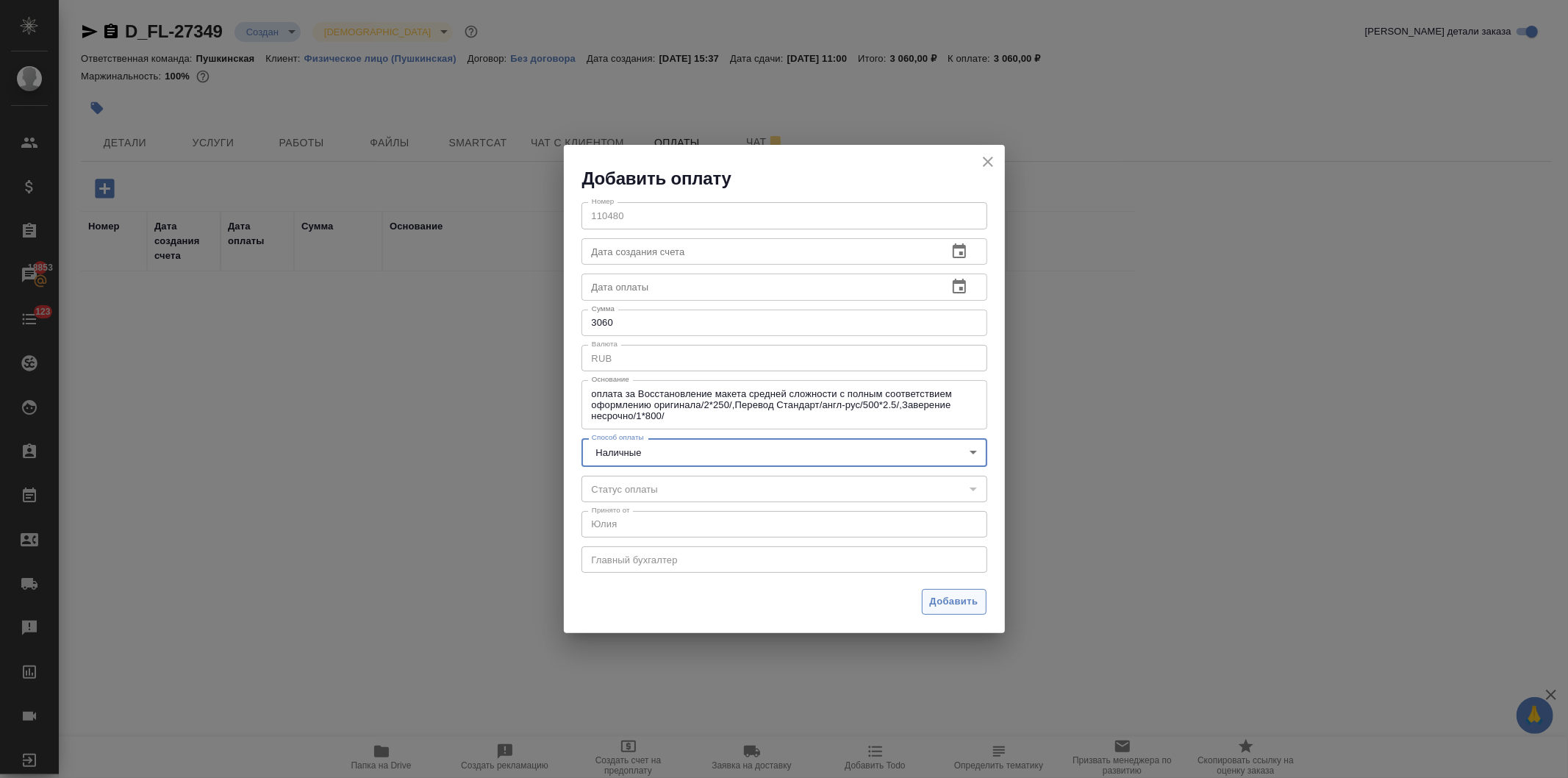
click at [946, 596] on span "Добавить" at bounding box center [955, 602] width 49 height 17
type input "0"
type input "auto-kassa"
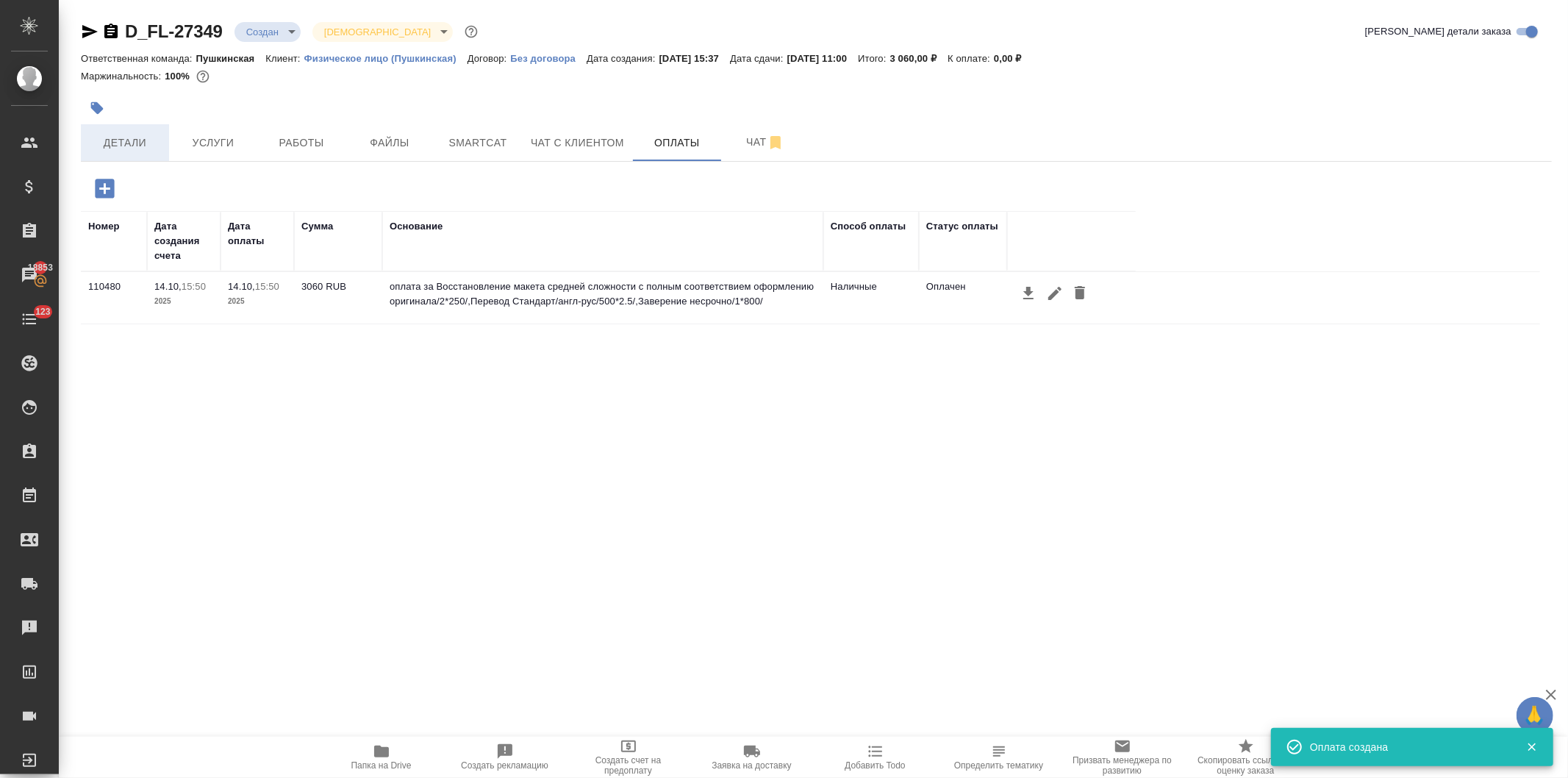
click at [125, 134] on span "Детали" at bounding box center [125, 142] width 70 height 18
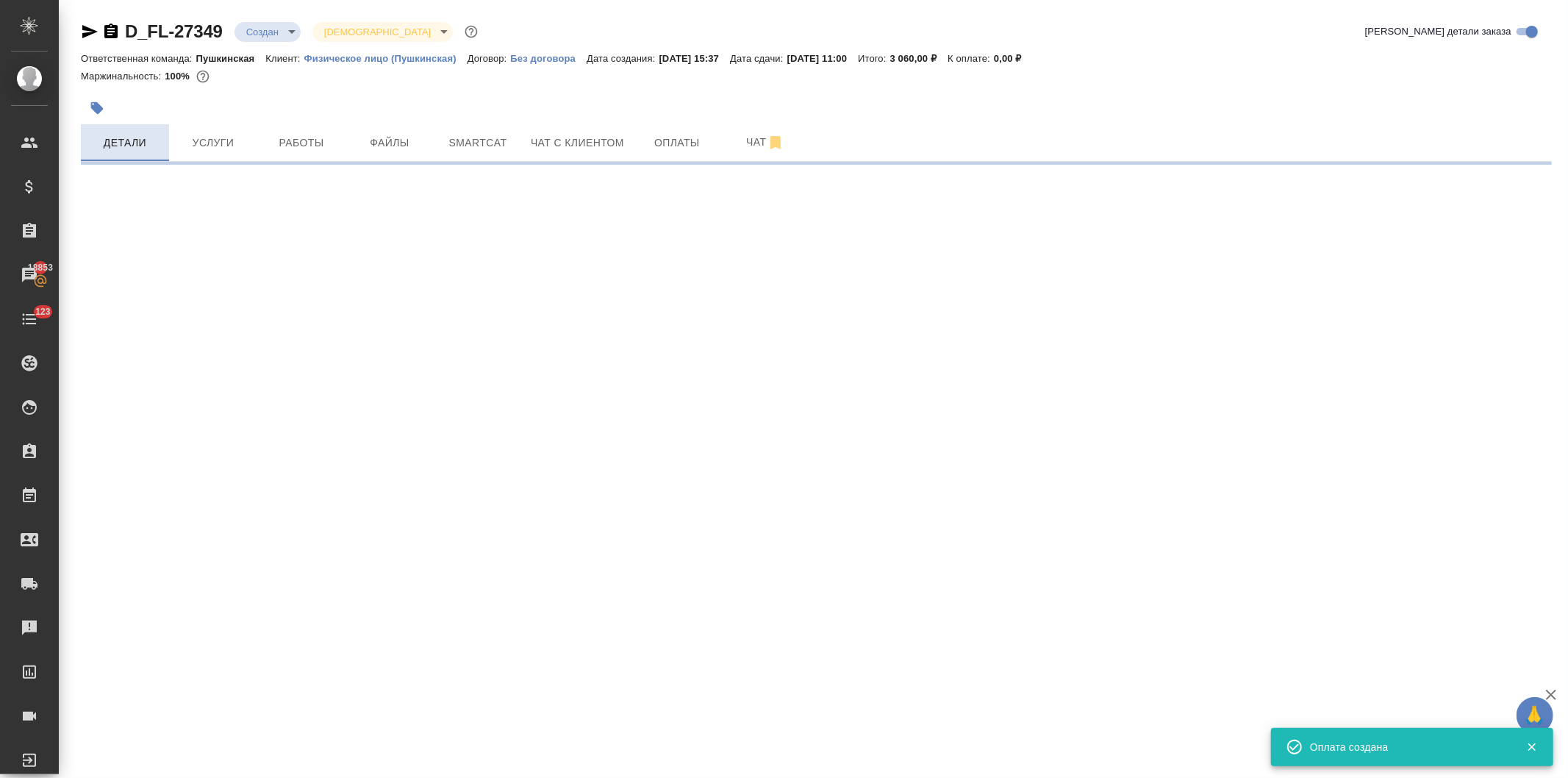
select select "RU"
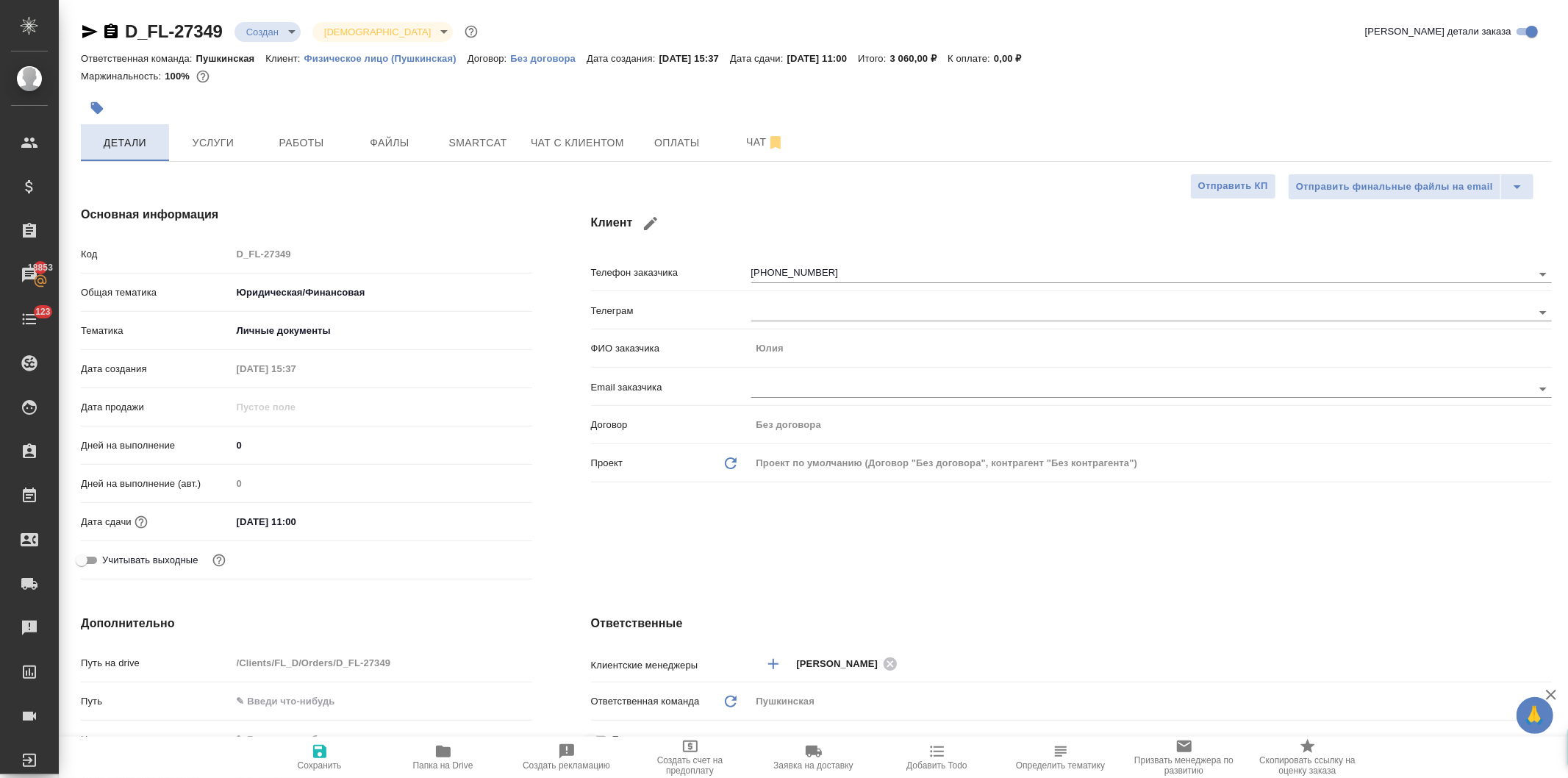
type textarea "x"
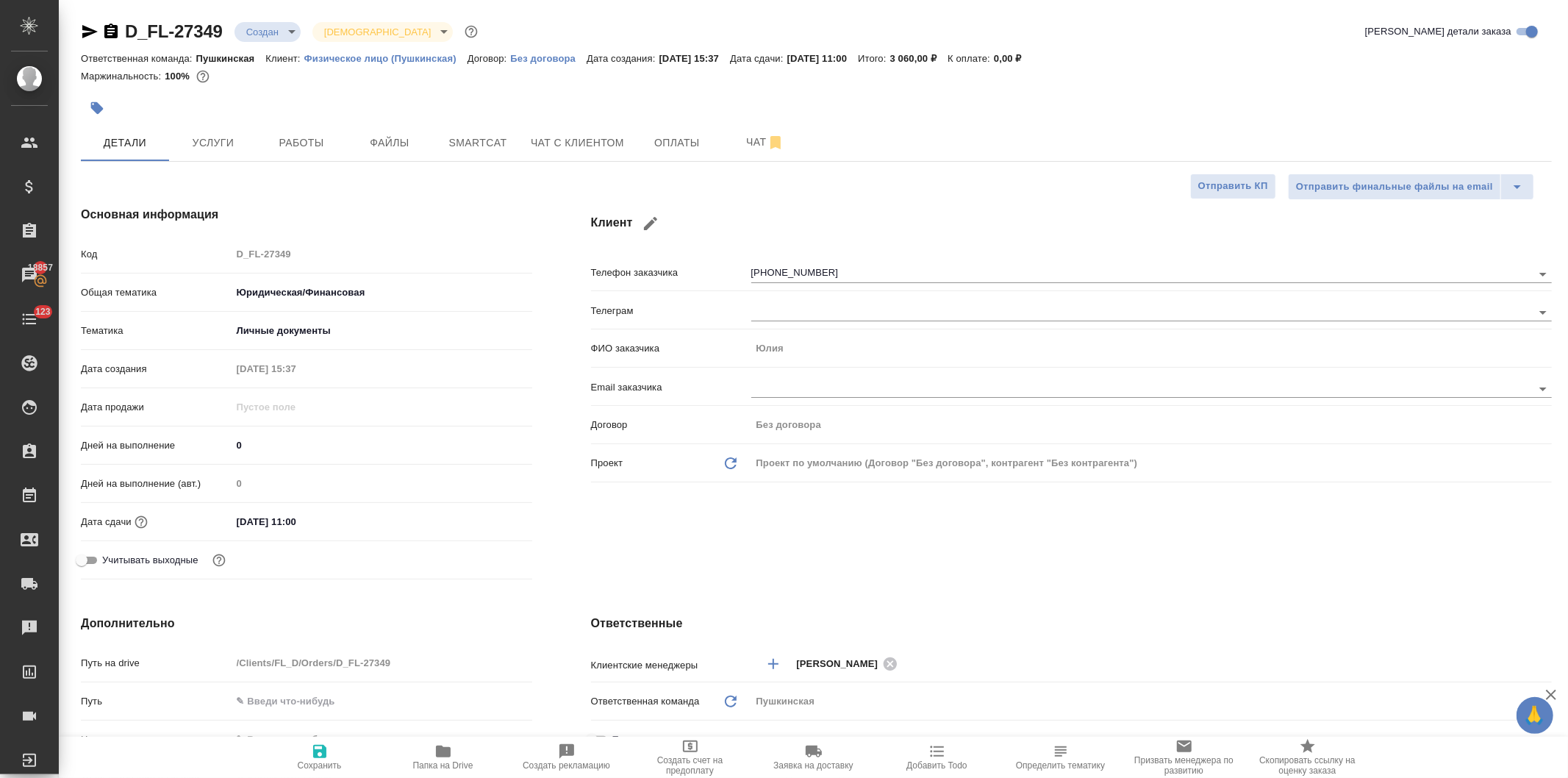
type textarea "x"
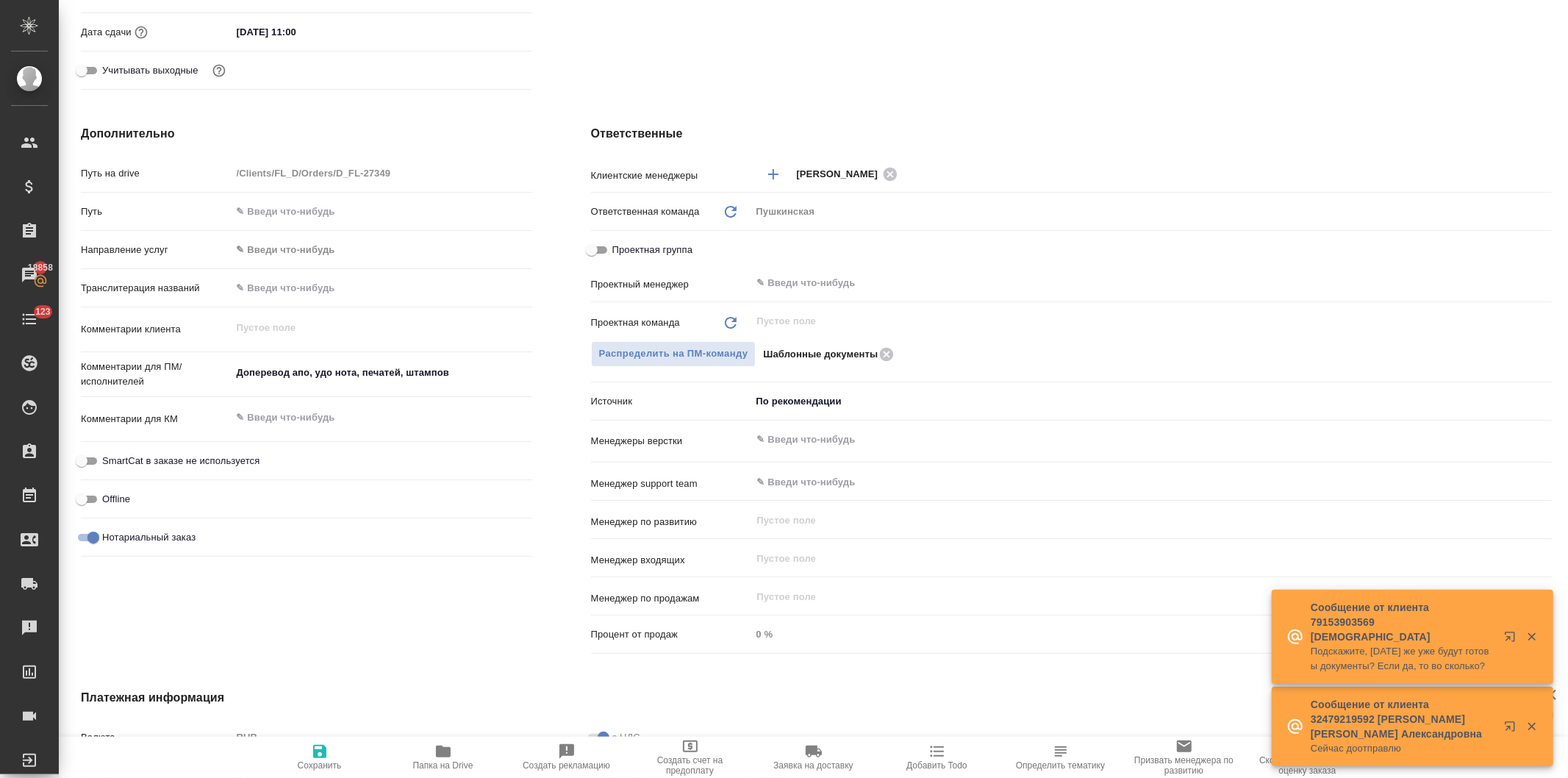
scroll to position [81, 0]
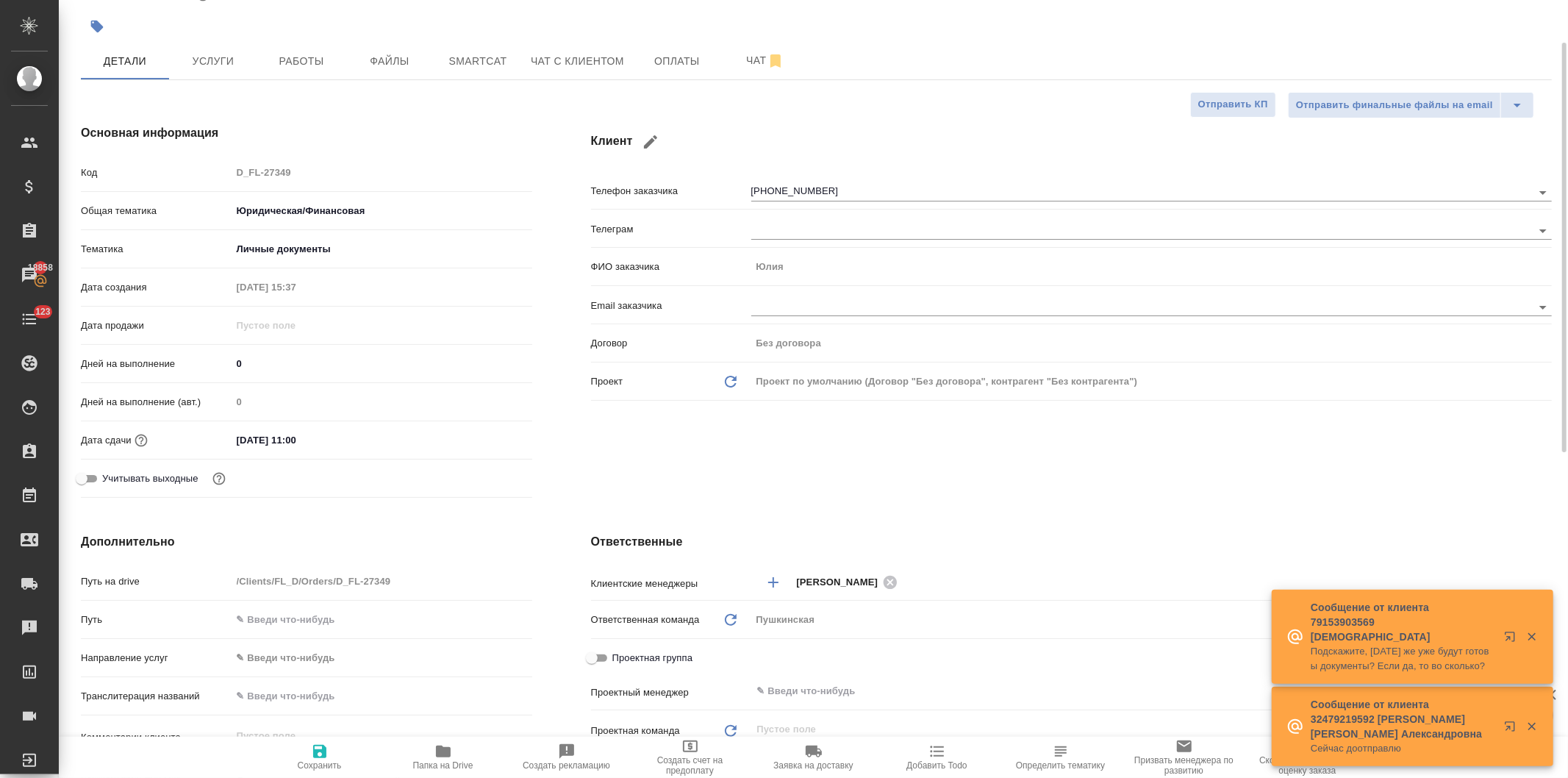
click at [443, 753] on icon "button" at bounding box center [443, 752] width 15 height 12
type textarea "x"
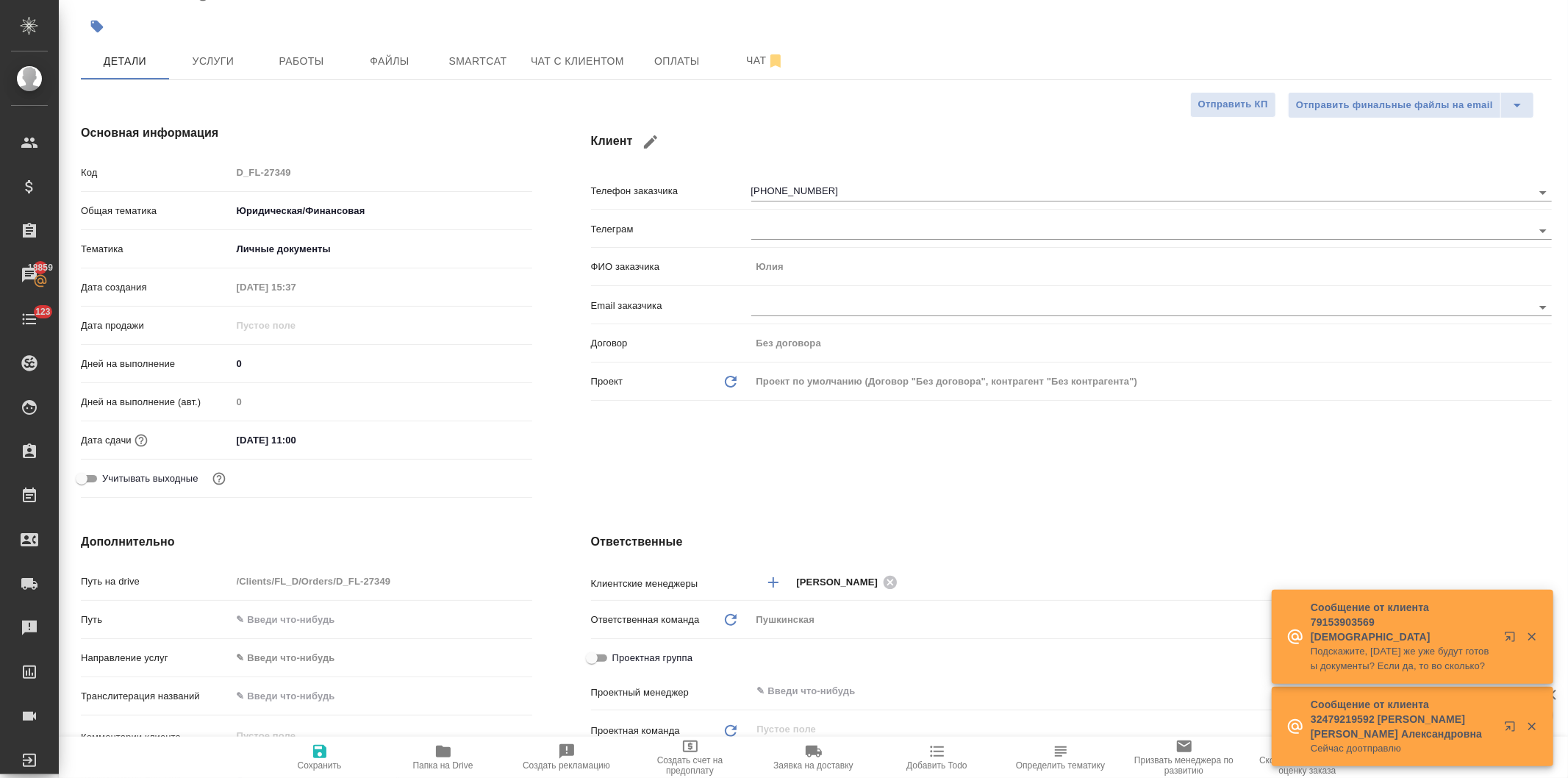
type textarea "x"
click at [335, 619] on input "text" at bounding box center [381, 619] width 301 height 22
paste input "[URL][DOMAIN_NAME]"
type input "[URL][DOMAIN_NAME]"
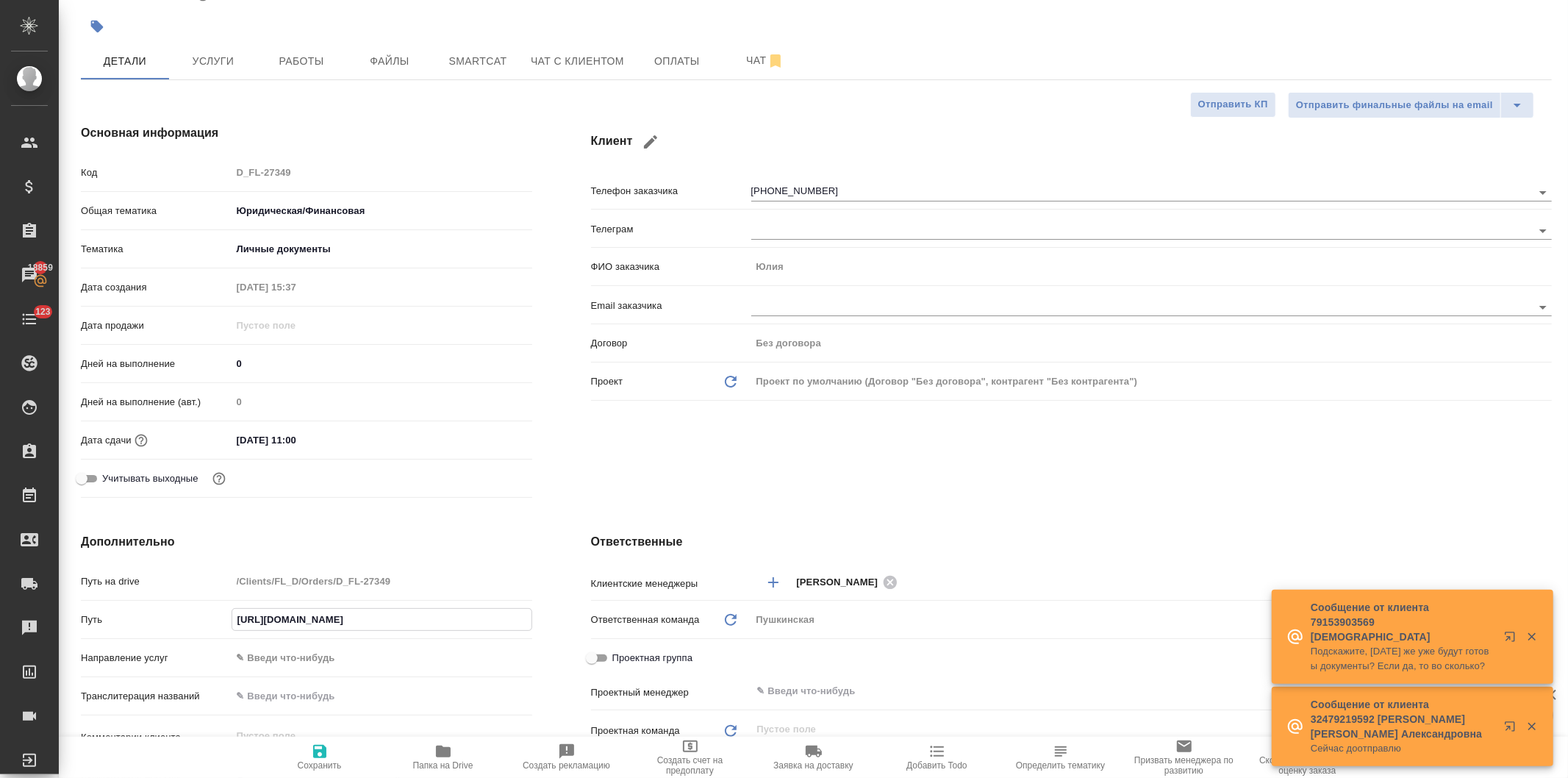
type textarea "x"
type input "[URL][DOMAIN_NAME]"
click at [701, 445] on div "Клиент Телефон заказчика +7 903 283 47 18 Телеграм ФИО заказчика Юлия Email зак…" at bounding box center [1071, 314] width 1020 height 438
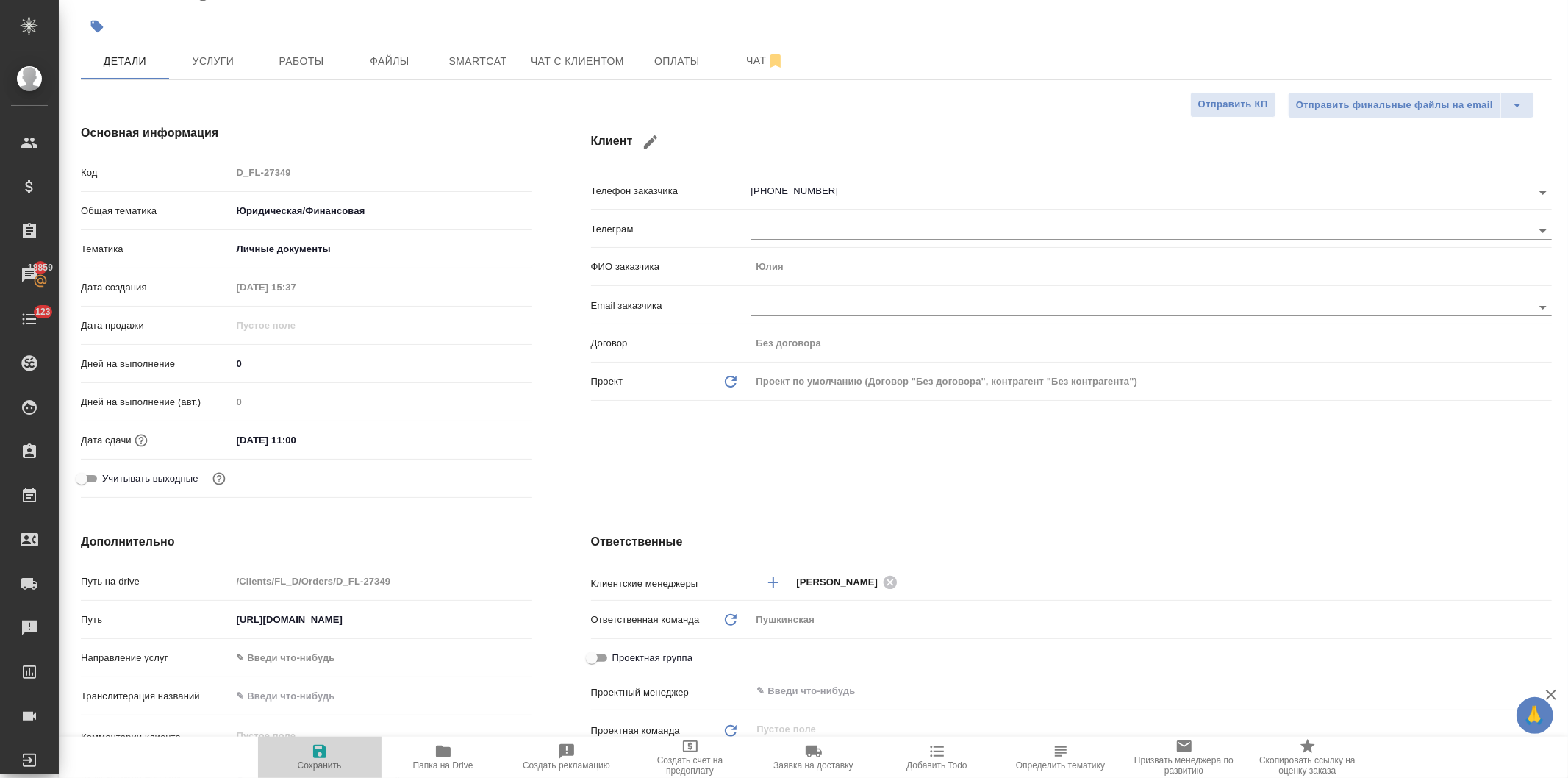
click at [321, 755] on icon "button" at bounding box center [320, 751] width 17 height 17
type textarea "x"
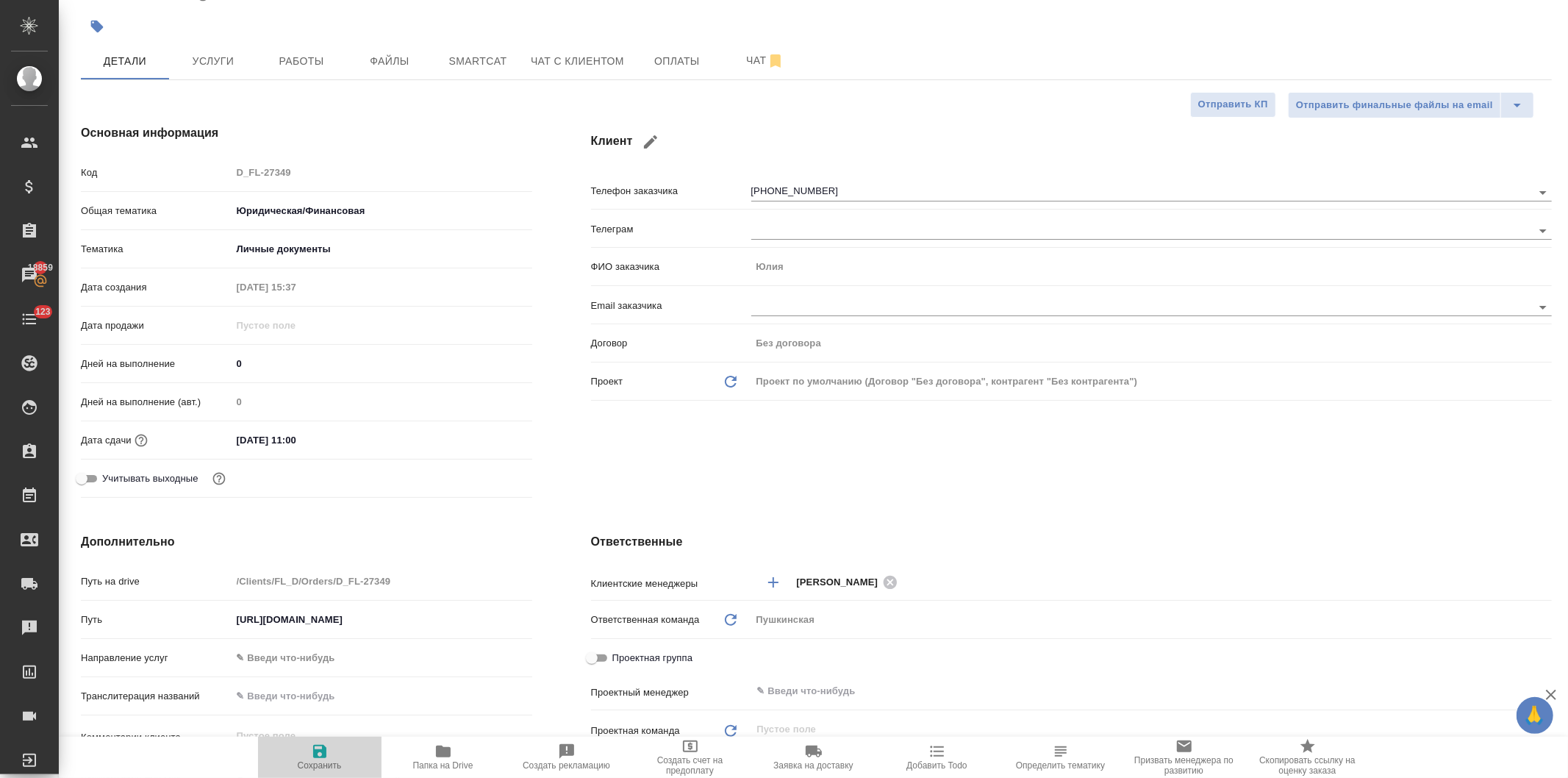
type textarea "x"
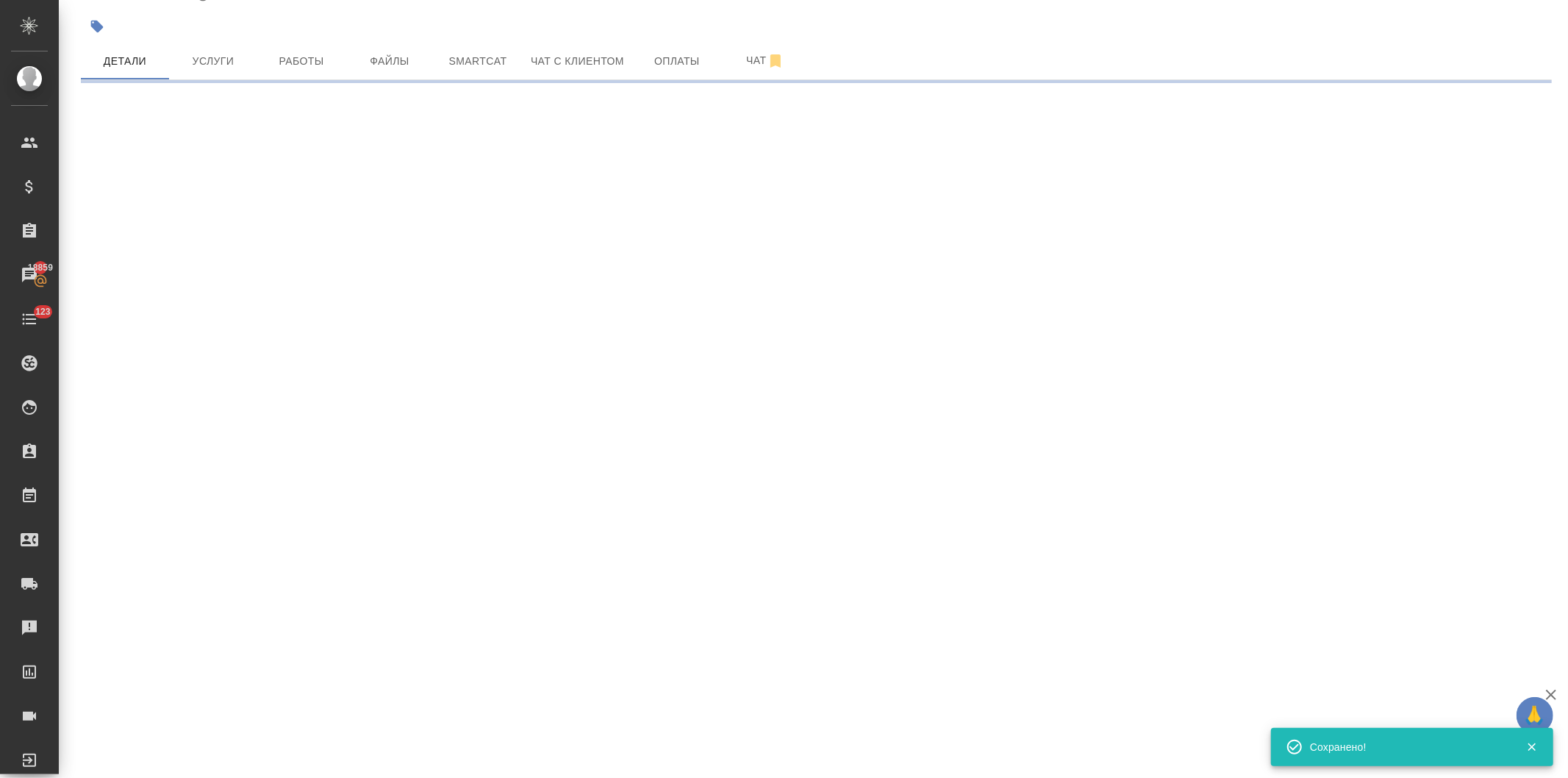
select select "RU"
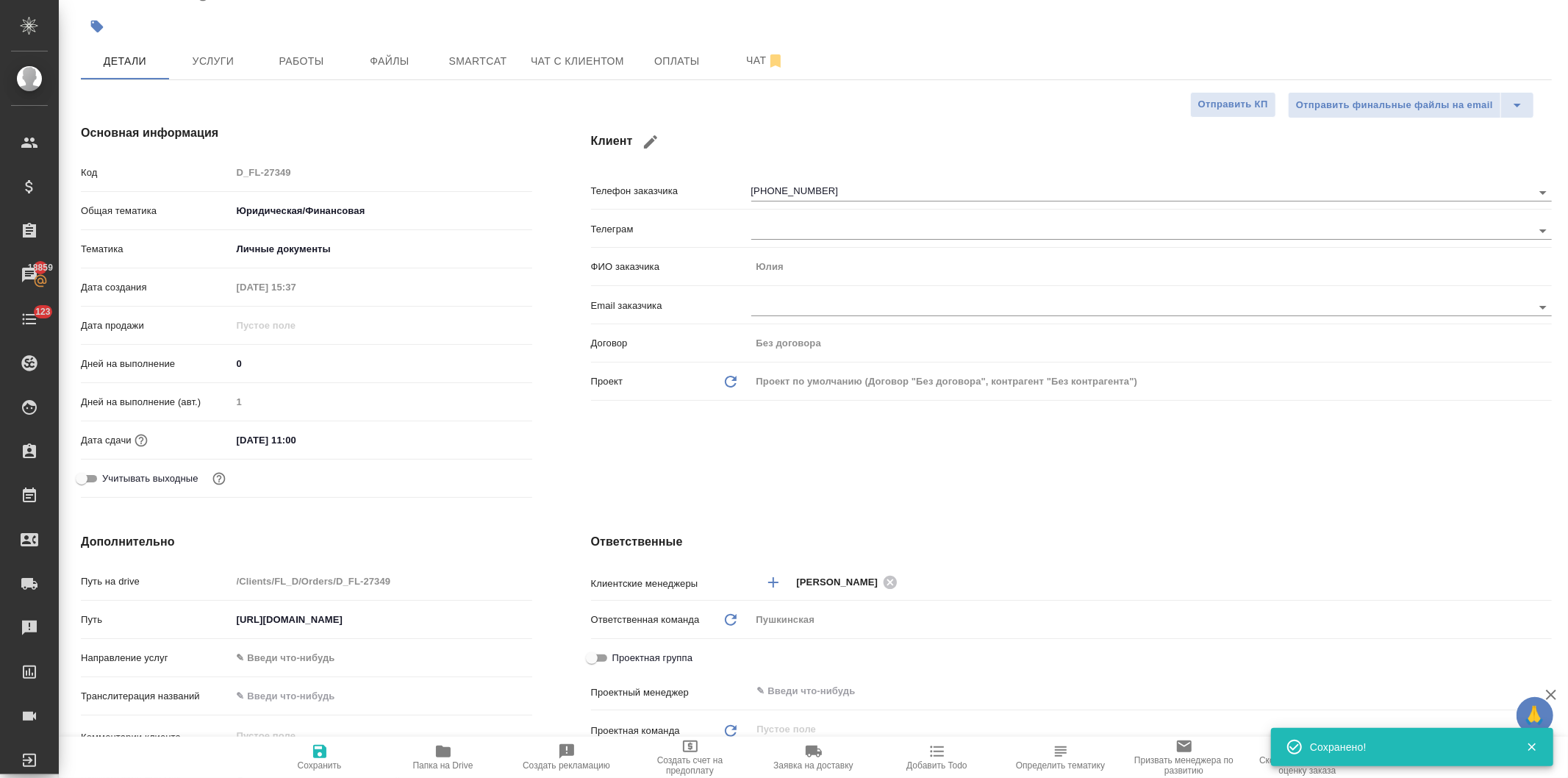
type textarea "x"
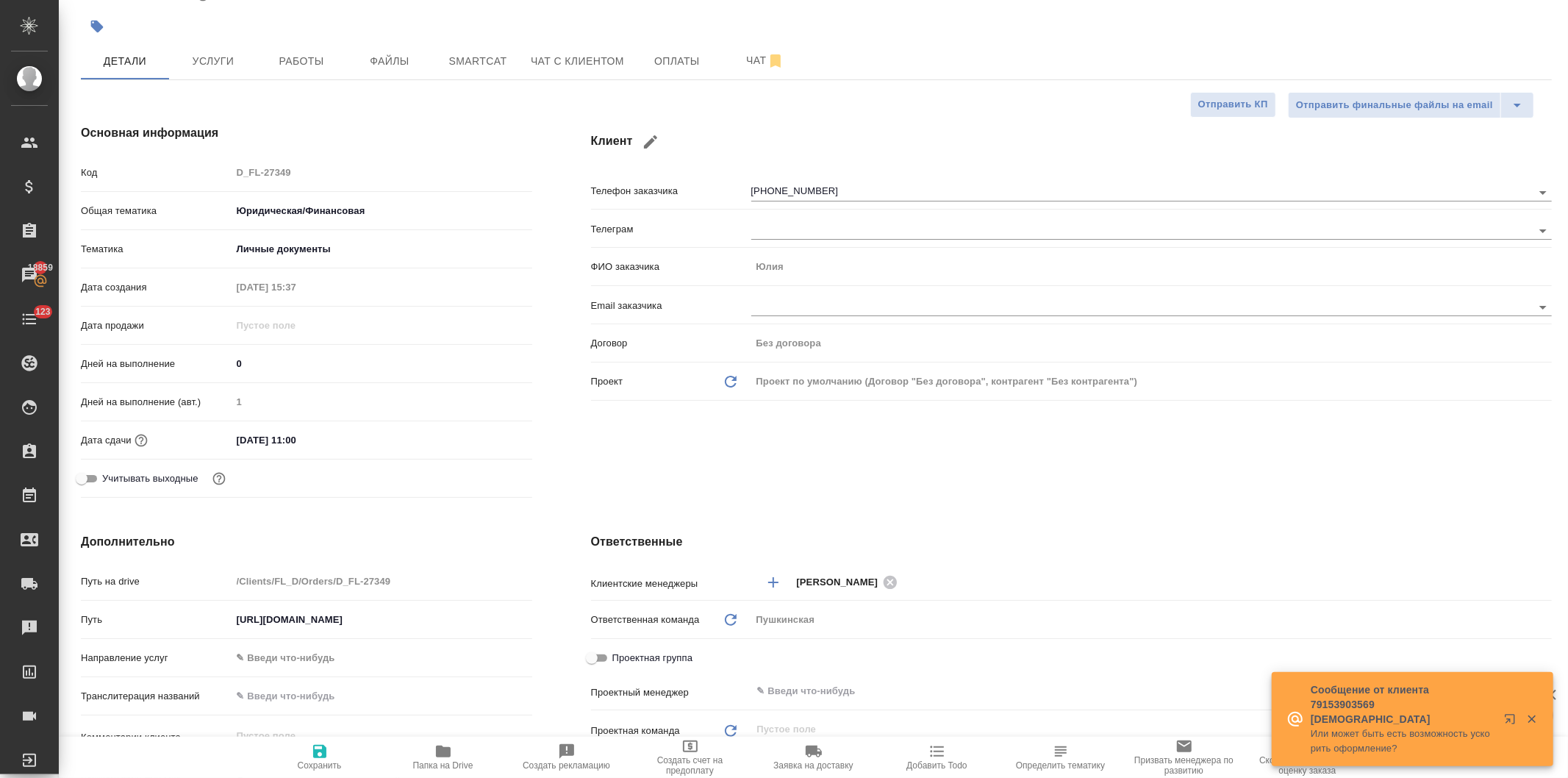
type textarea "x"
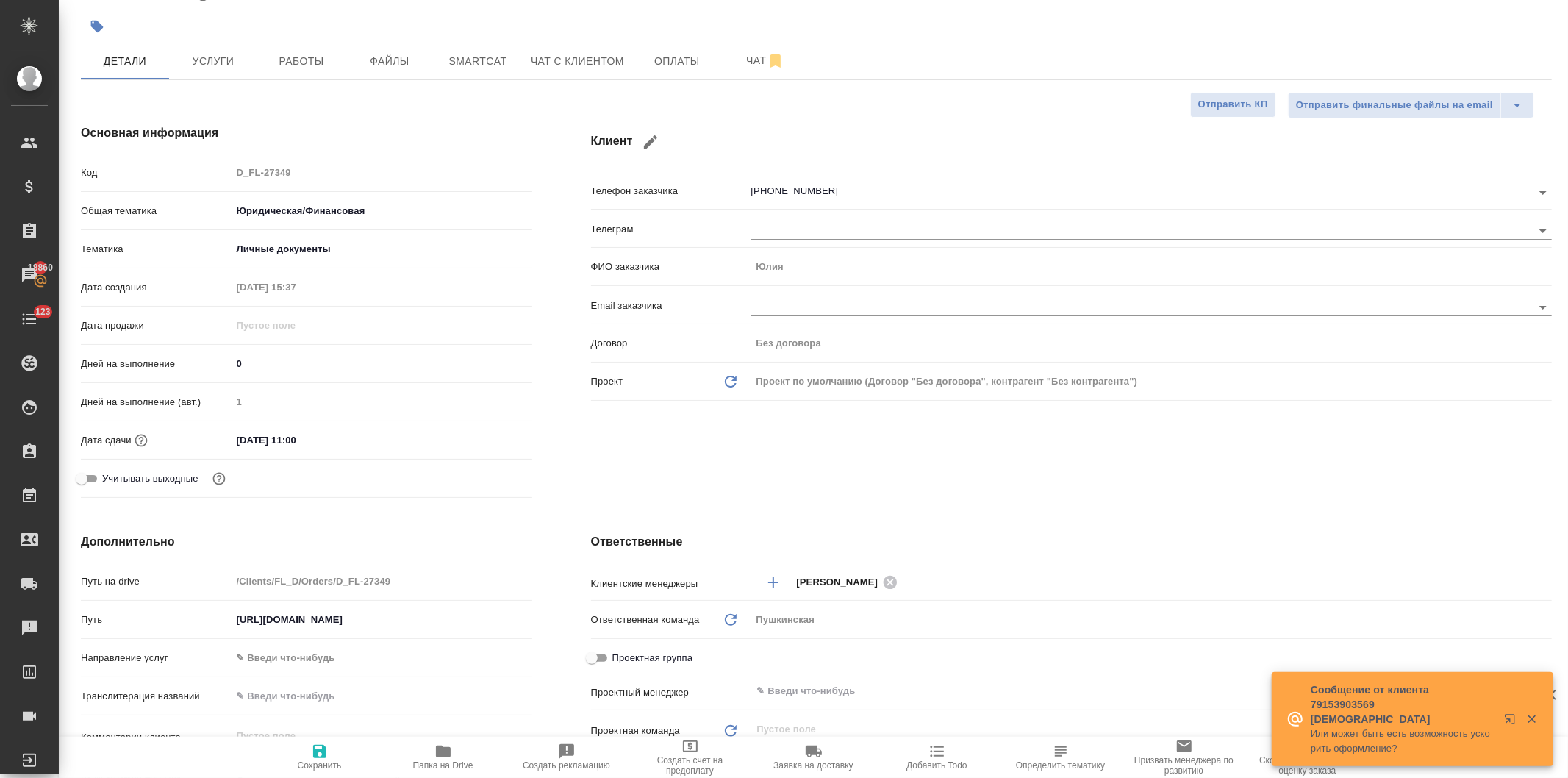
type textarea "x"
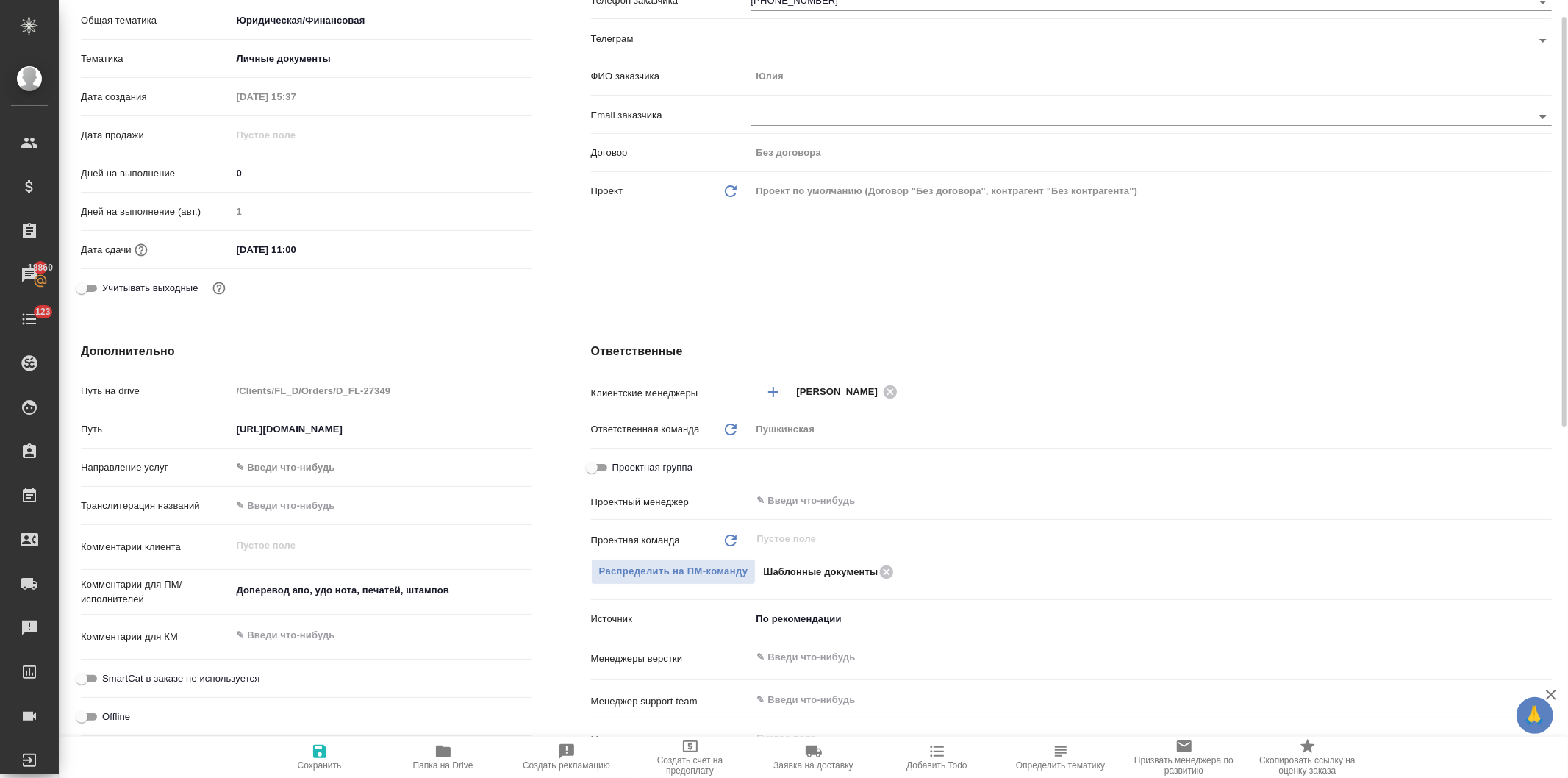
scroll to position [0, 0]
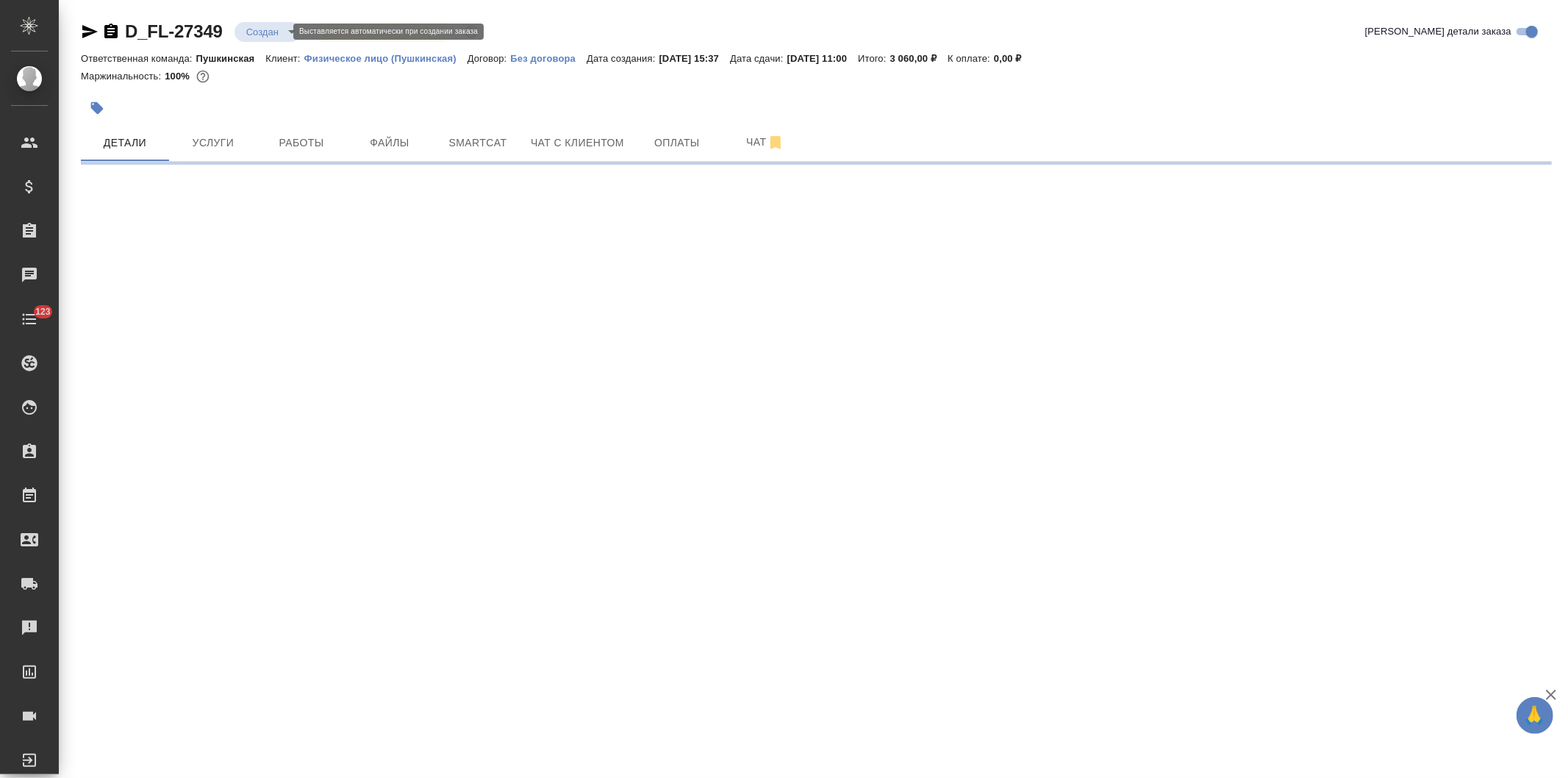
click at [248, 28] on body "🙏 .cls-1 fill:#fff; AWATERA [PERSON_NAME] Спецификации Заказы Чаты 123 Todo Про…" at bounding box center [784, 389] width 1568 height 778
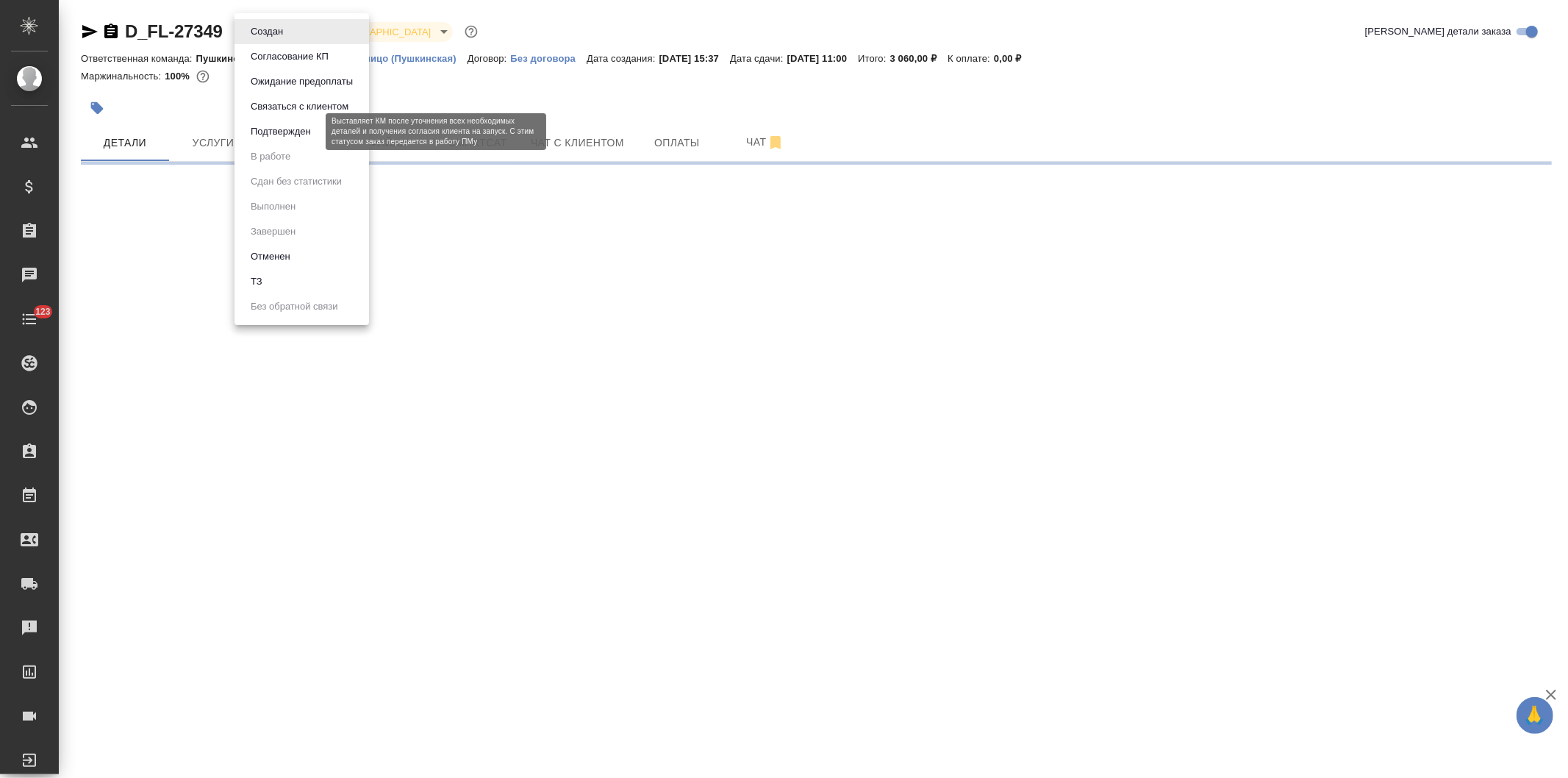
click at [262, 128] on button "Подтвержден" at bounding box center [281, 132] width 69 height 16
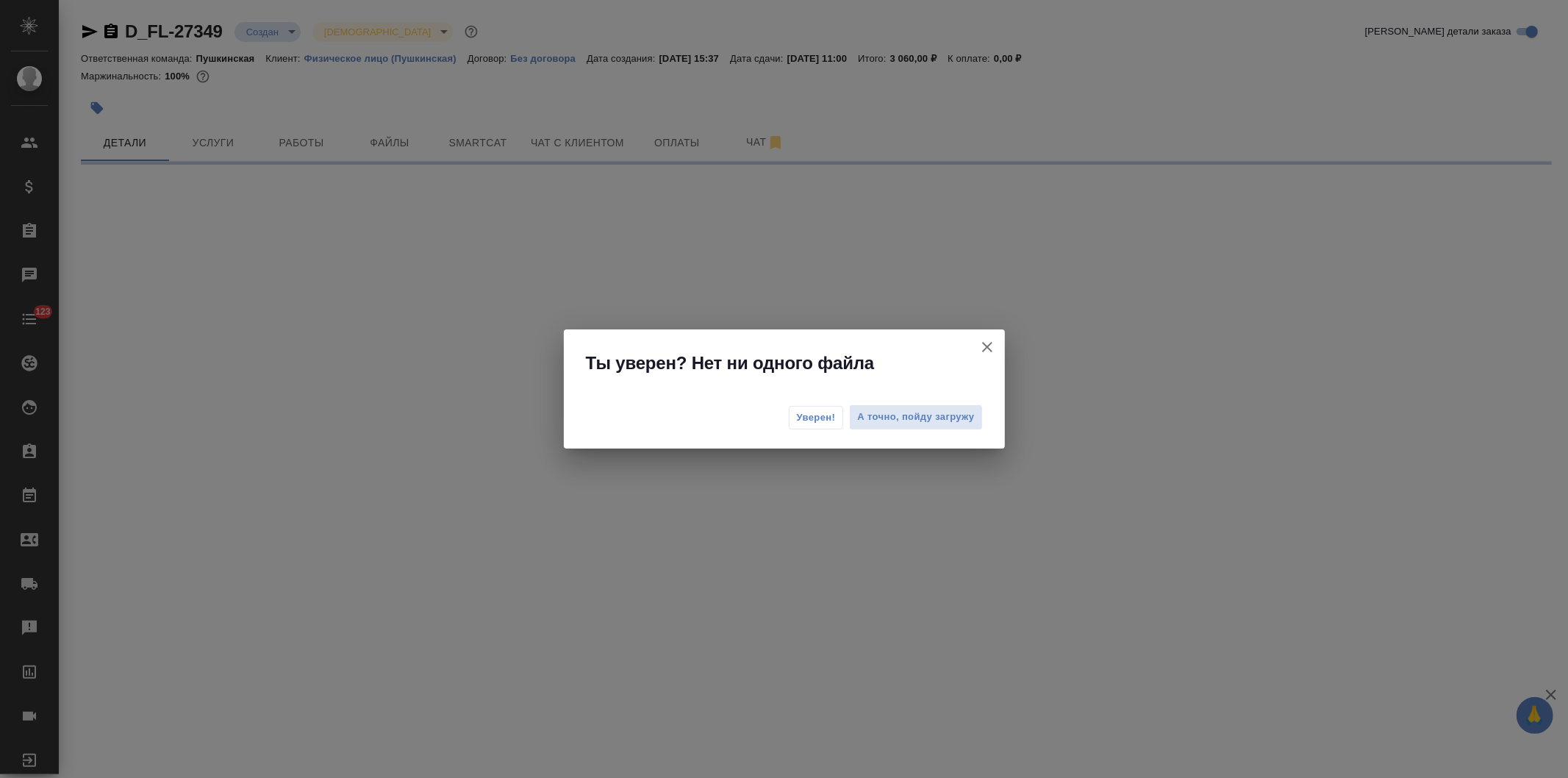
select select "RU"
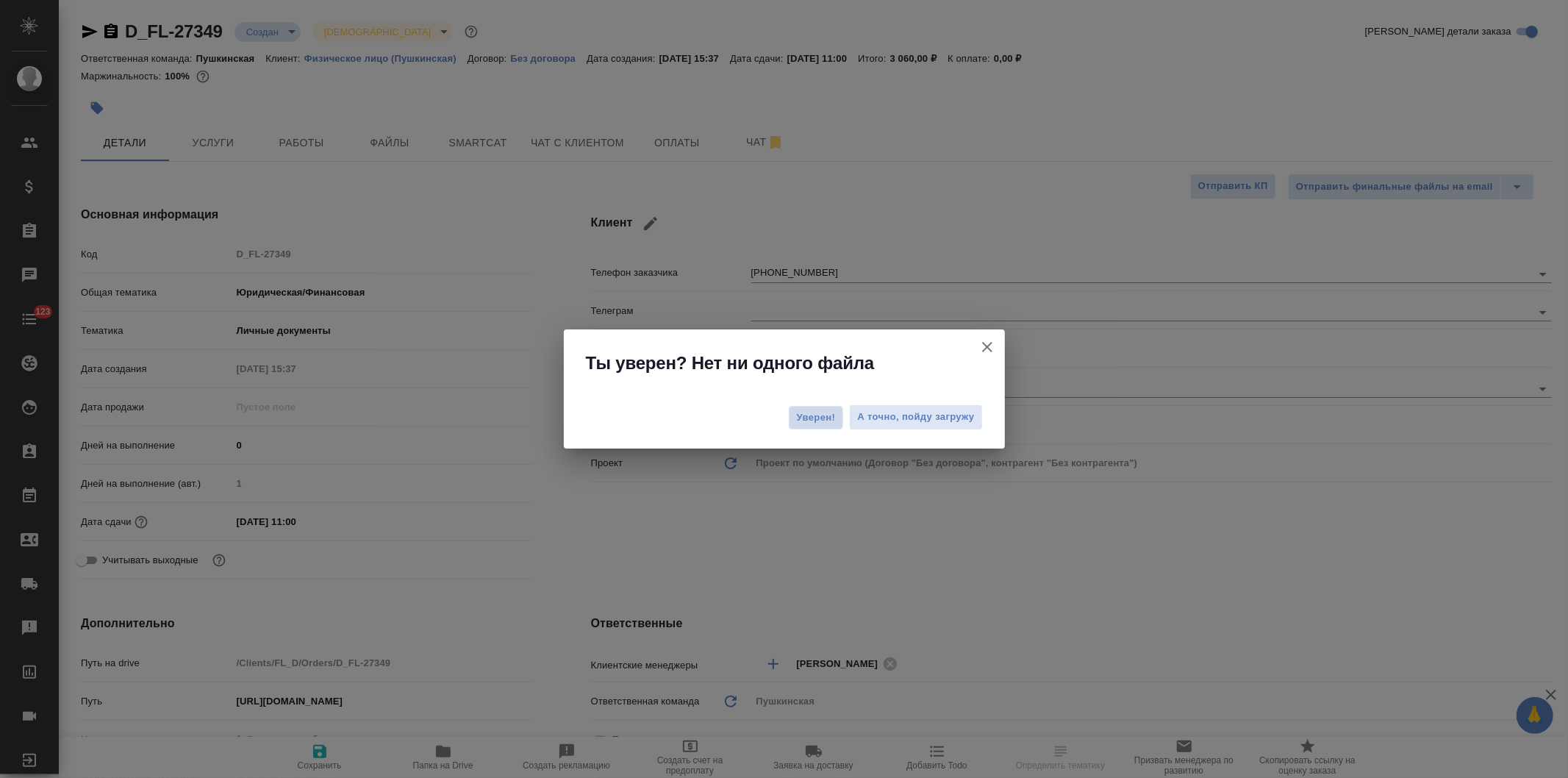
type textarea "x"
click at [802, 419] on span "Уверен!" at bounding box center [816, 418] width 39 height 15
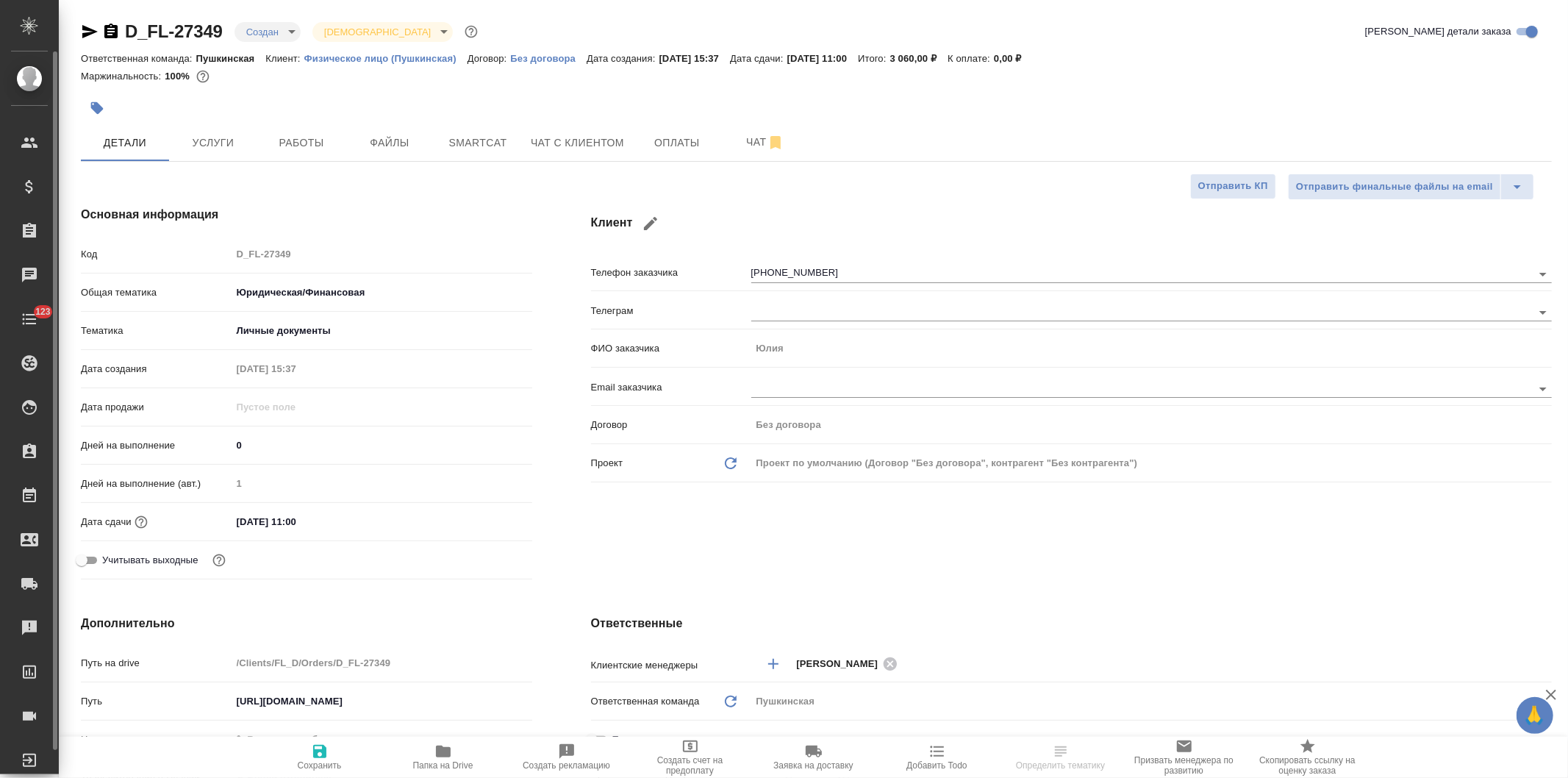
type textarea "x"
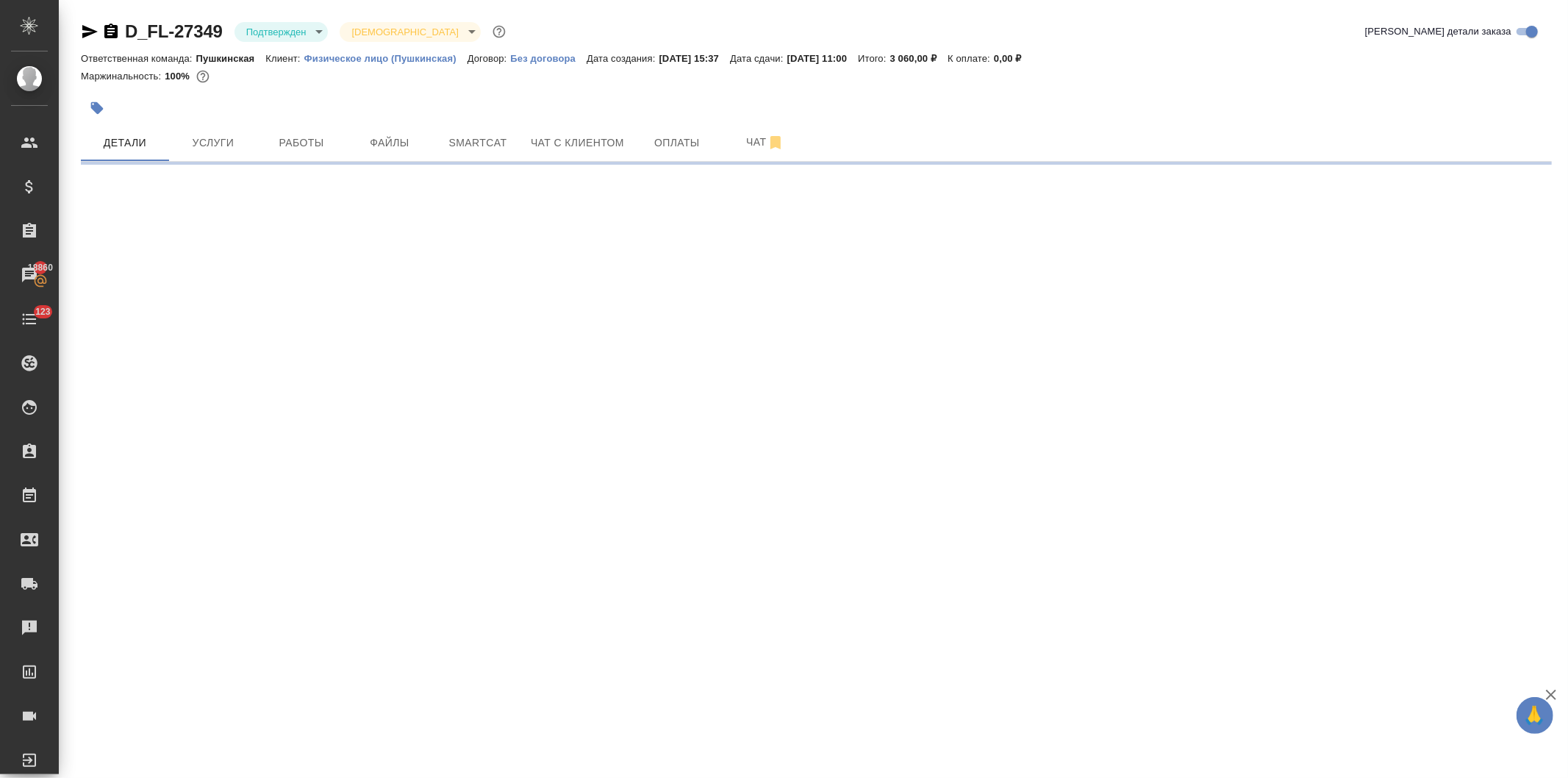
select select "RU"
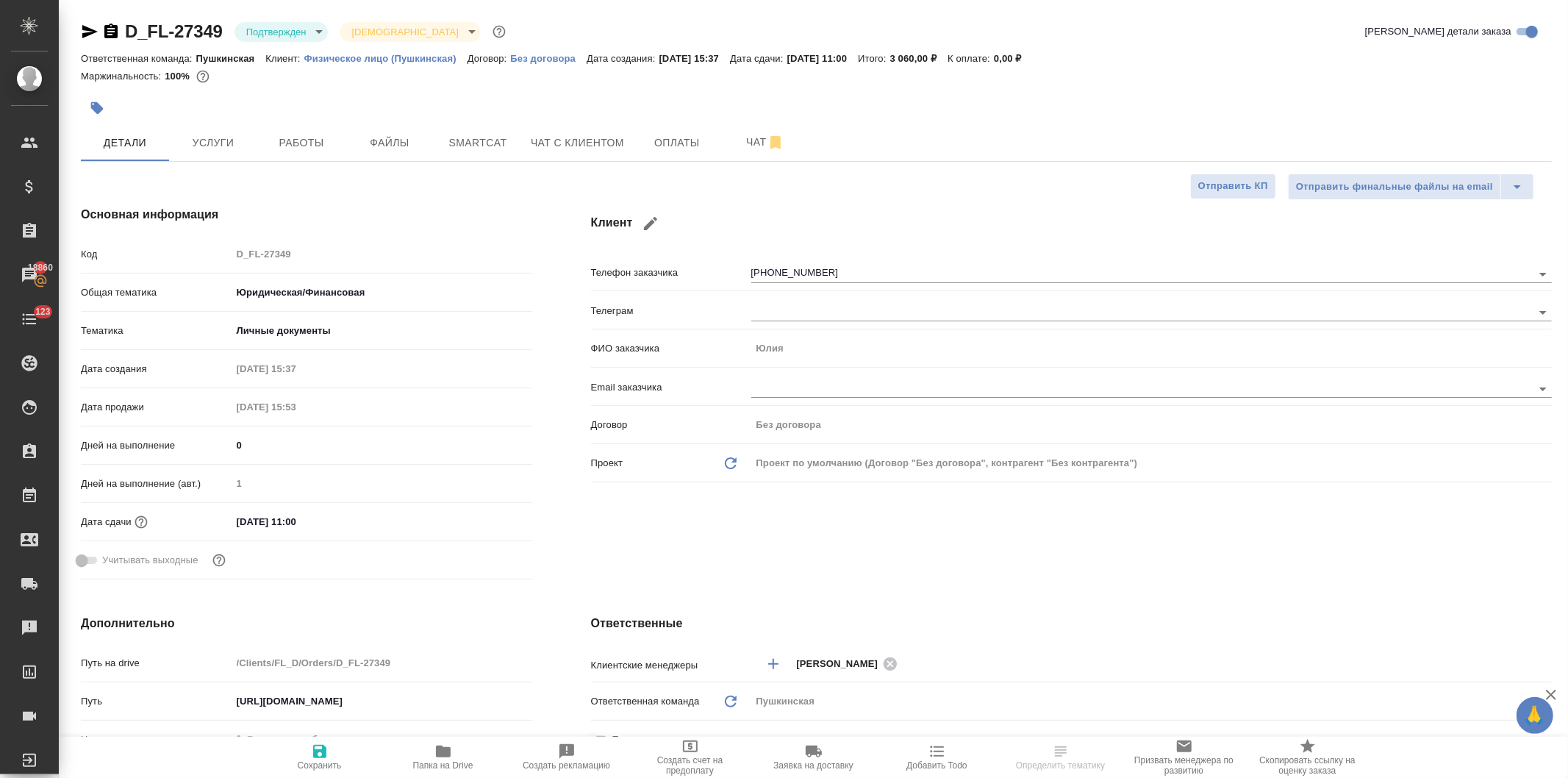
type textarea "x"
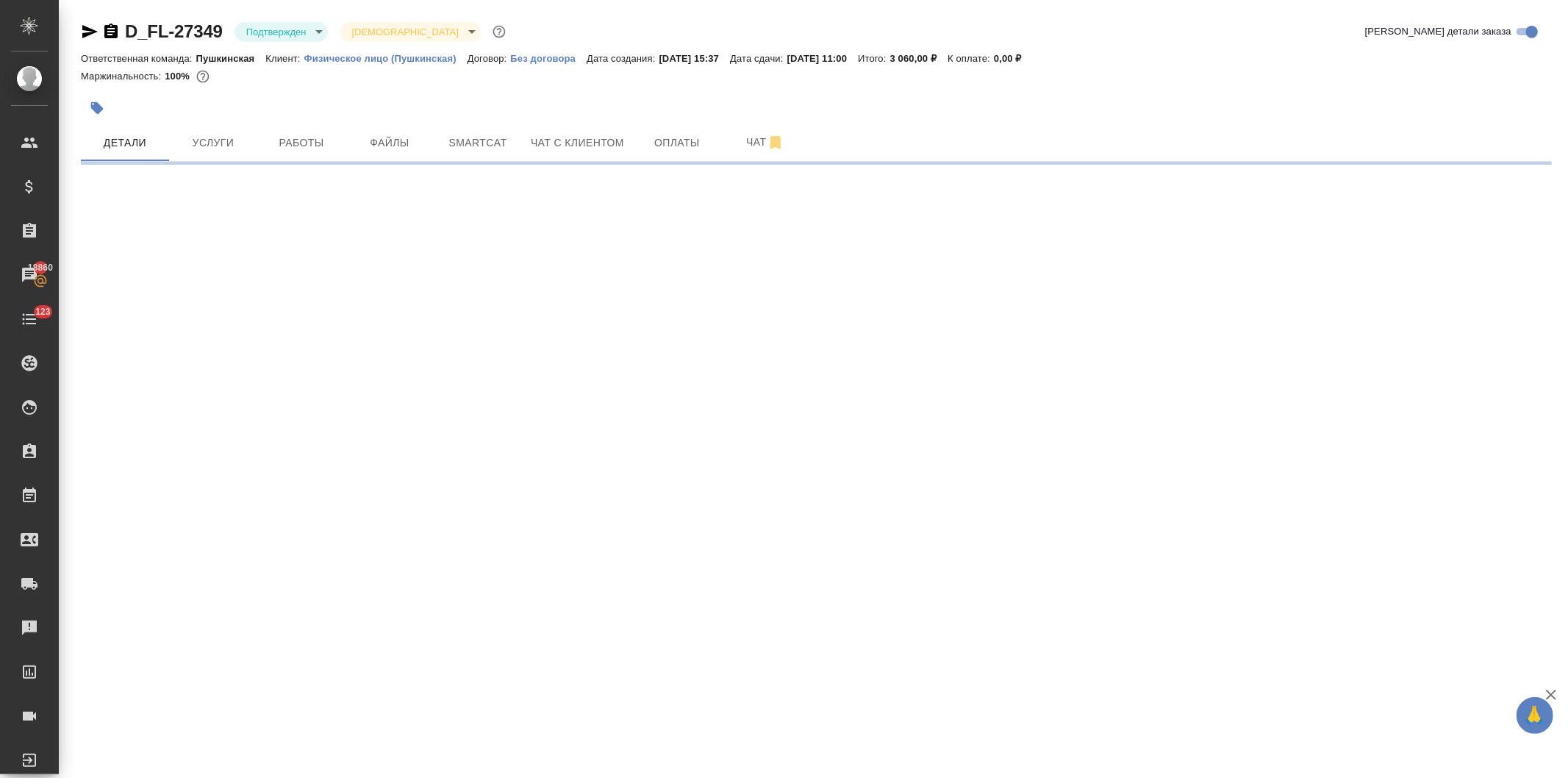
select select "RU"
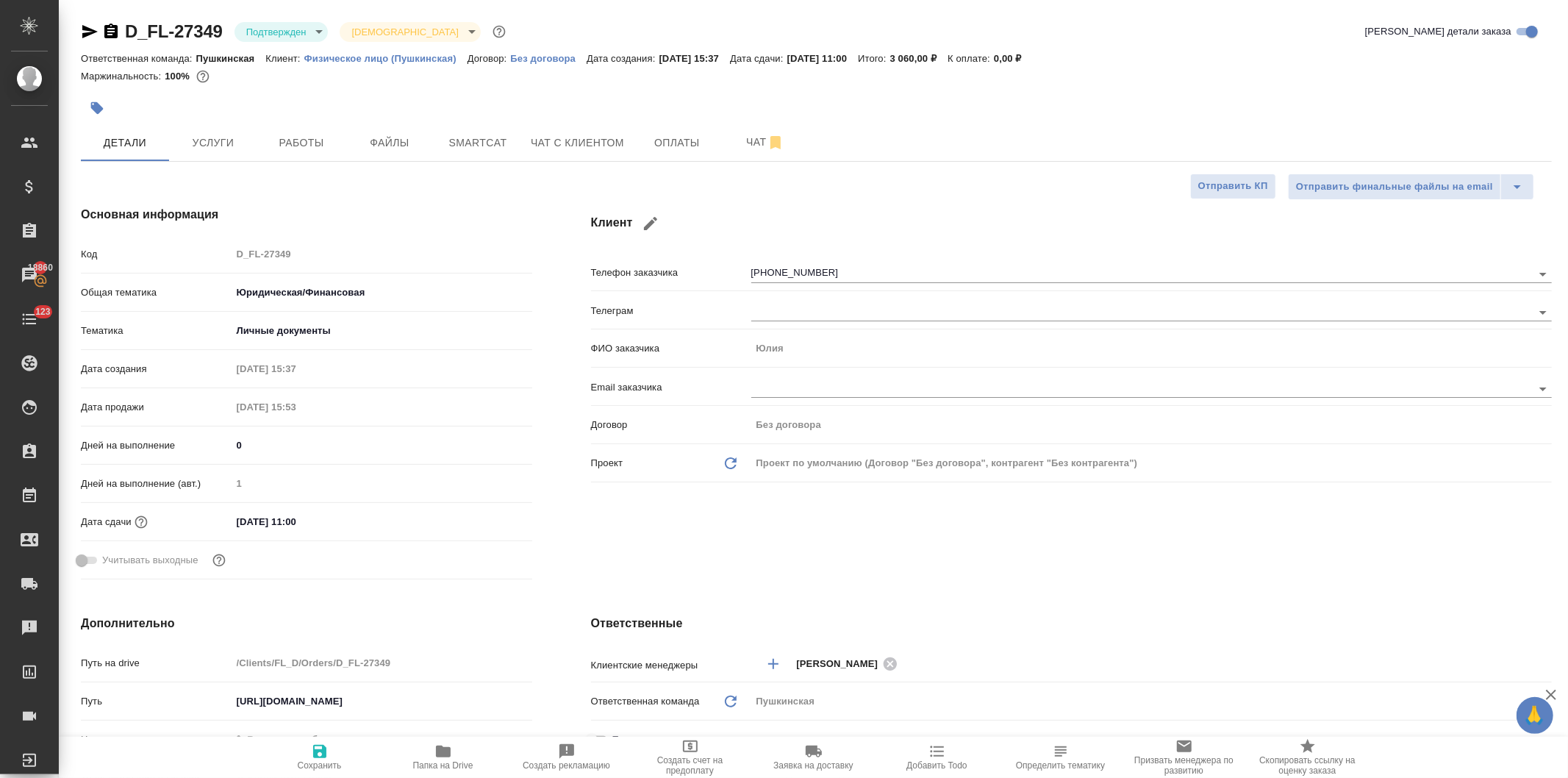
type textarea "x"
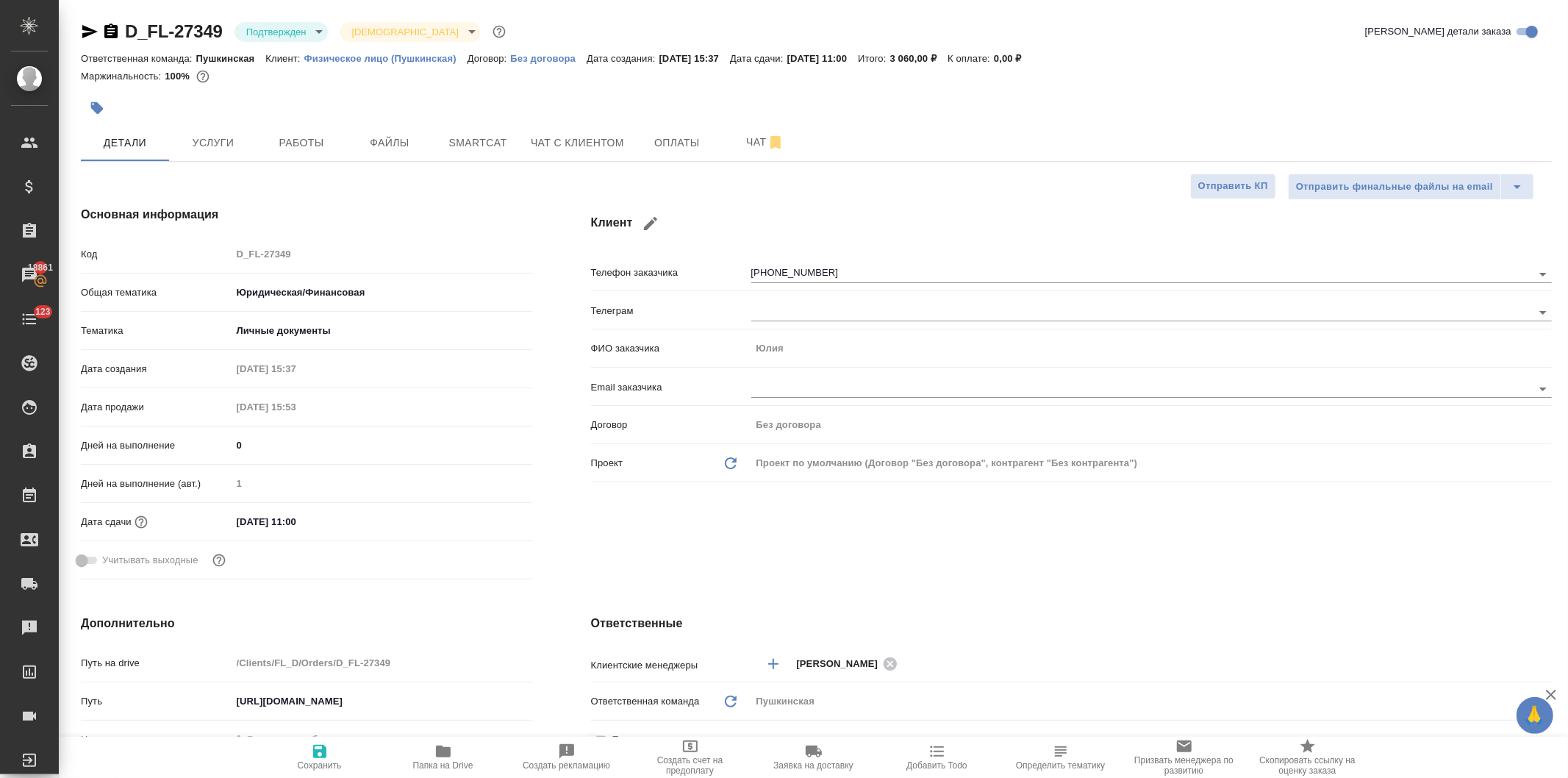
type textarea "x"
click at [211, 143] on span "Услуги" at bounding box center [212, 142] width 70 height 18
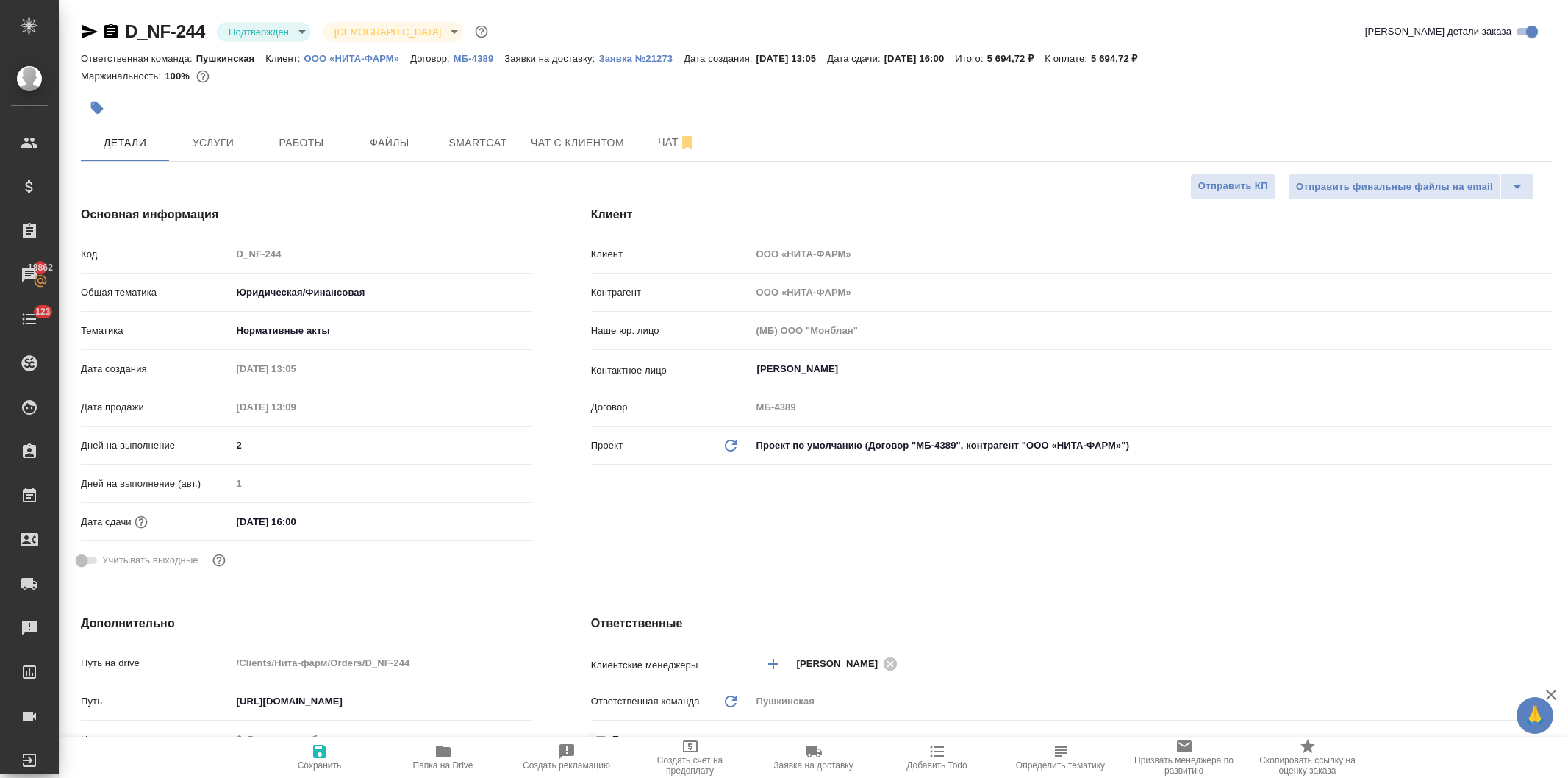
select select "RU"
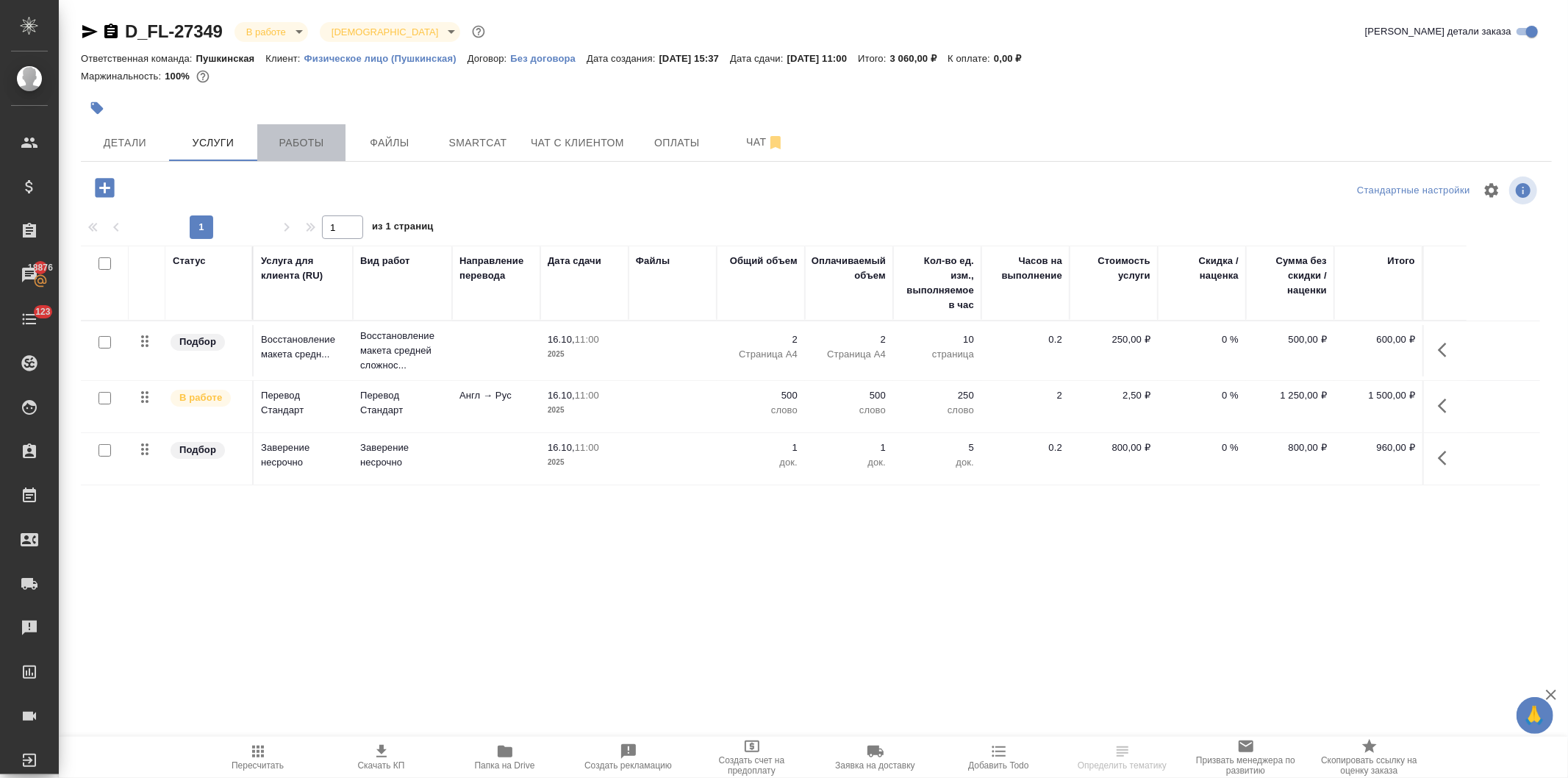
click at [296, 144] on span "Работы" at bounding box center [301, 142] width 70 height 18
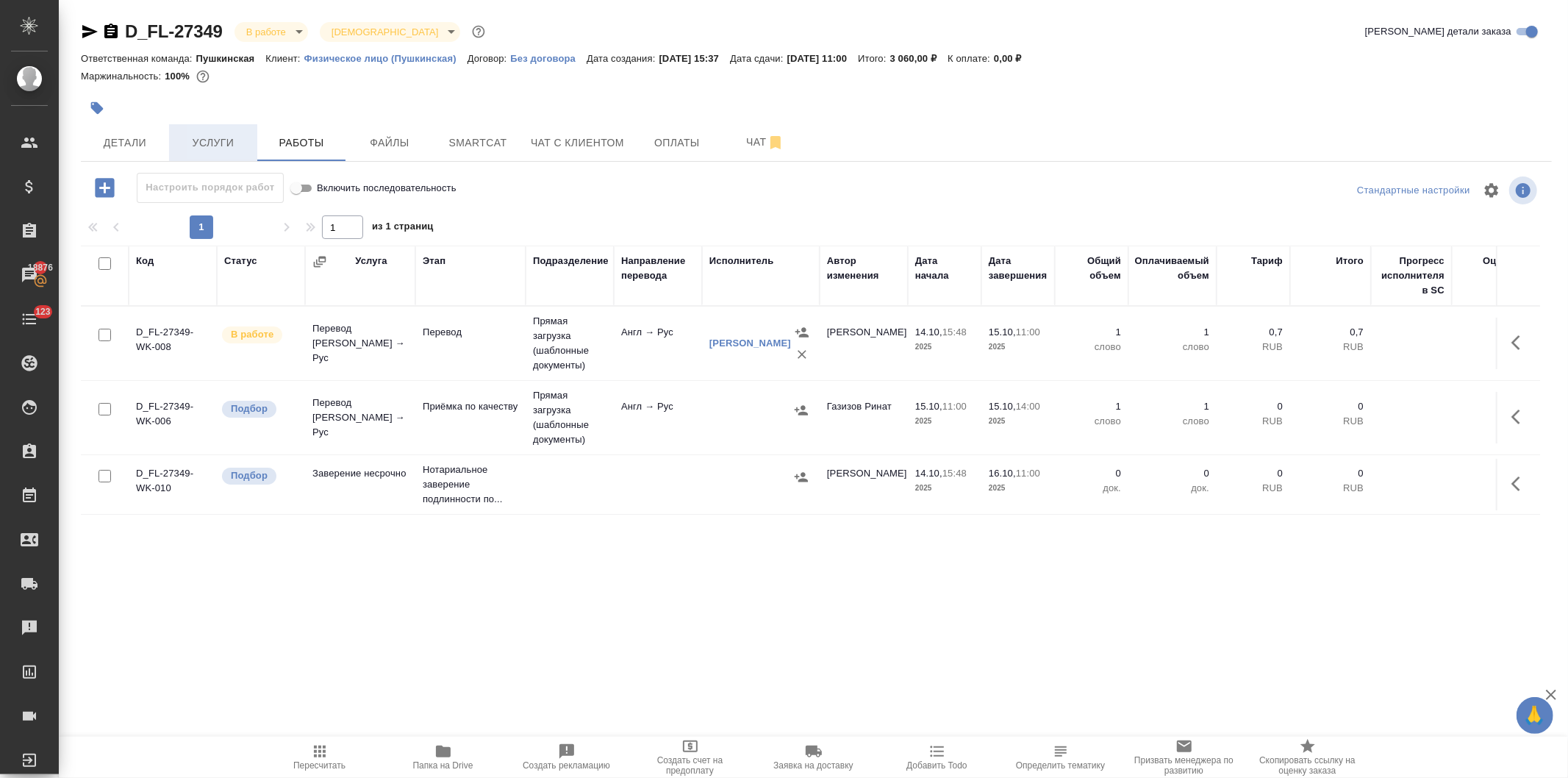
click at [197, 139] on span "Услуги" at bounding box center [212, 142] width 70 height 18
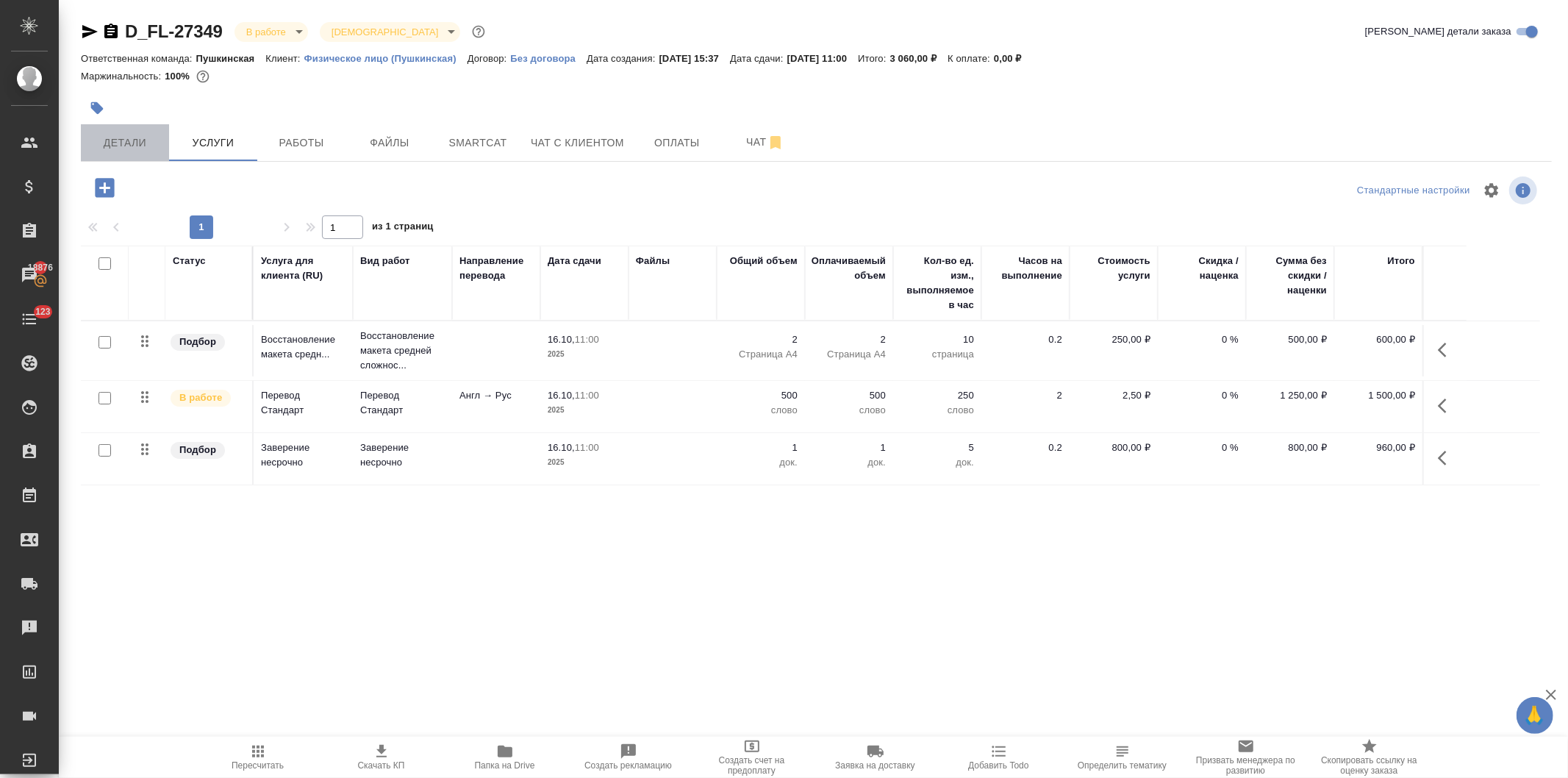
click at [133, 144] on span "Детали" at bounding box center [125, 142] width 70 height 18
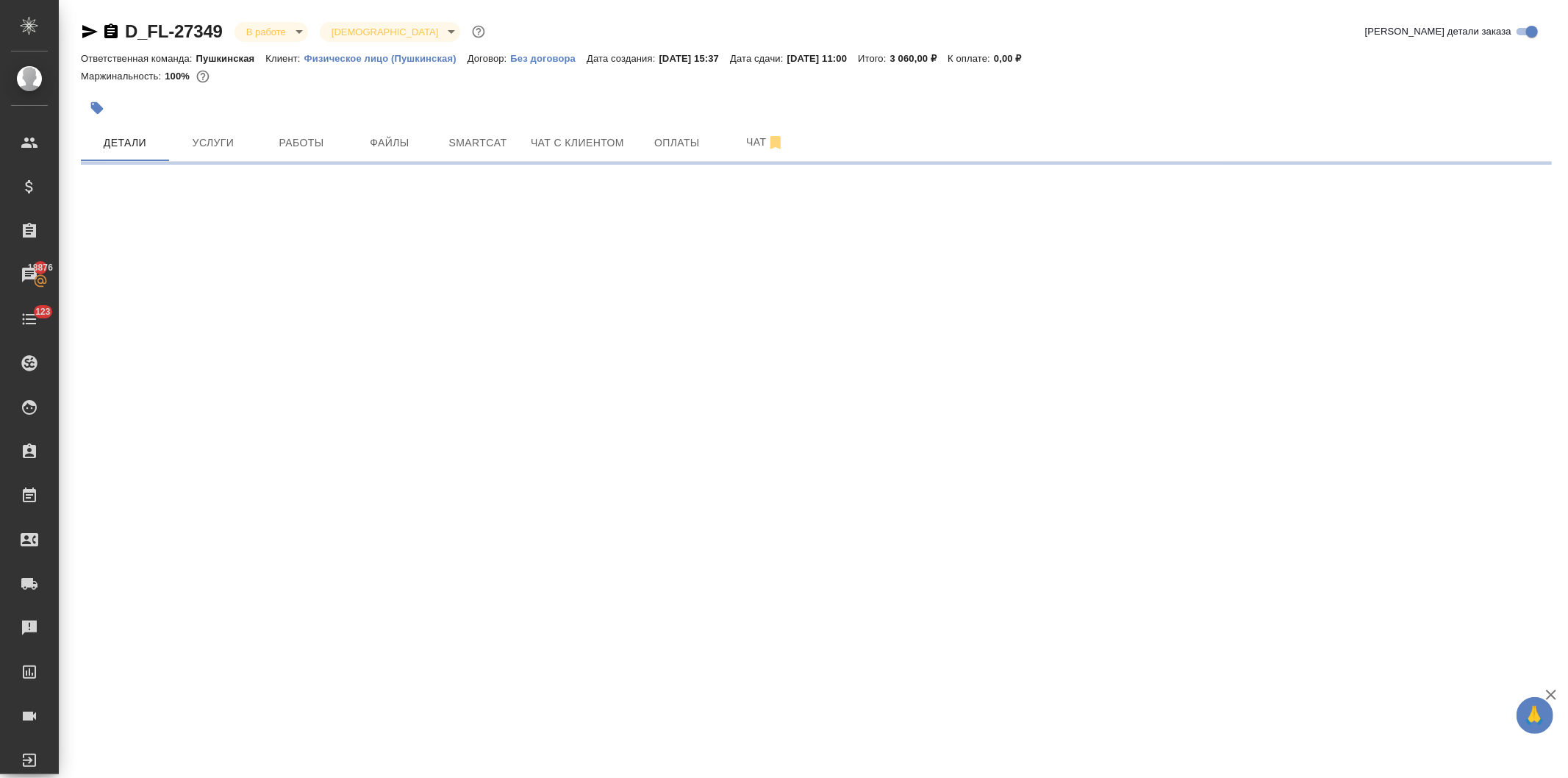
select select "RU"
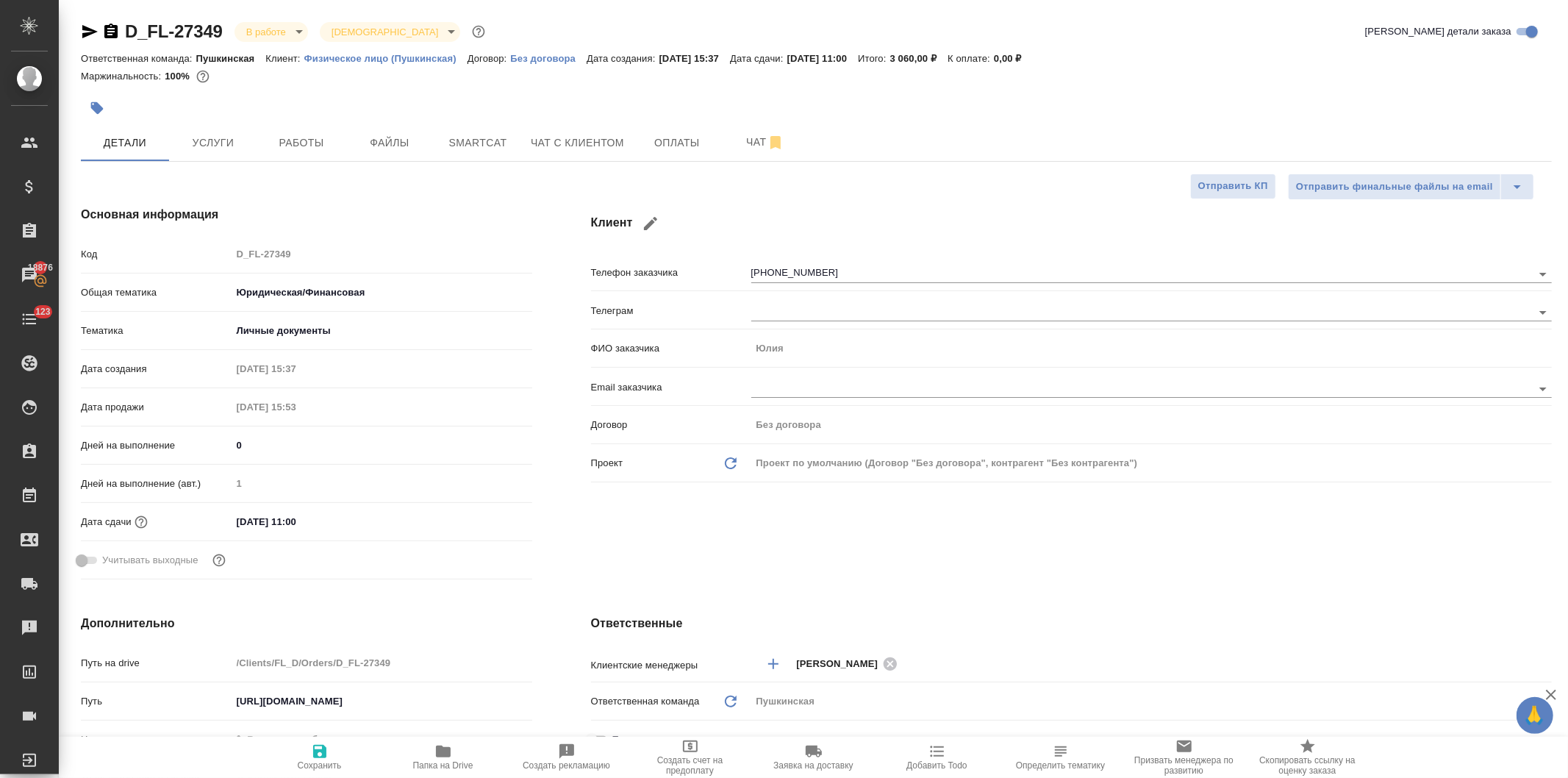
type textarea "x"
click at [211, 134] on span "Услуги" at bounding box center [212, 142] width 70 height 18
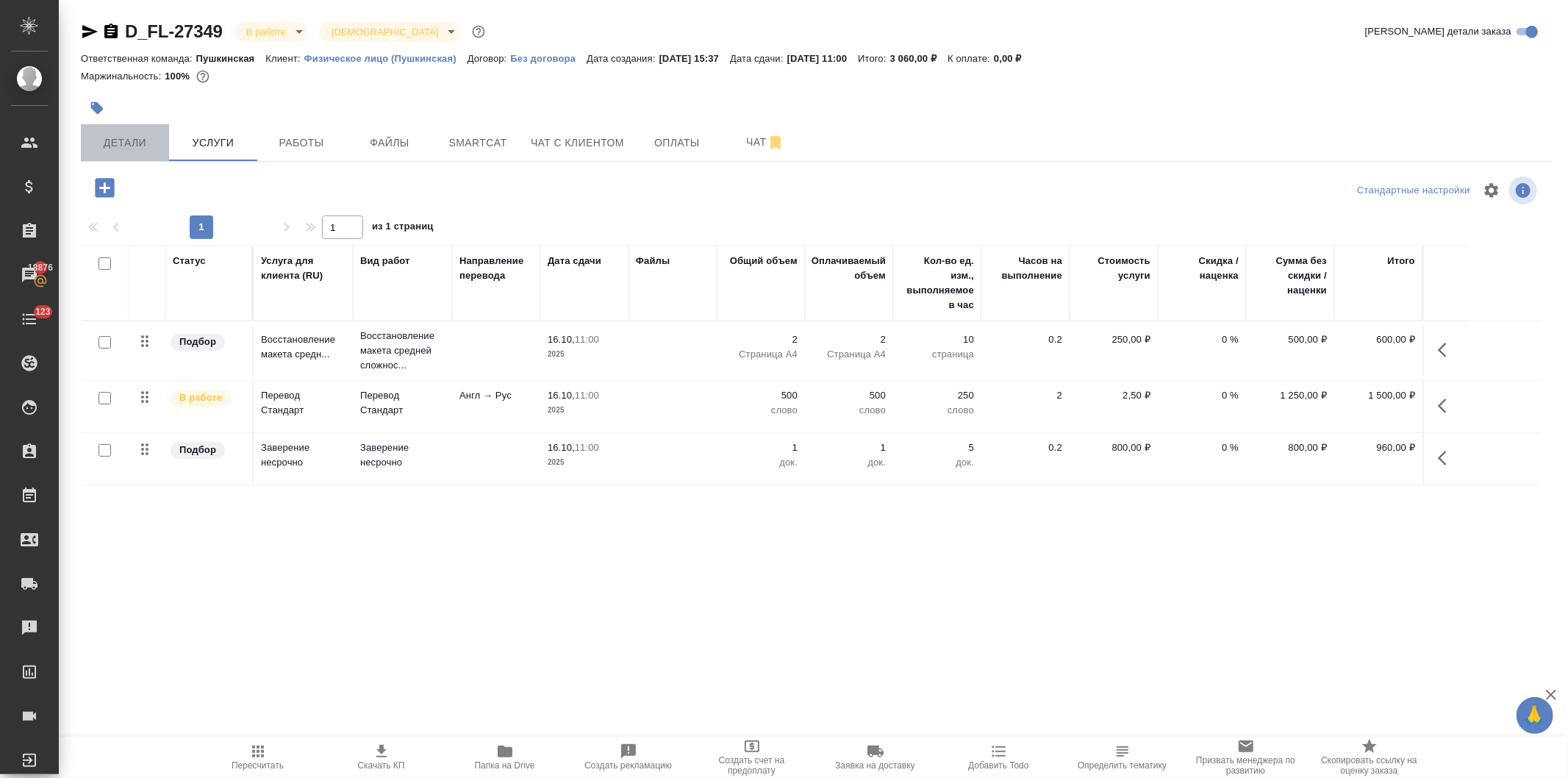
click at [101, 136] on span "Детали" at bounding box center [125, 142] width 70 height 18
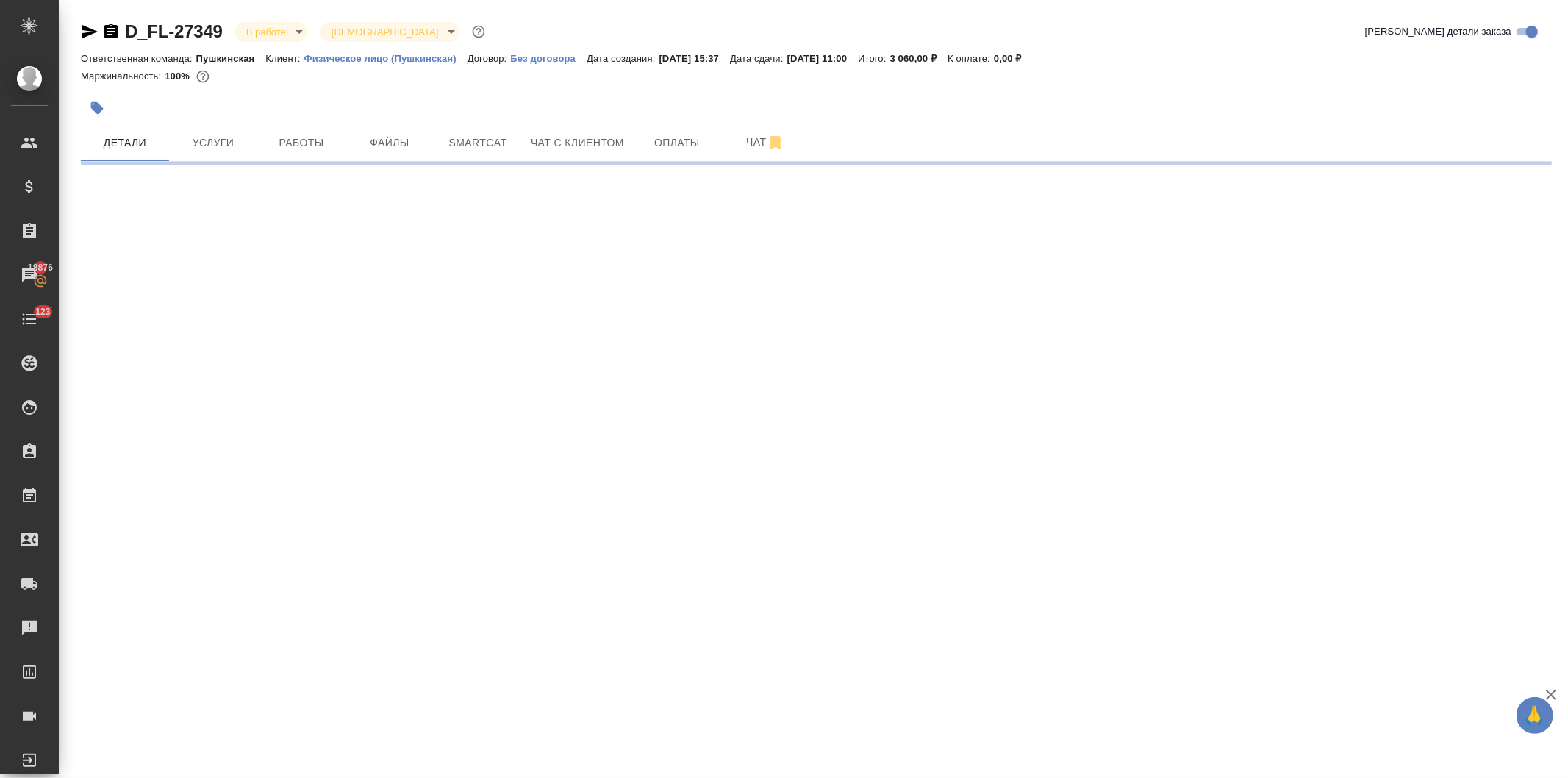
select select "RU"
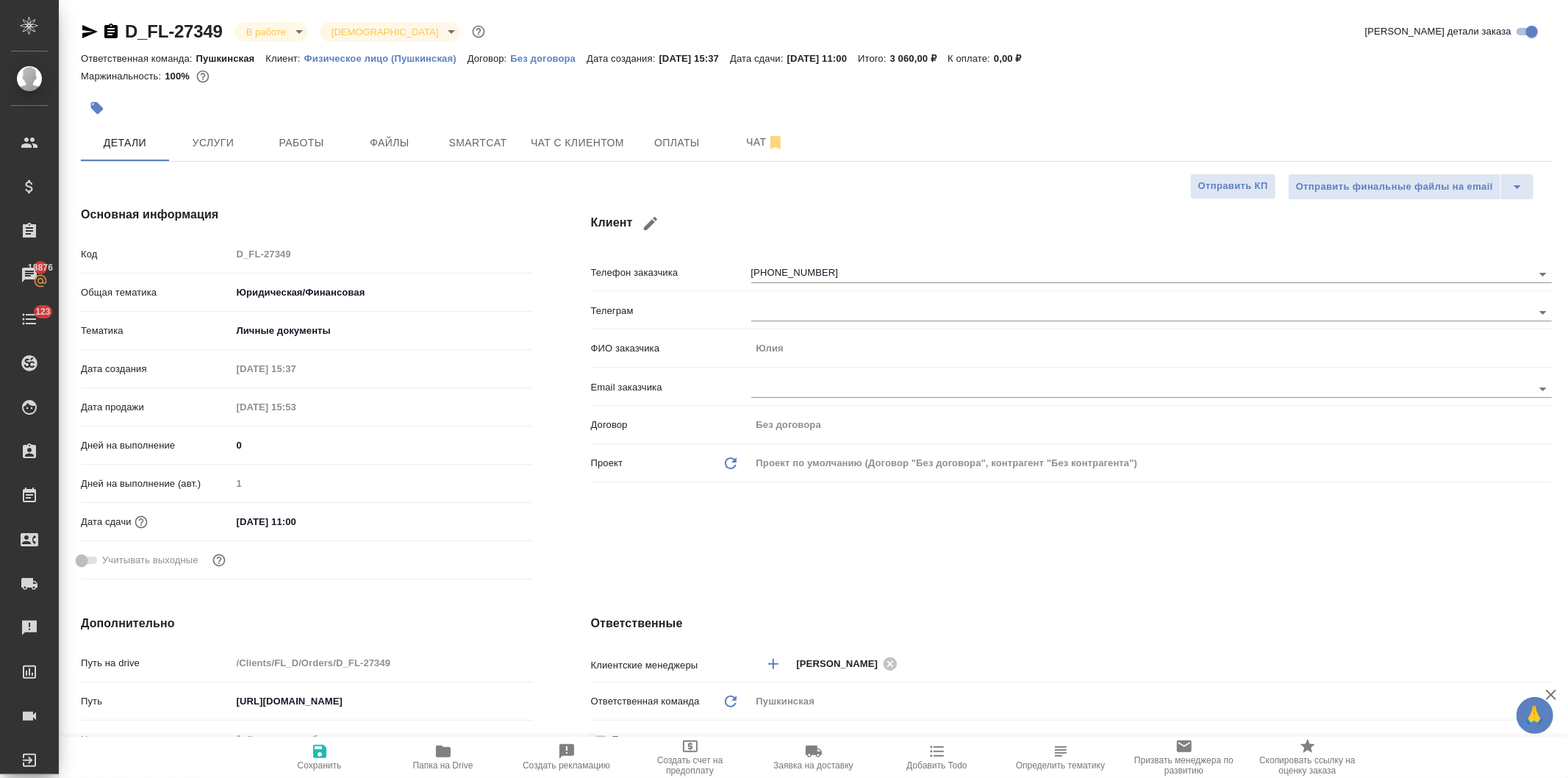
type textarea "x"
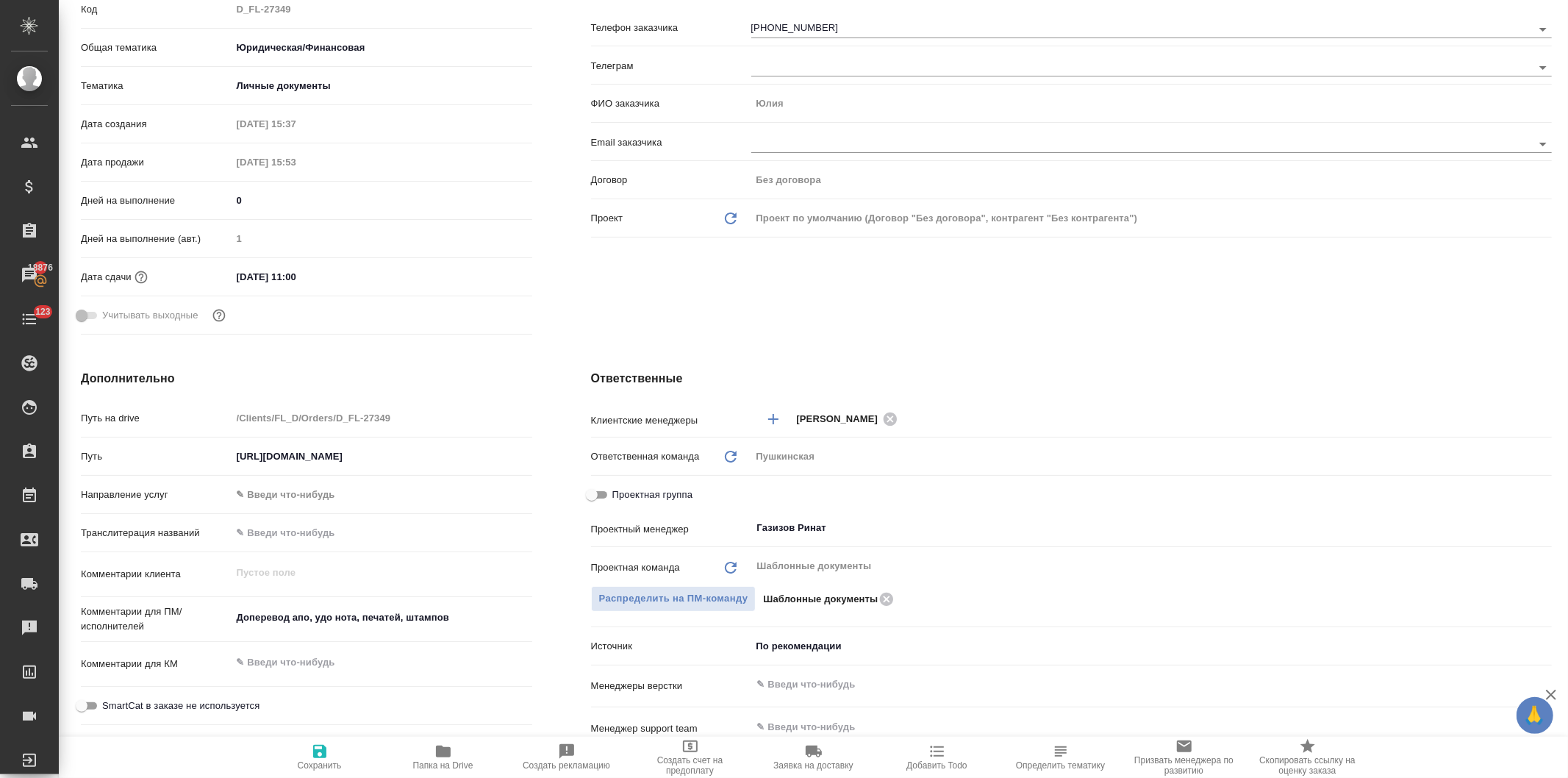
click at [592, 488] on input "Проектная группа" at bounding box center [592, 495] width 53 height 17
checkbox input "true"
type textarea "x"
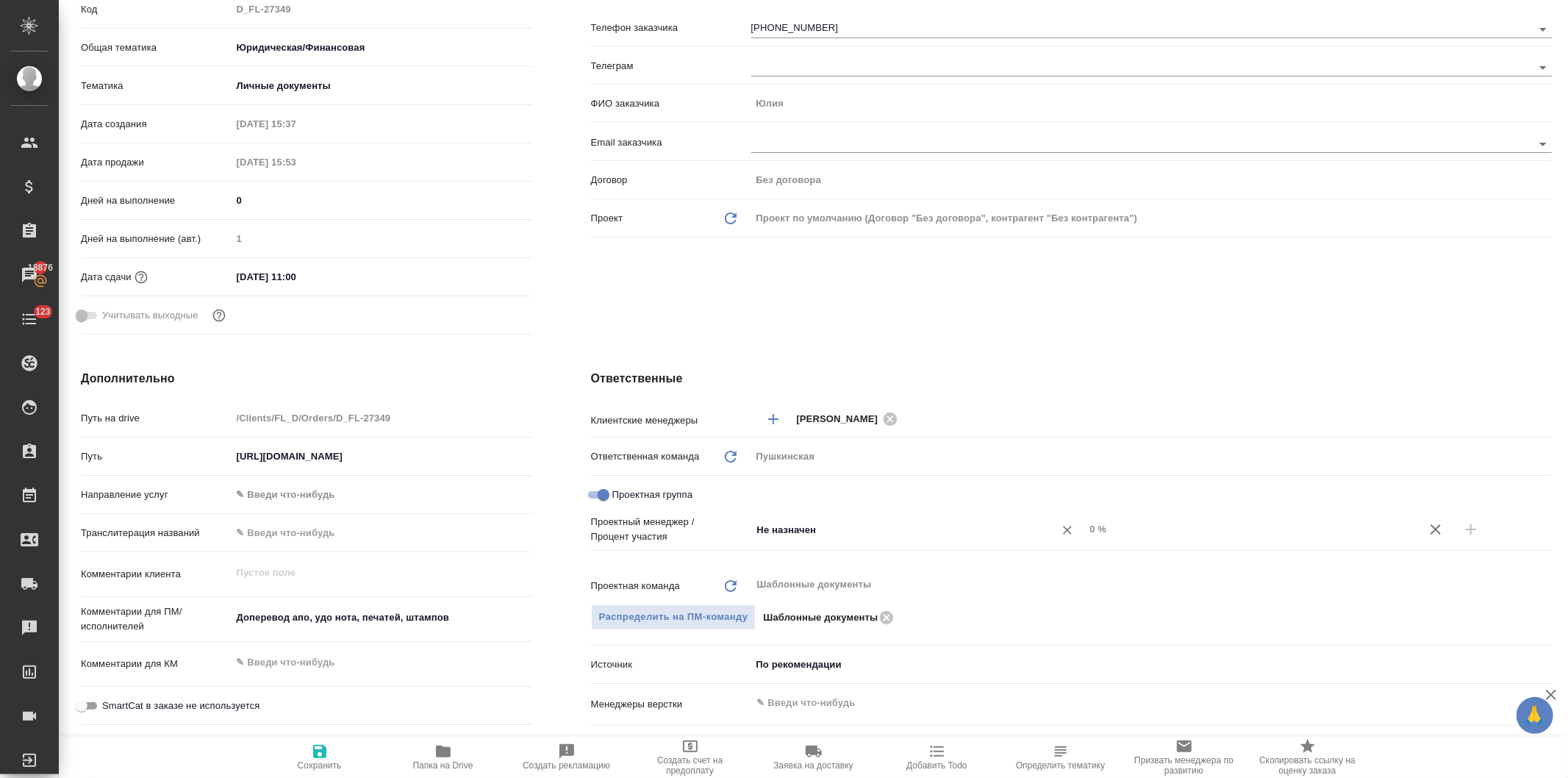
click at [777, 528] on input "Не назначен" at bounding box center [894, 529] width 275 height 17
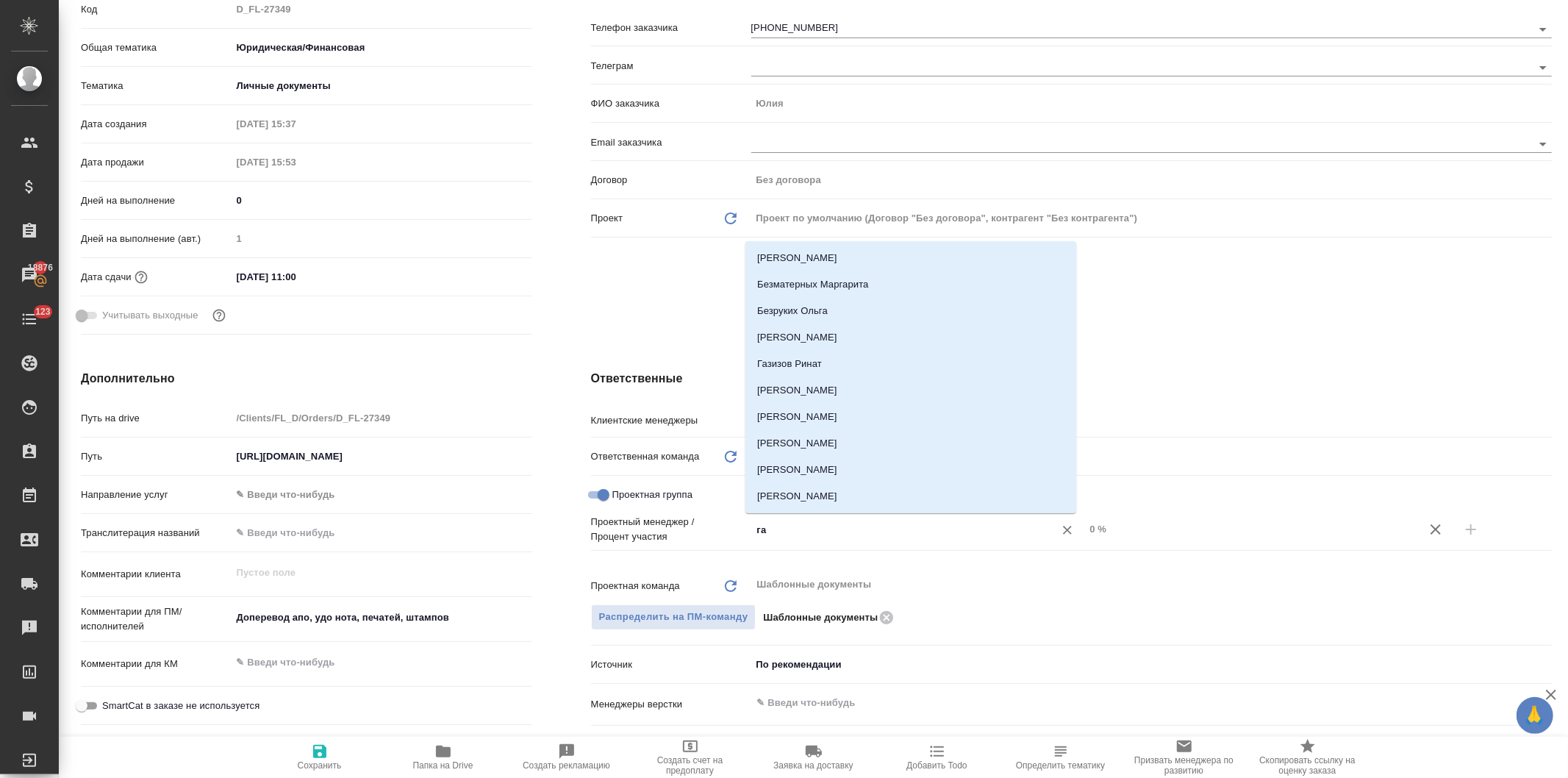
type input "газ"
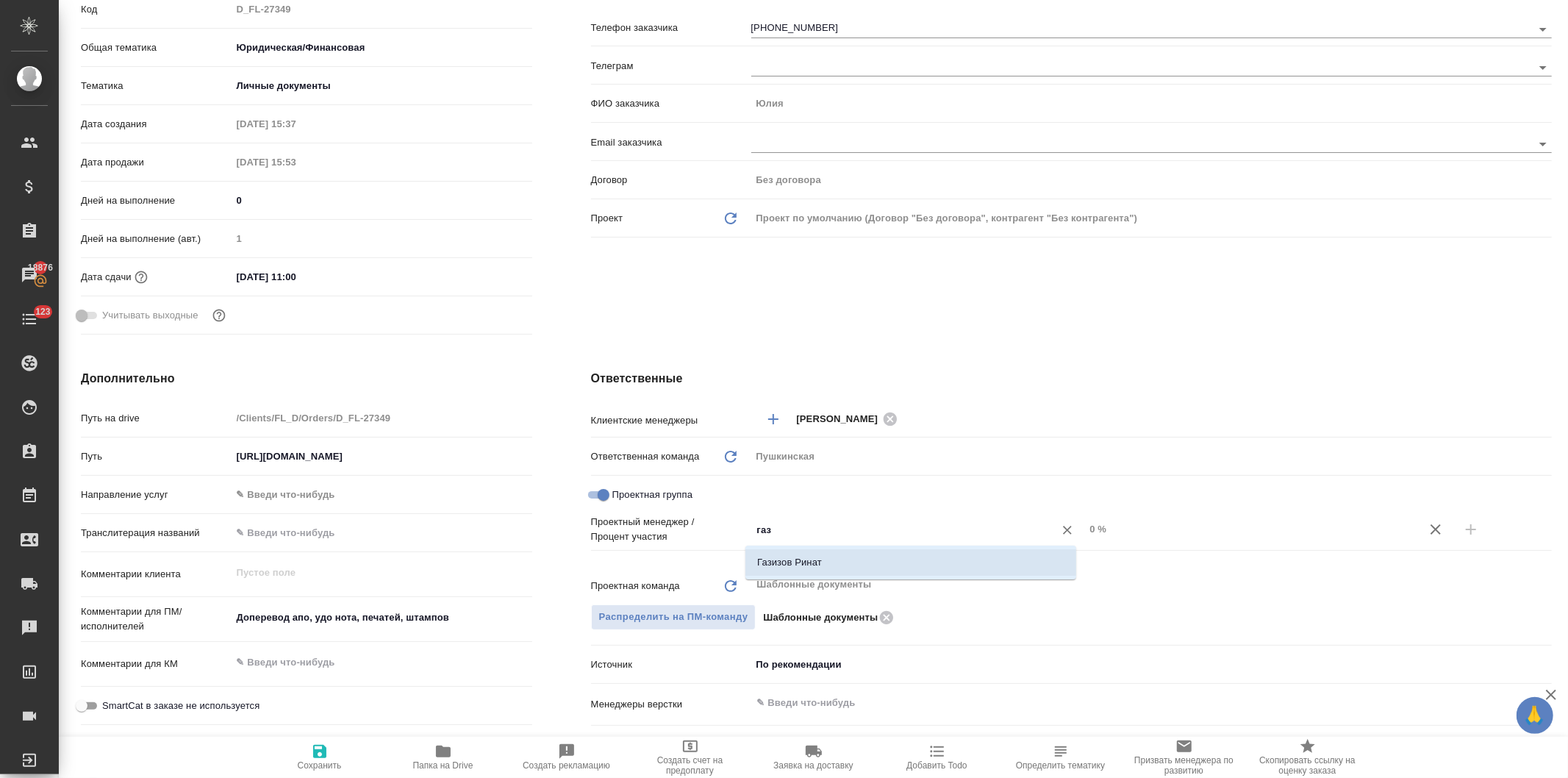
click at [783, 567] on li "Газизов Ринат" at bounding box center [911, 562] width 331 height 27
type textarea "x"
click at [1085, 527] on input "0 %" at bounding box center [1251, 528] width 334 height 22
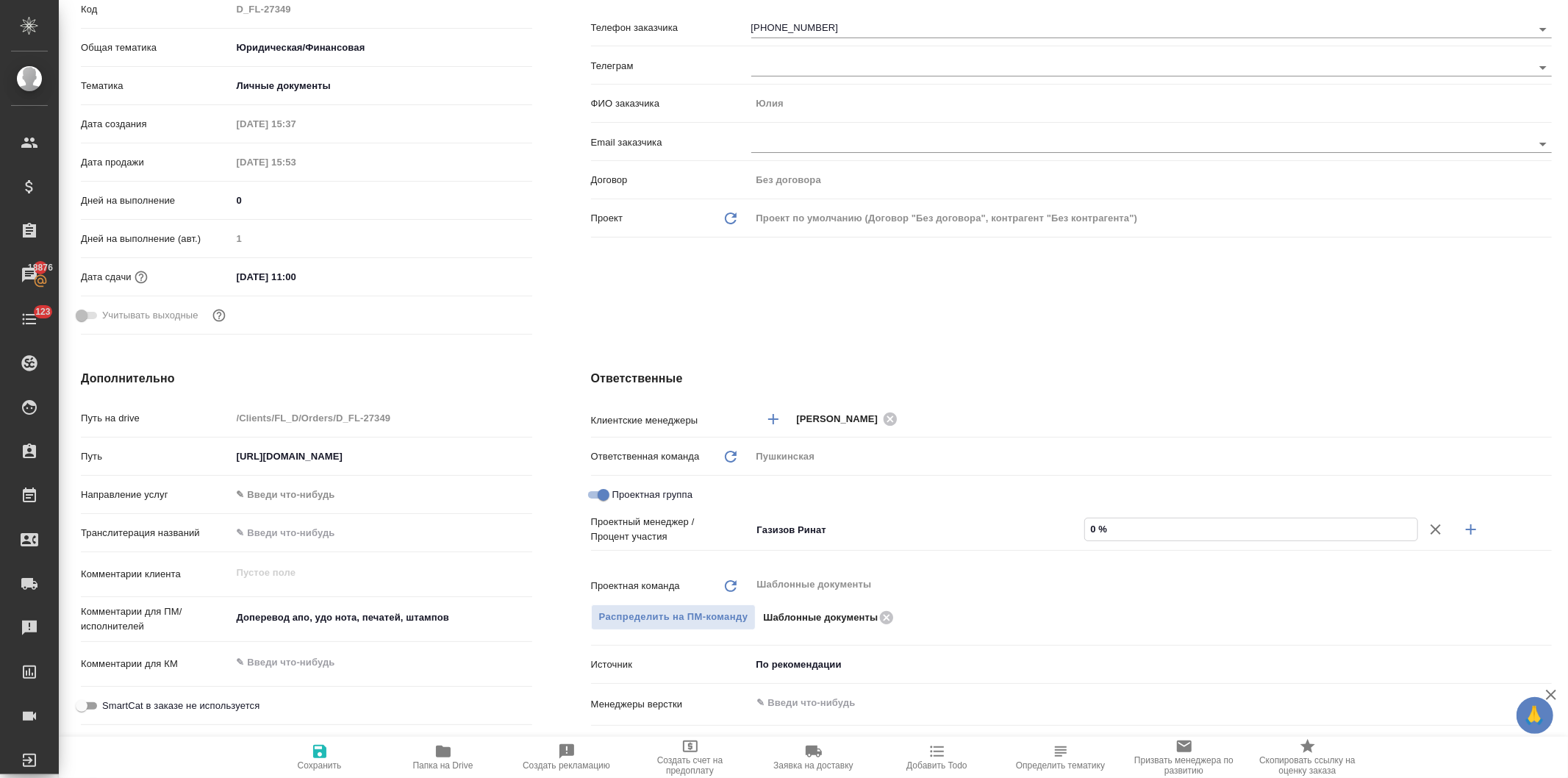
type input "40 %"
type textarea "x"
type input "490 %"
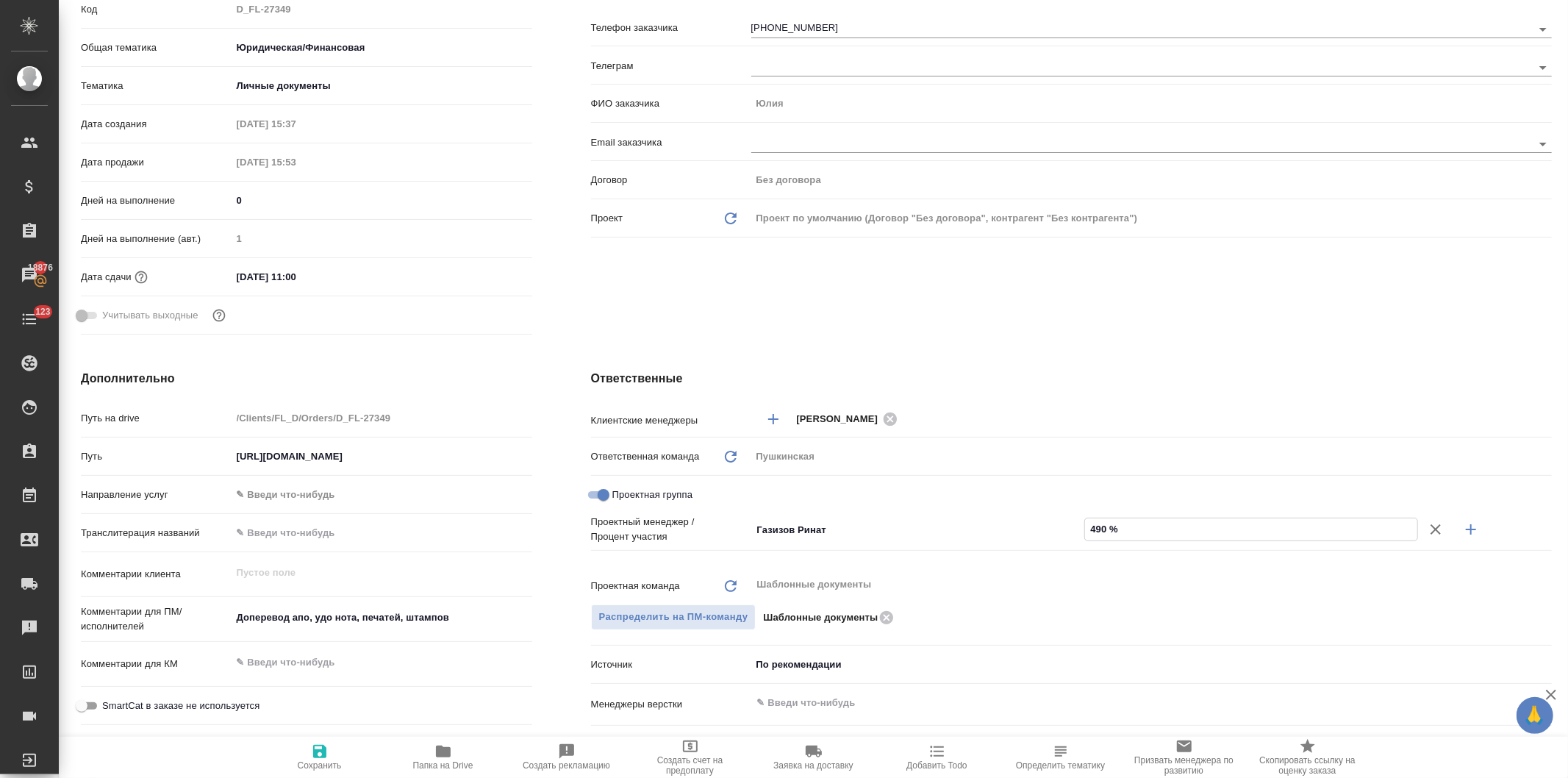
type textarea "x"
type input "49 %"
type textarea "x"
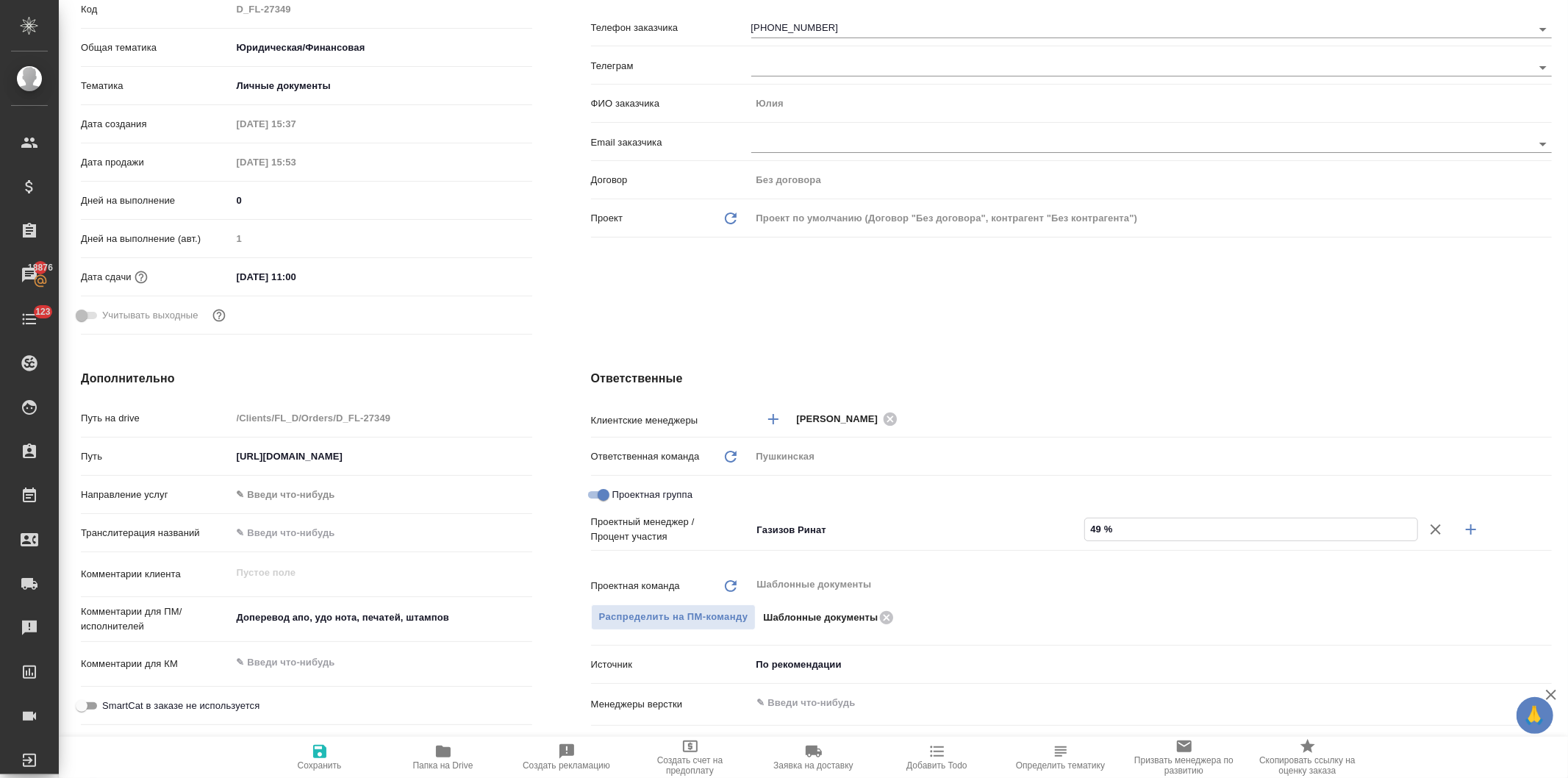
type textarea "x"
type input "49 %"
click at [1454, 527] on button "button" at bounding box center [1471, 529] width 36 height 36
type textarea "x"
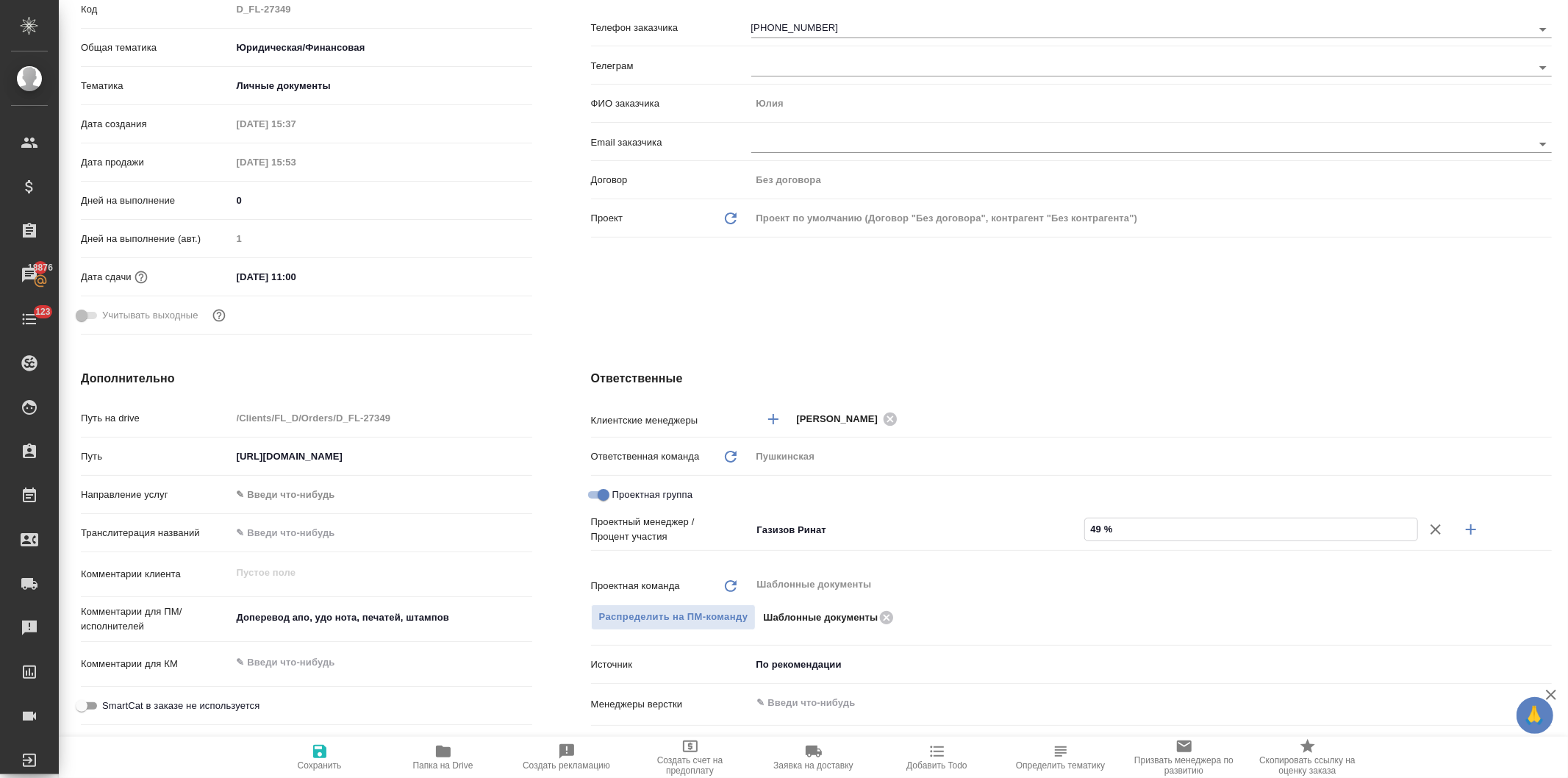
type textarea "x"
click at [751, 542] on div "Не назначен ​" at bounding box center [917, 554] width 334 height 27
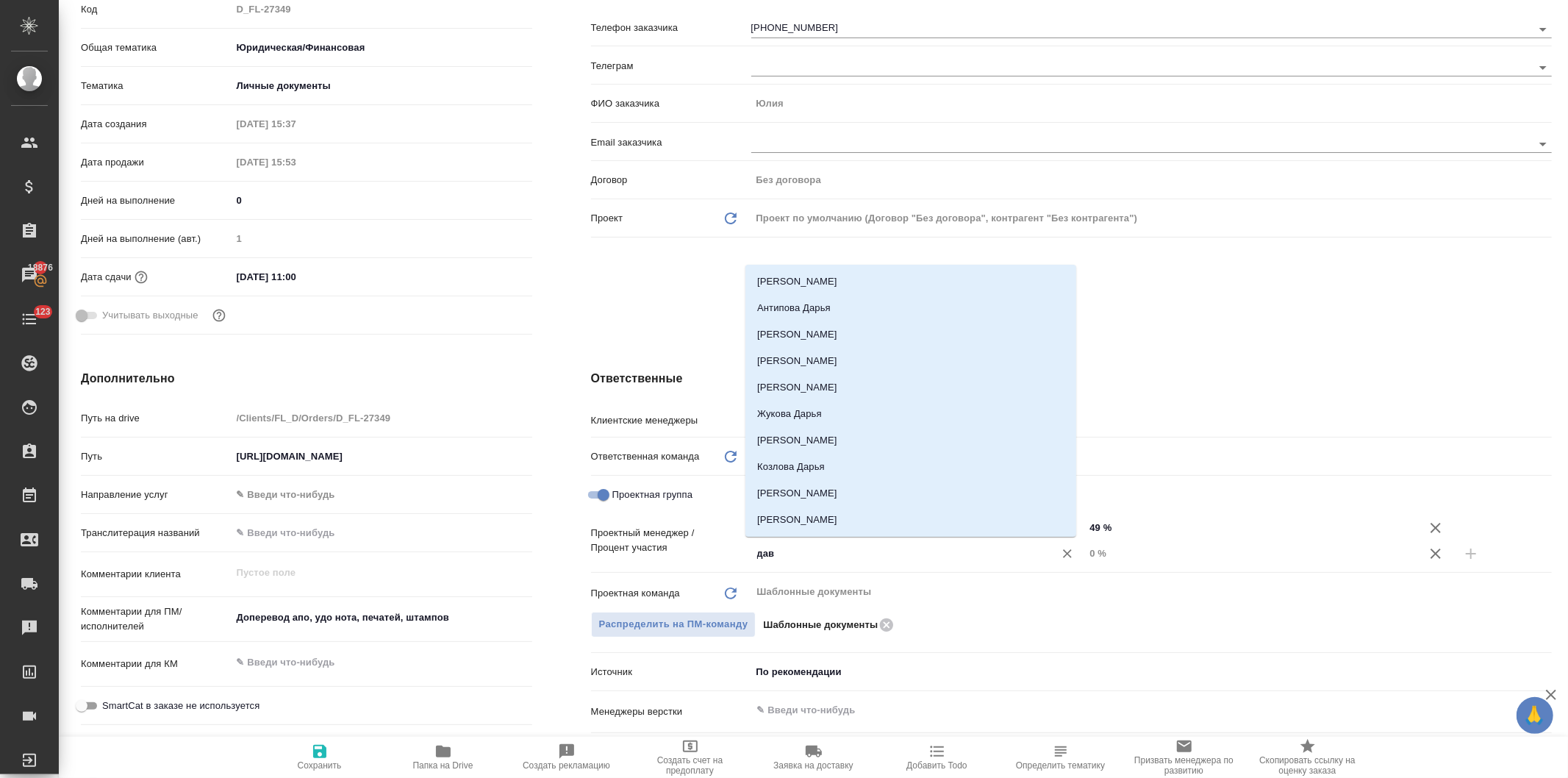
type input "давы"
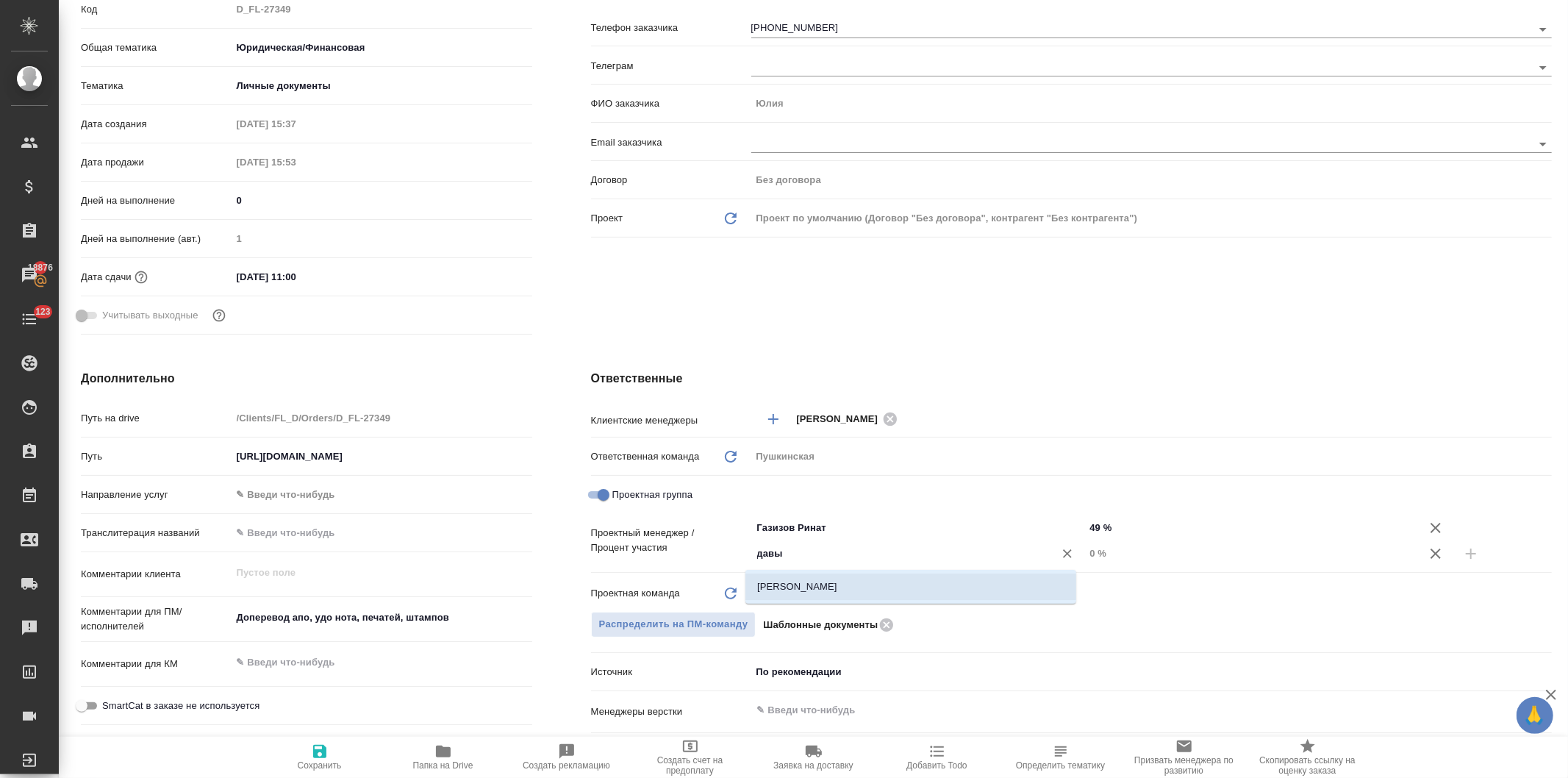
click at [789, 588] on li "[PERSON_NAME]" at bounding box center [911, 587] width 331 height 27
type textarea "x"
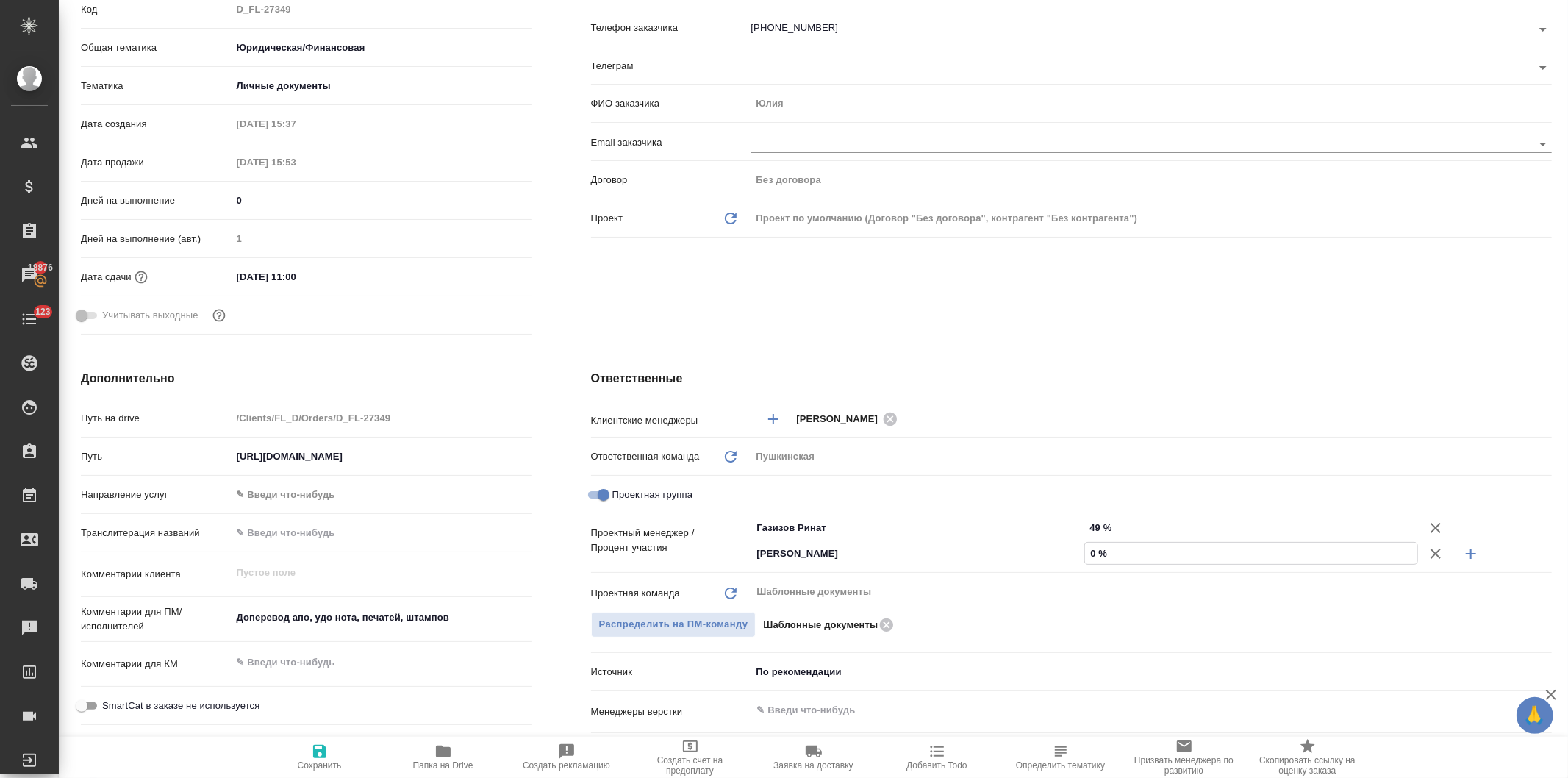
click at [1085, 554] on input "0 %" at bounding box center [1252, 553] width 333 height 22
type input "50 %"
type textarea "x"
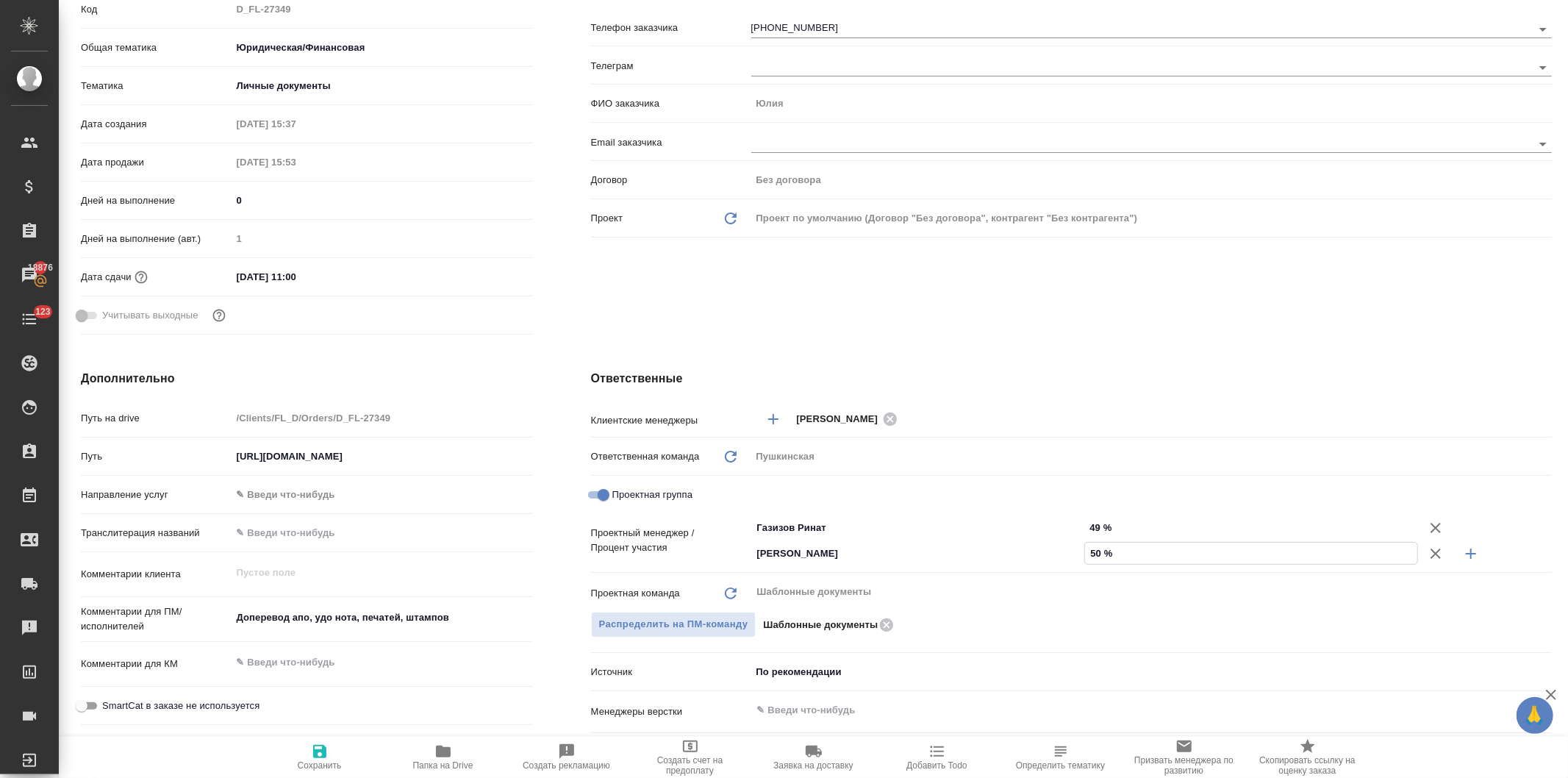
type textarea "x"
type input "51 %"
type textarea "x"
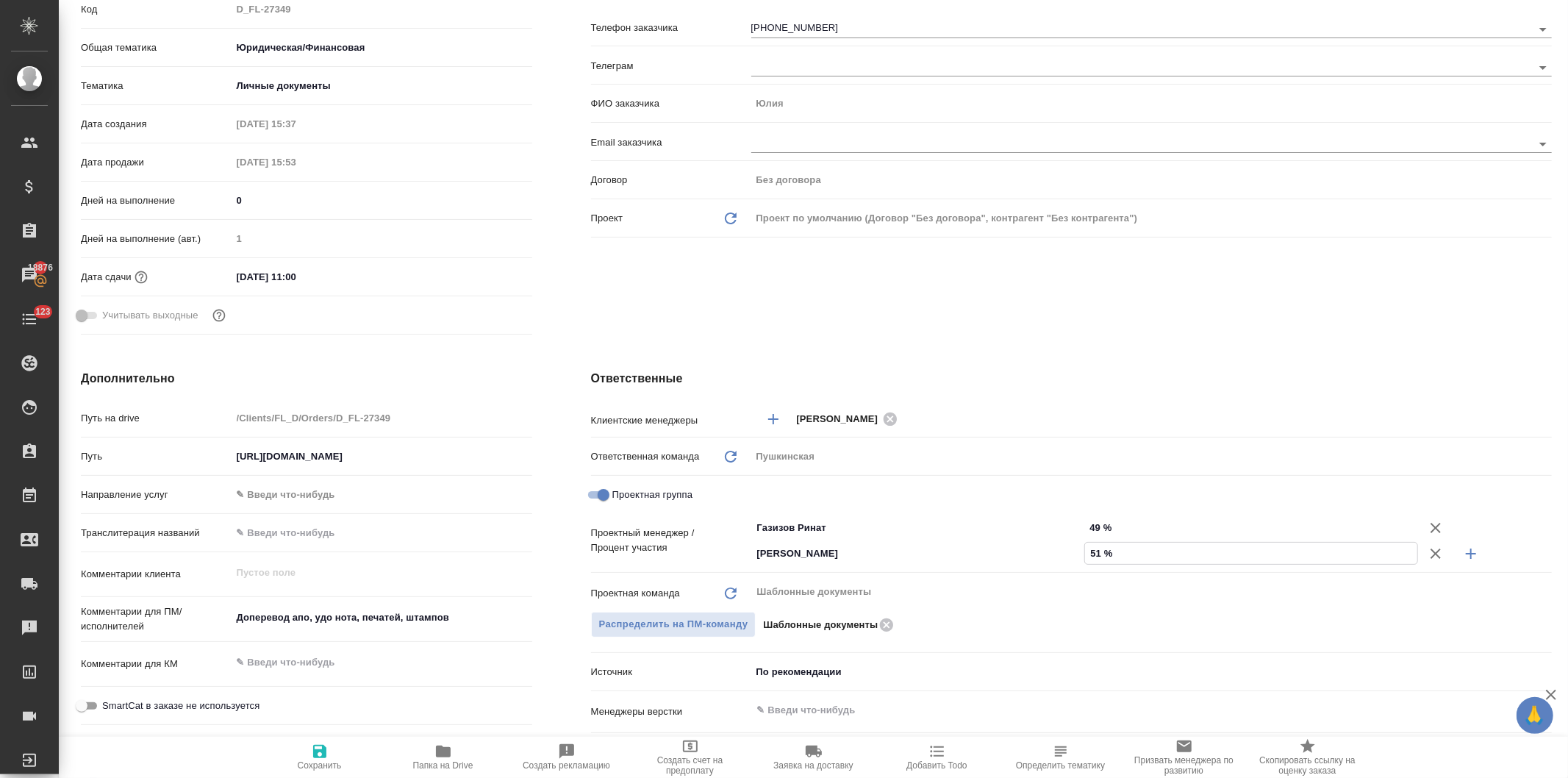
type textarea "x"
type input "51 %"
click at [701, 304] on div "Клиент Телефон заказчика +7 903 283 47 18 Телеграм ФИО заказчика Юлия Email зак…" at bounding box center [1071, 151] width 1020 height 438
click at [321, 751] on icon "button" at bounding box center [320, 751] width 13 height 13
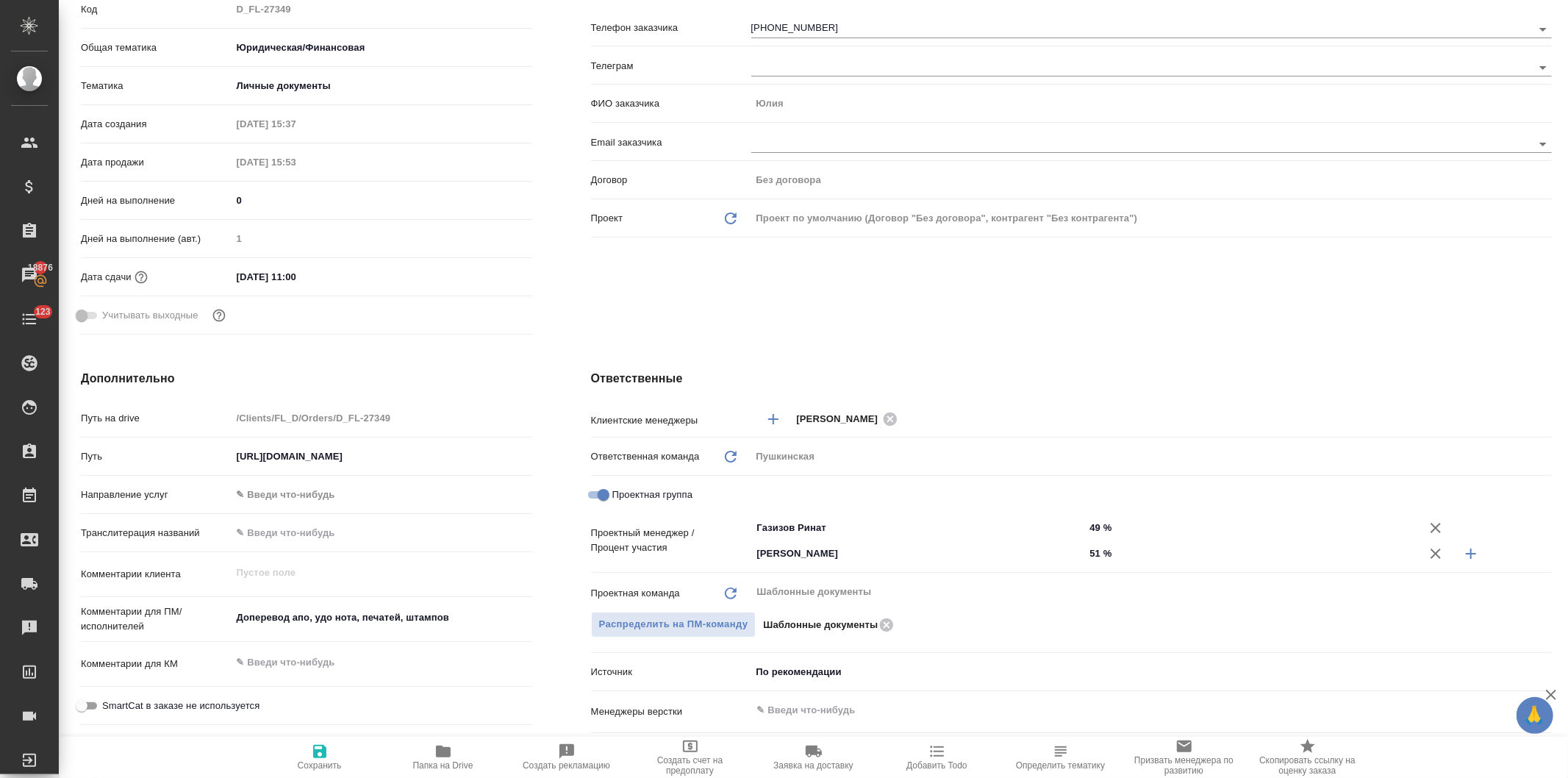
type textarea "x"
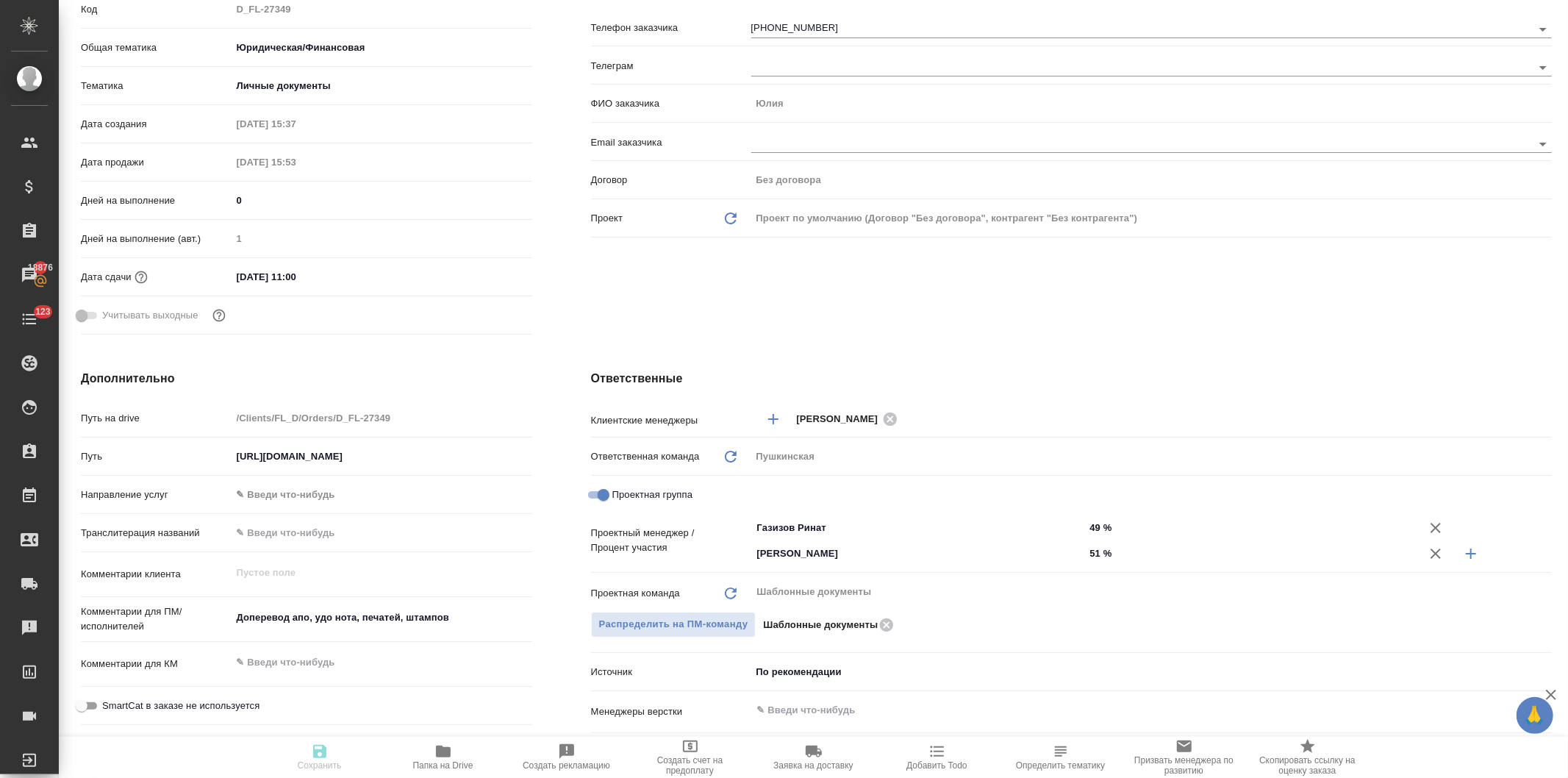
type textarea "x"
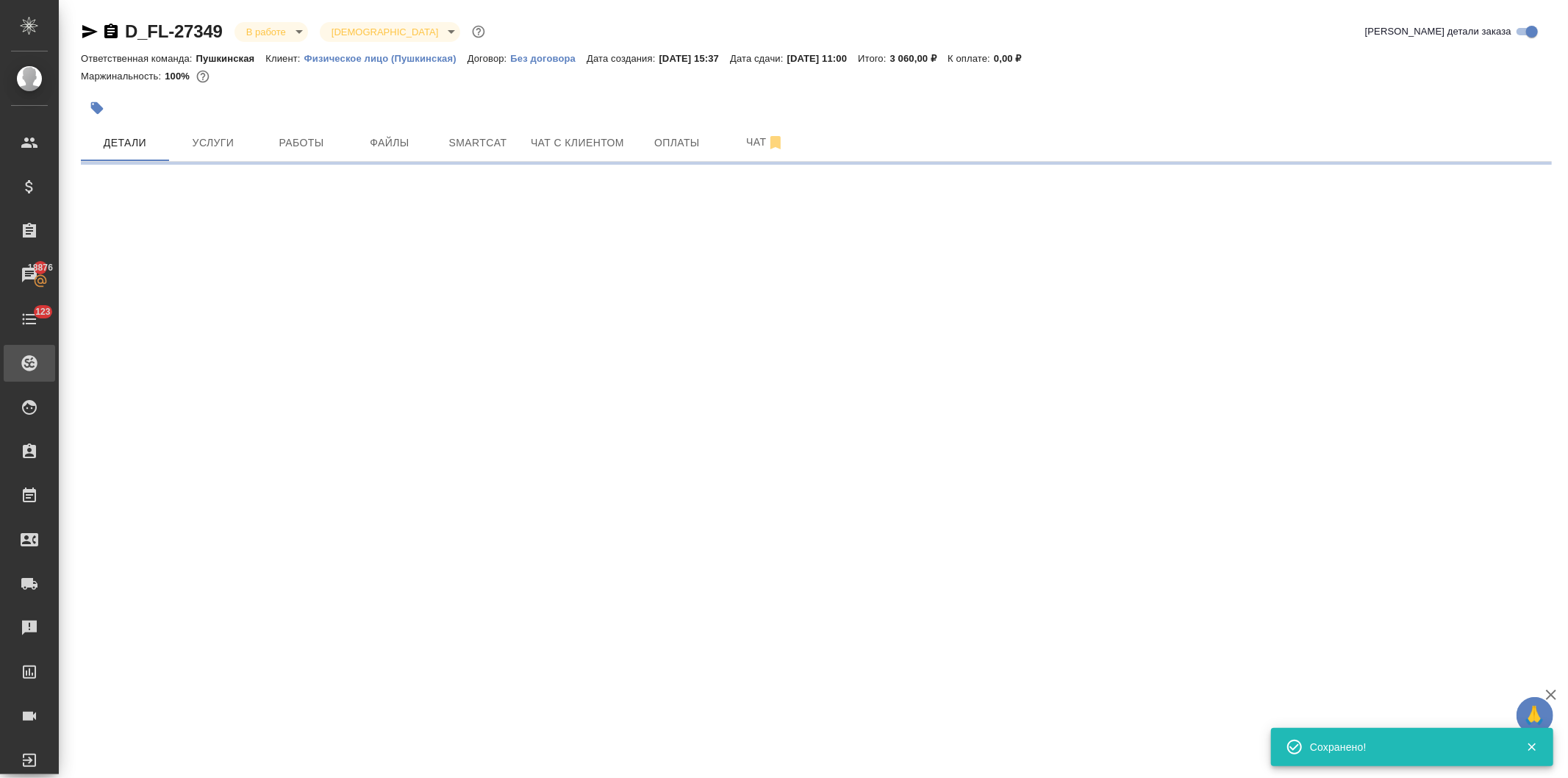
scroll to position [0, 0]
select select "RU"
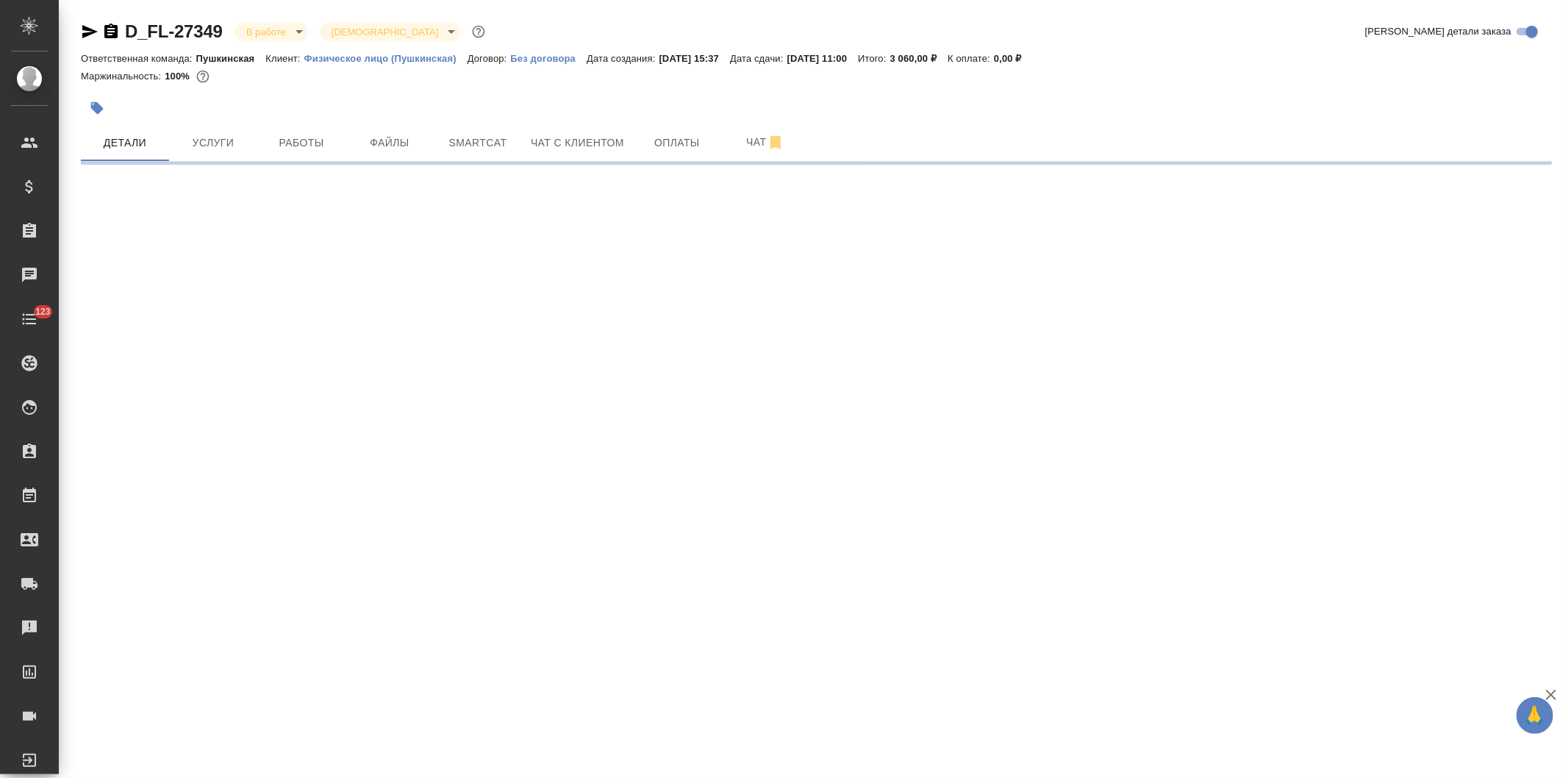
select select "RU"
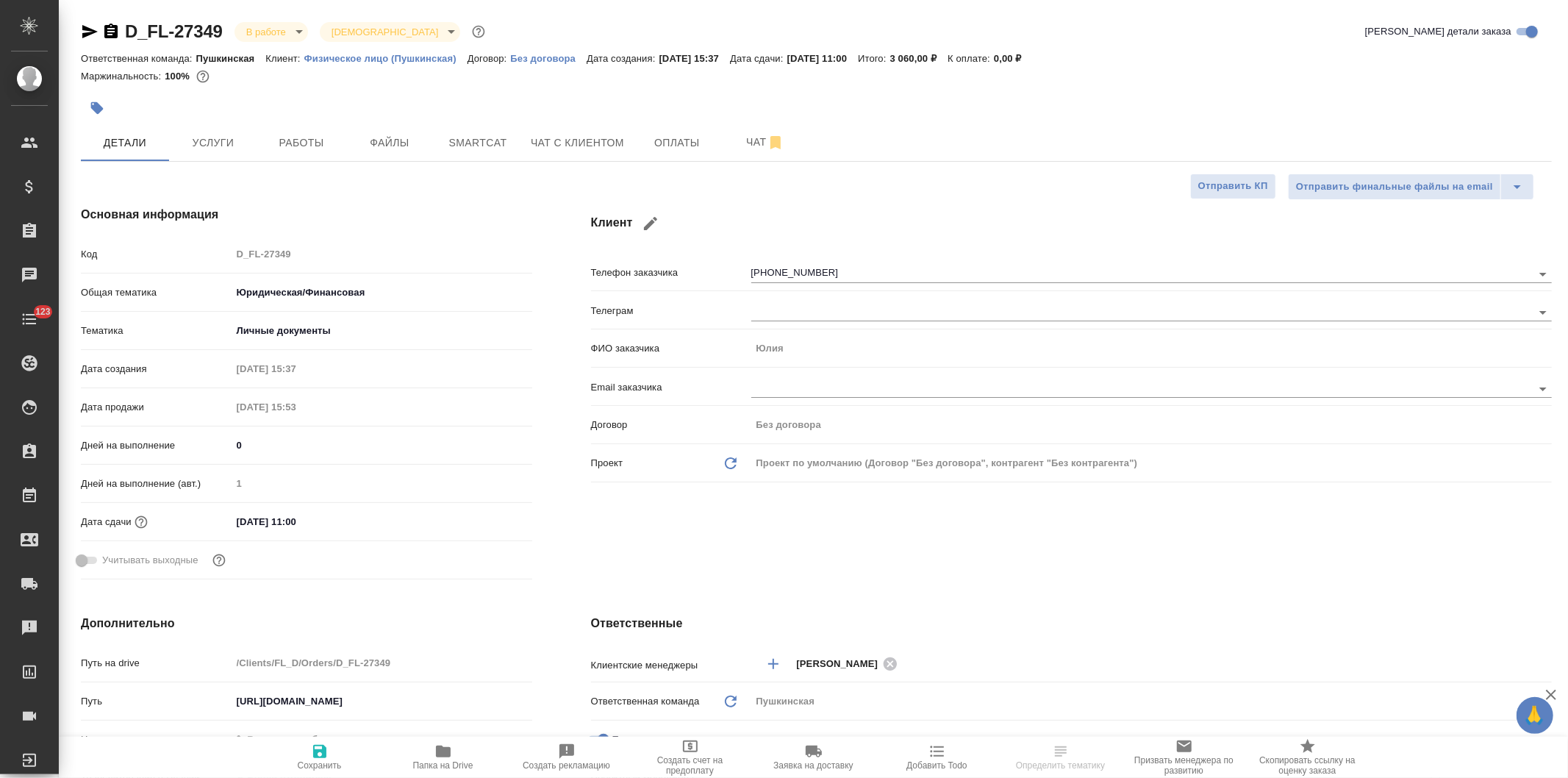
type textarea "x"
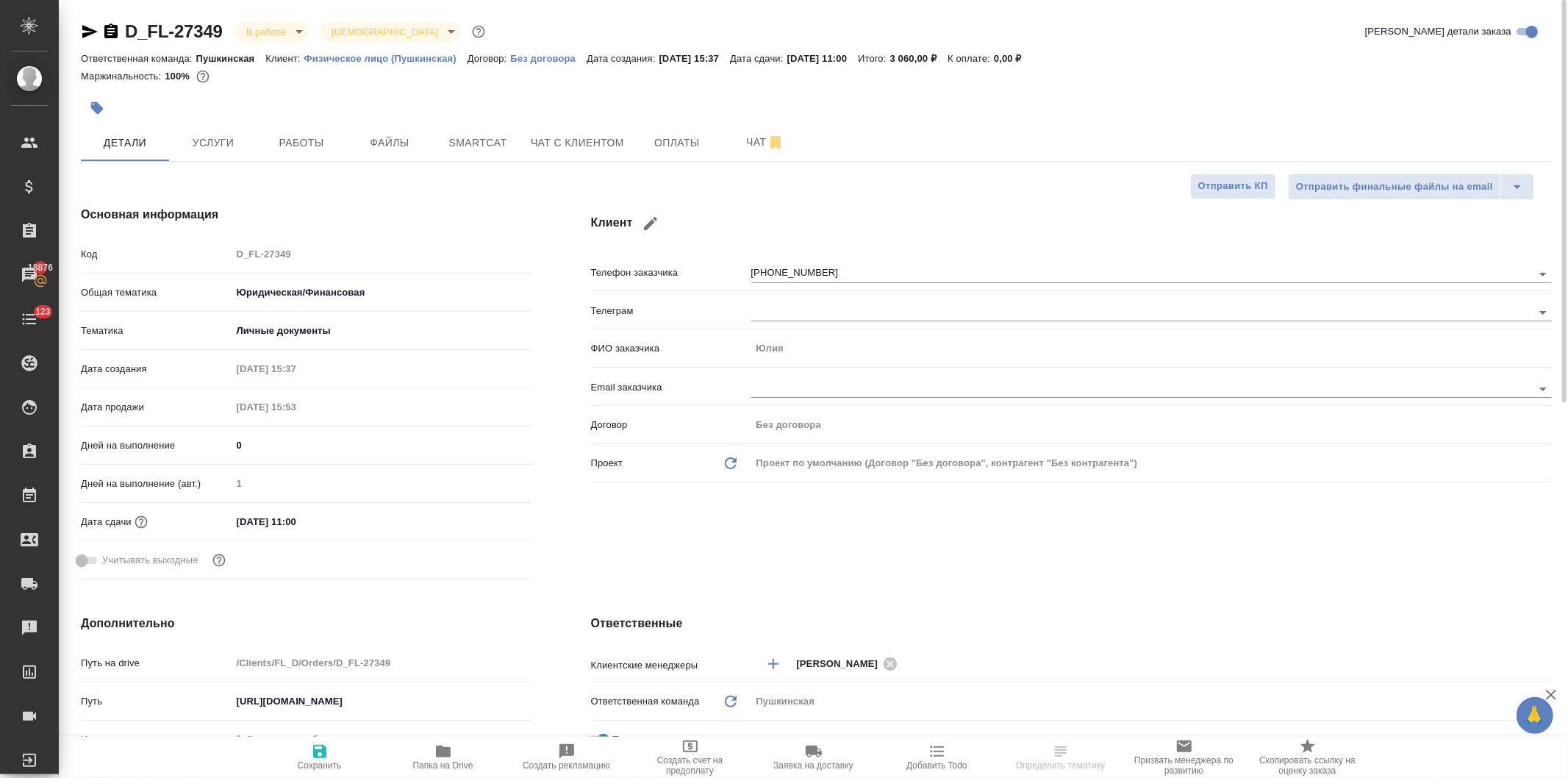
type textarea "x"
